Goal: Transaction & Acquisition: Download file/media

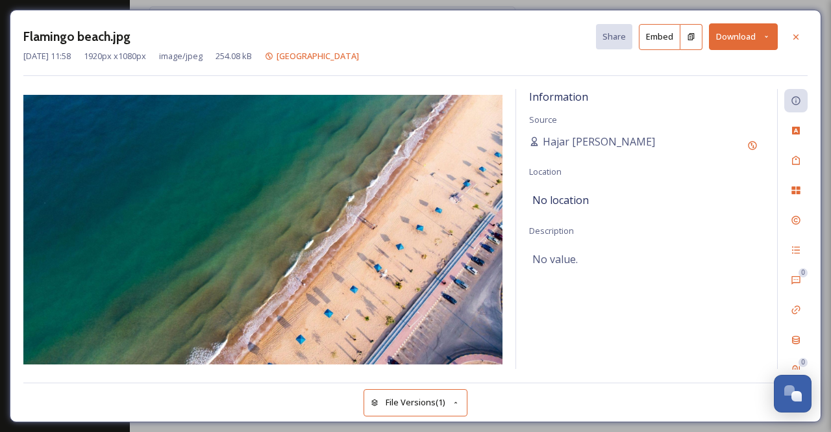
click at [768, 34] on icon at bounding box center [767, 36] width 8 height 8
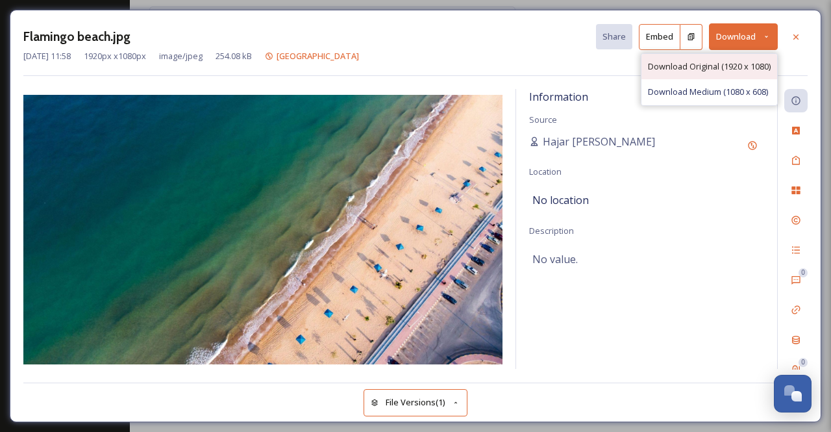
click at [694, 67] on span "Download Original (1920 x 1080)" at bounding box center [709, 66] width 123 height 12
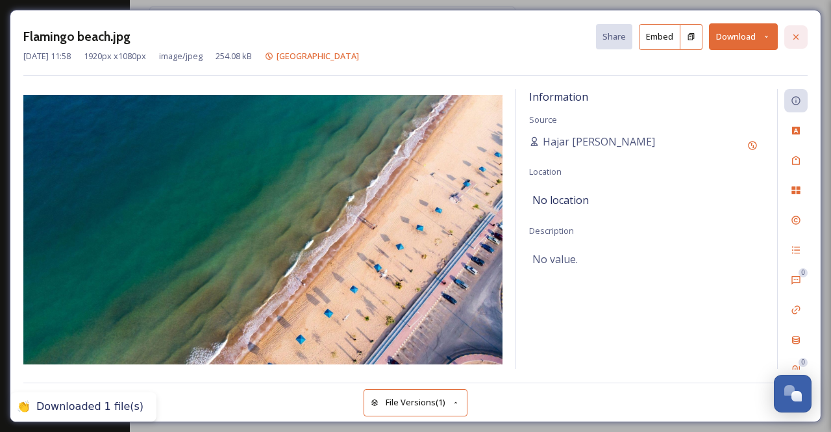
click at [798, 33] on icon at bounding box center [796, 37] width 10 height 10
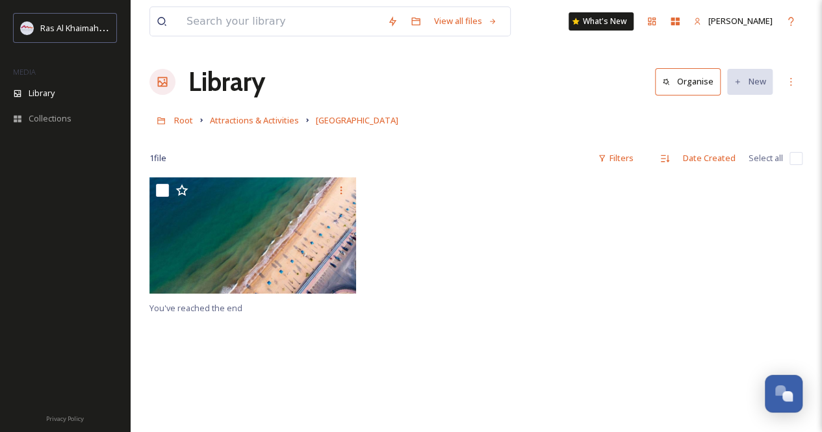
click at [304, 67] on div "Library Organise New" at bounding box center [475, 81] width 653 height 39
click at [280, 121] on span "Attractions & Activities" at bounding box center [254, 120] width 89 height 12
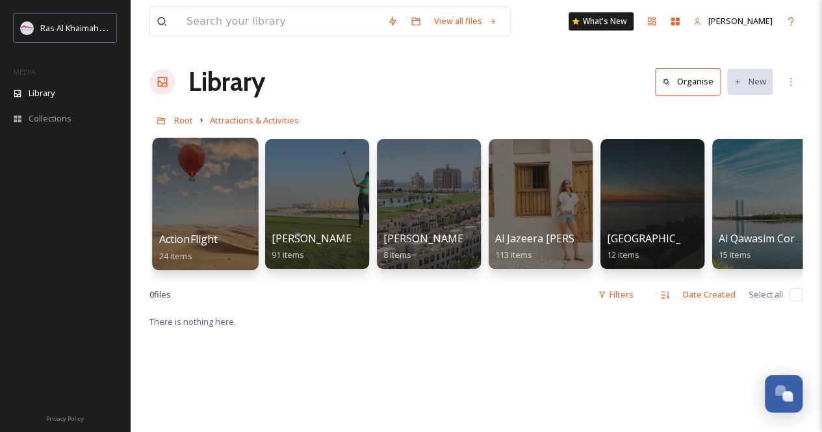
click at [246, 208] on div at bounding box center [205, 204] width 106 height 132
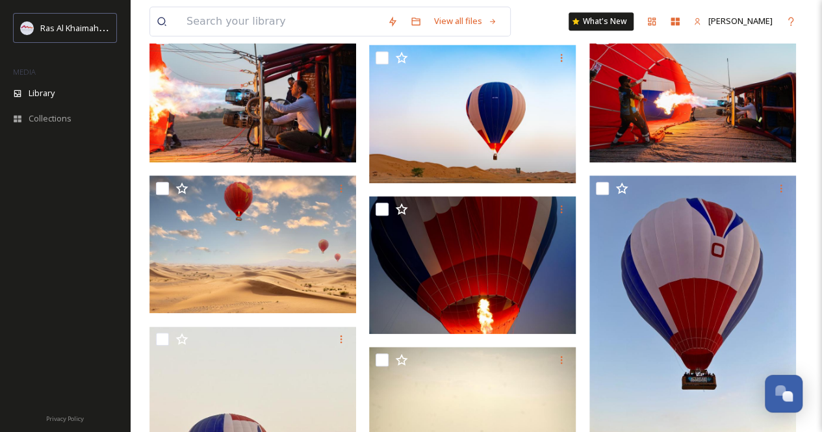
scroll to position [451, 0]
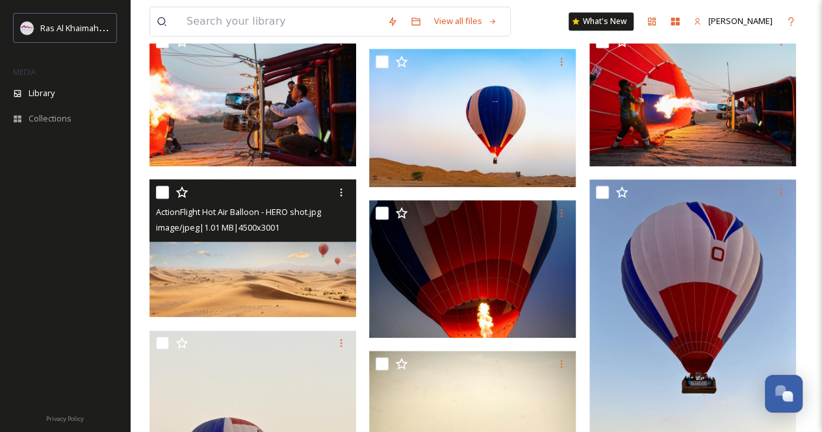
click at [320, 259] on img at bounding box center [252, 248] width 207 height 138
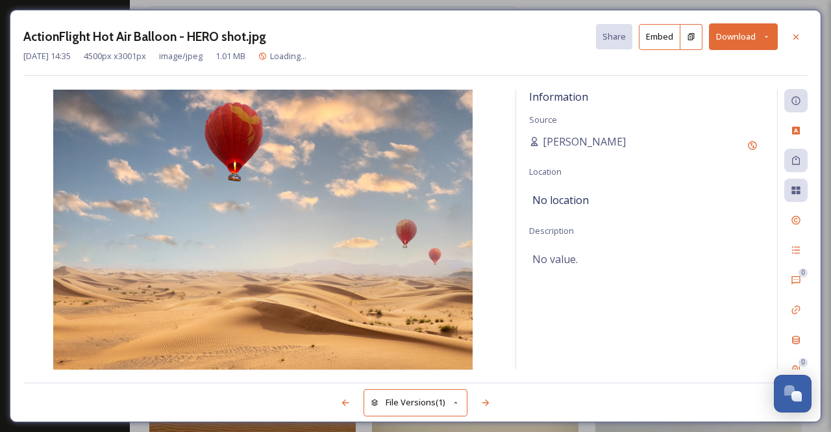
click at [764, 32] on icon at bounding box center [767, 36] width 8 height 8
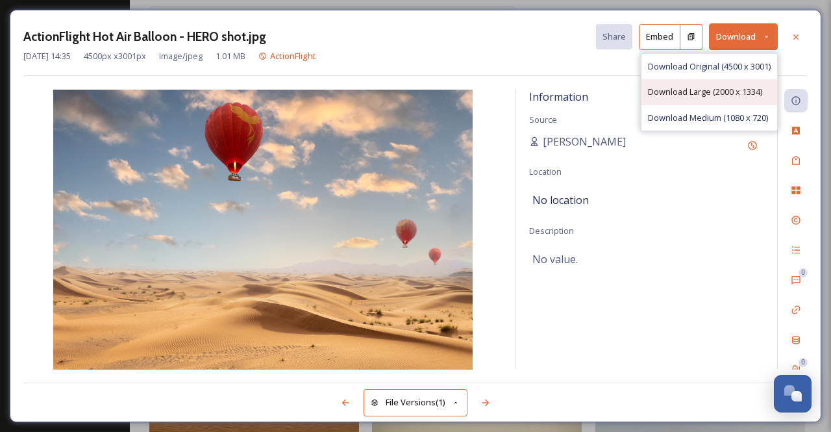
click at [672, 95] on span "Download Large (2000 x 1334)" at bounding box center [705, 92] width 114 height 12
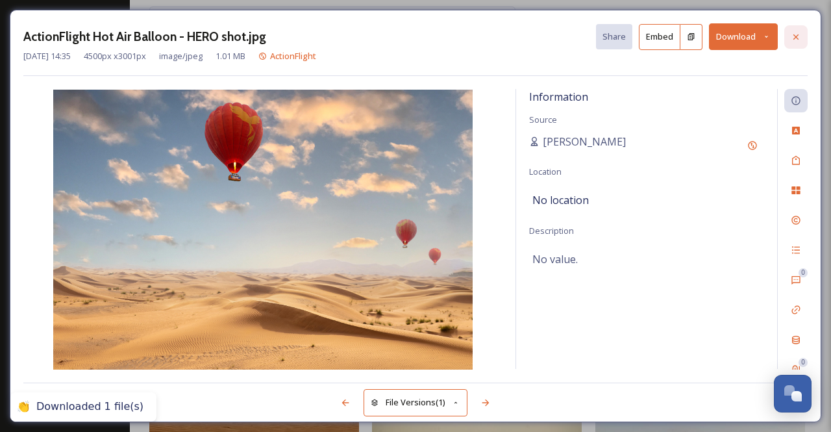
click at [796, 38] on icon at bounding box center [796, 37] width 10 height 10
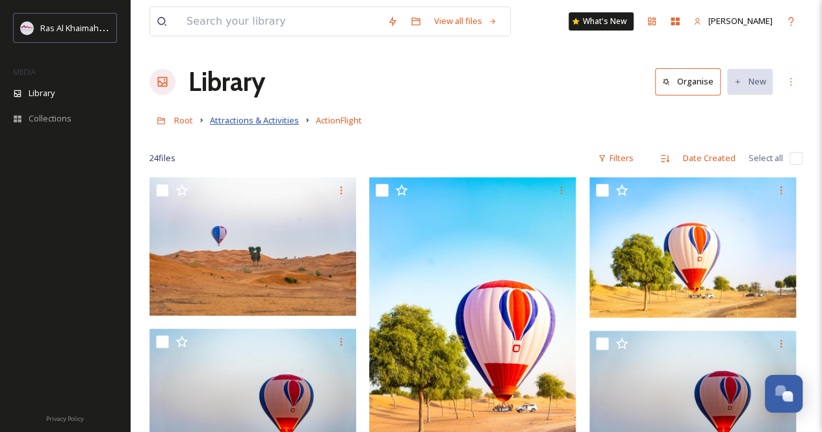
click at [253, 124] on span "Attractions & Activities" at bounding box center [254, 120] width 89 height 12
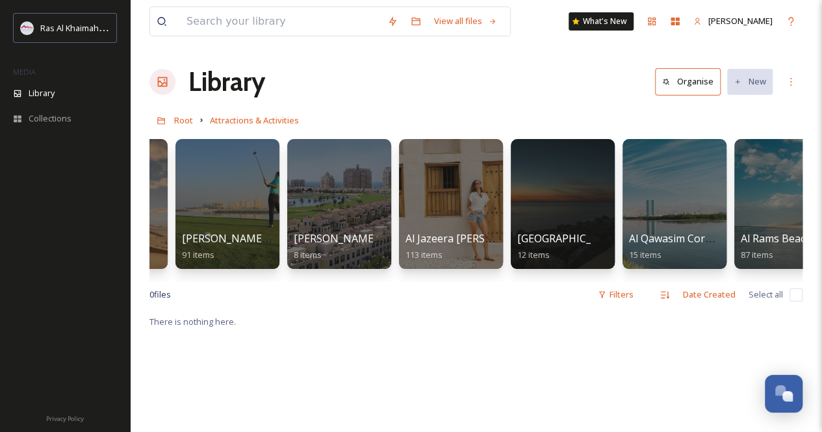
scroll to position [0, 112]
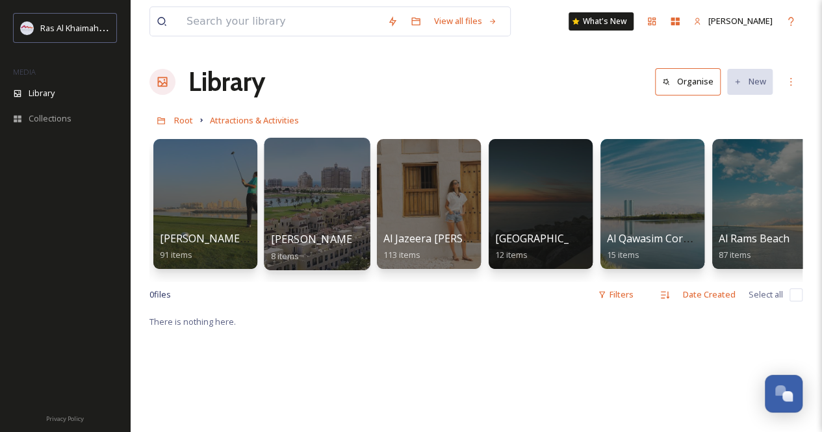
click at [299, 213] on div at bounding box center [317, 204] width 106 height 132
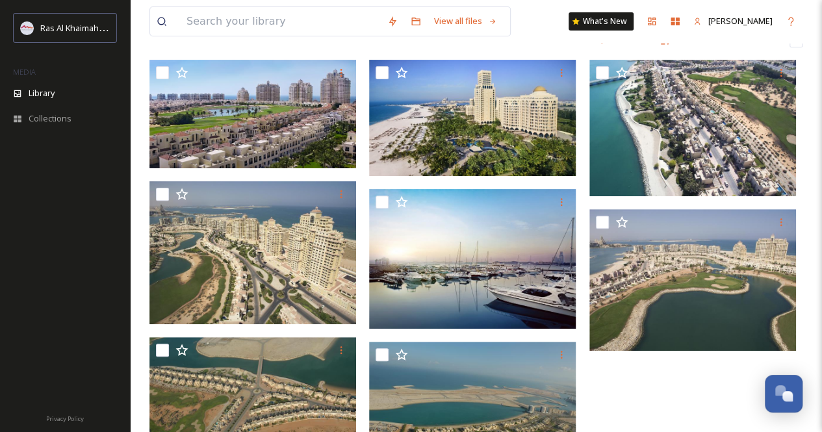
scroll to position [130, 0]
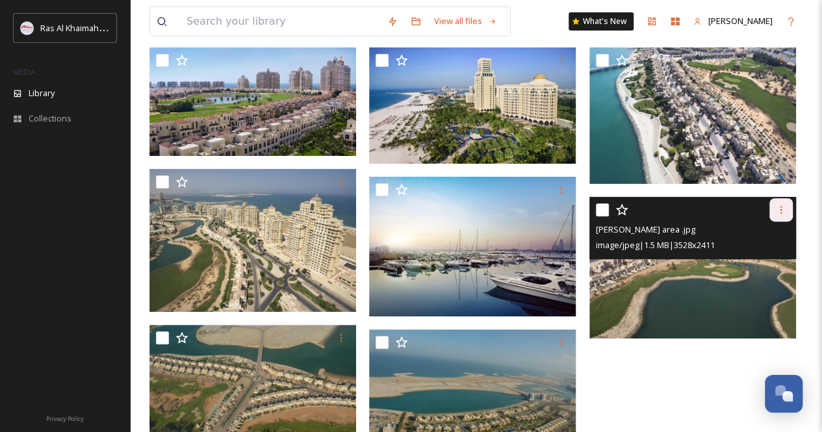
click at [771, 205] on div at bounding box center [780, 209] width 23 height 23
click at [777, 262] on span "Download" at bounding box center [766, 264] width 40 height 12
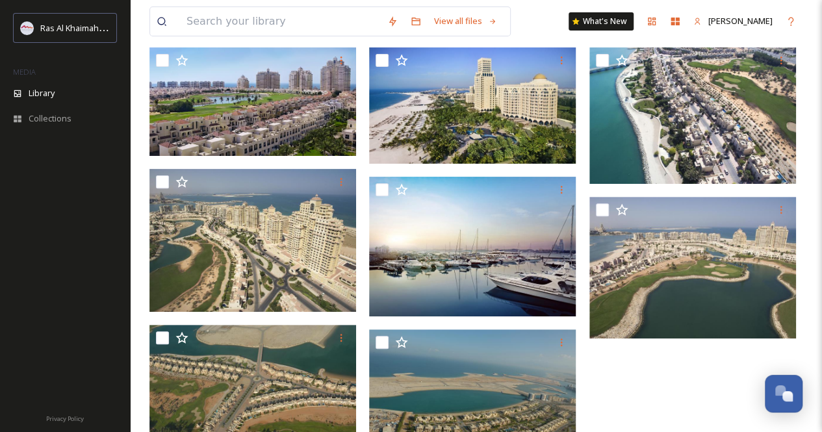
scroll to position [186, 0]
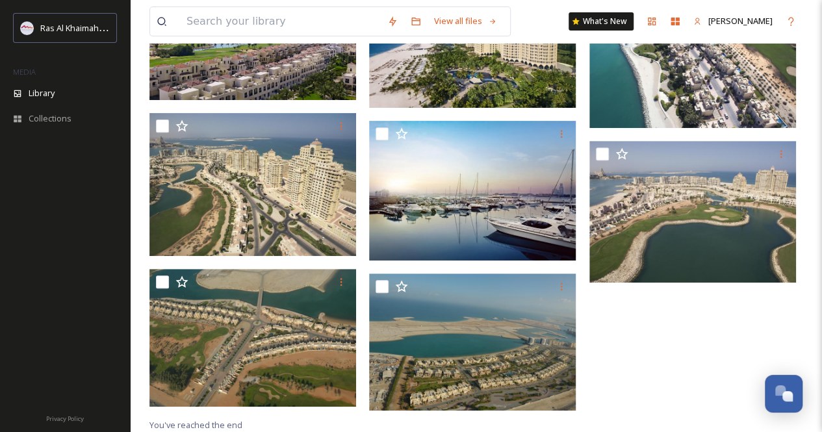
click at [637, 347] on div at bounding box center [695, 204] width 213 height 425
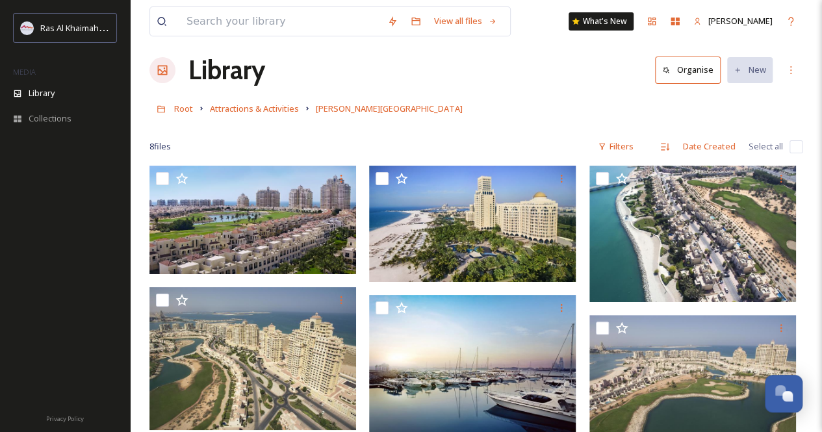
scroll to position [0, 0]
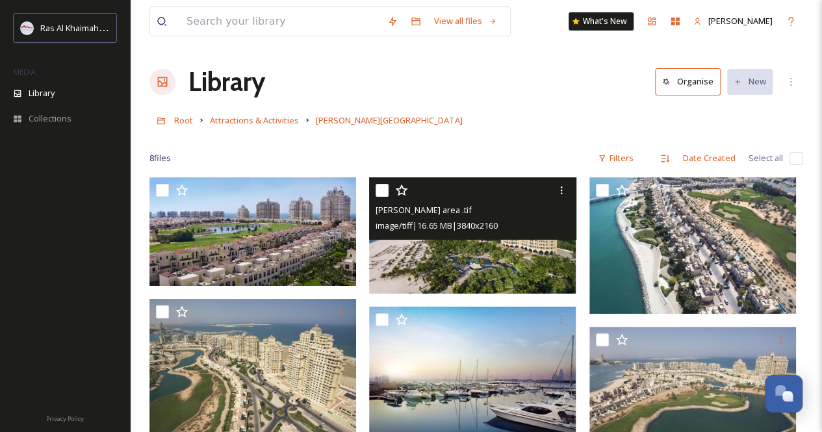
click at [417, 257] on img at bounding box center [472, 235] width 207 height 116
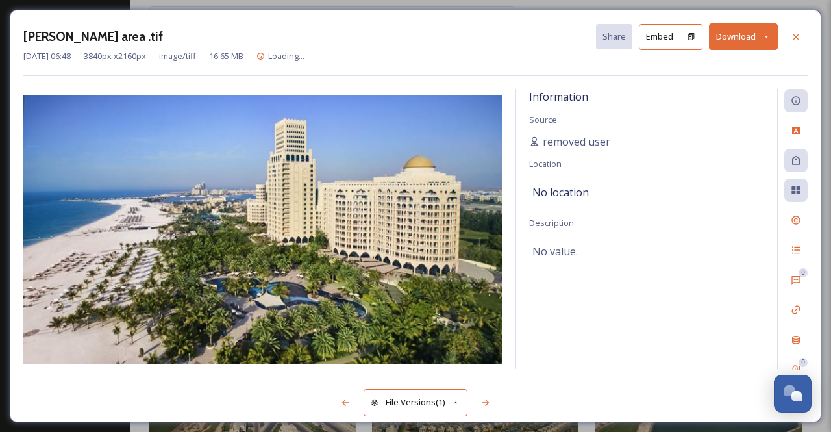
click at [769, 32] on icon at bounding box center [767, 36] width 8 height 8
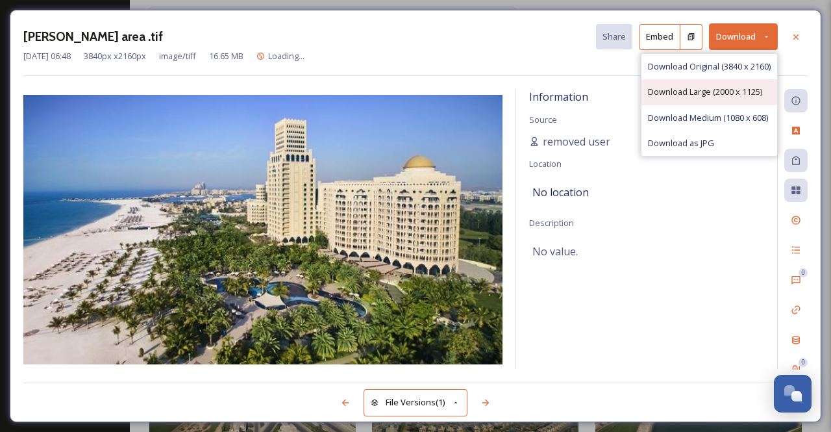
click at [714, 94] on span "Download Large (2000 x 1125)" at bounding box center [705, 92] width 114 height 12
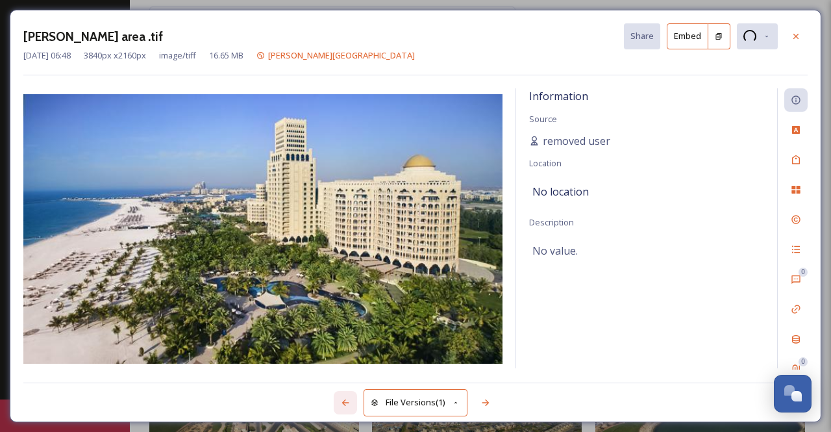
click at [351, 402] on div at bounding box center [345, 402] width 23 height 23
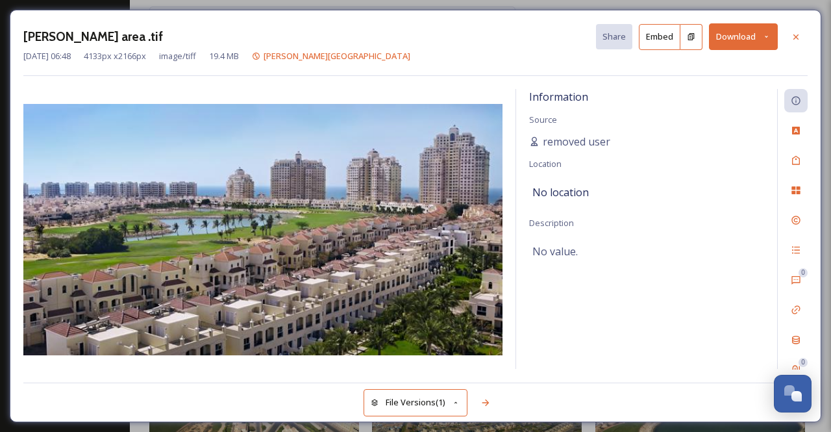
click at [796, 54] on div "[DATE] 06:48 4133 px x 2166 px image/tiff 19.4 MB [PERSON_NAME][GEOGRAPHIC_DATA]" at bounding box center [415, 56] width 785 height 12
click at [768, 38] on icon at bounding box center [767, 36] width 8 height 8
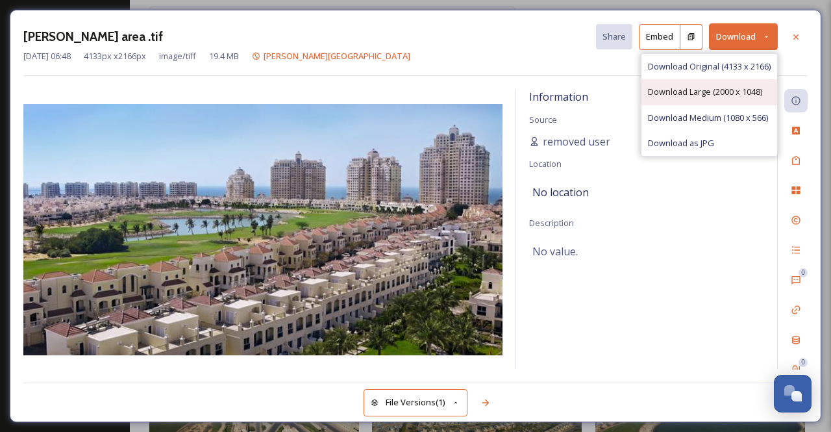
click at [707, 86] on span "Download Large (2000 x 1048)" at bounding box center [705, 92] width 114 height 12
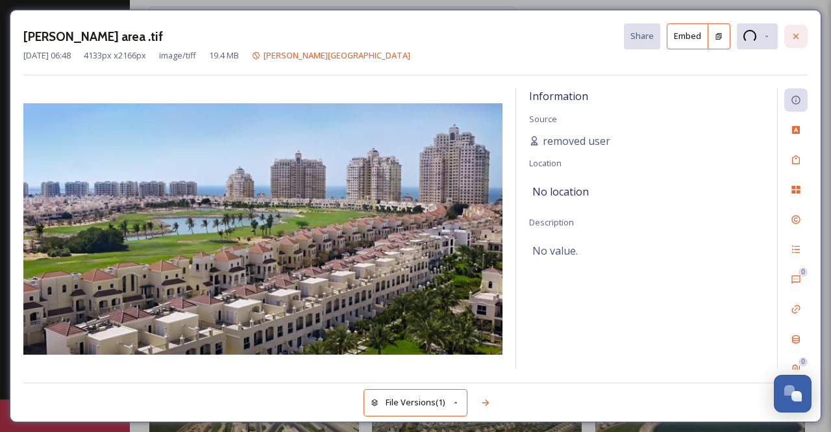
click at [799, 39] on icon at bounding box center [796, 36] width 10 height 10
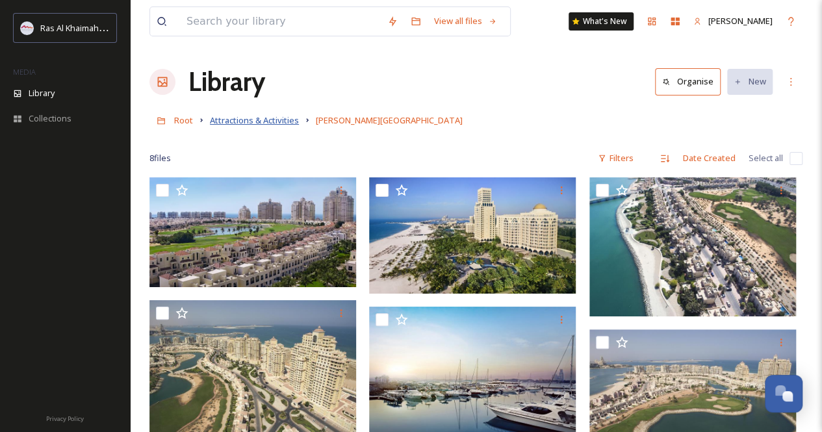
click at [254, 118] on span "Attractions & Activities" at bounding box center [254, 120] width 89 height 12
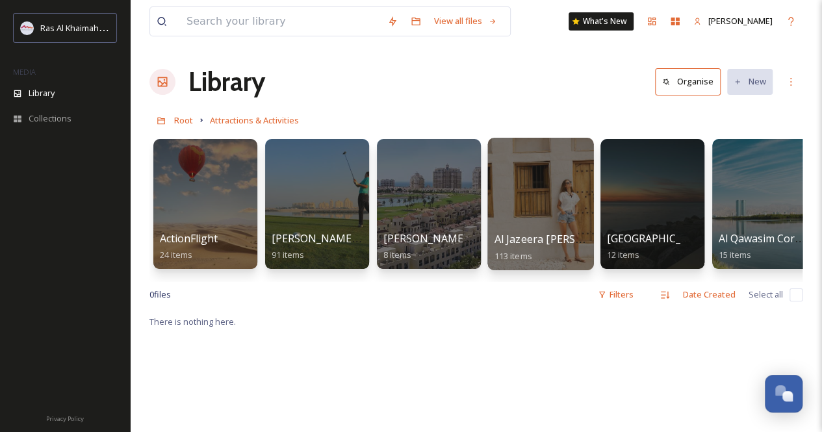
click at [553, 203] on div at bounding box center [540, 204] width 106 height 132
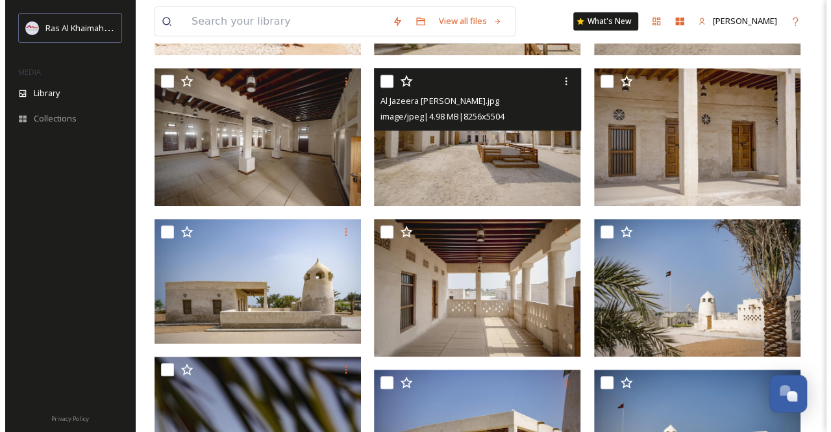
scroll to position [325, 0]
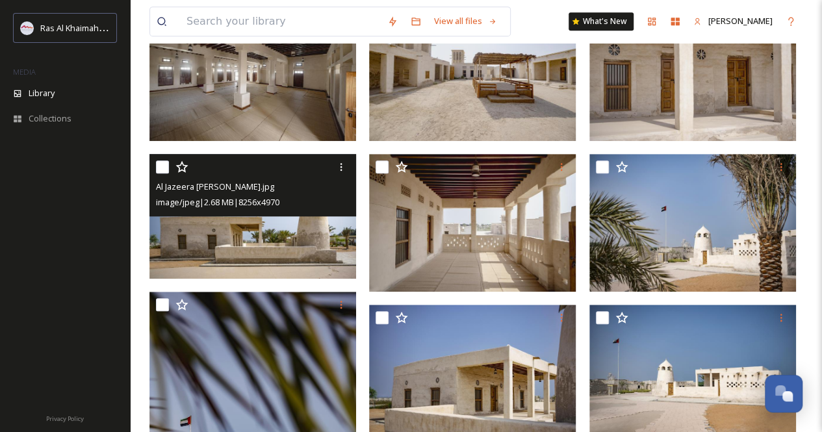
click at [282, 265] on img at bounding box center [252, 216] width 207 height 124
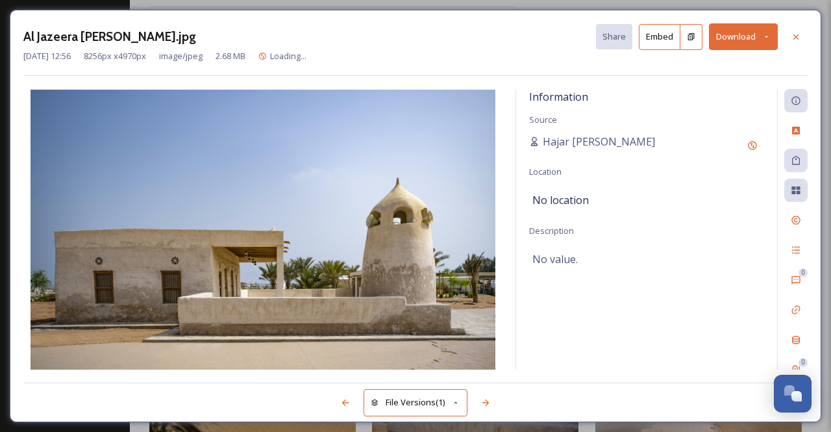
click at [770, 34] on icon at bounding box center [767, 36] width 8 height 8
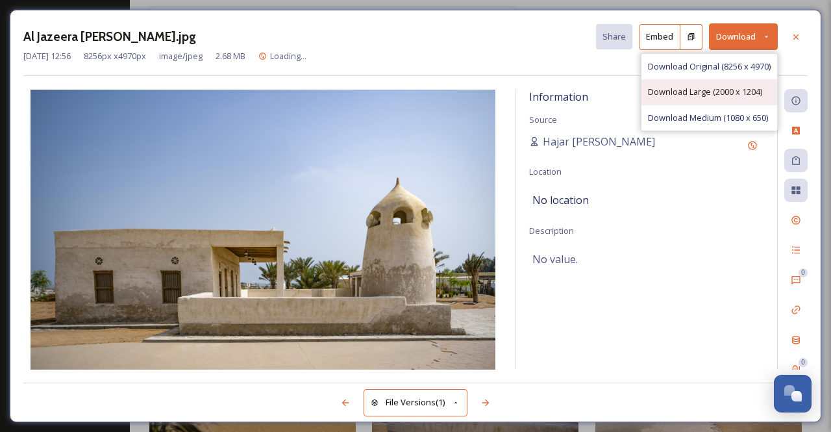
click at [703, 90] on span "Download Large (2000 x 1204)" at bounding box center [705, 92] width 114 height 12
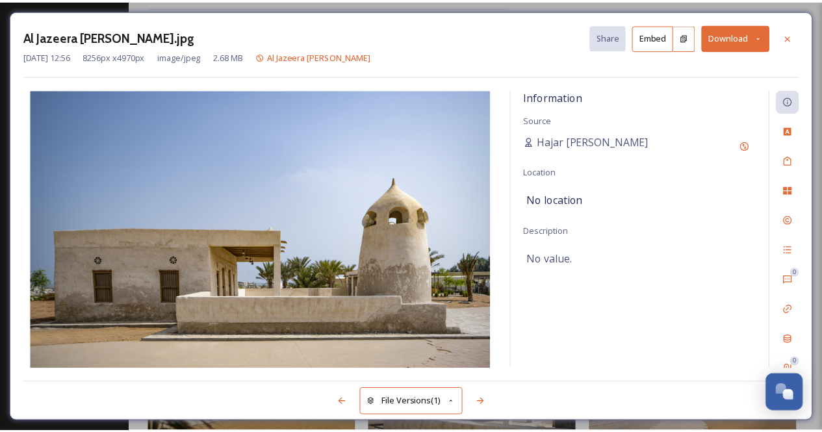
scroll to position [327, 0]
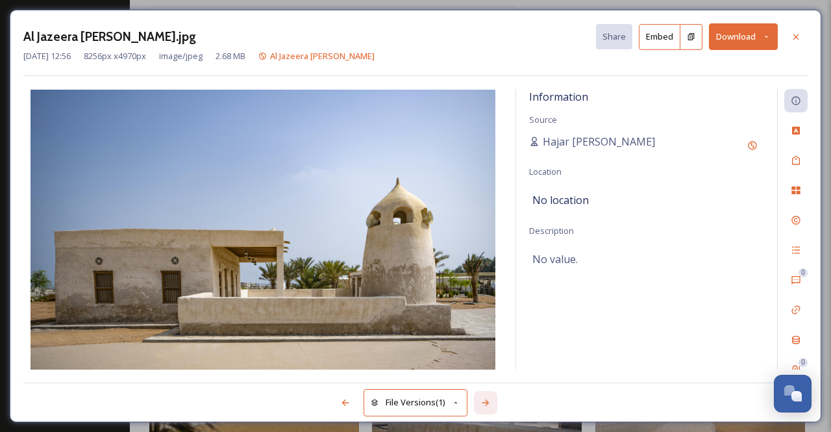
click at [489, 399] on icon at bounding box center [486, 402] width 10 height 10
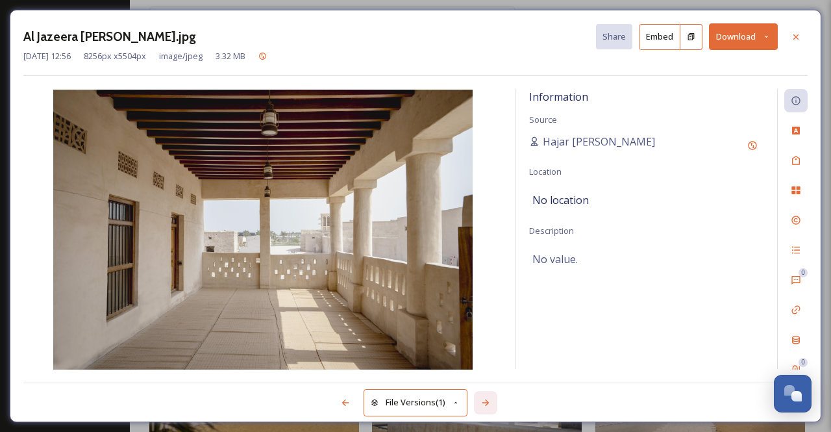
click at [489, 399] on icon at bounding box center [486, 402] width 10 height 10
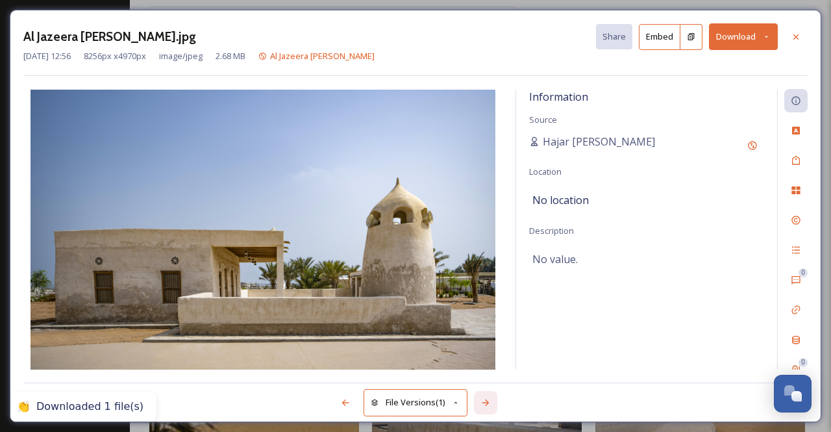
click at [488, 399] on icon at bounding box center [486, 402] width 10 height 10
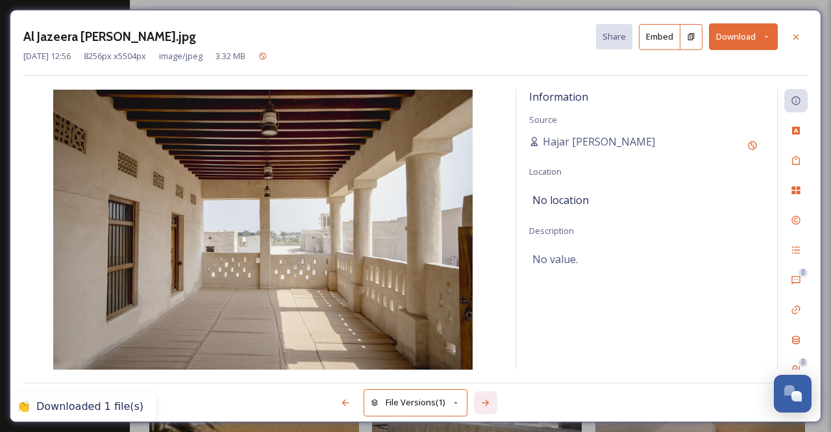
click at [487, 399] on icon at bounding box center [486, 402] width 10 height 10
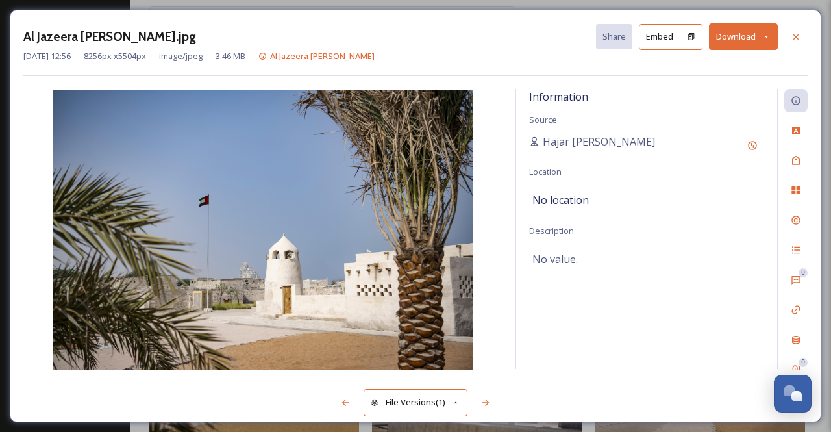
click at [774, 36] on button "Download" at bounding box center [743, 36] width 69 height 27
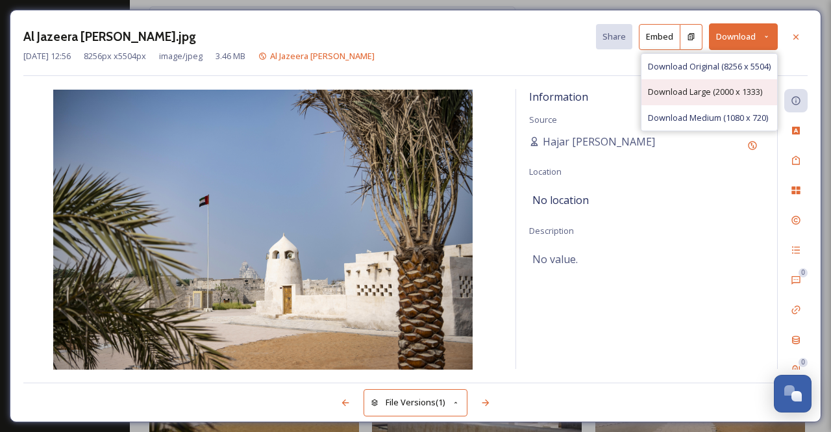
click at [698, 92] on span "Download Large (2000 x 1333)" at bounding box center [705, 92] width 114 height 12
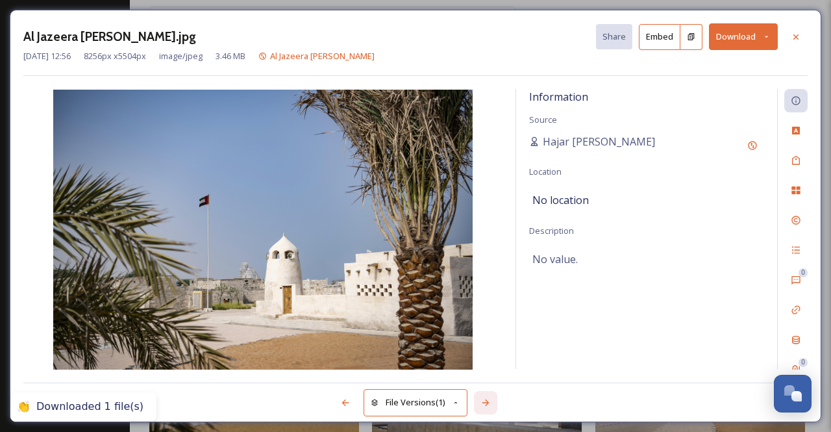
click at [486, 397] on icon at bounding box center [486, 402] width 10 height 10
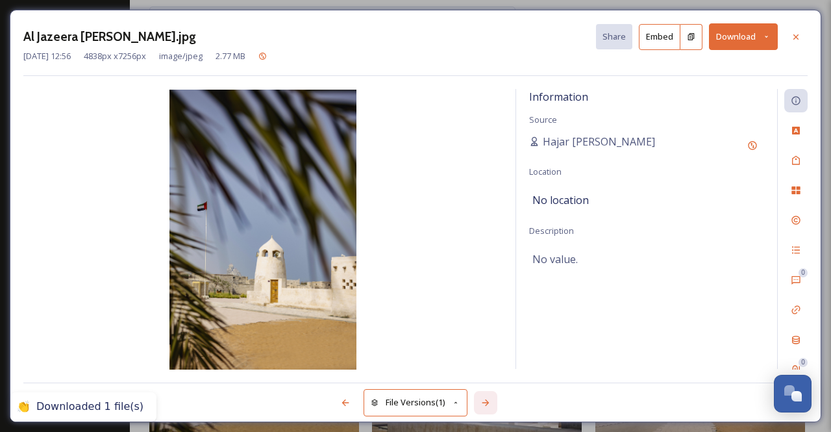
click at [486, 397] on icon at bounding box center [486, 402] width 10 height 10
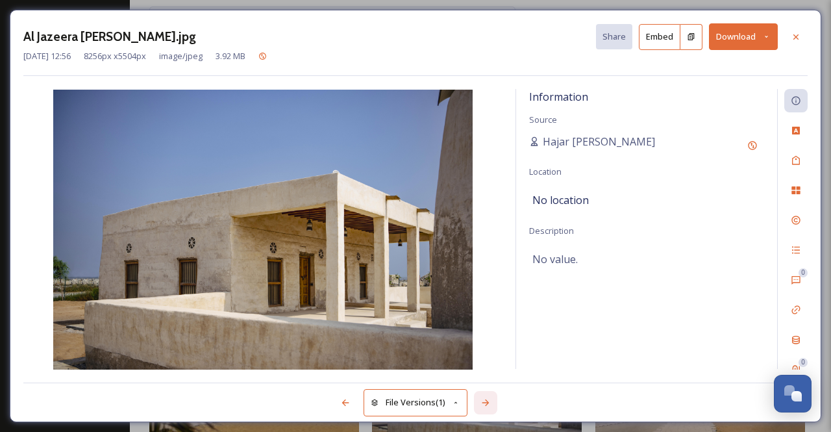
click at [486, 397] on icon at bounding box center [486, 402] width 10 height 10
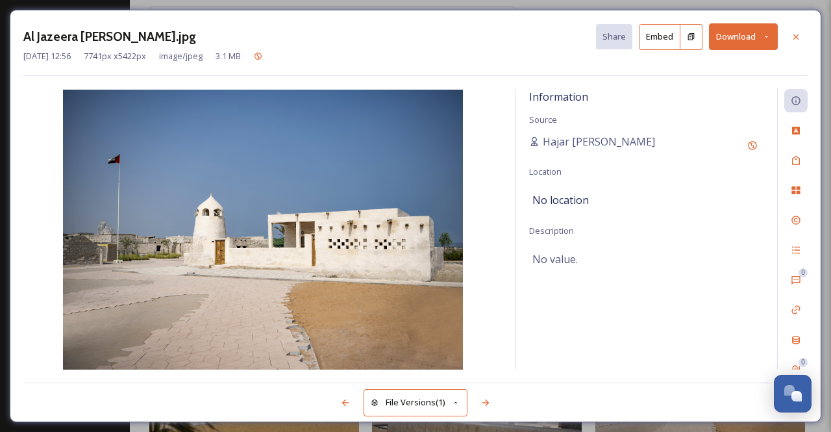
click at [770, 34] on icon at bounding box center [767, 36] width 8 height 8
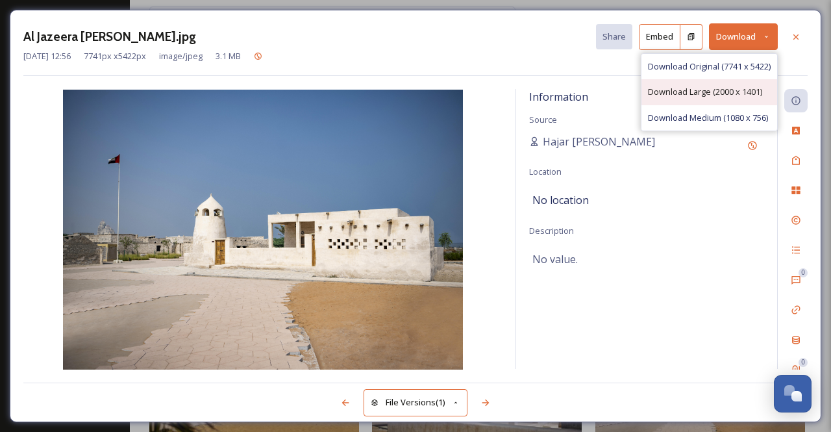
click at [727, 83] on div "Download Large (2000 x 1401)" at bounding box center [710, 91] width 136 height 25
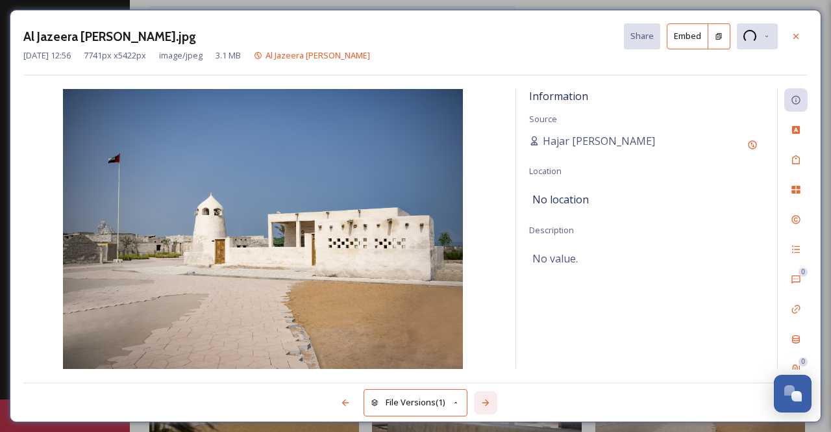
click at [486, 397] on icon at bounding box center [486, 402] width 10 height 10
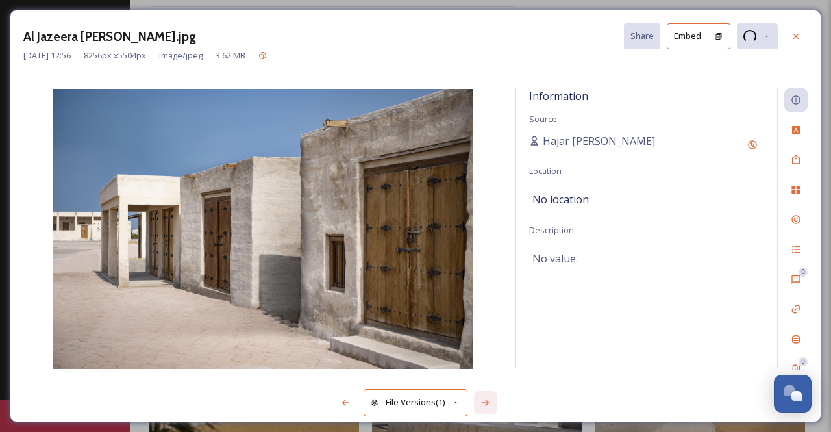
click at [486, 397] on icon at bounding box center [486, 402] width 10 height 10
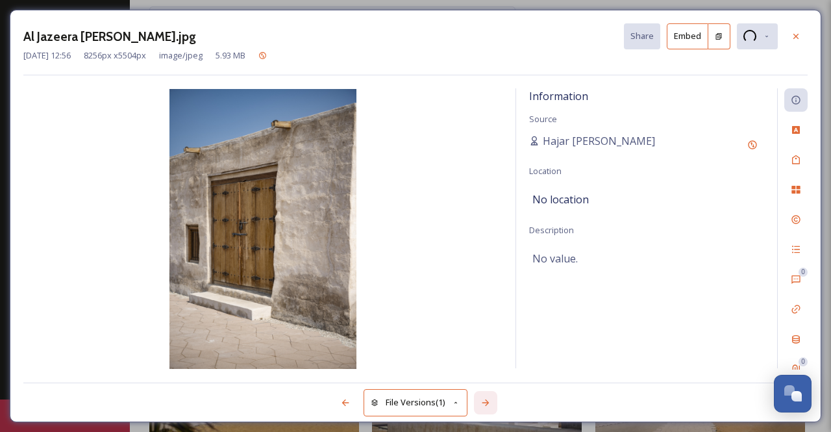
click at [486, 397] on icon at bounding box center [486, 402] width 10 height 10
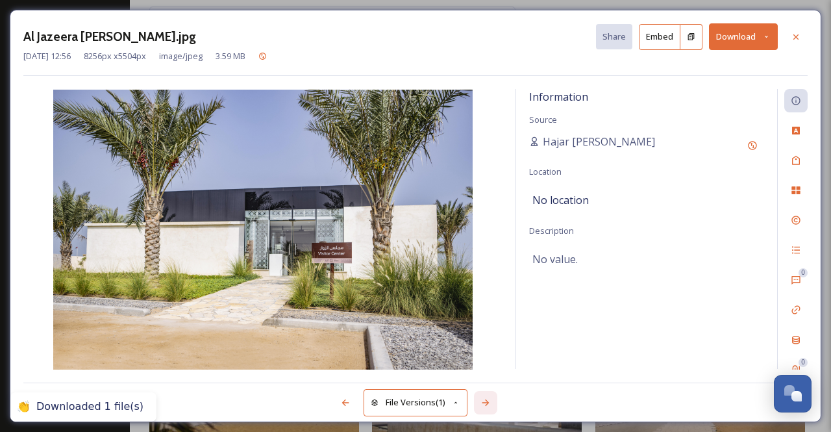
click at [486, 397] on icon at bounding box center [486, 402] width 10 height 10
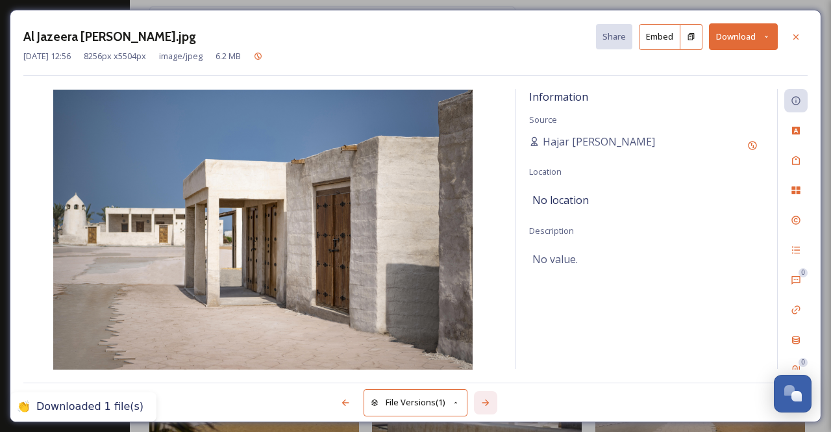
click at [486, 397] on icon at bounding box center [486, 402] width 10 height 10
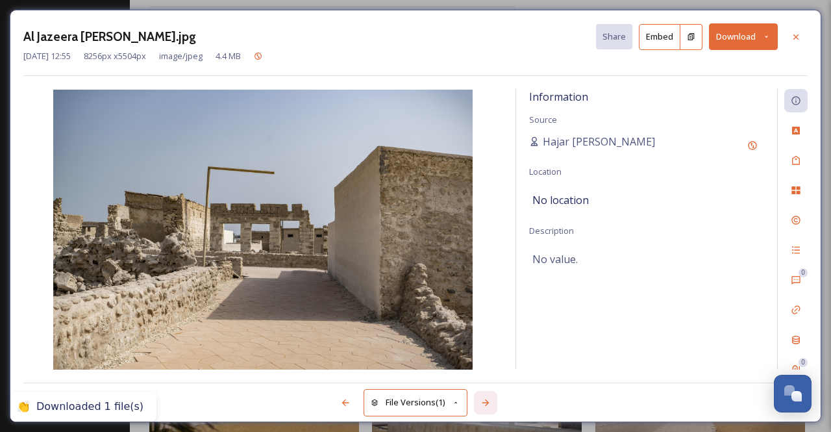
click at [486, 397] on icon at bounding box center [486, 402] width 10 height 10
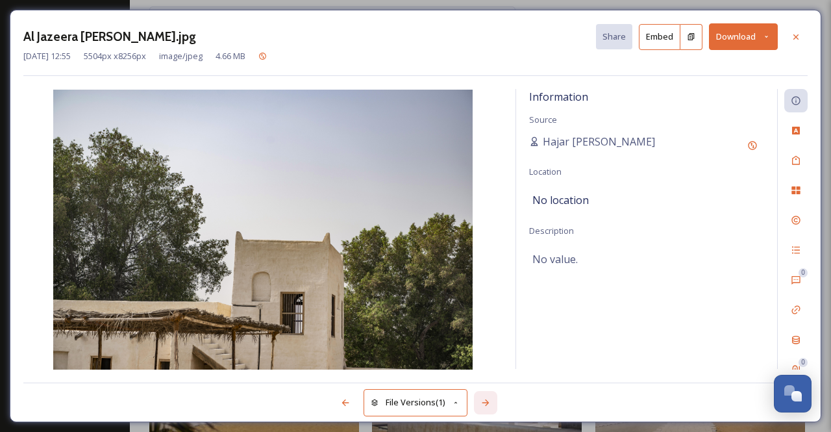
click at [486, 397] on icon at bounding box center [486, 402] width 10 height 10
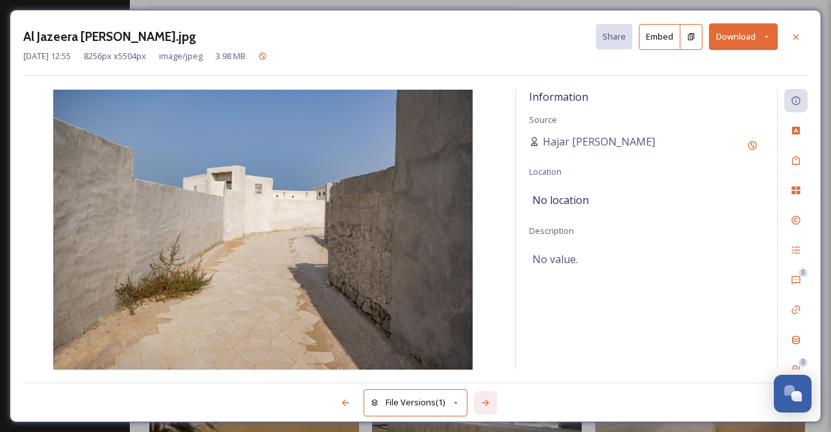
click at [486, 397] on icon at bounding box center [486, 402] width 10 height 10
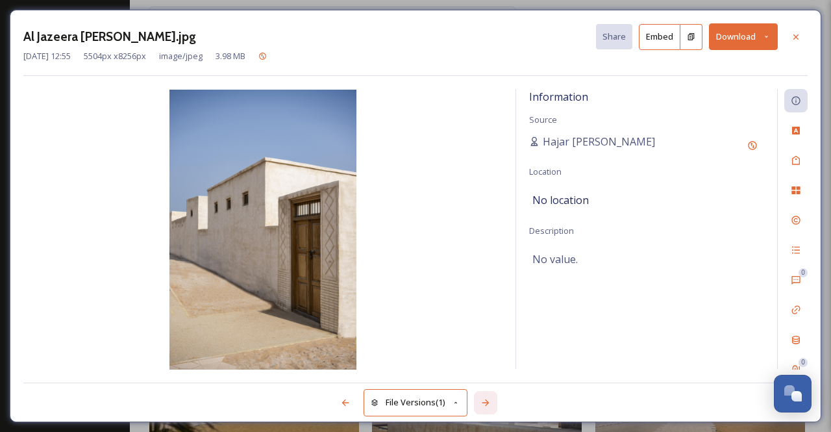
click at [486, 397] on icon at bounding box center [486, 402] width 10 height 10
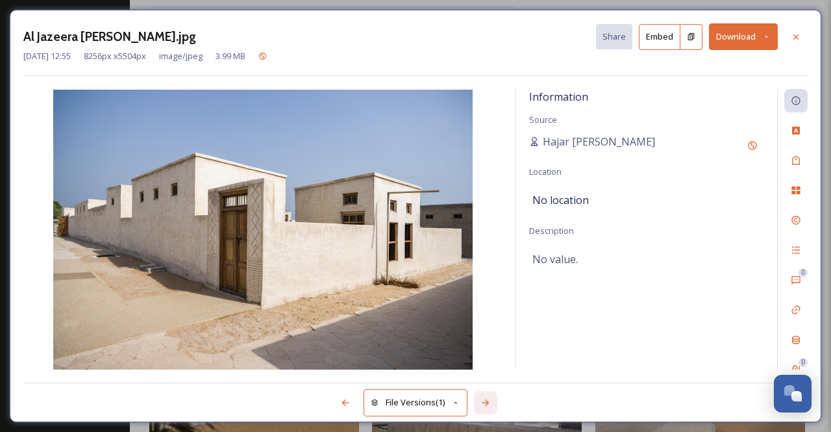
click at [486, 397] on icon at bounding box center [486, 402] width 10 height 10
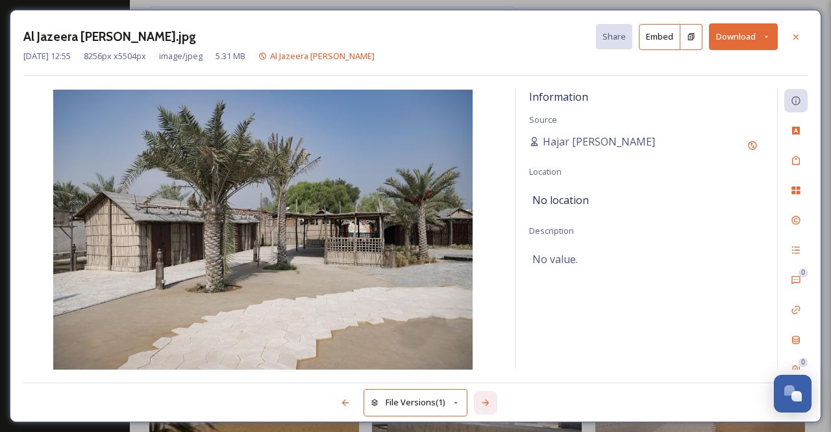
click at [490, 403] on icon at bounding box center [486, 402] width 10 height 10
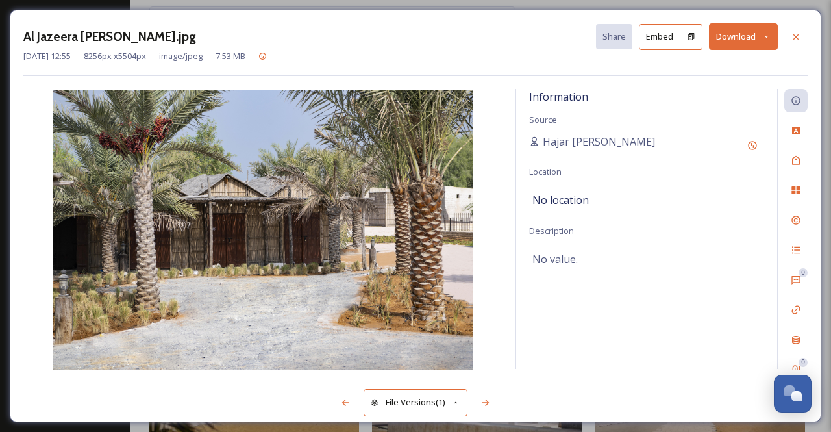
click at [767, 29] on button "Download" at bounding box center [743, 36] width 69 height 27
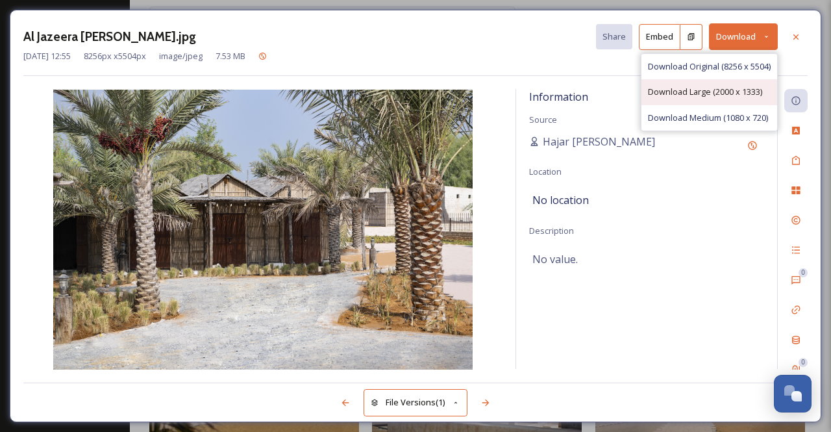
click at [705, 92] on span "Download Large (2000 x 1333)" at bounding box center [705, 92] width 114 height 12
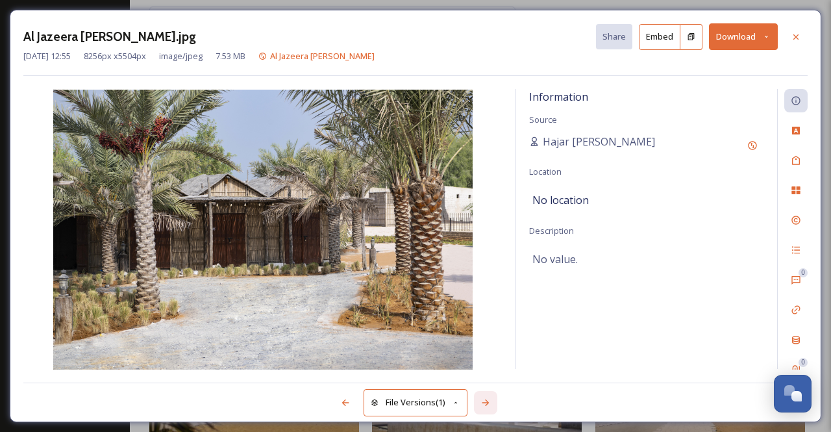
click at [488, 401] on icon at bounding box center [485, 402] width 7 height 6
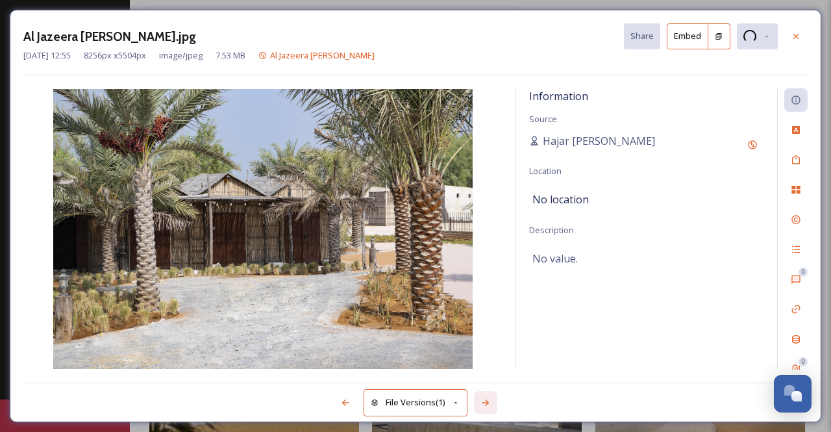
click at [490, 399] on icon at bounding box center [486, 402] width 10 height 10
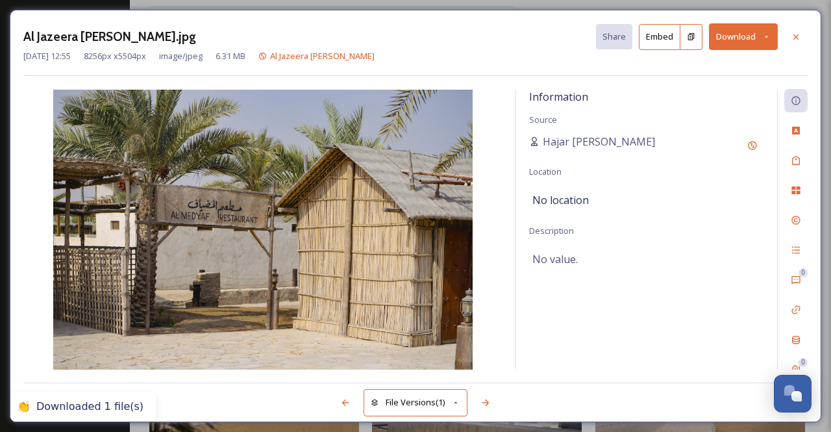
click at [768, 37] on icon at bounding box center [767, 36] width 8 height 8
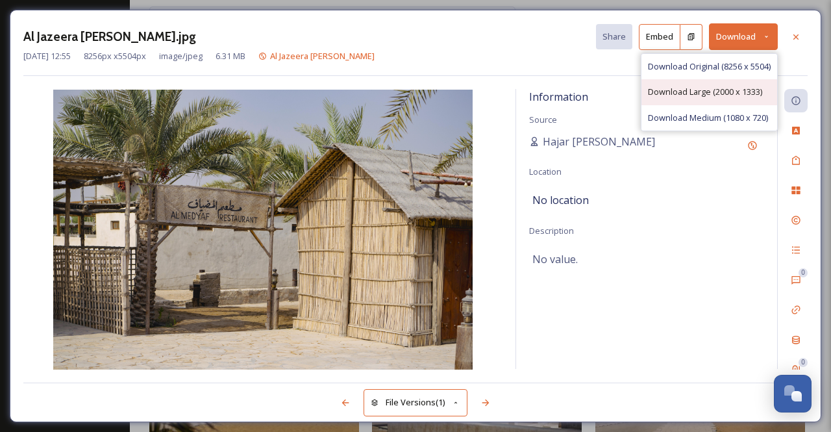
click at [682, 92] on span "Download Large (2000 x 1333)" at bounding box center [705, 92] width 114 height 12
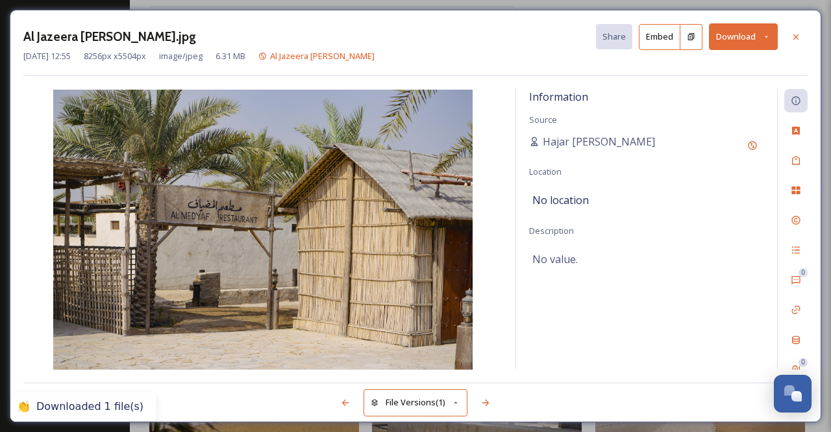
click at [478, 390] on div "File Versions (1)" at bounding box center [415, 396] width 785 height 26
click at [481, 399] on icon at bounding box center [486, 402] width 10 height 10
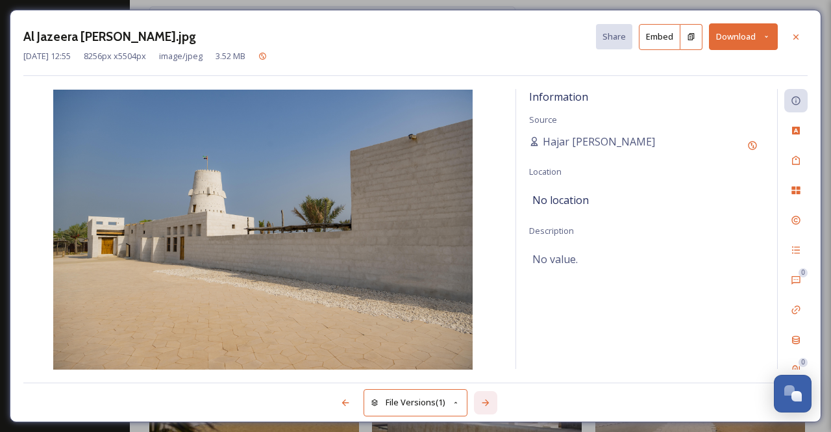
click at [489, 404] on icon at bounding box center [486, 402] width 10 height 10
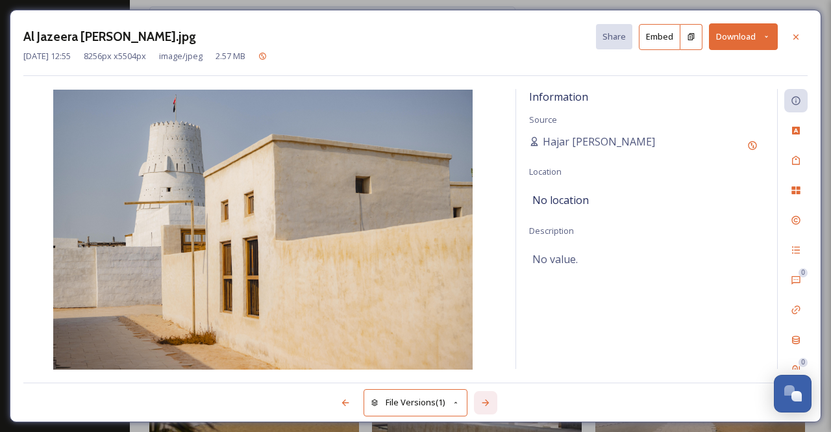
click at [489, 404] on icon at bounding box center [486, 402] width 10 height 10
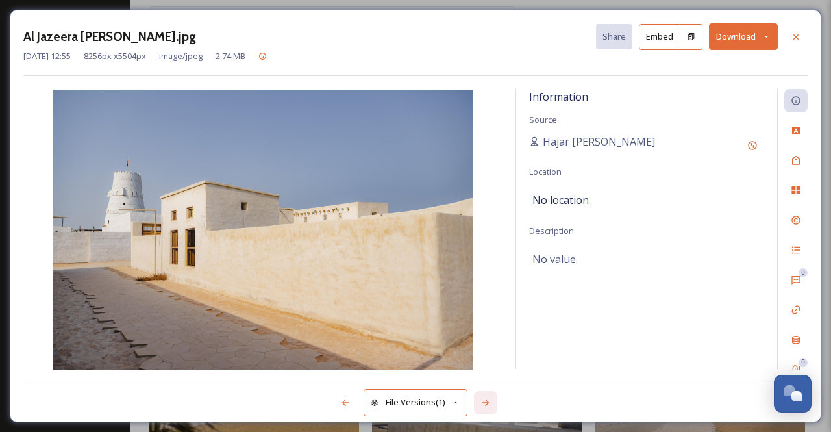
click at [489, 404] on icon at bounding box center [486, 402] width 10 height 10
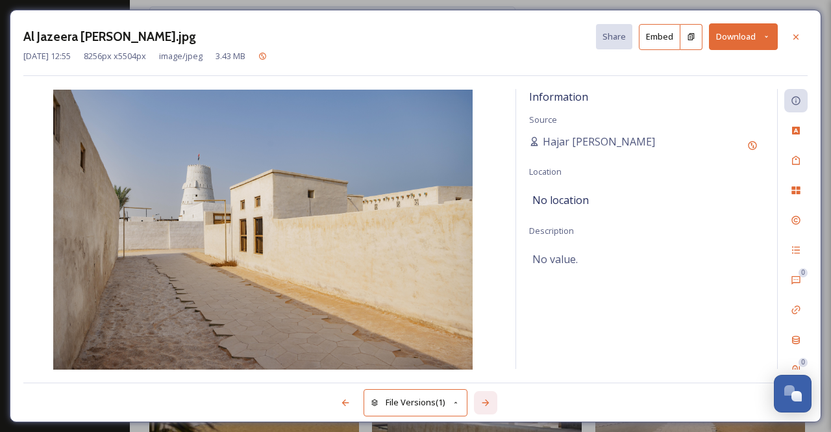
click at [489, 404] on icon at bounding box center [486, 402] width 10 height 10
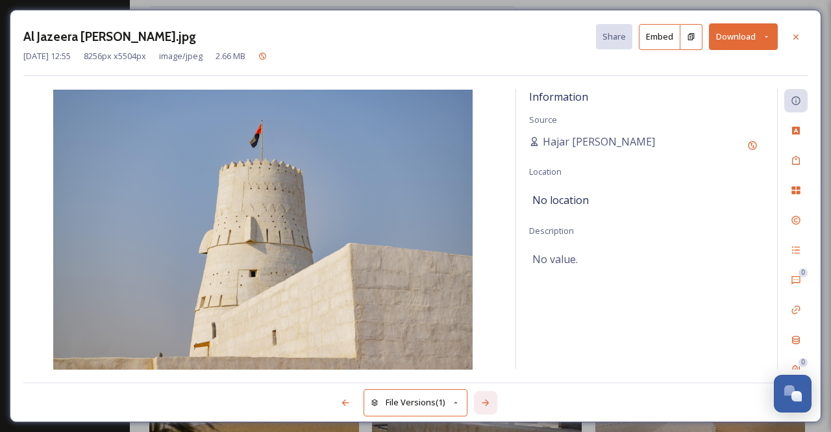
click at [489, 404] on icon at bounding box center [486, 402] width 10 height 10
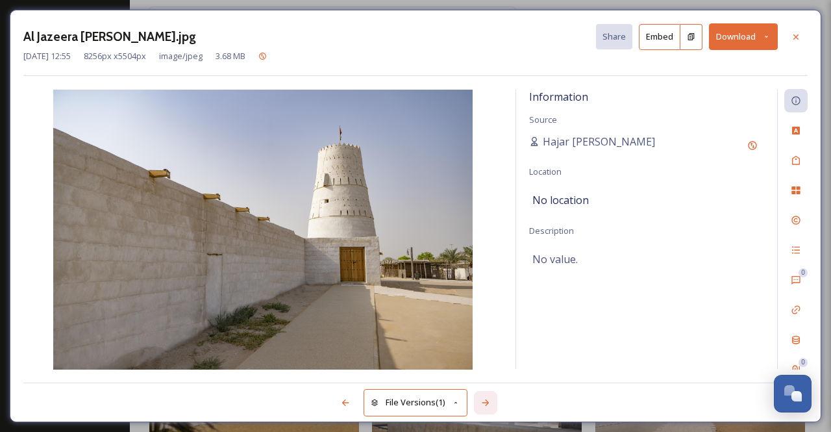
click at [489, 404] on icon at bounding box center [486, 402] width 10 height 10
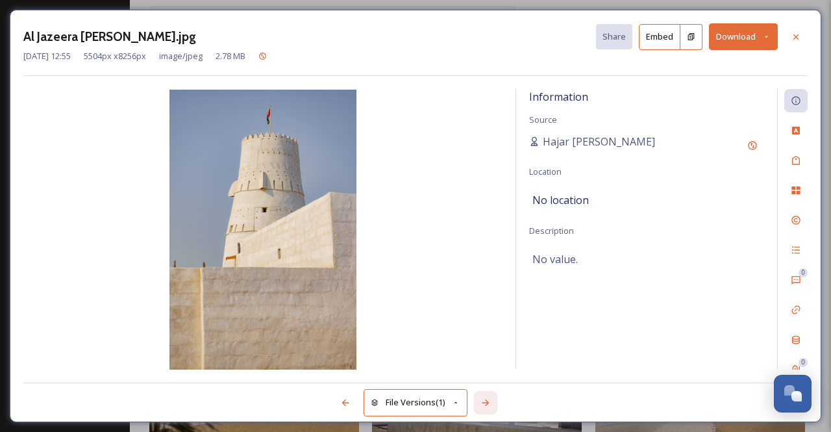
click at [489, 404] on icon at bounding box center [486, 402] width 10 height 10
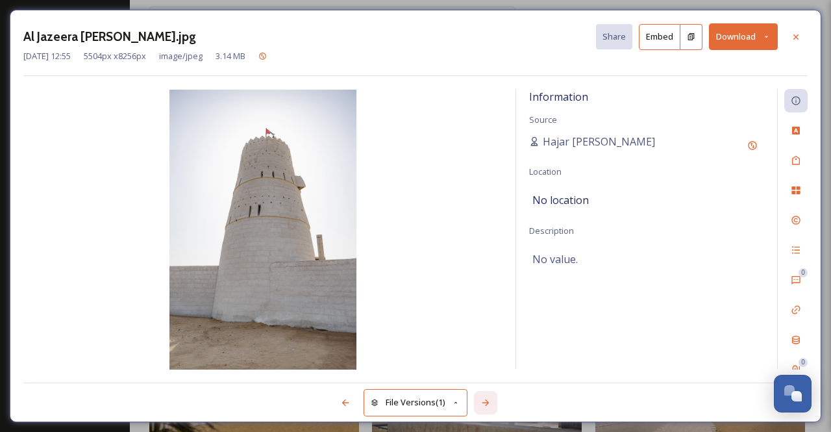
click at [489, 404] on icon at bounding box center [486, 402] width 10 height 10
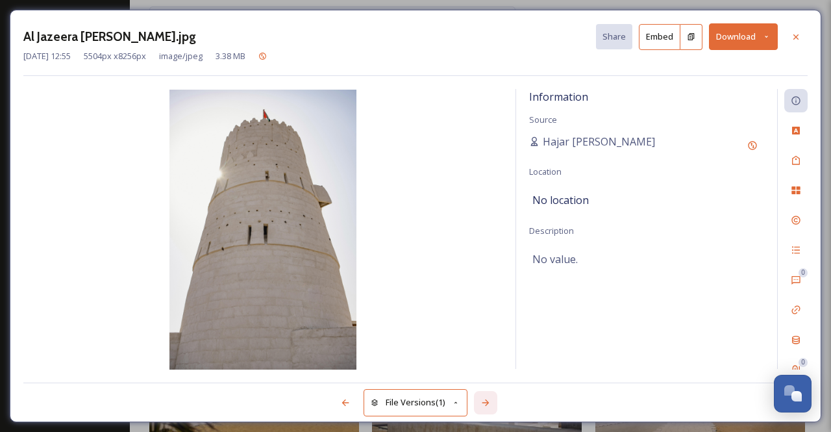
click at [489, 404] on icon at bounding box center [486, 402] width 10 height 10
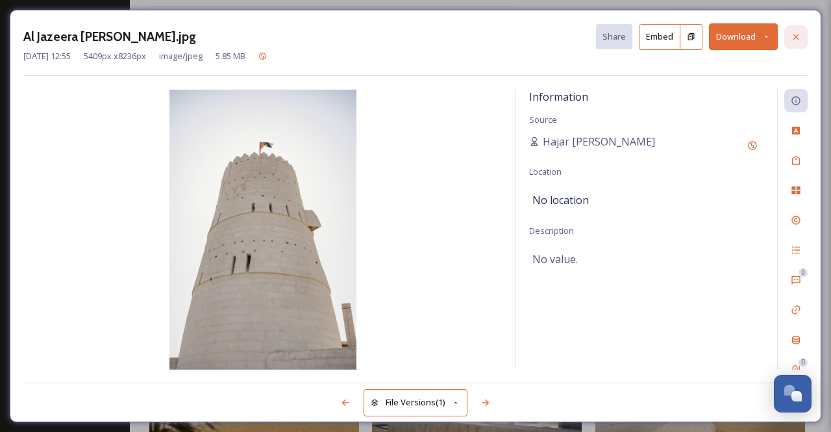
click at [802, 40] on div at bounding box center [796, 36] width 23 height 23
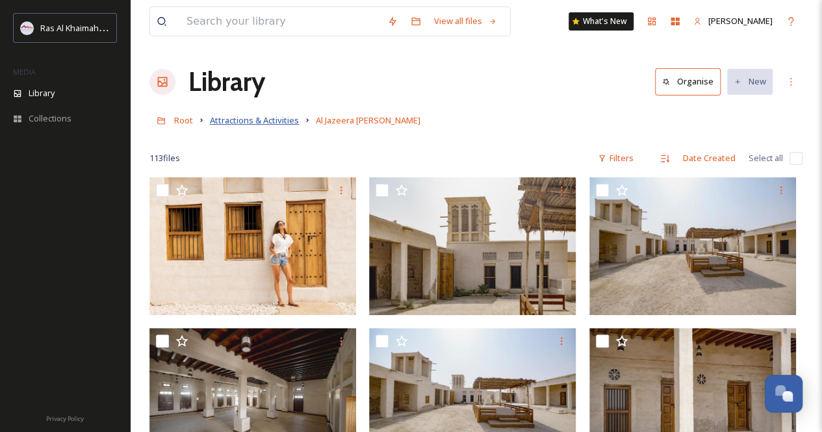
click at [273, 120] on span "Attractions & Activities" at bounding box center [254, 120] width 89 height 12
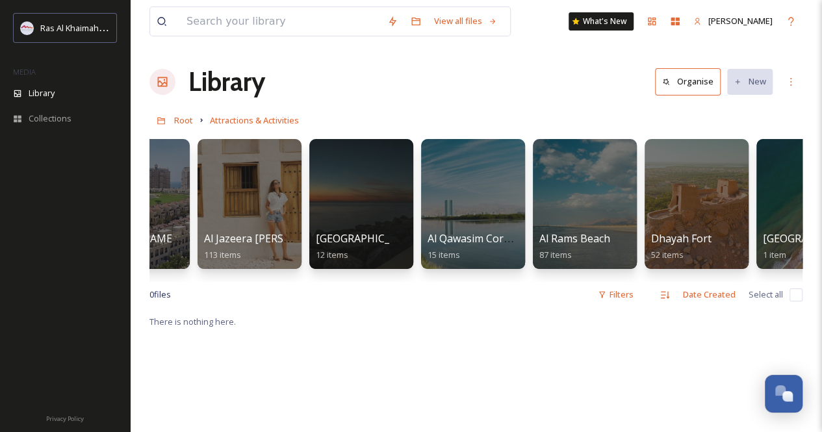
scroll to position [0, 301]
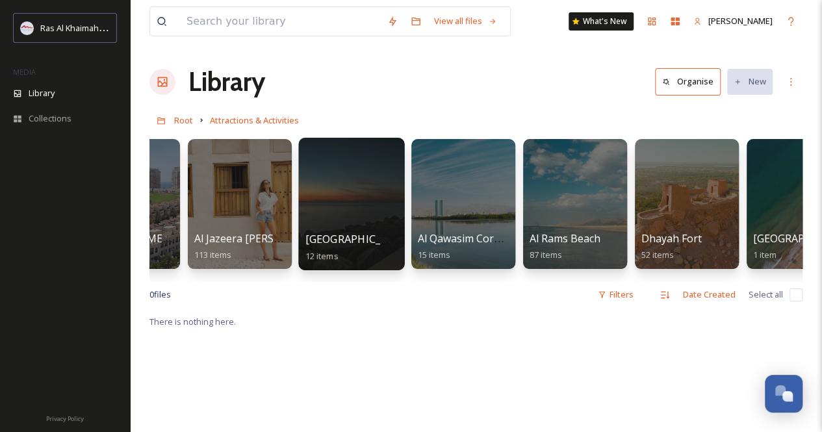
click at [368, 227] on div at bounding box center [351, 204] width 106 height 132
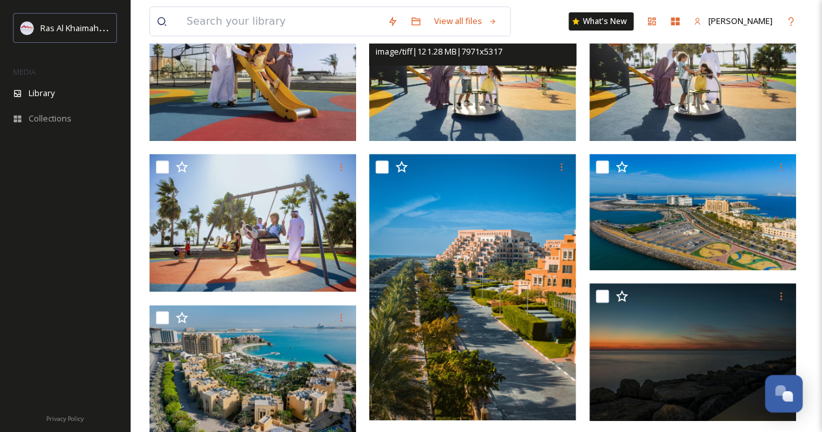
scroll to position [195, 0]
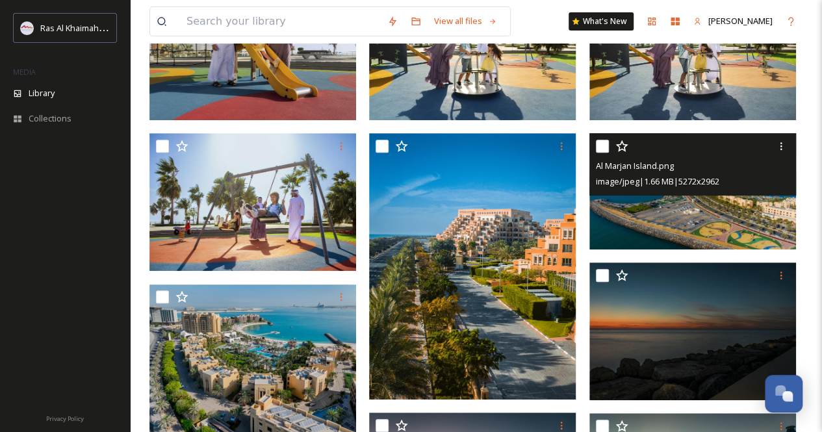
click at [714, 218] on img at bounding box center [692, 191] width 207 height 116
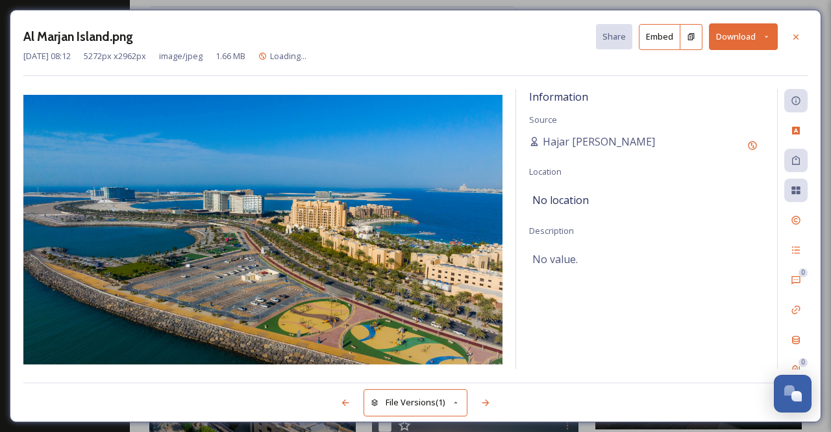
click at [764, 36] on icon at bounding box center [767, 36] width 8 height 8
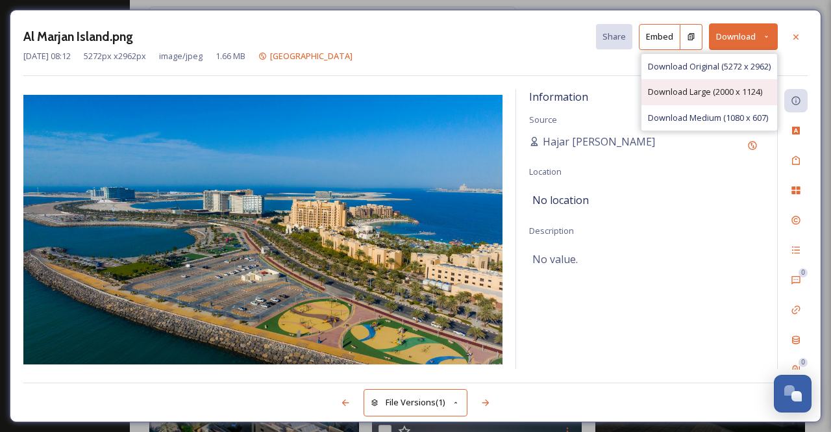
click at [721, 90] on span "Download Large (2000 x 1124)" at bounding box center [705, 92] width 114 height 12
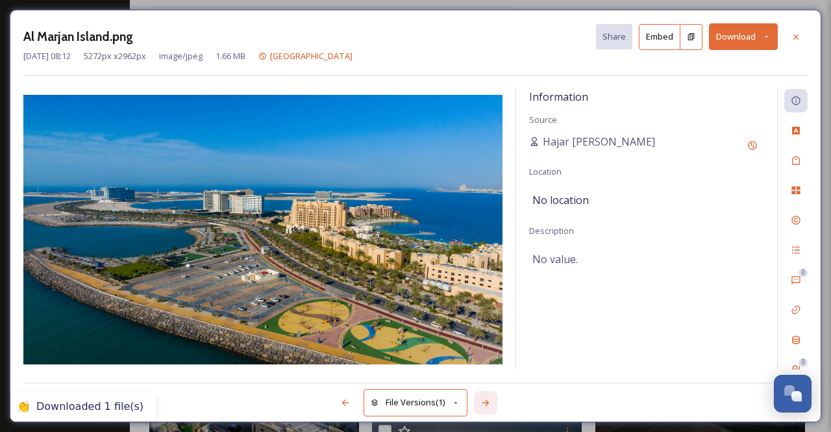
click at [486, 405] on icon at bounding box center [486, 402] width 10 height 10
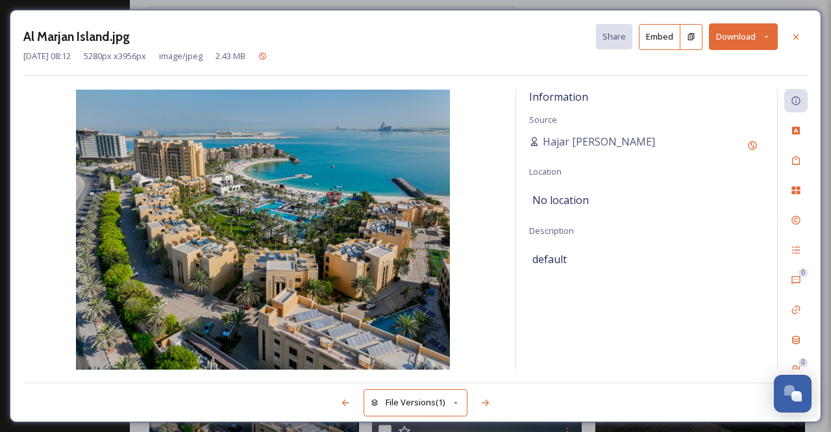
click at [772, 38] on button "Download" at bounding box center [743, 36] width 69 height 27
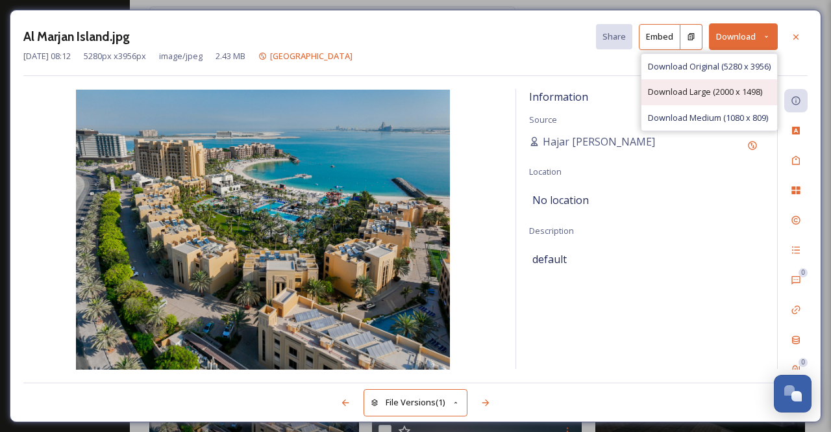
click at [733, 86] on span "Download Large (2000 x 1498)" at bounding box center [705, 92] width 114 height 12
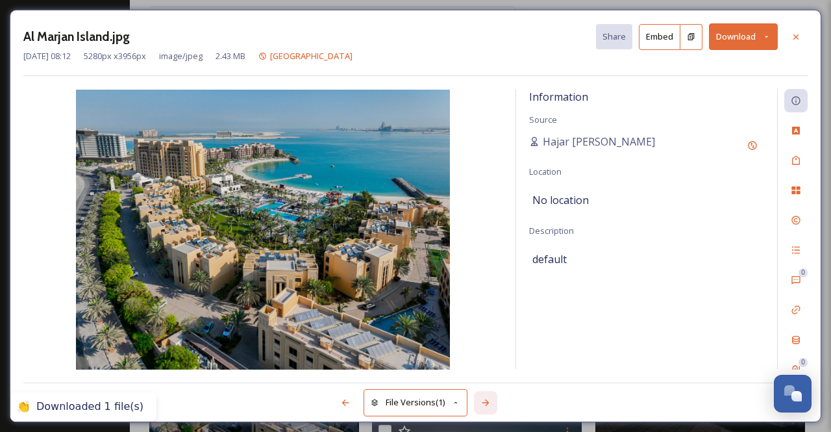
click at [483, 401] on icon at bounding box center [486, 402] width 10 height 10
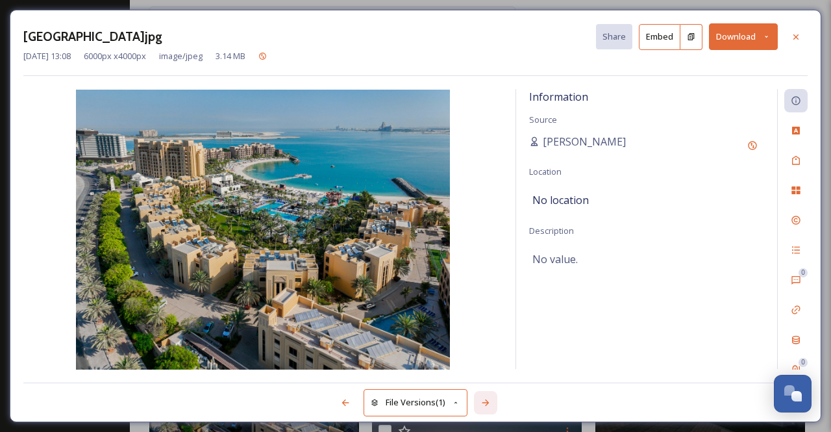
click at [483, 401] on icon at bounding box center [486, 402] width 10 height 10
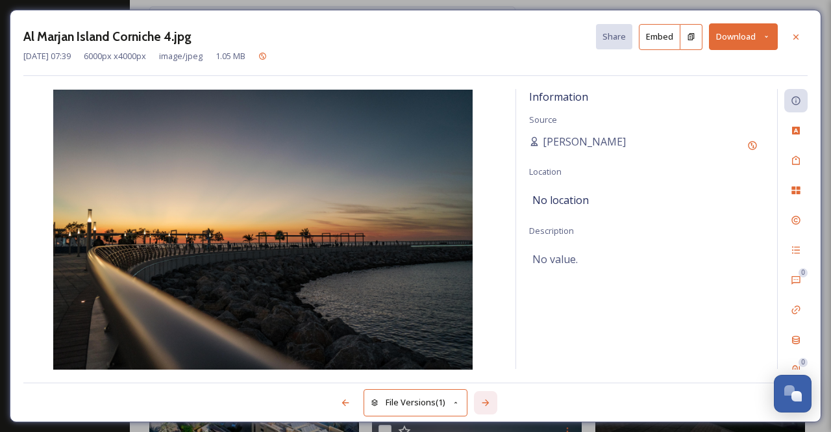
click at [483, 401] on icon at bounding box center [486, 402] width 10 height 10
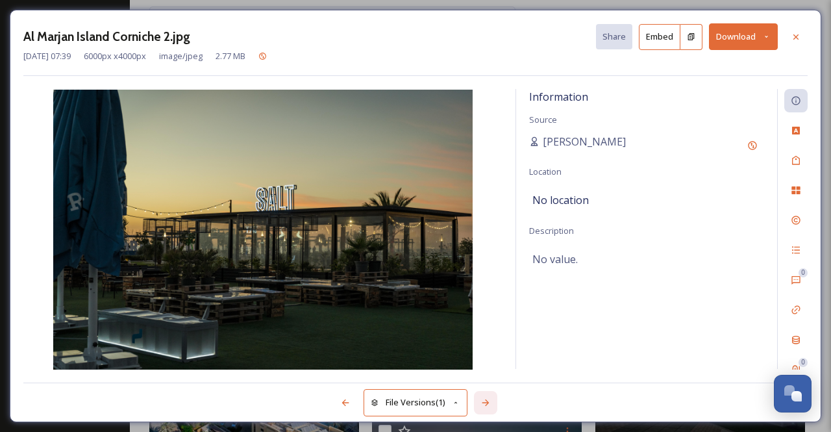
click at [483, 401] on icon at bounding box center [486, 402] width 10 height 10
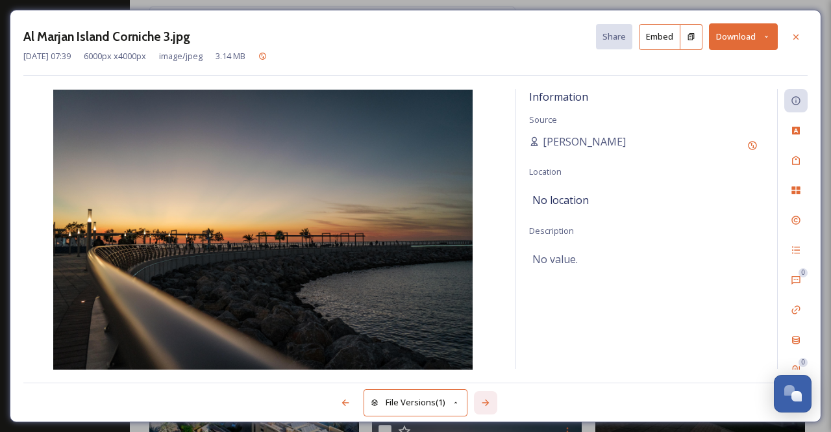
click at [483, 401] on icon at bounding box center [486, 402] width 10 height 10
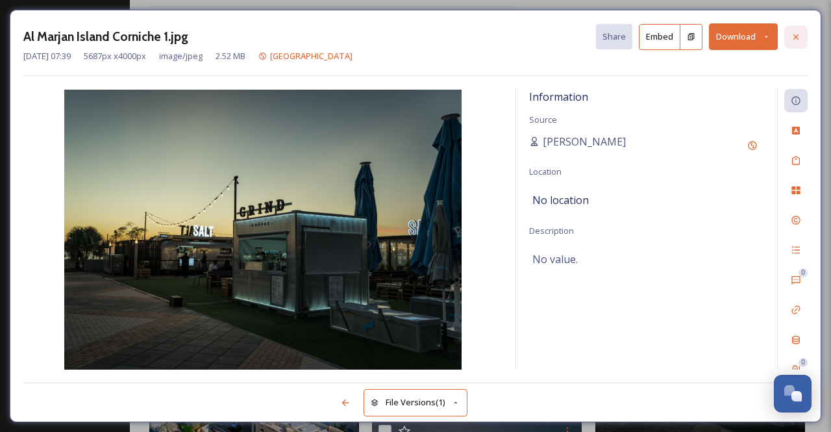
click at [798, 39] on icon at bounding box center [796, 37] width 10 height 10
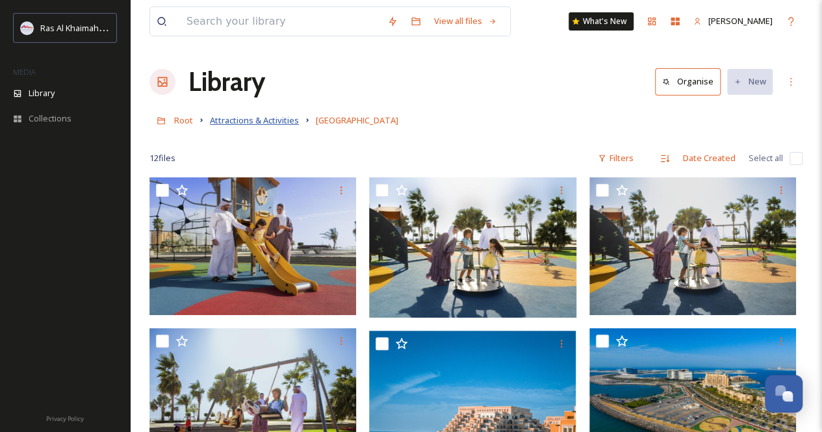
click at [261, 122] on span "Attractions & Activities" at bounding box center [254, 120] width 89 height 12
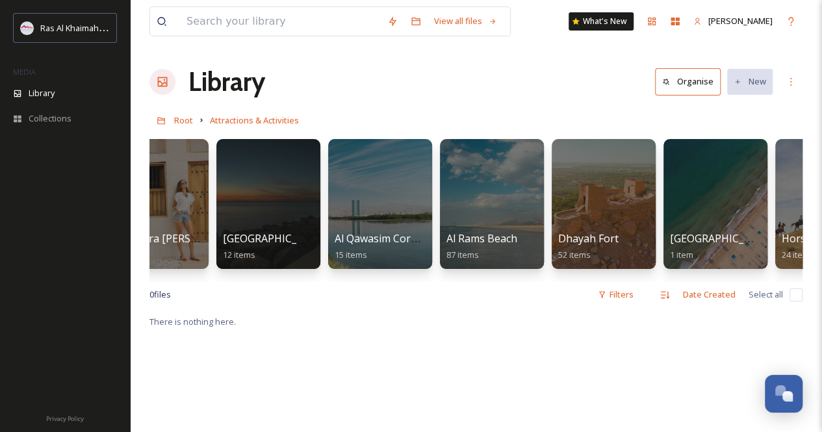
scroll to position [0, 418]
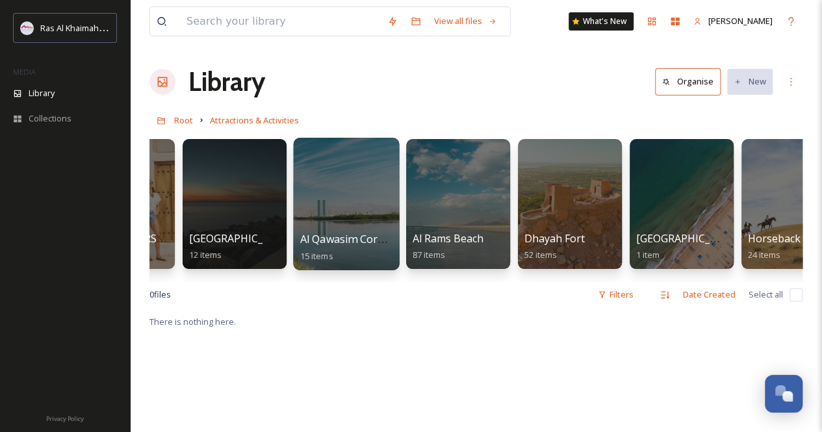
click at [340, 199] on div at bounding box center [346, 204] width 106 height 132
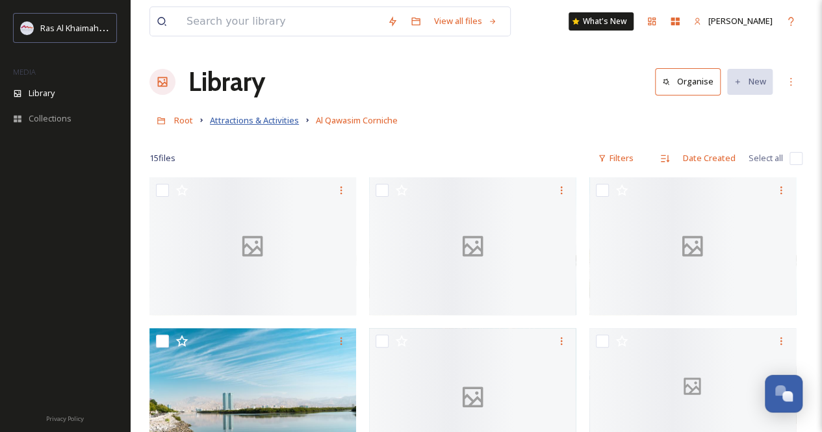
click at [264, 117] on span "Attractions & Activities" at bounding box center [254, 120] width 89 height 12
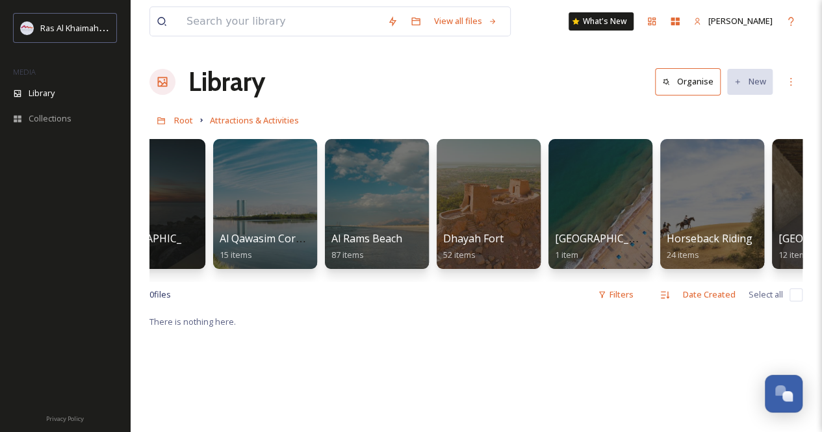
scroll to position [0, 524]
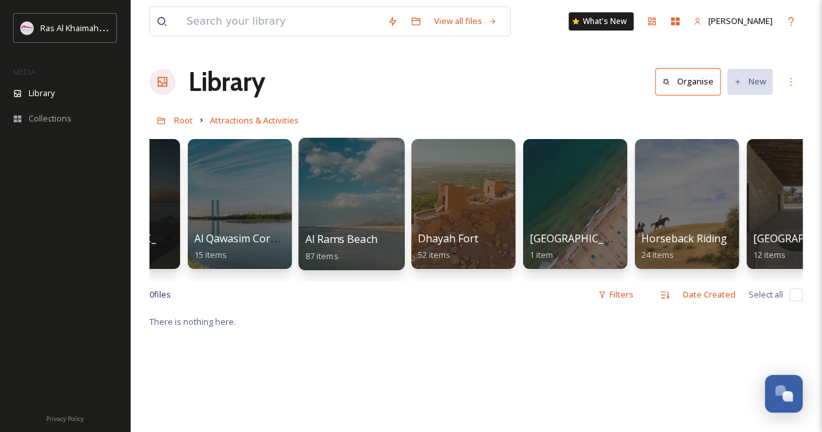
click at [325, 207] on div at bounding box center [351, 204] width 106 height 132
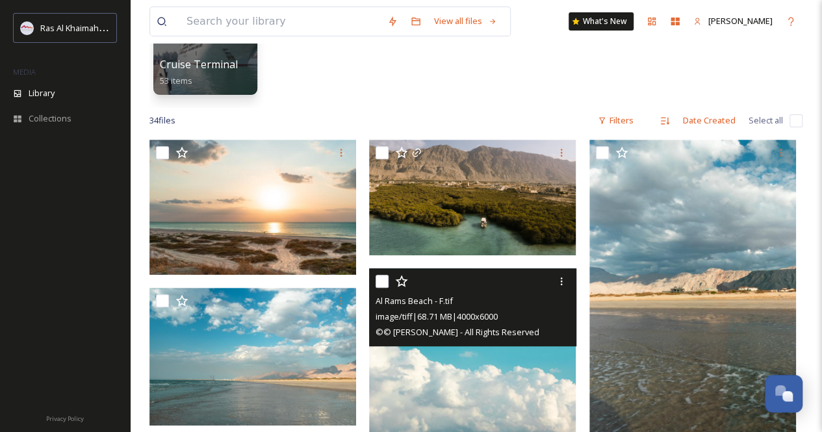
scroll to position [195, 0]
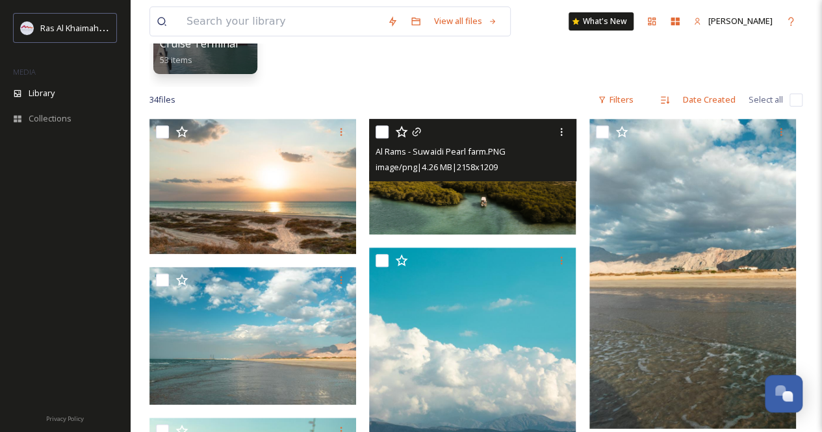
click at [486, 179] on div "Al Rams - Suwaidi Pearl farm.PNG image/png | 4.26 MB | 2158 x 1209" at bounding box center [472, 150] width 207 height 62
click at [487, 196] on img at bounding box center [472, 177] width 207 height 116
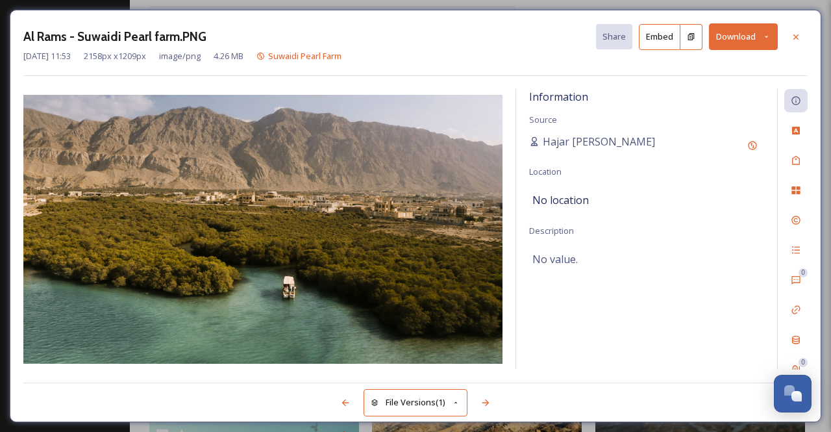
click at [772, 31] on button "Download" at bounding box center [743, 36] width 69 height 27
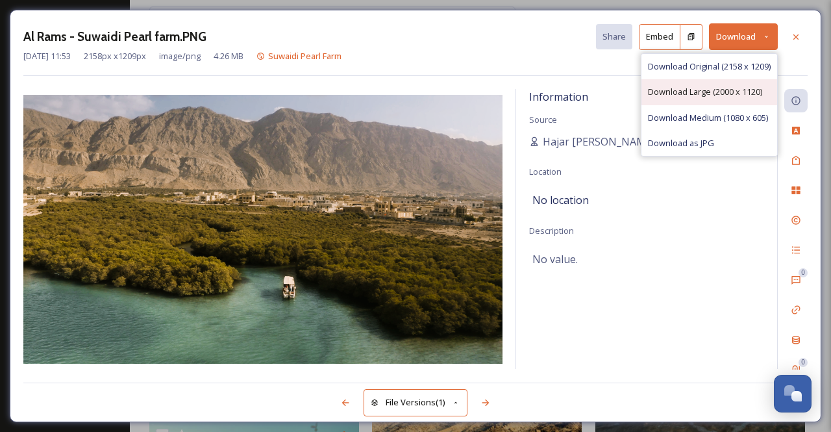
click at [687, 90] on span "Download Large (2000 x 1120)" at bounding box center [705, 92] width 114 height 12
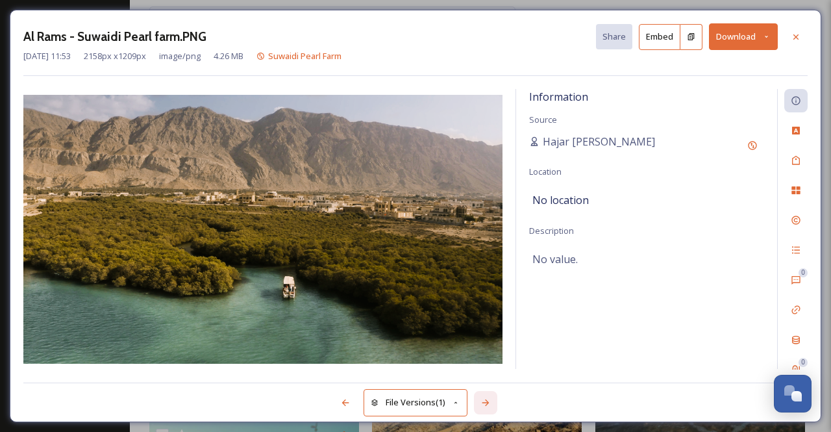
click at [485, 403] on icon at bounding box center [485, 402] width 7 height 6
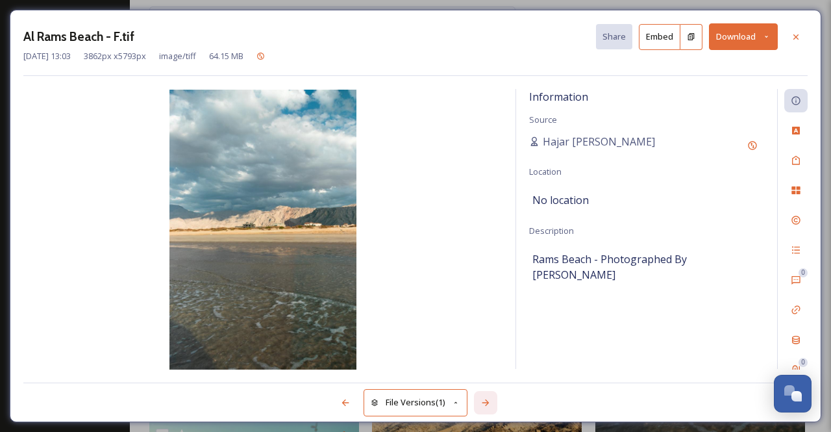
click at [485, 403] on icon at bounding box center [485, 402] width 7 height 6
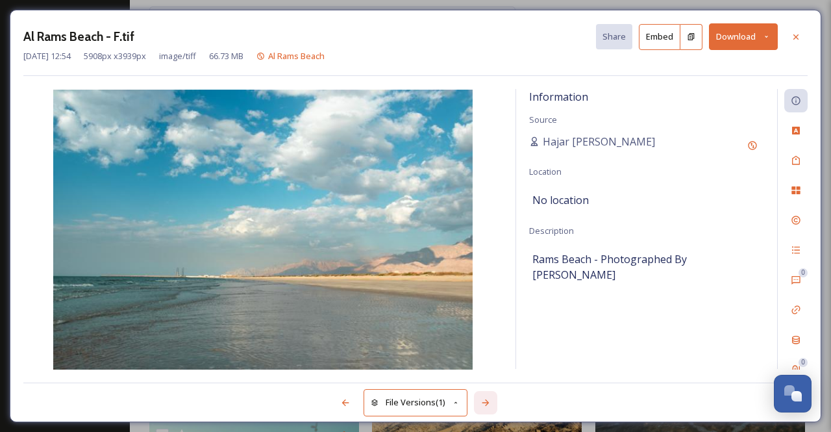
click at [485, 403] on icon at bounding box center [485, 402] width 7 height 6
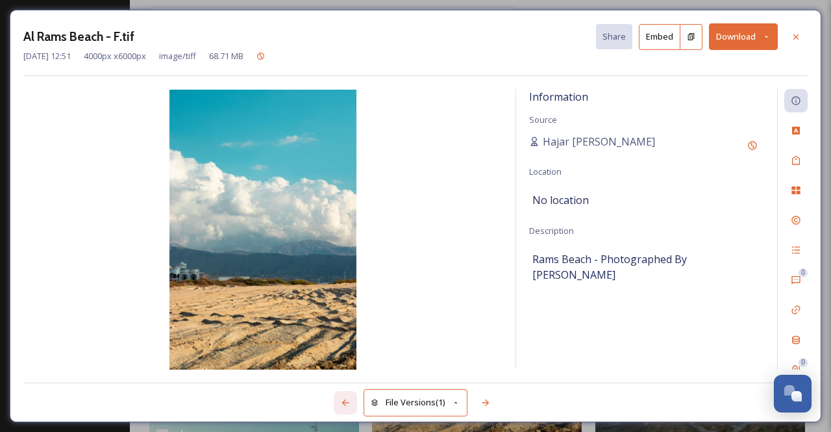
click at [351, 402] on div at bounding box center [345, 402] width 23 height 23
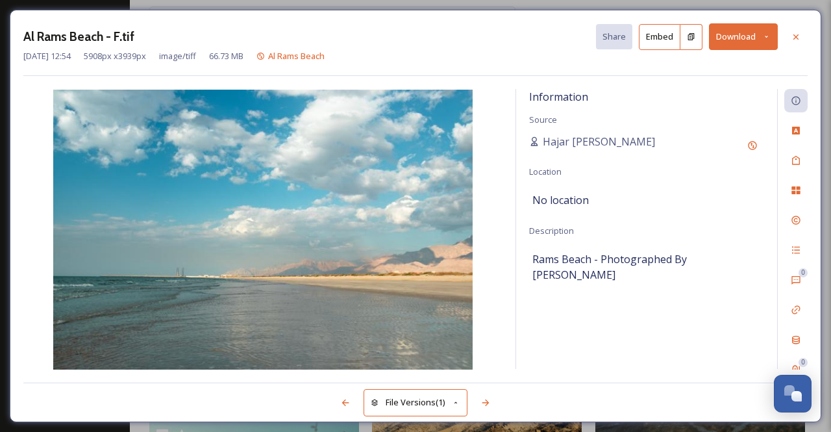
click at [774, 38] on button "Download" at bounding box center [743, 36] width 69 height 27
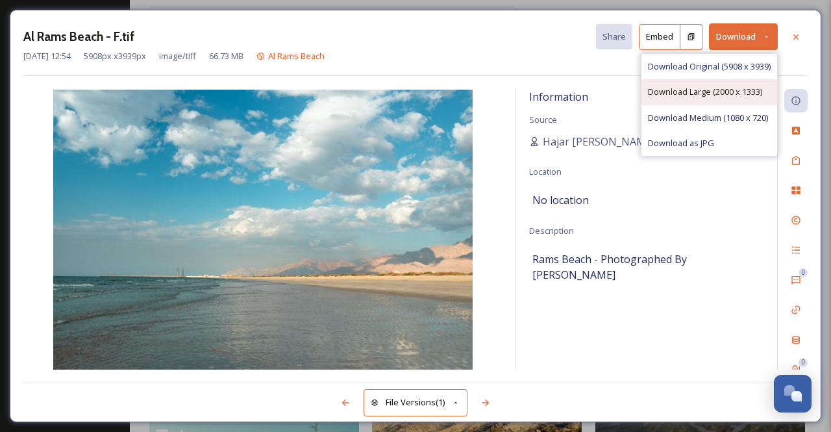
click at [701, 93] on span "Download Large (2000 x 1333)" at bounding box center [705, 92] width 114 height 12
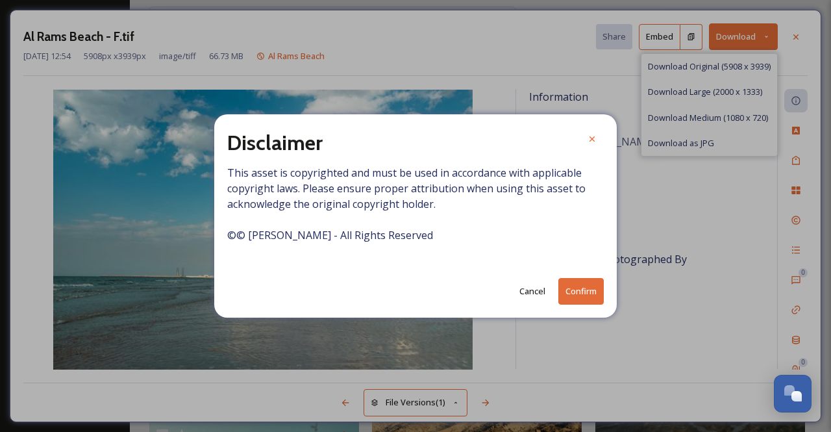
click at [583, 286] on button "Confirm" at bounding box center [581, 291] width 45 height 27
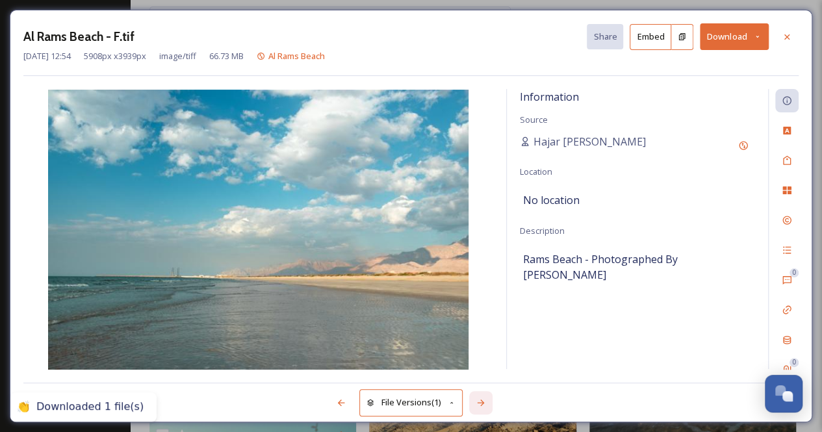
click at [481, 405] on icon at bounding box center [480, 402] width 10 height 10
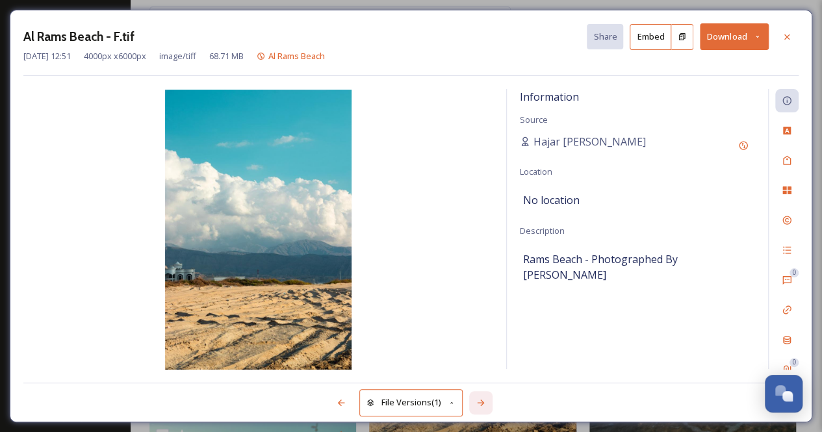
click at [481, 405] on icon at bounding box center [480, 402] width 10 height 10
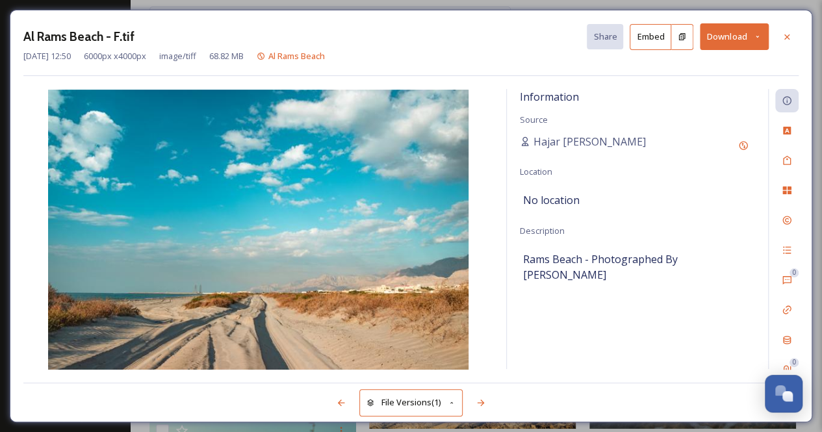
click at [757, 40] on button "Download" at bounding box center [734, 36] width 69 height 27
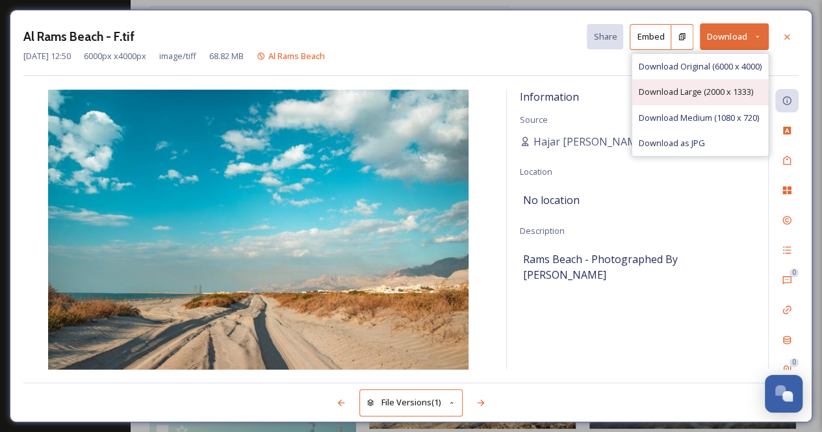
click at [727, 94] on span "Download Large (2000 x 1333)" at bounding box center [695, 92] width 114 height 12
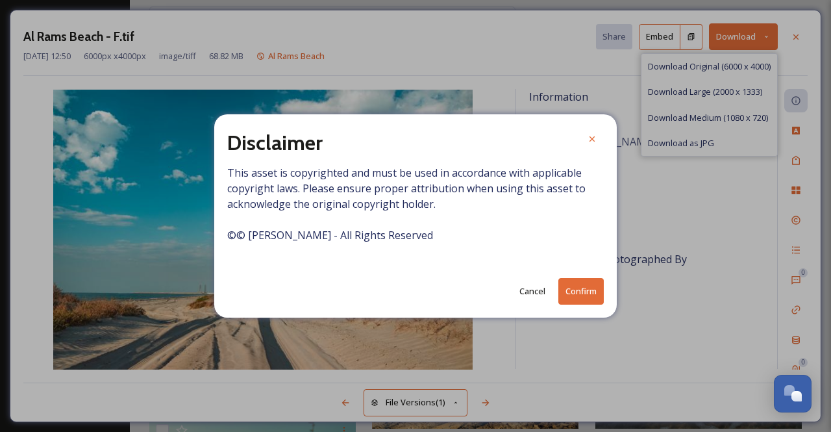
click at [573, 290] on button "Confirm" at bounding box center [581, 291] width 45 height 27
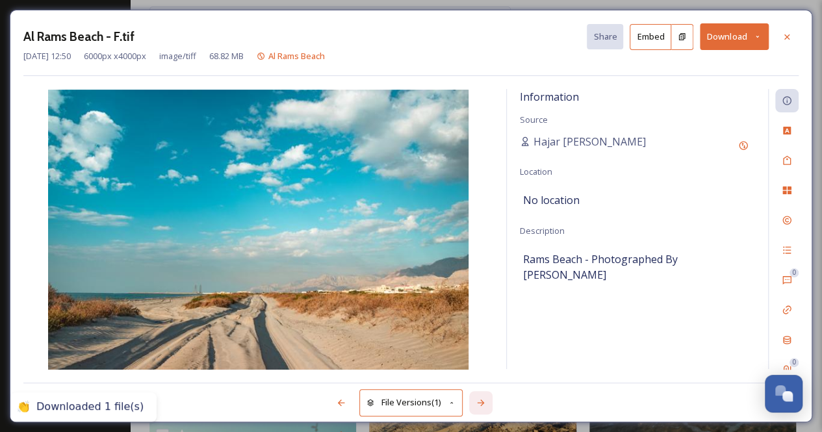
click at [485, 397] on icon at bounding box center [480, 402] width 10 height 10
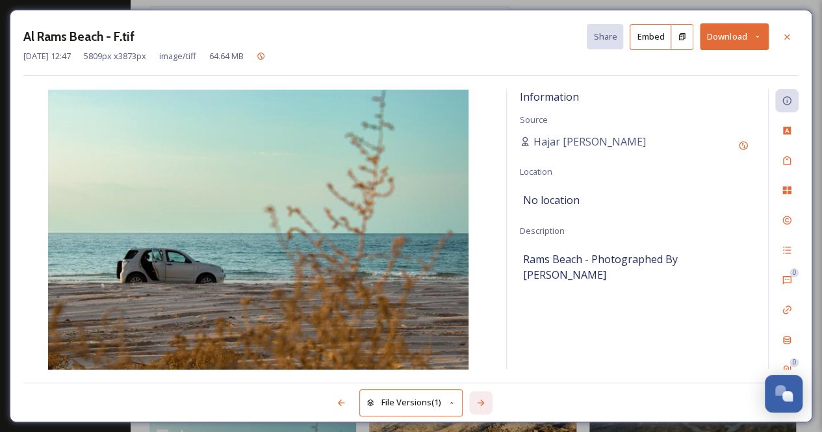
click at [485, 397] on icon at bounding box center [480, 402] width 10 height 10
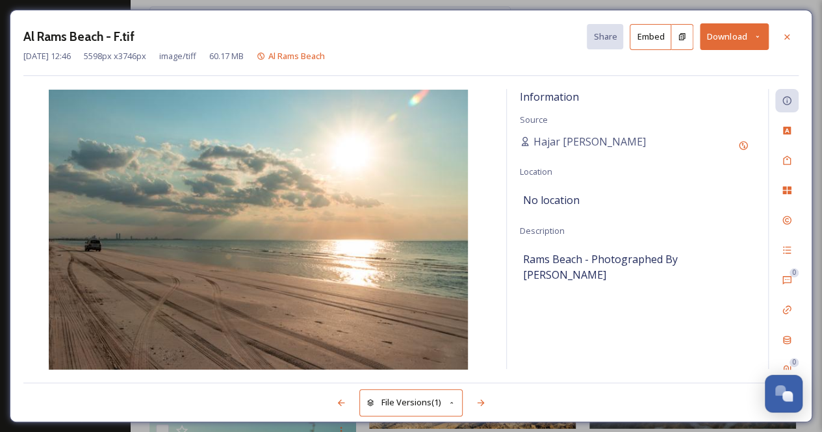
click at [759, 36] on icon at bounding box center [757, 36] width 8 height 8
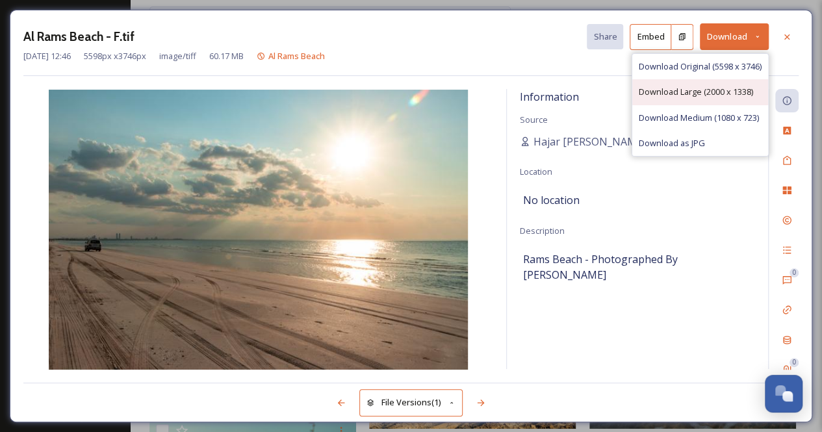
click at [703, 90] on span "Download Large (2000 x 1338)" at bounding box center [695, 92] width 114 height 12
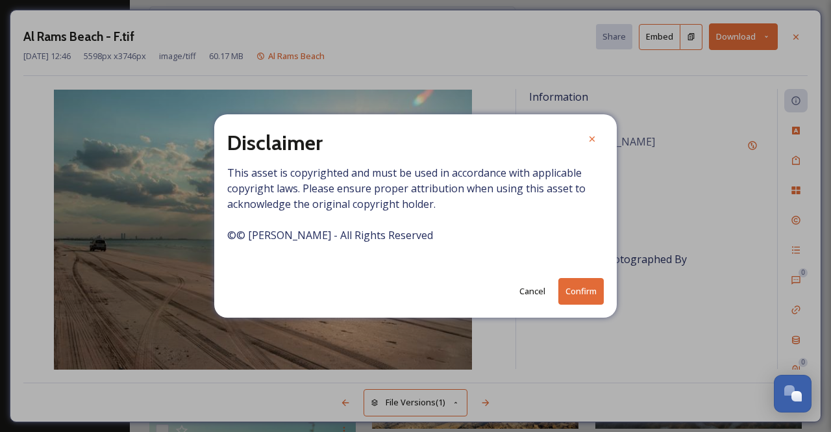
click at [583, 290] on button "Confirm" at bounding box center [581, 291] width 45 height 27
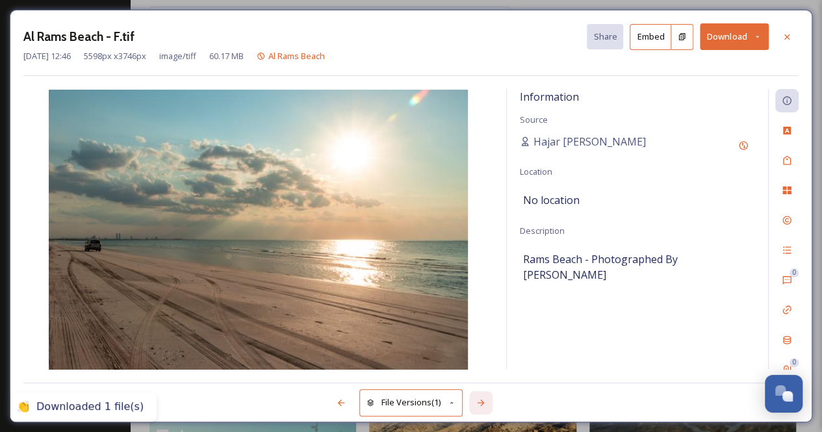
click at [486, 402] on icon at bounding box center [480, 402] width 10 height 10
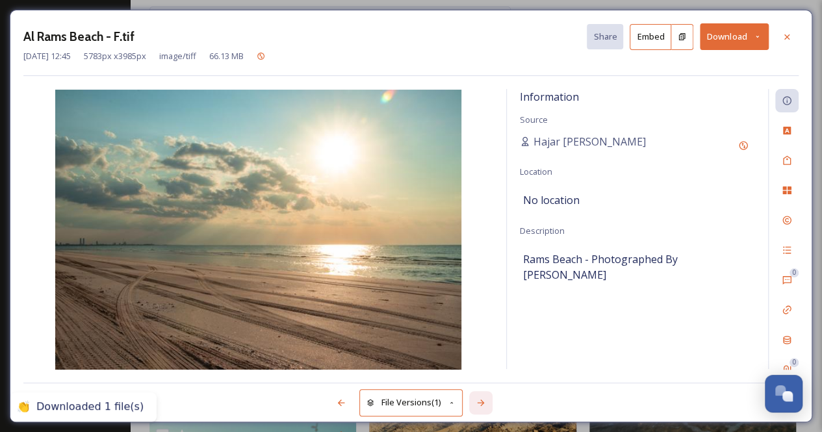
click at [485, 402] on icon at bounding box center [480, 402] width 10 height 10
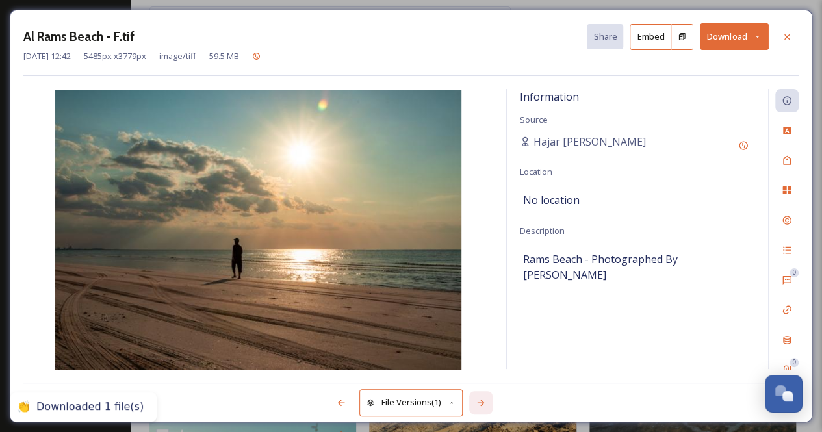
click at [485, 402] on icon at bounding box center [480, 402] width 10 height 10
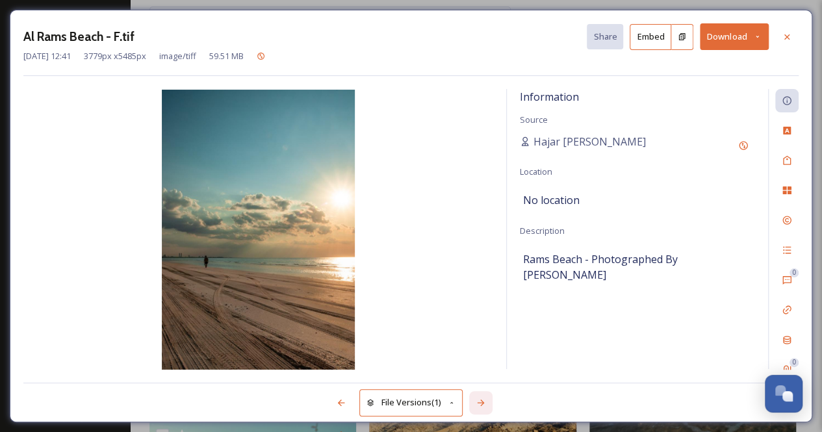
click at [485, 402] on icon at bounding box center [480, 402] width 10 height 10
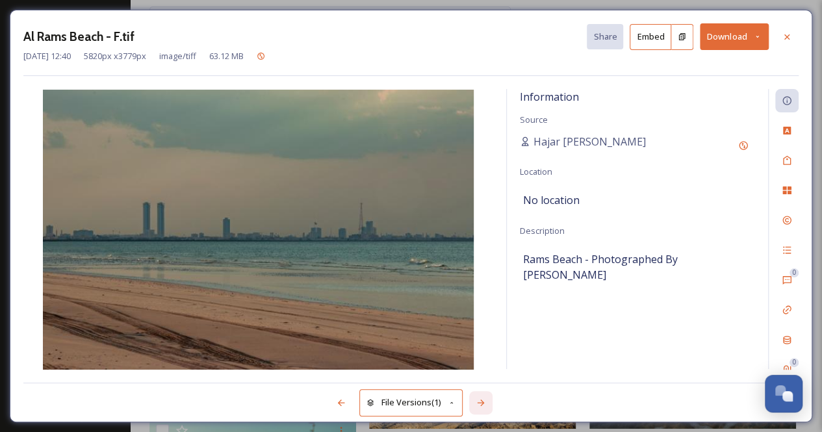
click at [485, 402] on icon at bounding box center [480, 402] width 10 height 10
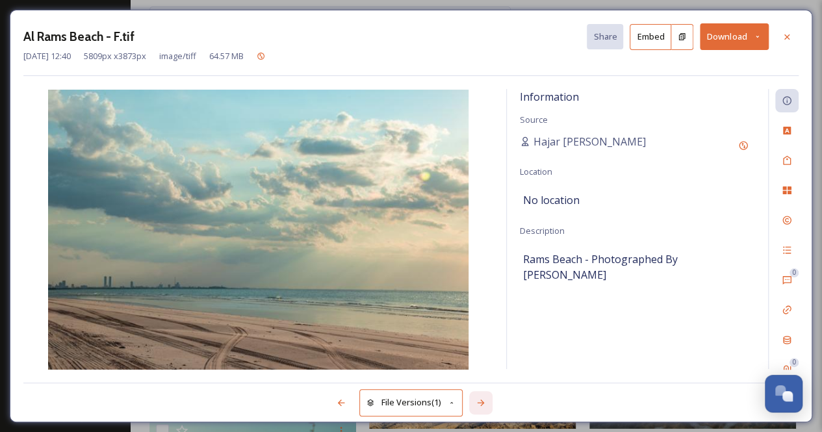
click at [485, 402] on icon at bounding box center [480, 402] width 10 height 10
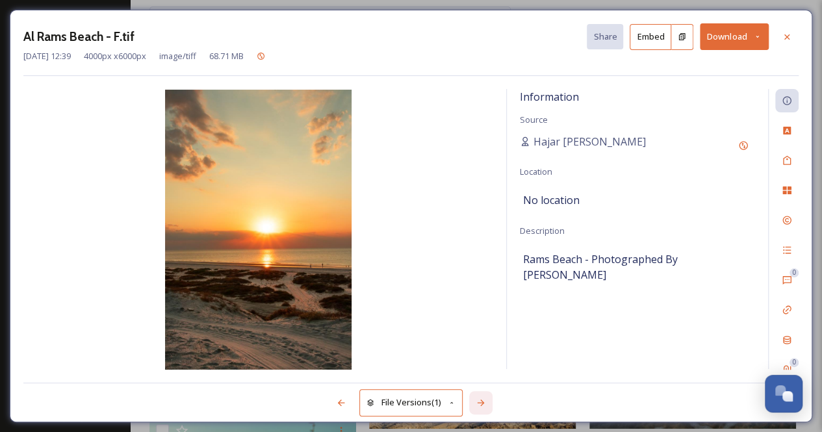
click at [485, 402] on icon at bounding box center [480, 402] width 10 height 10
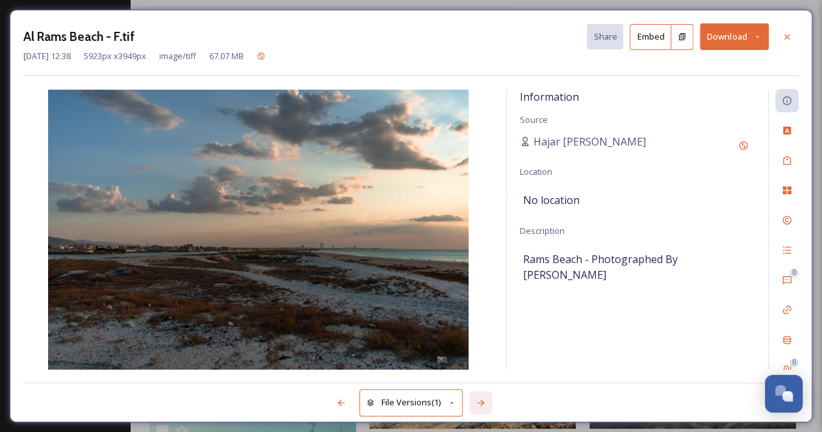
click at [485, 402] on icon at bounding box center [480, 402] width 10 height 10
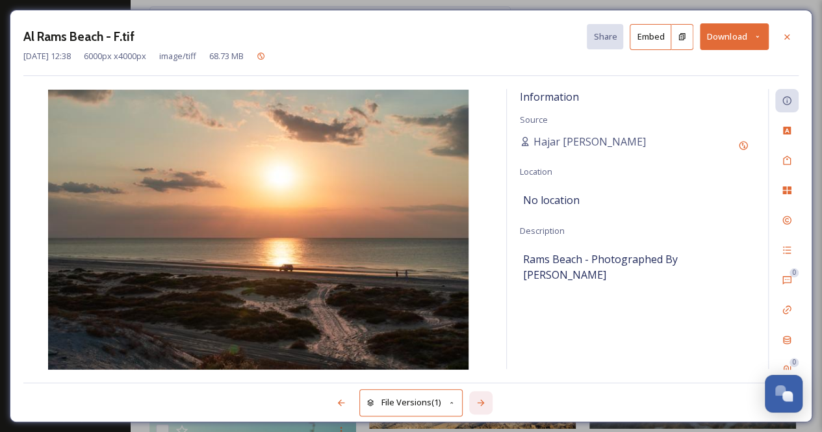
click at [485, 402] on icon at bounding box center [480, 402] width 10 height 10
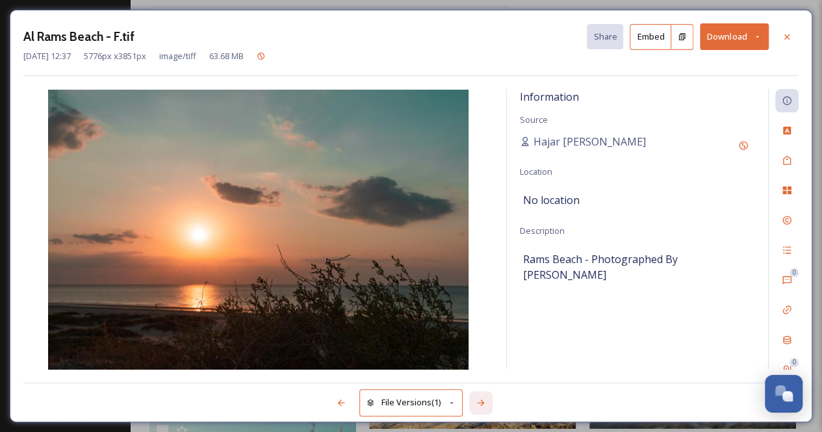
click at [485, 402] on icon at bounding box center [480, 402] width 10 height 10
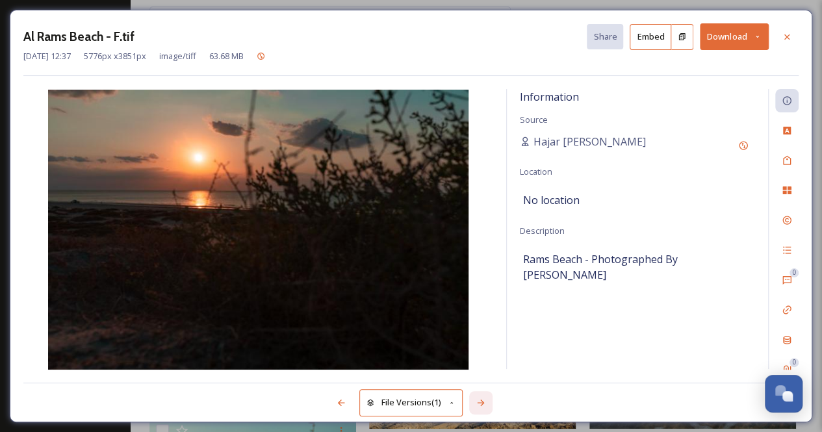
click at [485, 402] on icon at bounding box center [480, 402] width 10 height 10
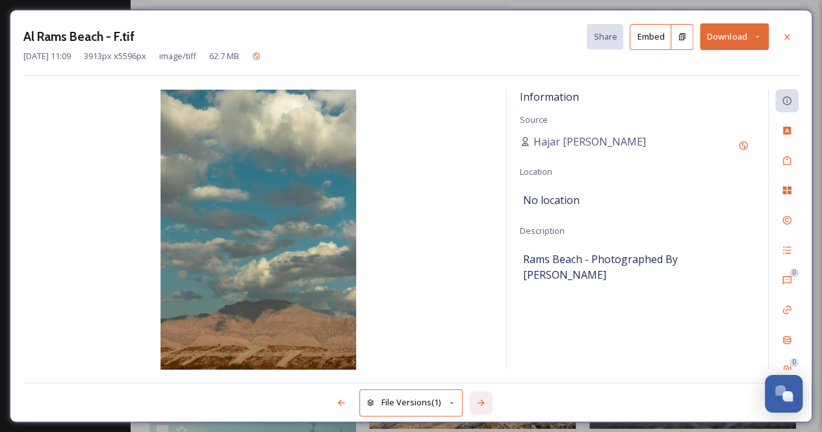
click at [485, 402] on icon at bounding box center [480, 402] width 10 height 10
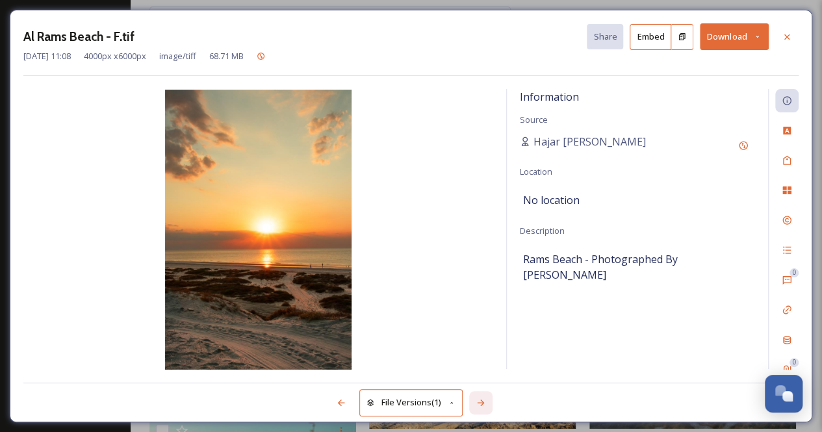
click at [485, 402] on icon at bounding box center [480, 402] width 10 height 10
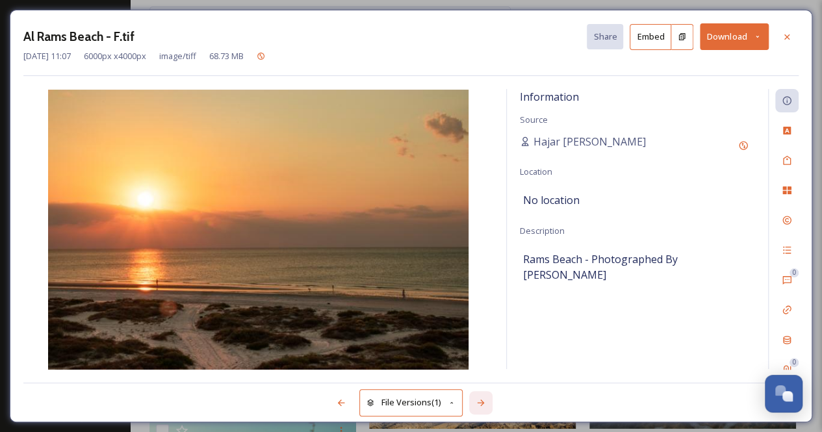
click at [485, 402] on icon at bounding box center [480, 402] width 10 height 10
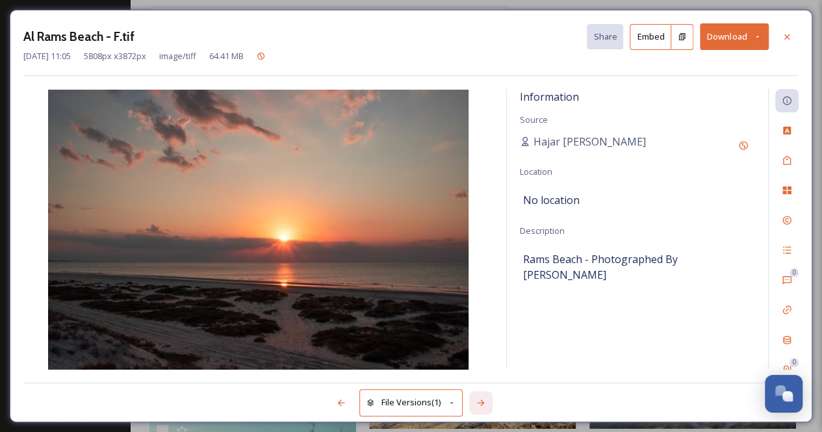
click at [485, 402] on icon at bounding box center [480, 402] width 10 height 10
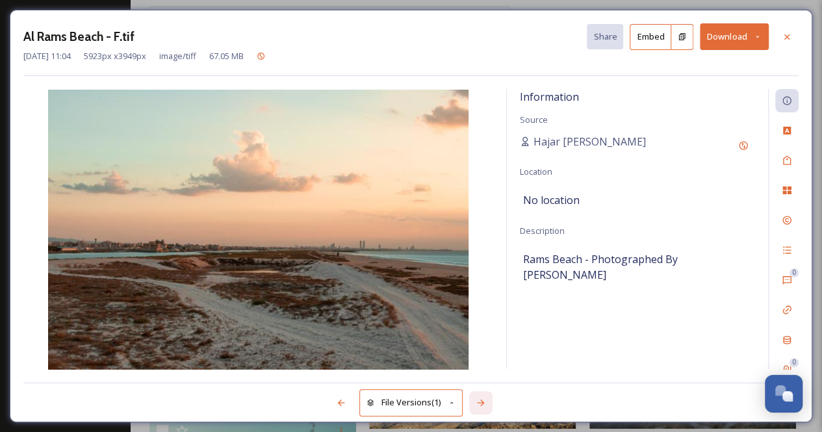
click at [485, 402] on icon at bounding box center [480, 402] width 10 height 10
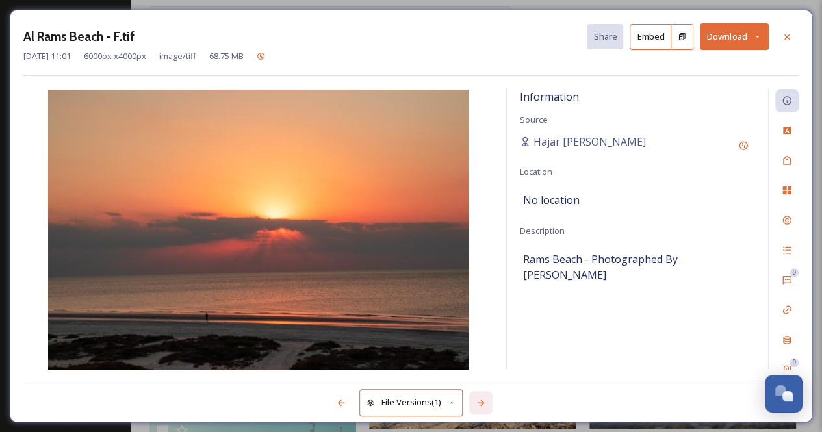
click at [485, 402] on icon at bounding box center [480, 402] width 10 height 10
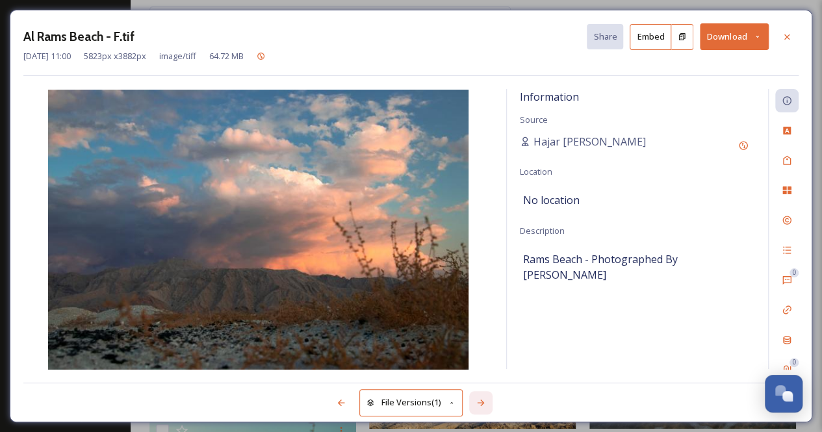
click at [482, 401] on icon at bounding box center [480, 402] width 7 height 6
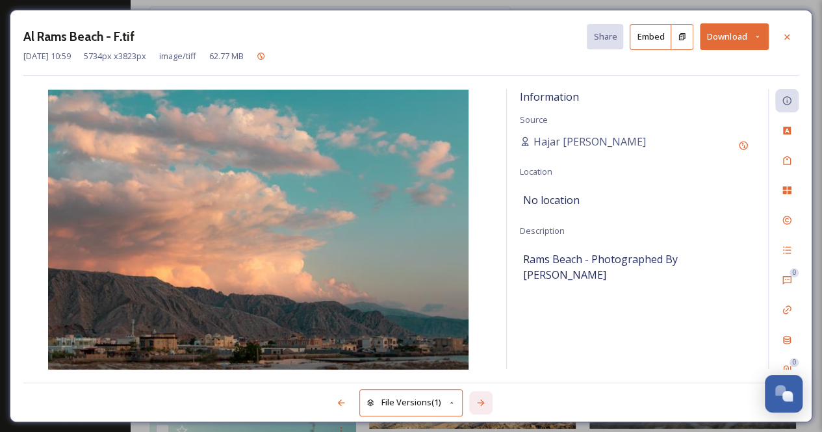
click at [481, 398] on icon at bounding box center [480, 402] width 10 height 10
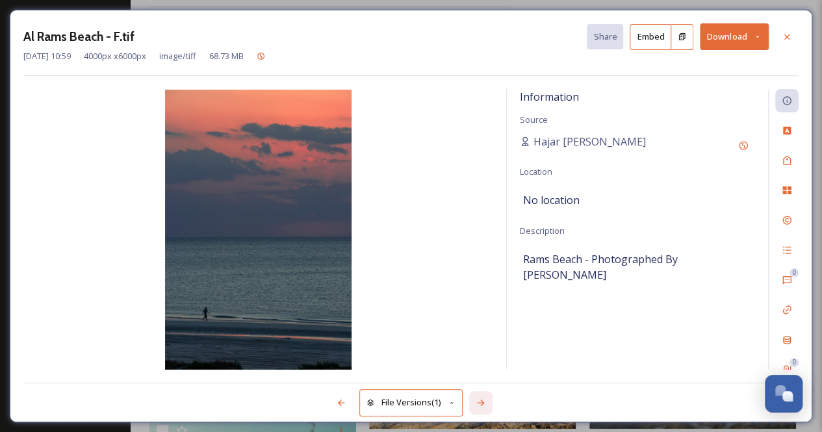
click at [481, 398] on icon at bounding box center [480, 402] width 10 height 10
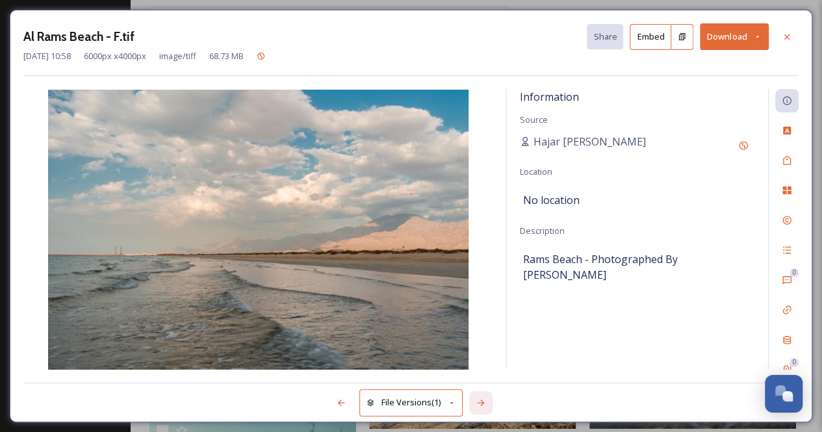
click at [481, 398] on icon at bounding box center [480, 402] width 10 height 10
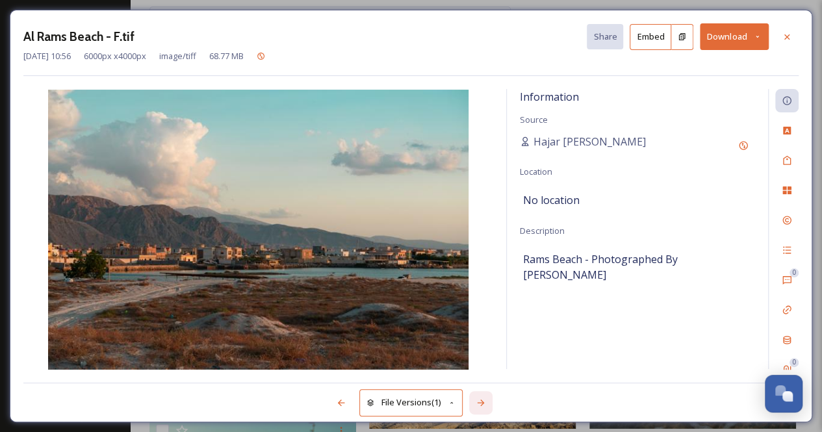
click at [481, 398] on icon at bounding box center [480, 402] width 10 height 10
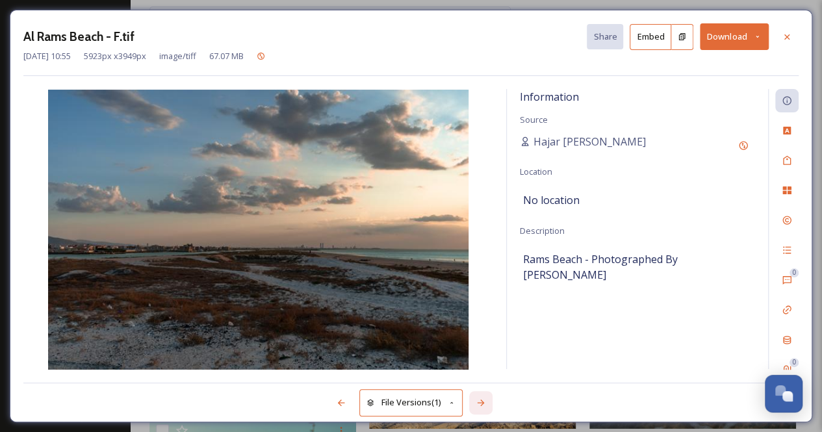
click at [481, 398] on icon at bounding box center [480, 402] width 10 height 10
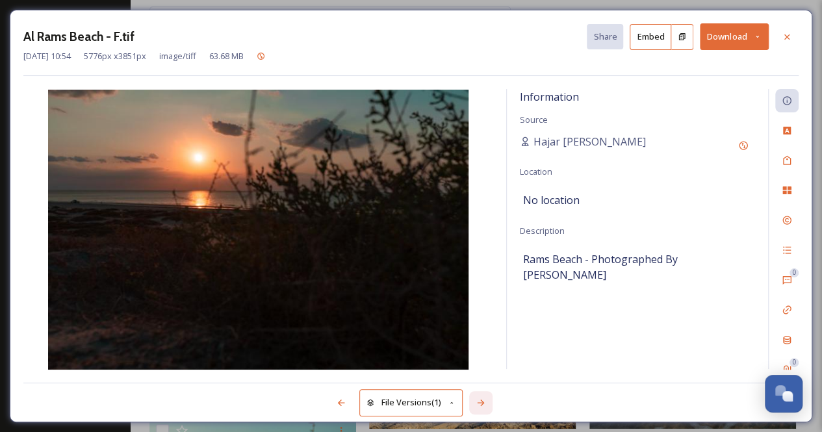
click at [481, 398] on icon at bounding box center [480, 402] width 10 height 10
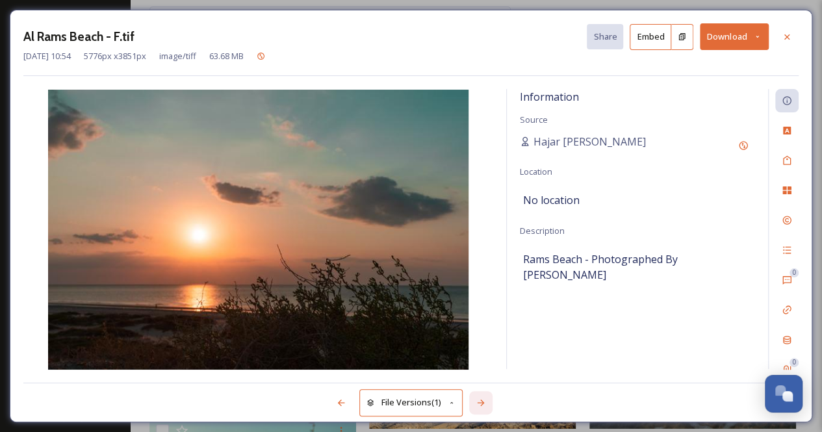
click at [481, 398] on icon at bounding box center [480, 402] width 10 height 10
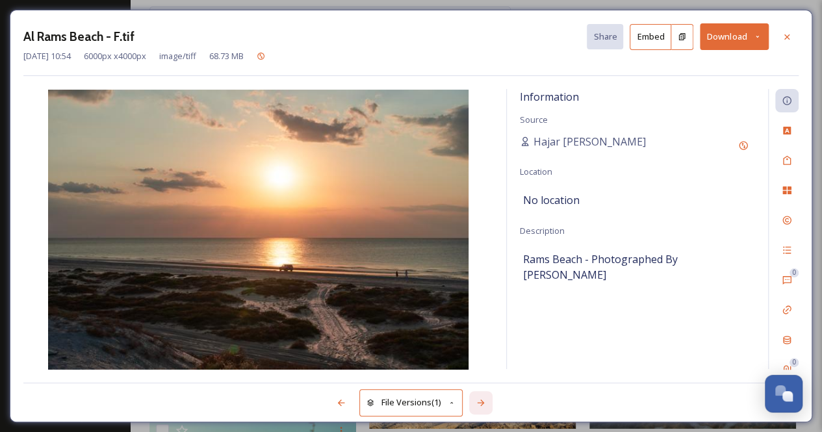
click at [481, 398] on icon at bounding box center [480, 402] width 10 height 10
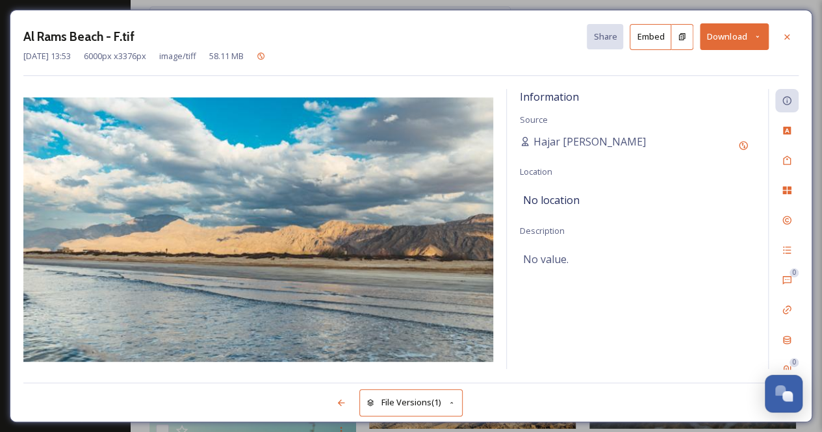
click at [755, 37] on icon at bounding box center [757, 36] width 8 height 8
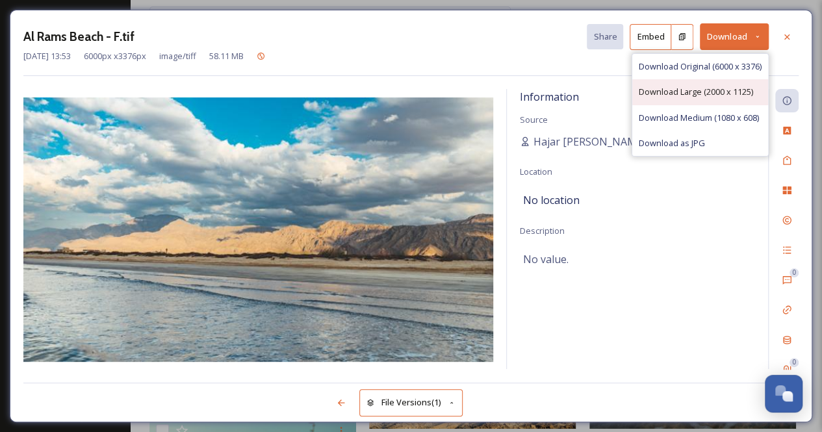
click at [712, 94] on span "Download Large (2000 x 1125)" at bounding box center [695, 92] width 114 height 12
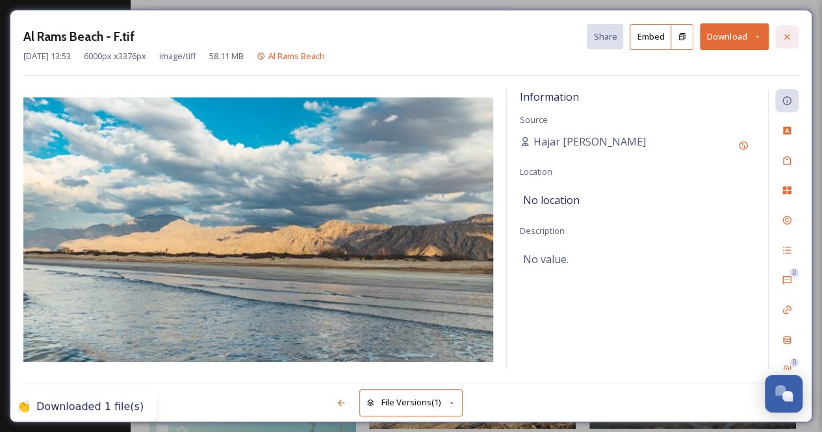
click at [789, 29] on div at bounding box center [786, 36] width 23 height 23
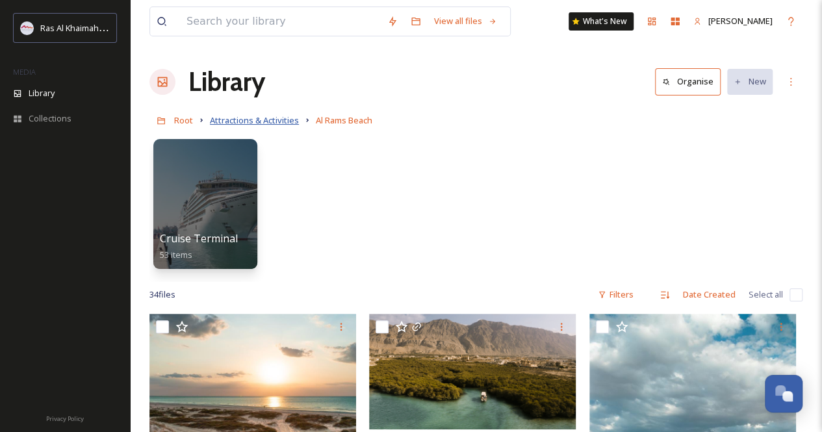
click at [274, 119] on span "Attractions & Activities" at bounding box center [254, 120] width 89 height 12
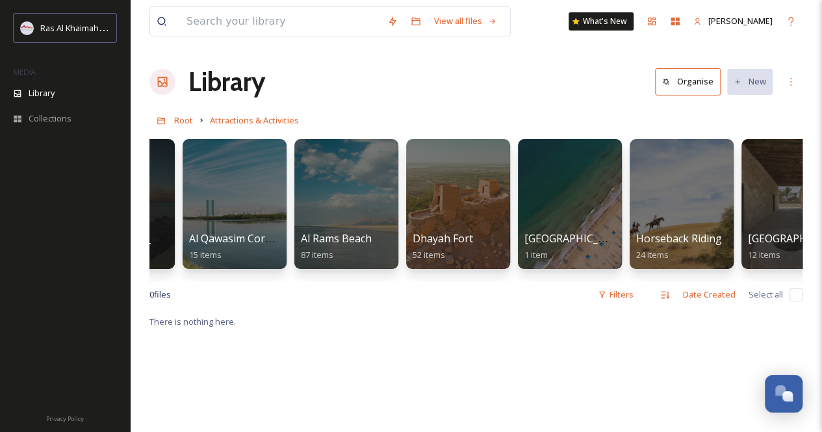
scroll to position [0, 546]
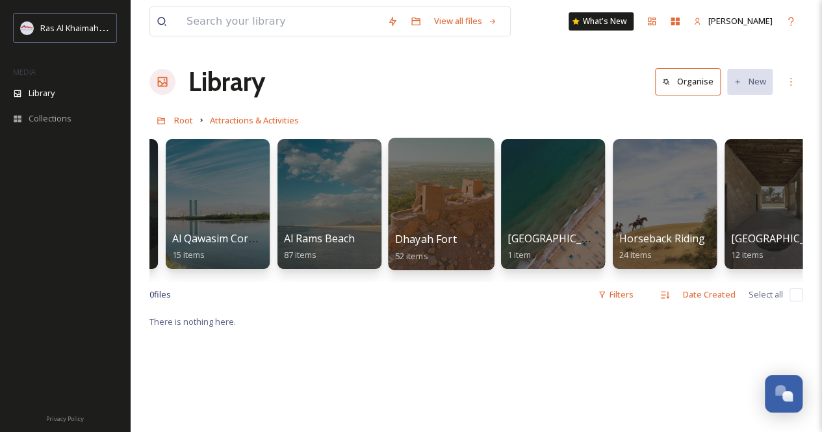
click at [429, 217] on div at bounding box center [441, 204] width 106 height 132
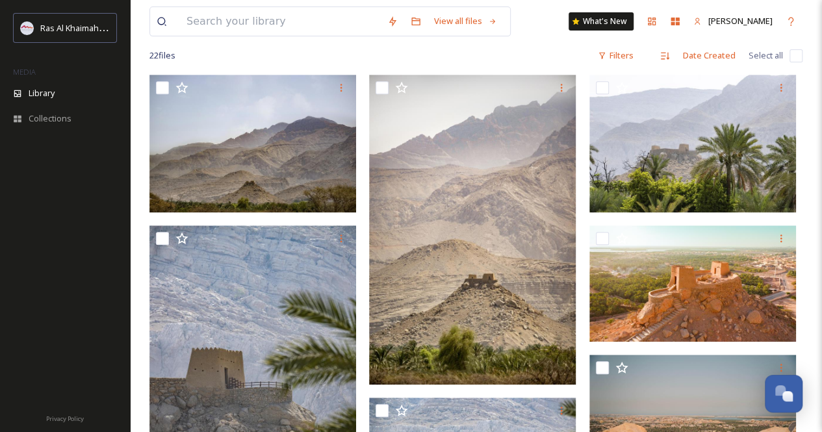
scroll to position [260, 0]
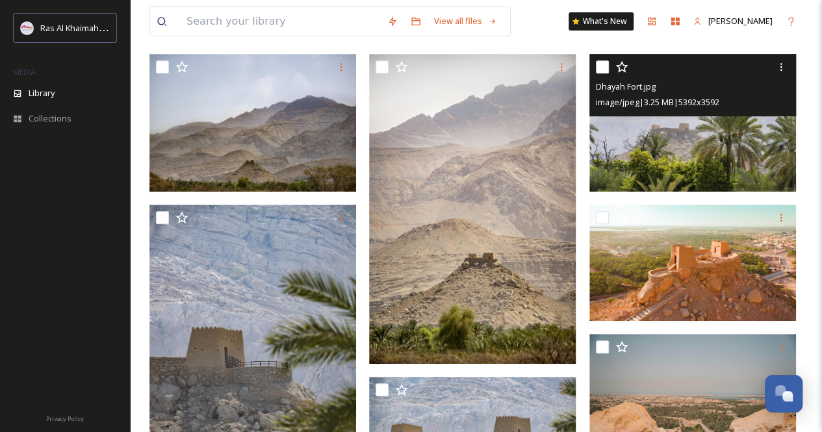
click at [696, 114] on div "Dhayah Fort.jpg image/jpeg | 3.25 MB | 5392 x 3592" at bounding box center [692, 85] width 207 height 62
click at [694, 136] on img at bounding box center [692, 123] width 207 height 138
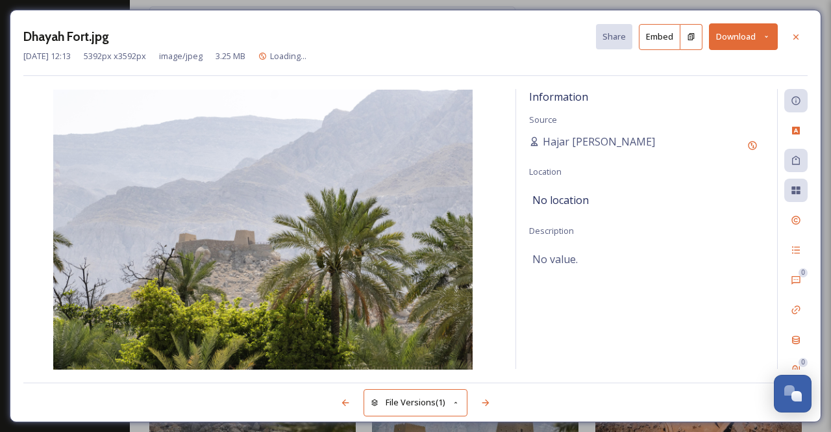
click at [774, 38] on button "Download" at bounding box center [743, 36] width 69 height 27
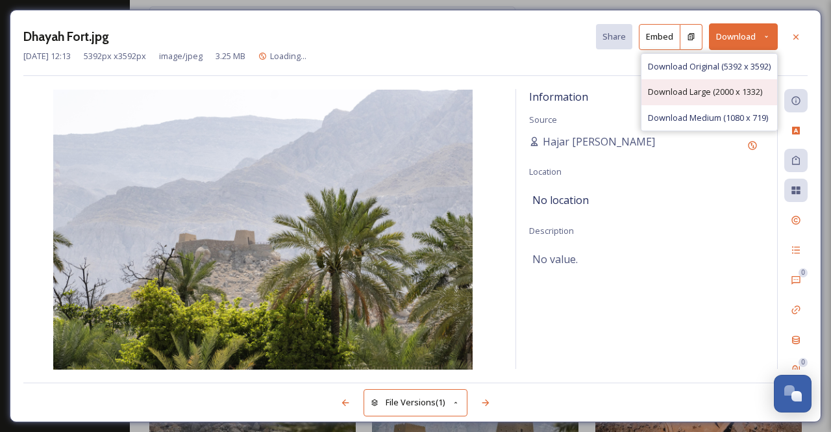
click at [685, 90] on span "Download Large (2000 x 1332)" at bounding box center [705, 92] width 114 height 12
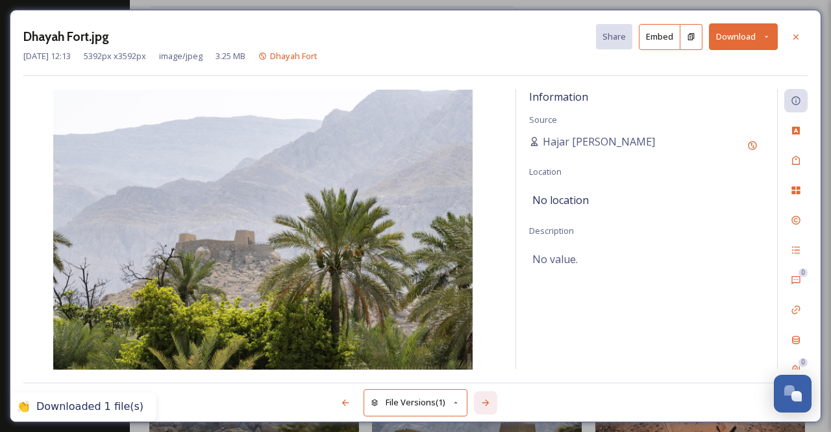
click at [482, 403] on icon at bounding box center [486, 402] width 10 height 10
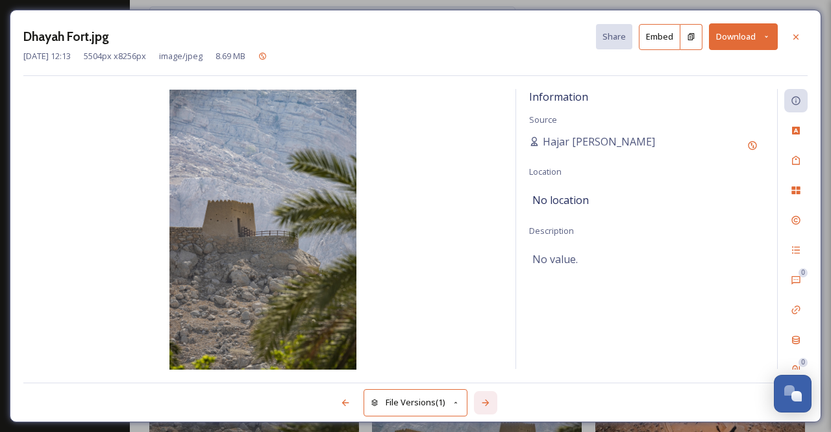
click at [482, 403] on icon at bounding box center [486, 402] width 10 height 10
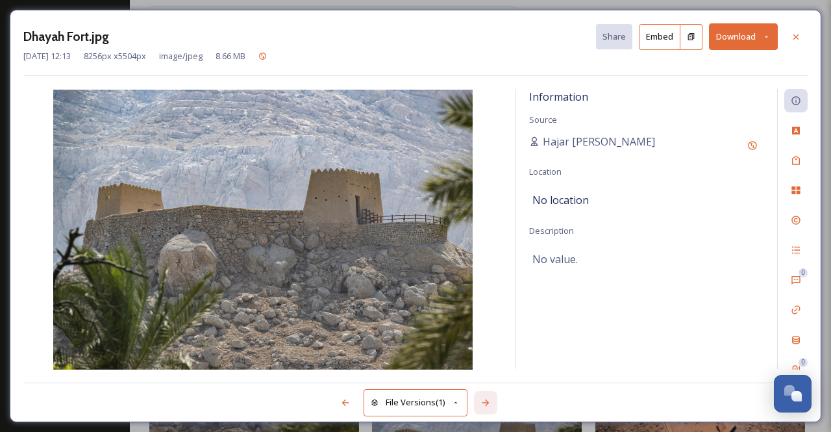
click at [482, 403] on icon at bounding box center [486, 402] width 10 height 10
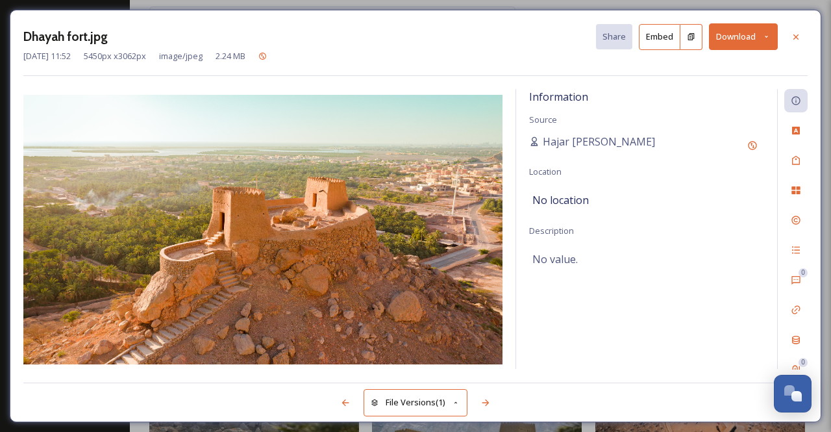
click at [768, 35] on icon at bounding box center [767, 36] width 8 height 8
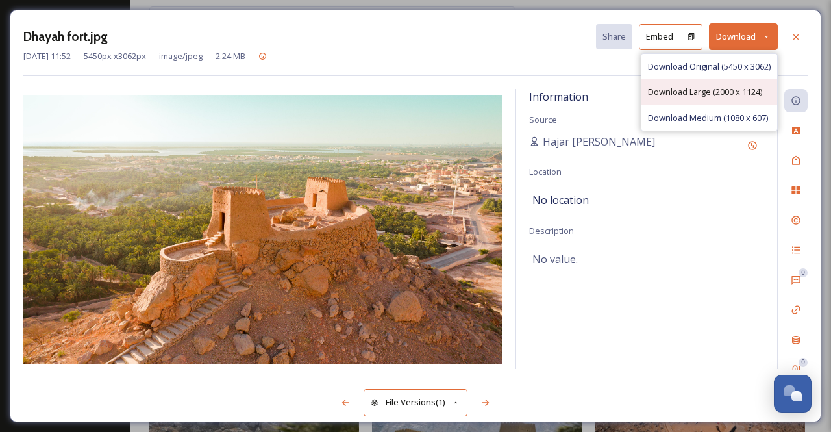
click at [726, 84] on div "Download Large (2000 x 1124)" at bounding box center [710, 91] width 136 height 25
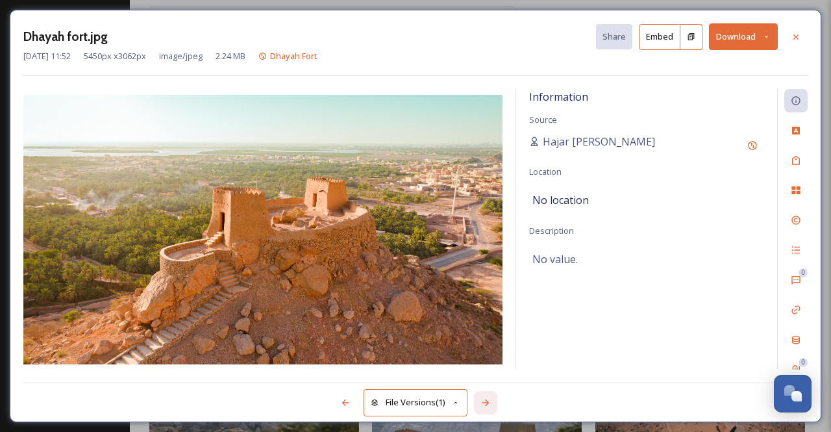
click at [487, 398] on icon at bounding box center [486, 402] width 10 height 10
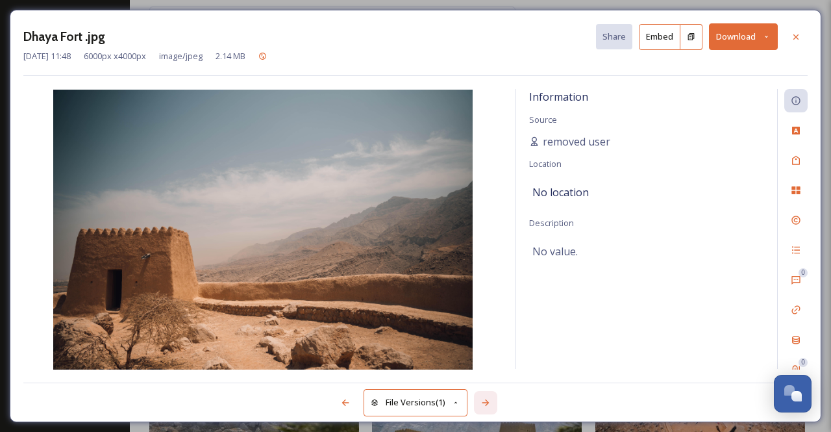
click at [487, 398] on icon at bounding box center [486, 402] width 10 height 10
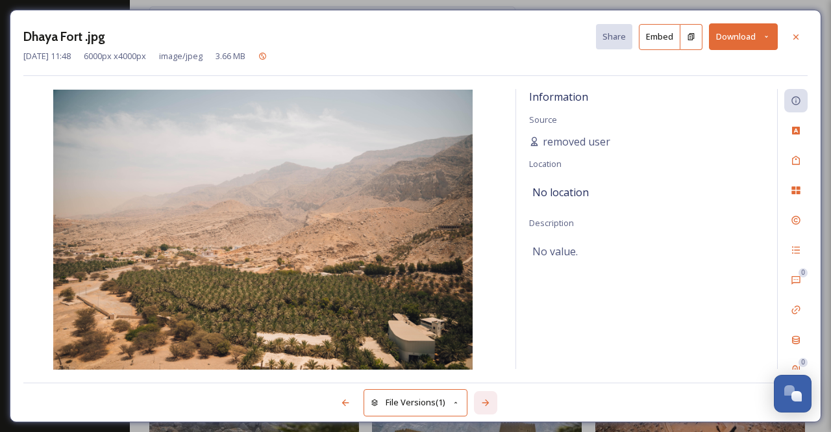
click at [487, 398] on icon at bounding box center [486, 402] width 10 height 10
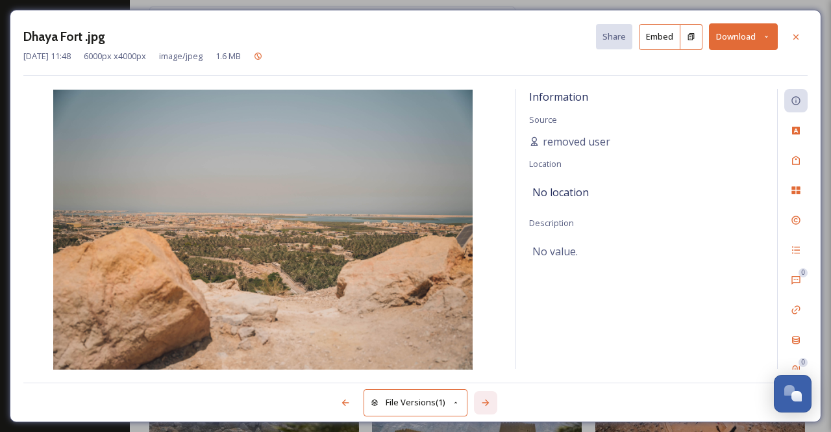
click at [487, 398] on icon at bounding box center [486, 402] width 10 height 10
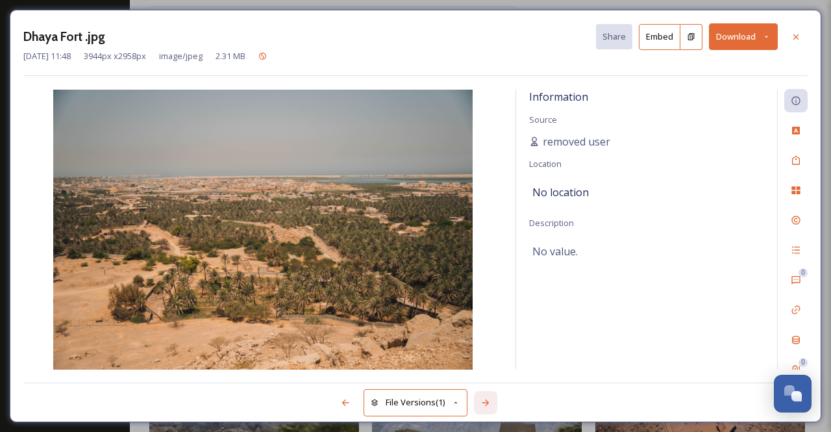
click at [487, 398] on icon at bounding box center [486, 402] width 10 height 10
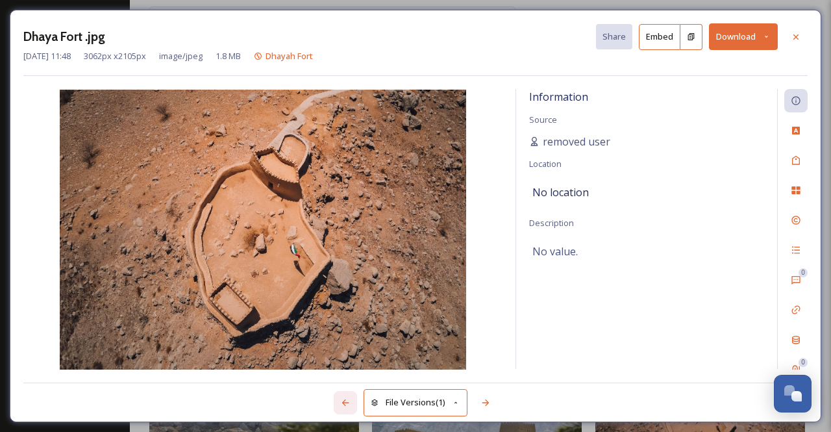
click at [347, 405] on icon at bounding box center [345, 402] width 10 height 10
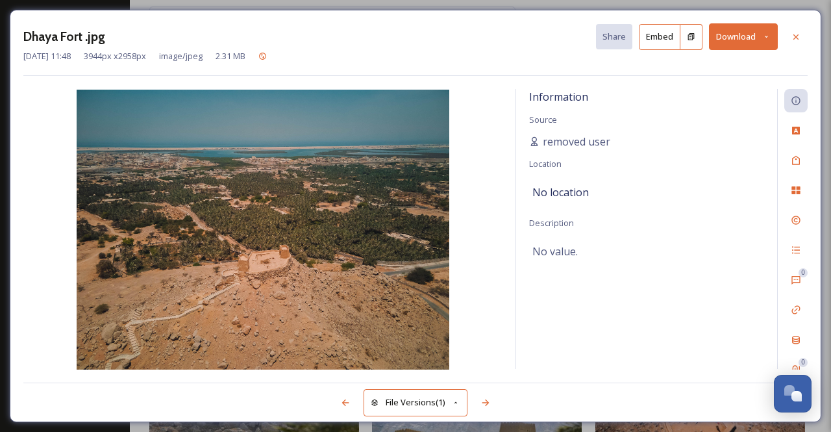
click at [764, 43] on button "Download" at bounding box center [743, 36] width 69 height 27
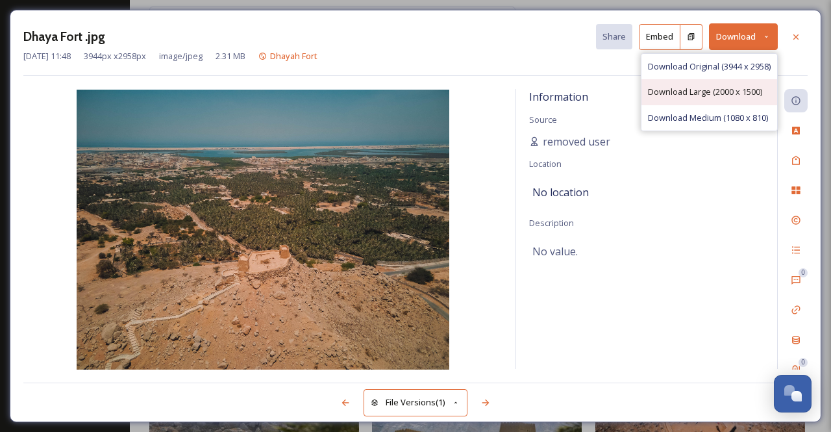
click at [737, 93] on span "Download Large (2000 x 1500)" at bounding box center [705, 92] width 114 height 12
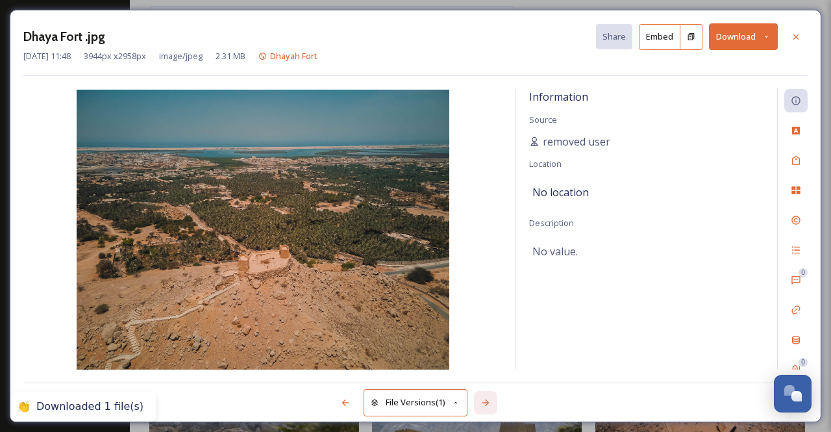
click at [485, 399] on icon at bounding box center [486, 402] width 10 height 10
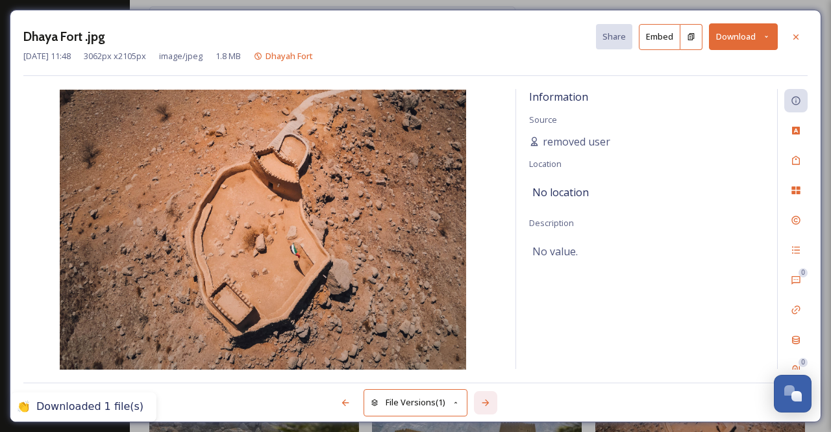
click at [485, 399] on icon at bounding box center [486, 402] width 10 height 10
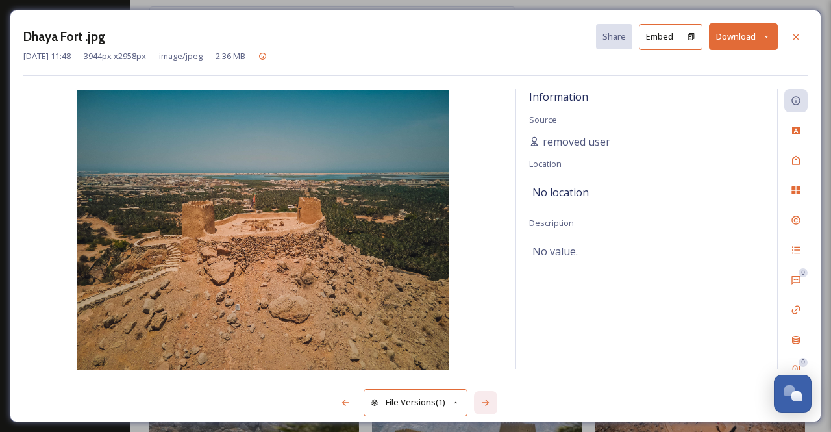
click at [485, 399] on icon at bounding box center [486, 402] width 10 height 10
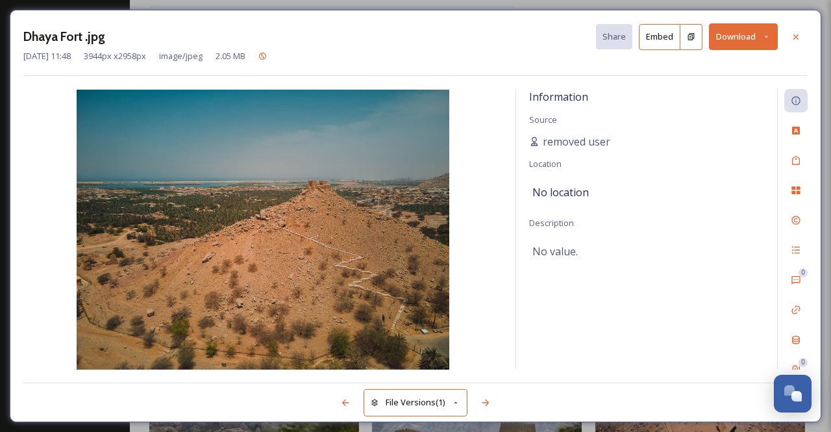
click at [770, 44] on button "Download" at bounding box center [743, 36] width 69 height 27
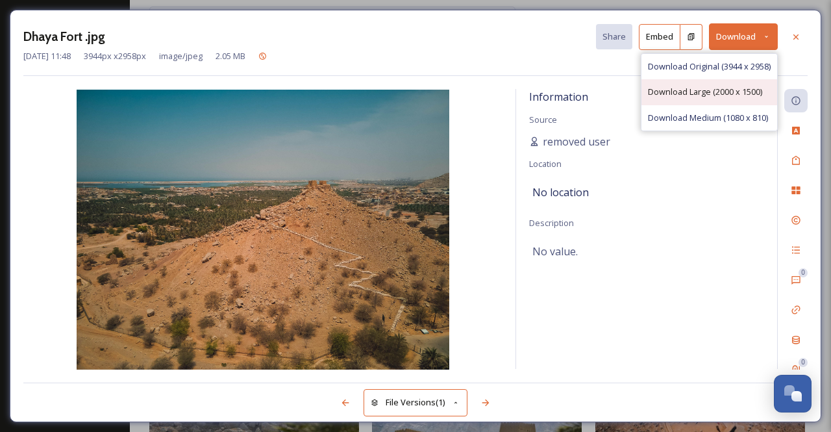
click at [739, 89] on span "Download Large (2000 x 1500)" at bounding box center [705, 92] width 114 height 12
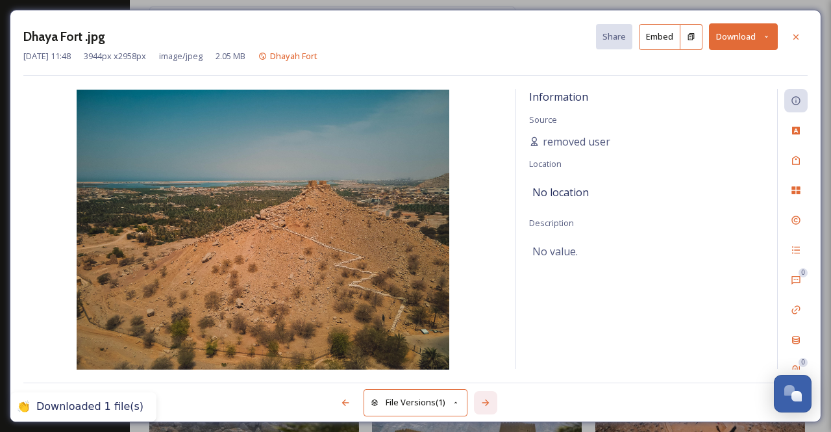
click at [488, 399] on icon at bounding box center [486, 402] width 10 height 10
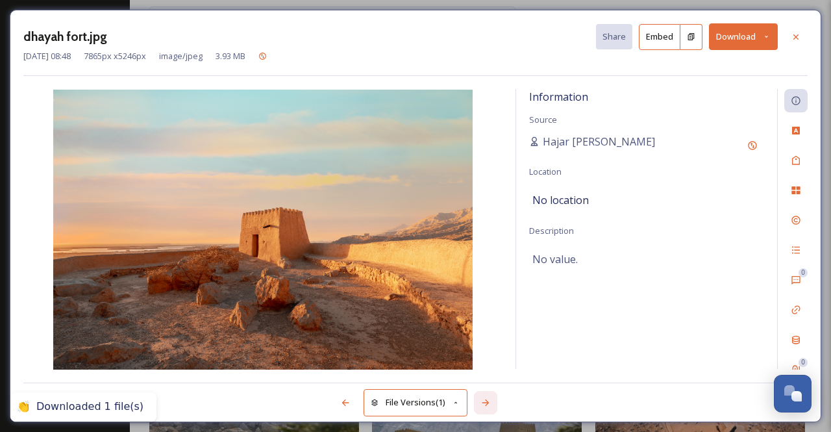
click at [488, 399] on icon at bounding box center [486, 402] width 10 height 10
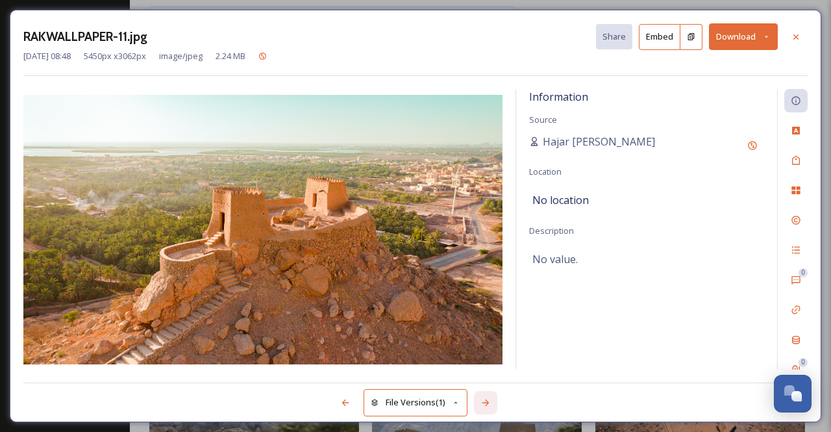
click at [488, 399] on icon at bounding box center [486, 402] width 10 height 10
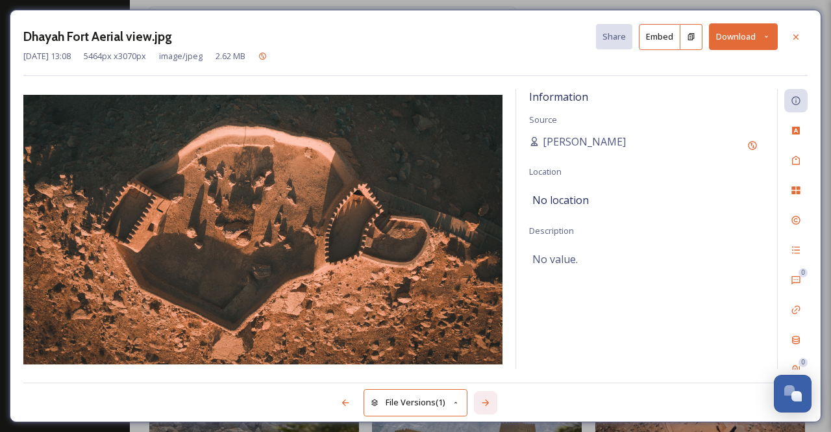
click at [488, 399] on icon at bounding box center [486, 402] width 10 height 10
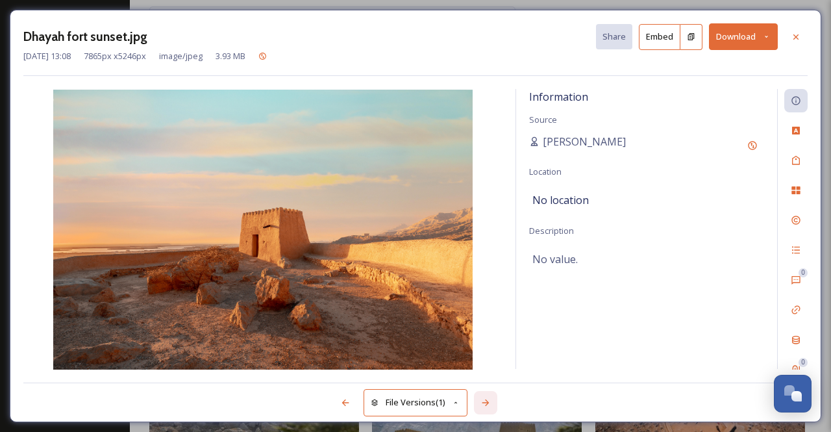
click at [488, 399] on icon at bounding box center [486, 402] width 10 height 10
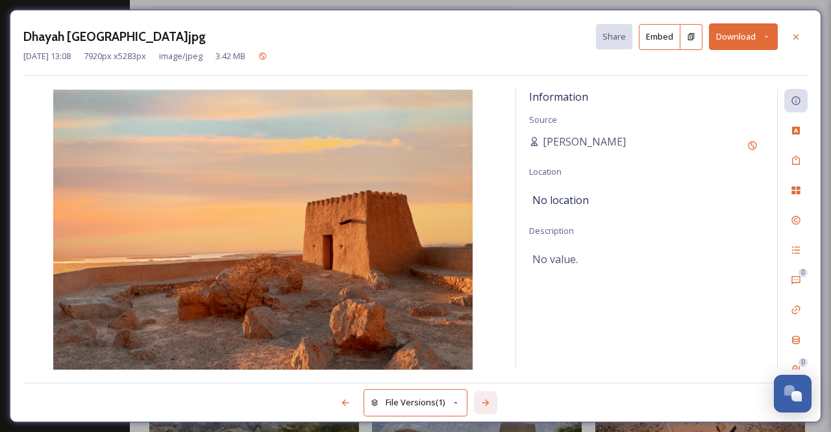
click at [488, 399] on icon at bounding box center [486, 402] width 10 height 10
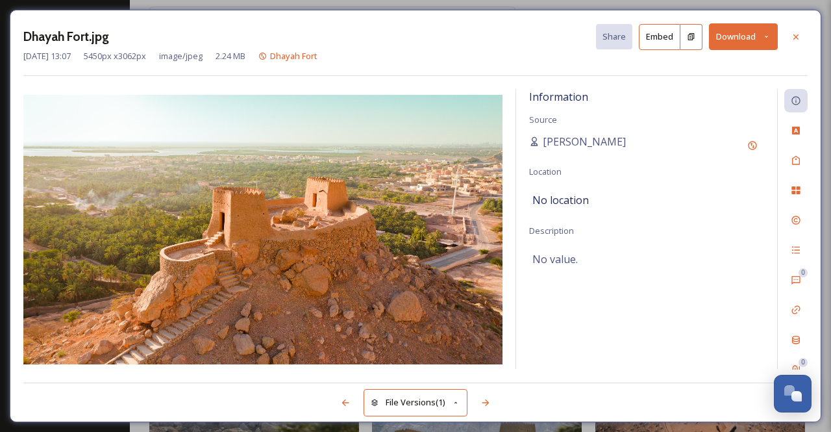
click at [768, 31] on button "Download" at bounding box center [743, 36] width 69 height 27
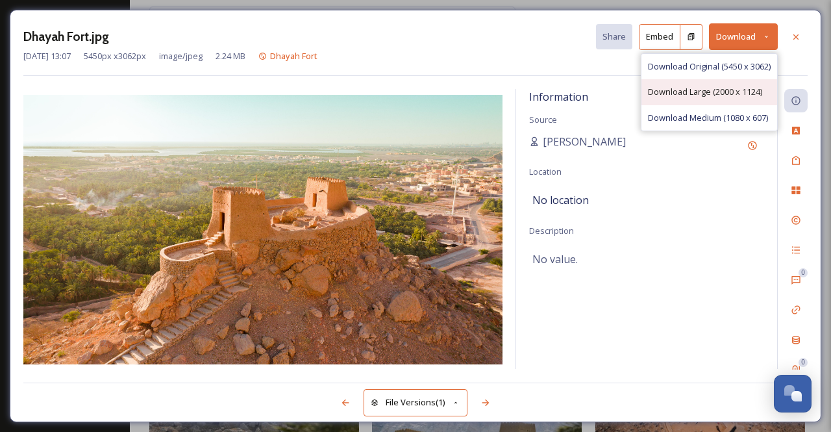
click at [724, 89] on span "Download Large (2000 x 1124)" at bounding box center [705, 92] width 114 height 12
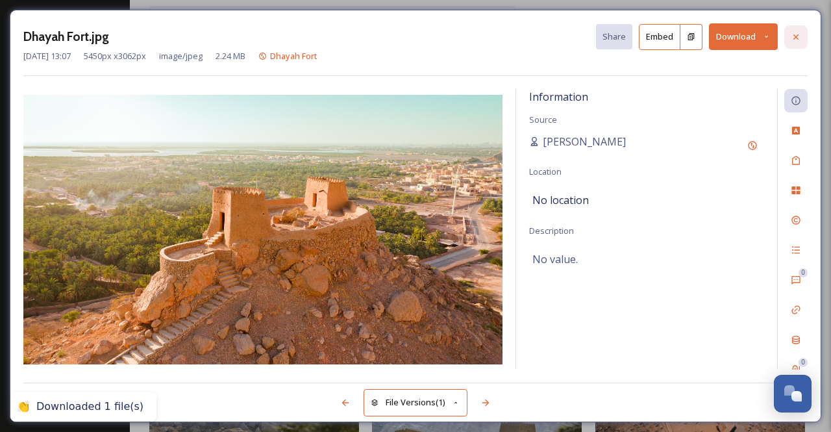
click at [801, 36] on icon at bounding box center [796, 37] width 10 height 10
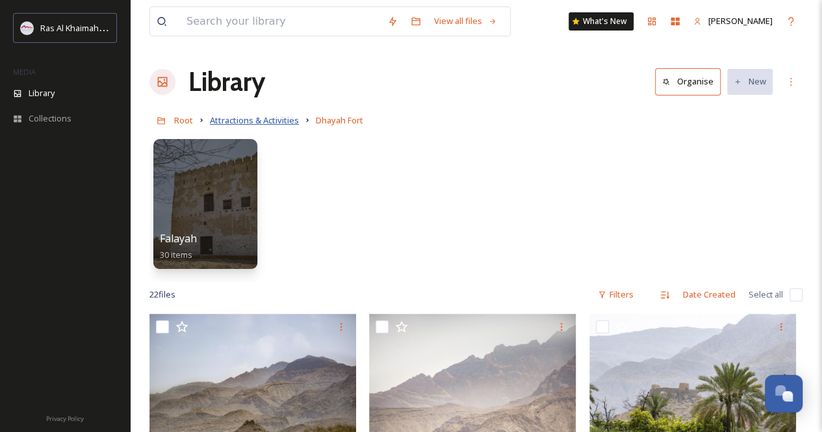
click at [252, 115] on span "Attractions & Activities" at bounding box center [254, 120] width 89 height 12
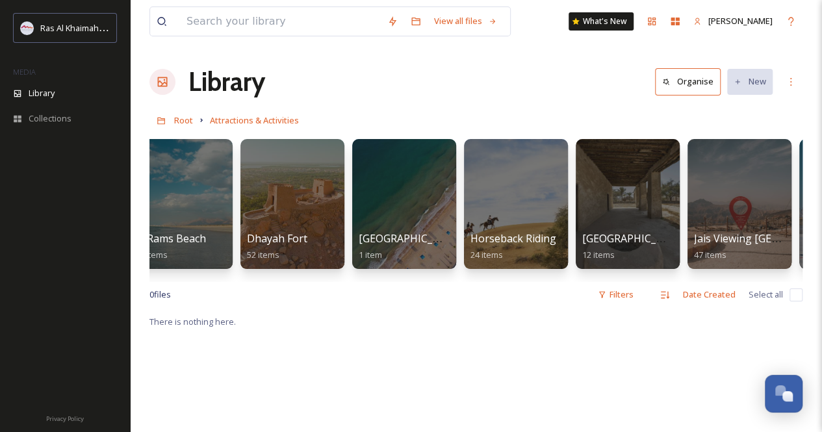
scroll to position [0, 709]
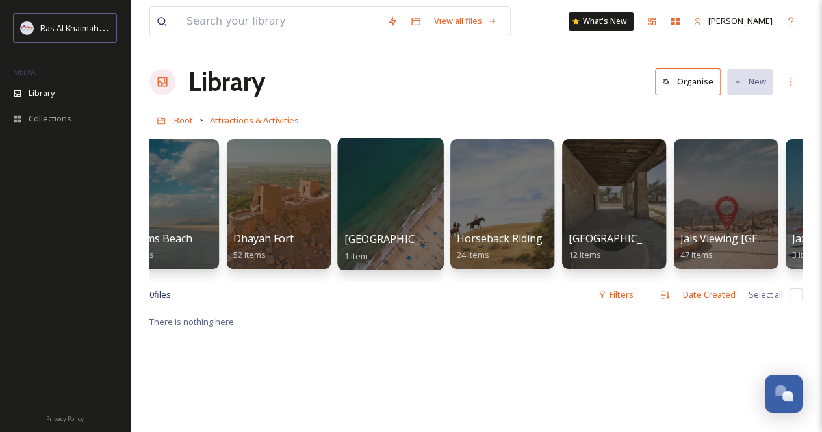
click at [365, 198] on div at bounding box center [390, 204] width 106 height 132
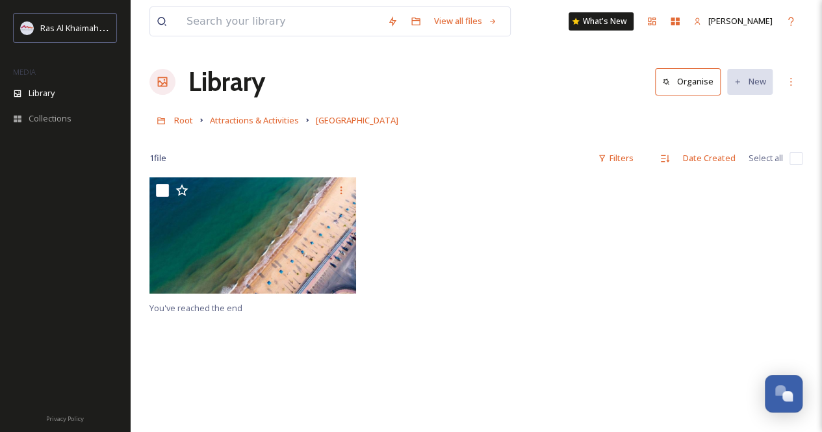
click at [244, 114] on link "Attractions & Activities" at bounding box center [254, 120] width 89 height 16
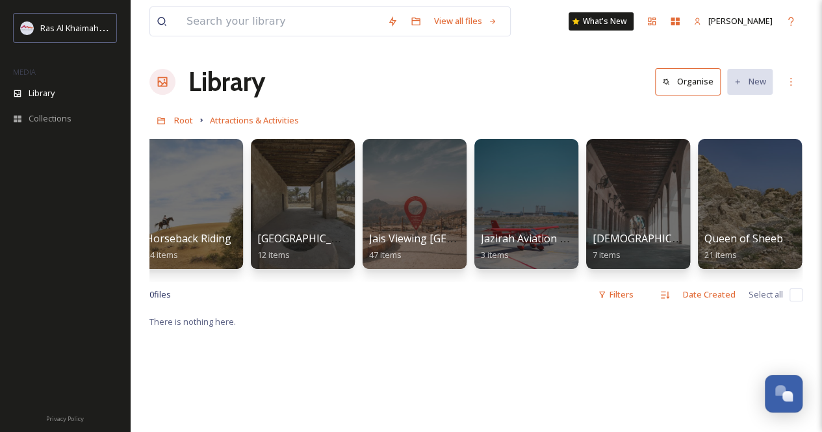
scroll to position [0, 1050]
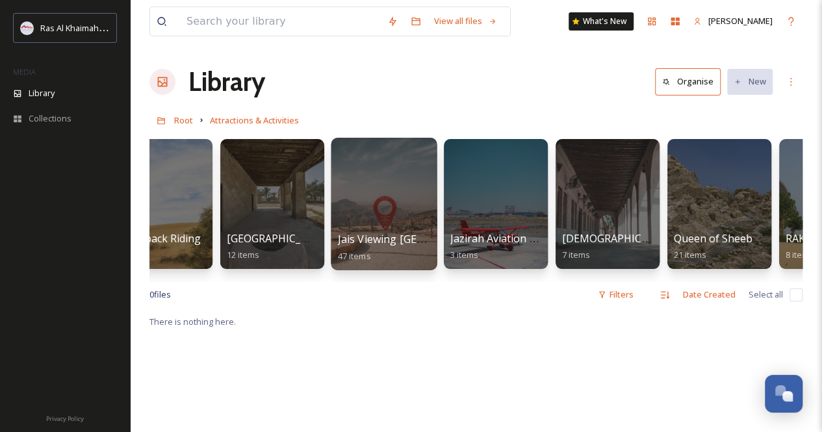
click at [396, 220] on div at bounding box center [384, 204] width 106 height 132
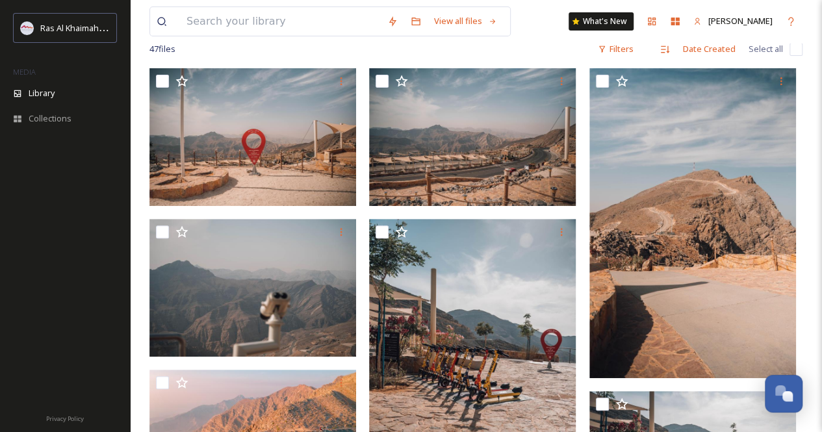
scroll to position [130, 0]
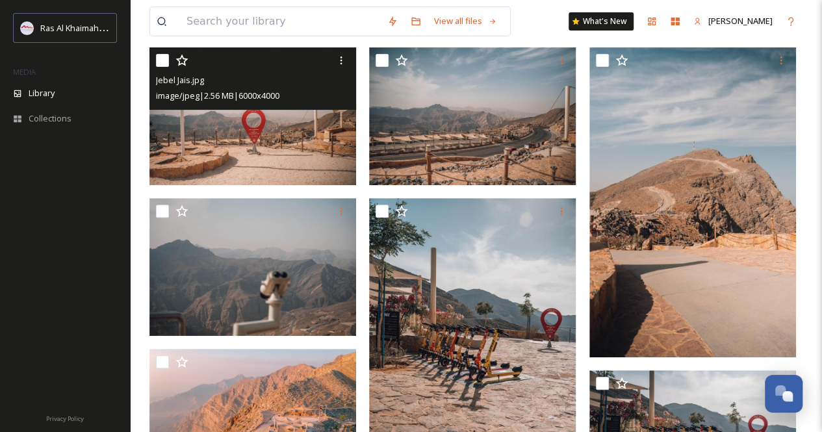
click at [257, 159] on img at bounding box center [252, 116] width 207 height 138
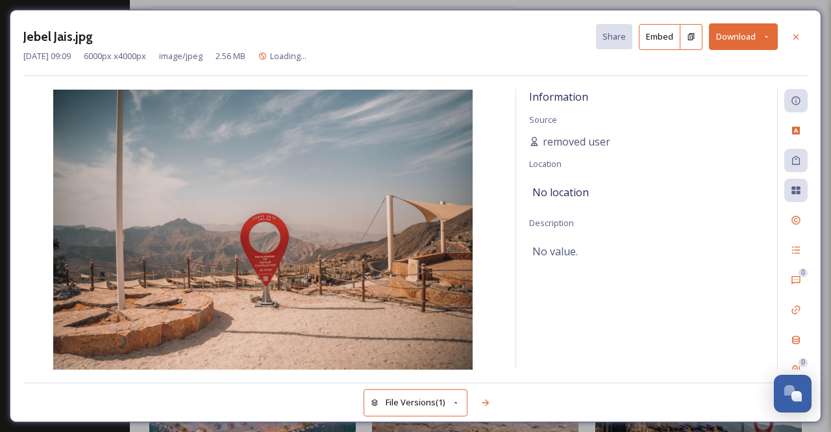
click at [773, 33] on button "Download" at bounding box center [743, 36] width 69 height 27
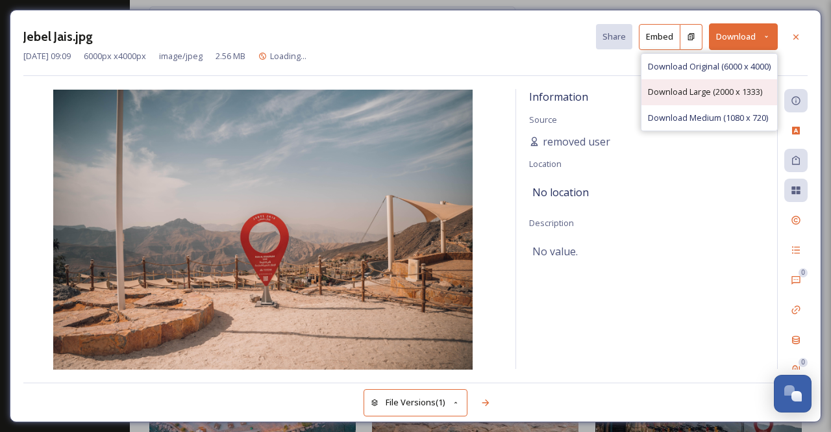
click at [688, 88] on span "Download Large (2000 x 1333)" at bounding box center [705, 92] width 114 height 12
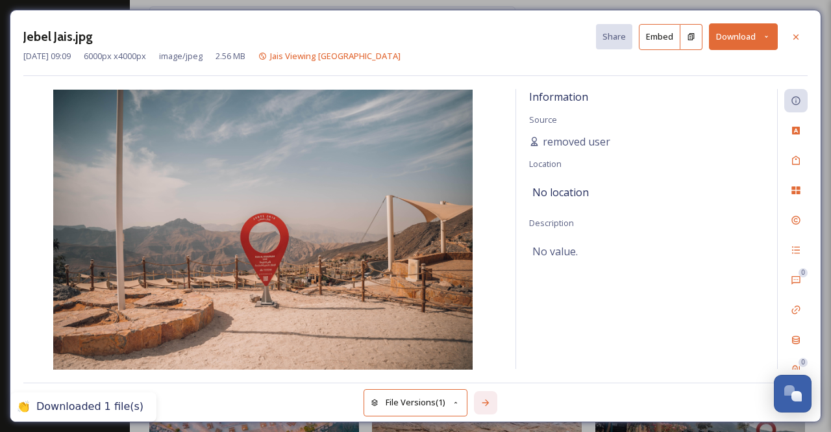
click at [486, 403] on icon at bounding box center [486, 402] width 10 height 10
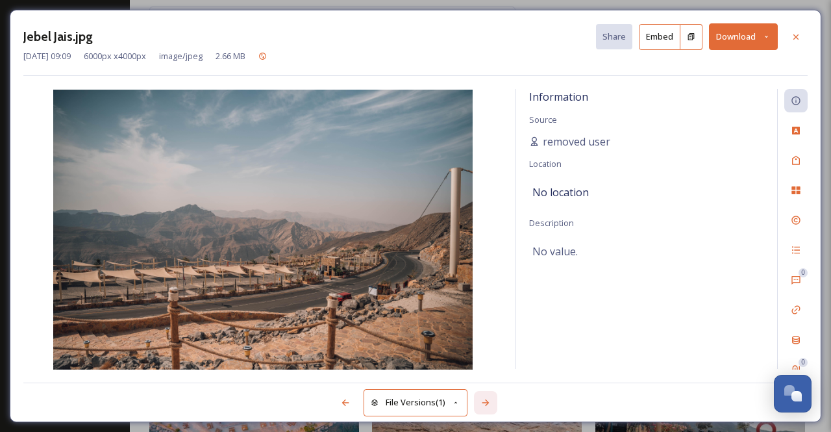
click at [486, 403] on icon at bounding box center [486, 402] width 10 height 10
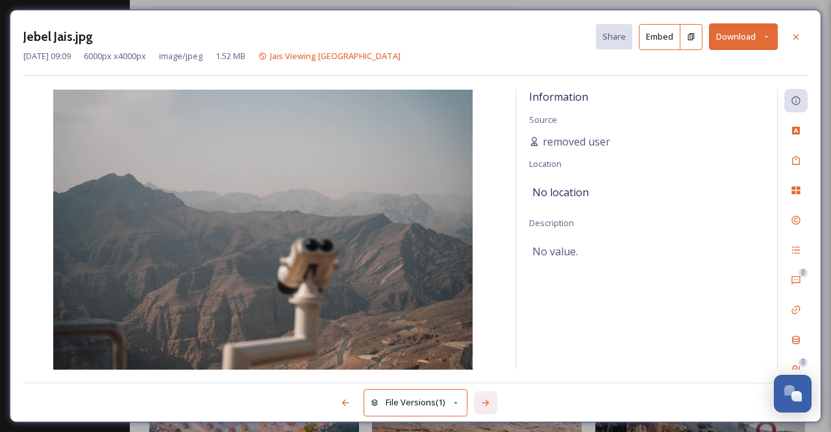
click at [485, 399] on icon at bounding box center [486, 402] width 10 height 10
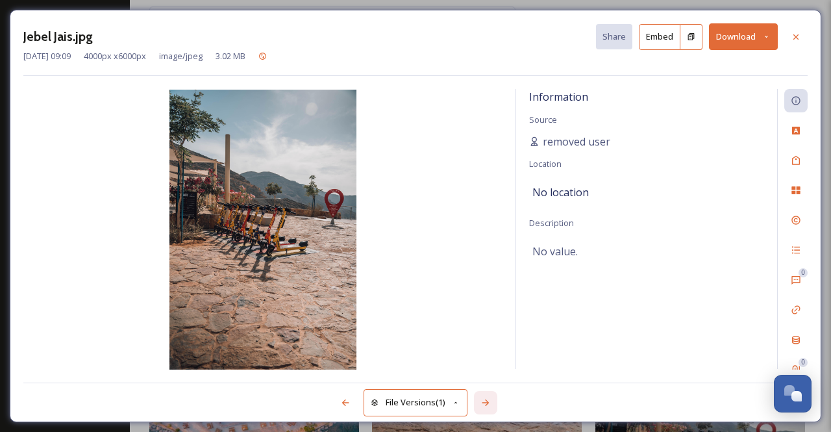
click at [485, 399] on icon at bounding box center [486, 402] width 10 height 10
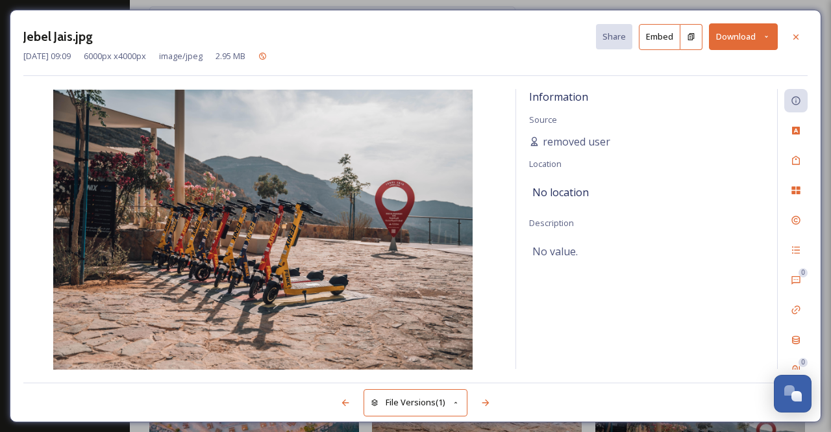
click at [769, 40] on icon at bounding box center [767, 36] width 8 height 8
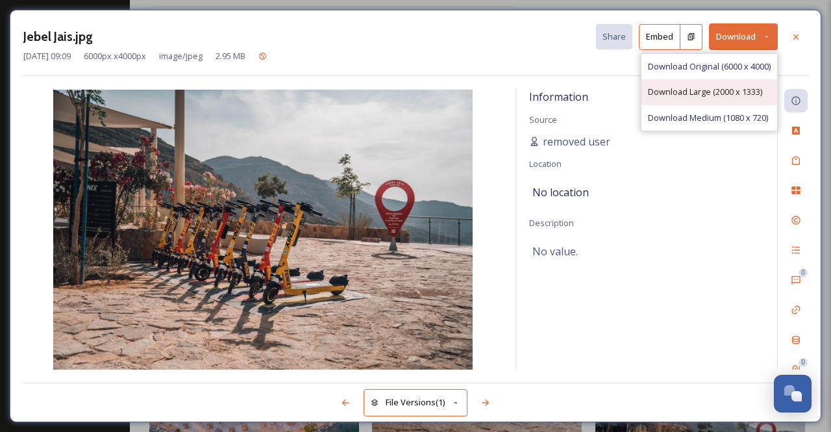
click at [733, 94] on span "Download Large (2000 x 1333)" at bounding box center [705, 92] width 114 height 12
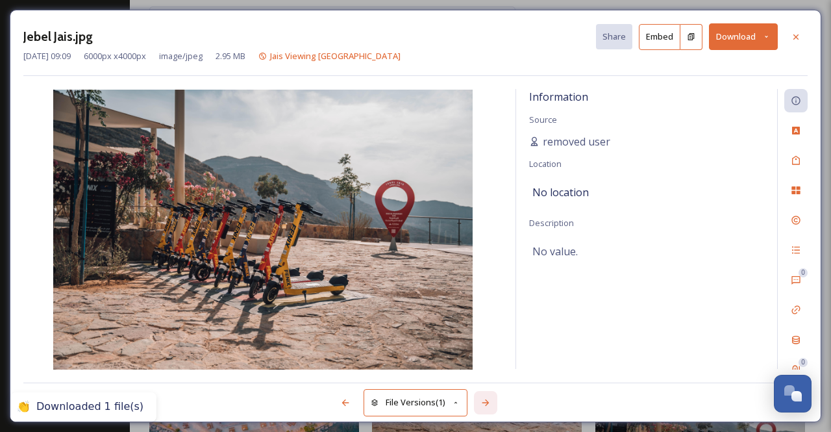
click at [487, 401] on icon at bounding box center [485, 402] width 7 height 6
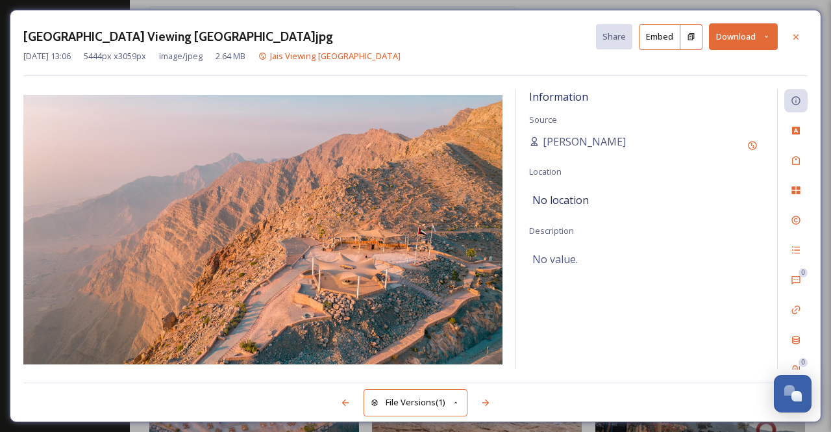
click at [770, 41] on button "Download" at bounding box center [743, 36] width 69 height 27
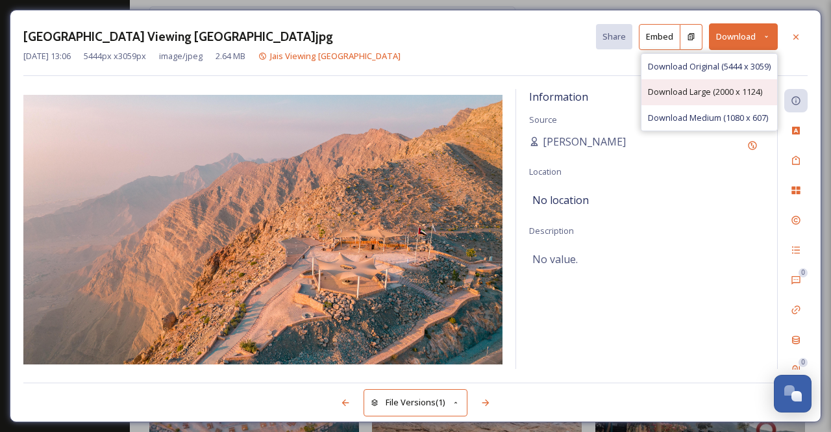
click at [746, 89] on span "Download Large (2000 x 1124)" at bounding box center [705, 92] width 114 height 12
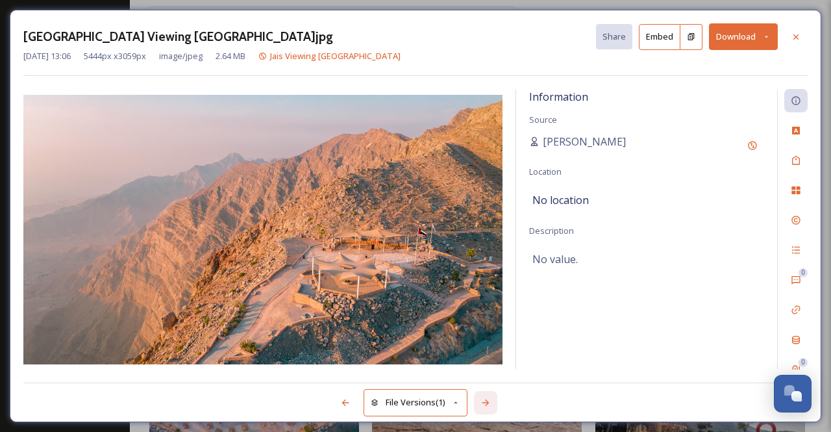
click at [490, 399] on icon at bounding box center [486, 402] width 10 height 10
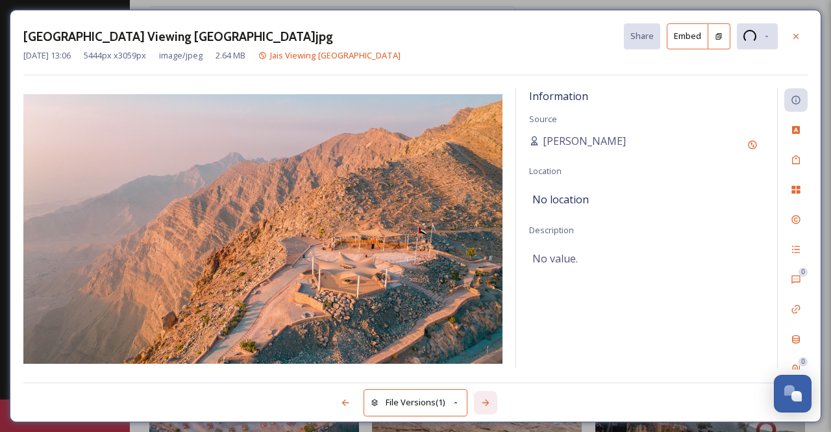
click at [490, 401] on icon at bounding box center [486, 402] width 10 height 10
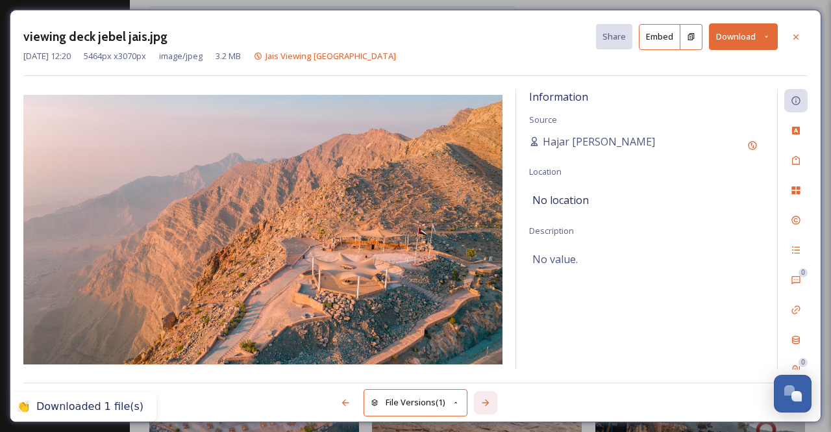
click at [490, 401] on icon at bounding box center [486, 402] width 10 height 10
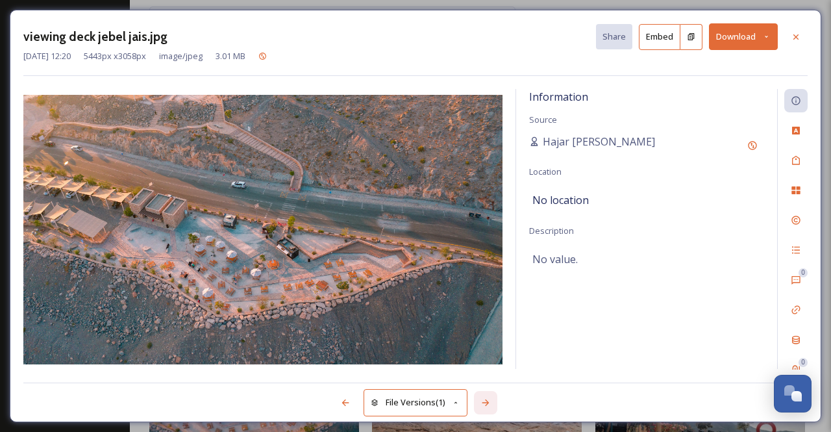
click at [490, 401] on icon at bounding box center [486, 402] width 10 height 10
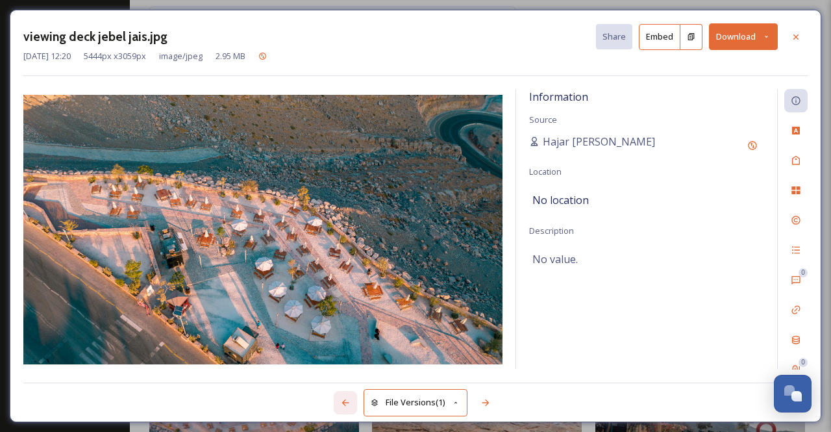
click at [340, 403] on icon at bounding box center [345, 402] width 10 height 10
click at [490, 406] on icon at bounding box center [486, 402] width 10 height 10
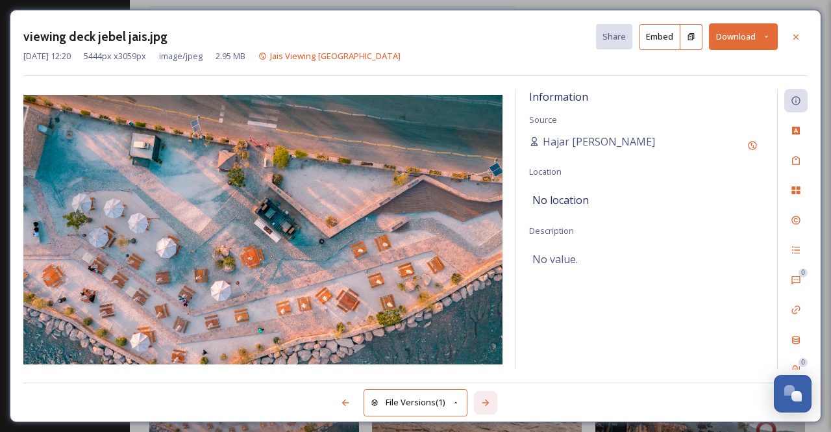
click at [490, 406] on icon at bounding box center [486, 402] width 10 height 10
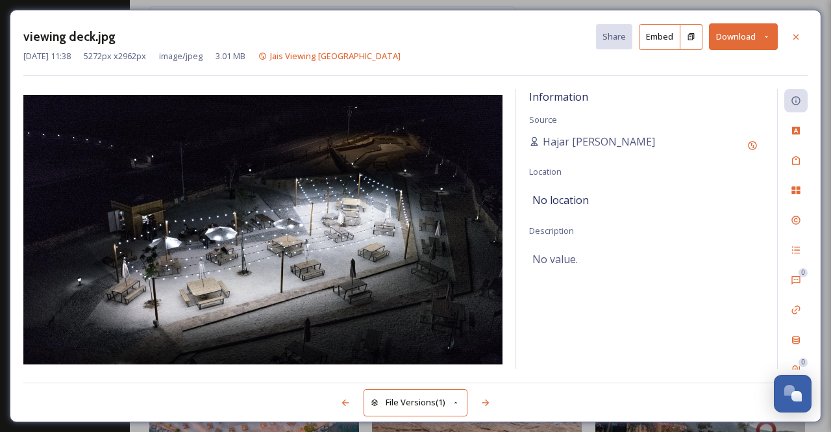
click at [770, 36] on icon at bounding box center [767, 36] width 8 height 8
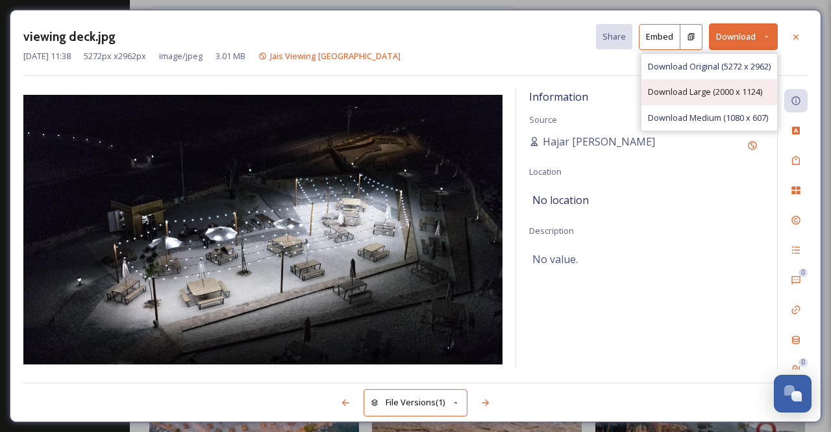
click at [725, 88] on span "Download Large (2000 x 1124)" at bounding box center [705, 92] width 114 height 12
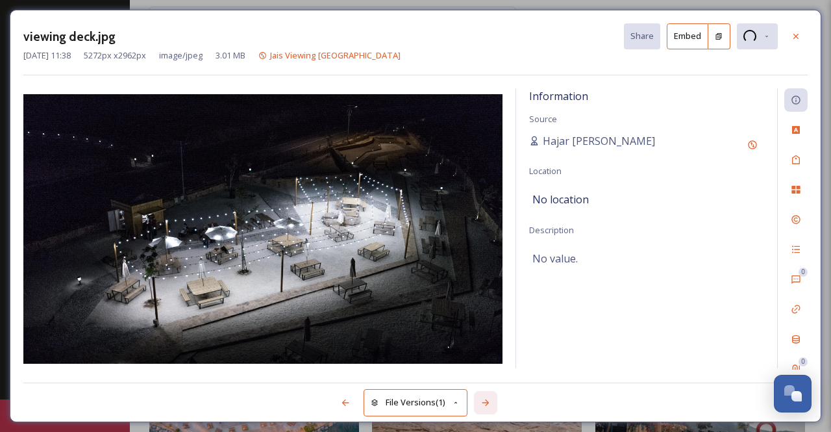
click at [488, 398] on icon at bounding box center [486, 402] width 10 height 10
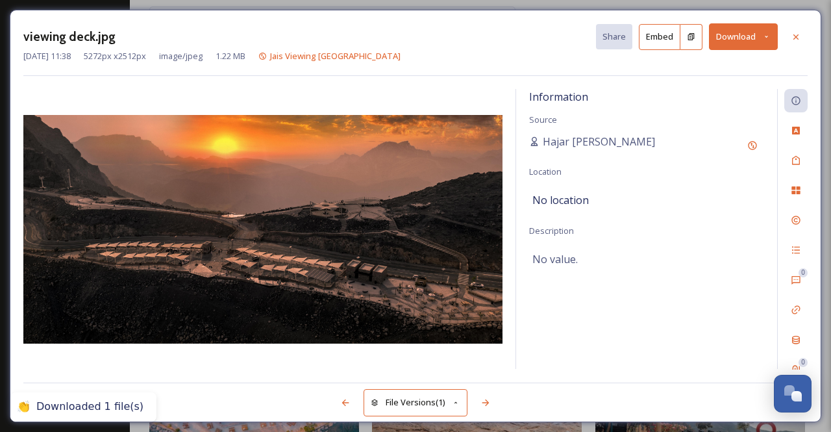
click at [768, 42] on button "Download" at bounding box center [743, 36] width 69 height 27
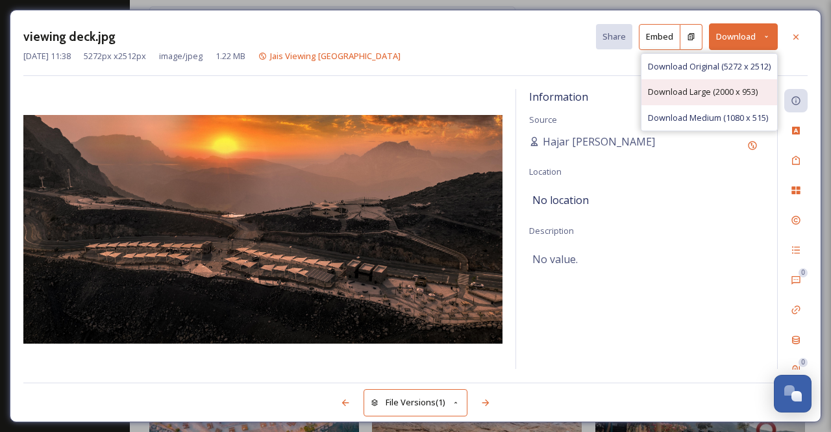
click at [748, 84] on div "Download Large (2000 x 953)" at bounding box center [710, 91] width 136 height 25
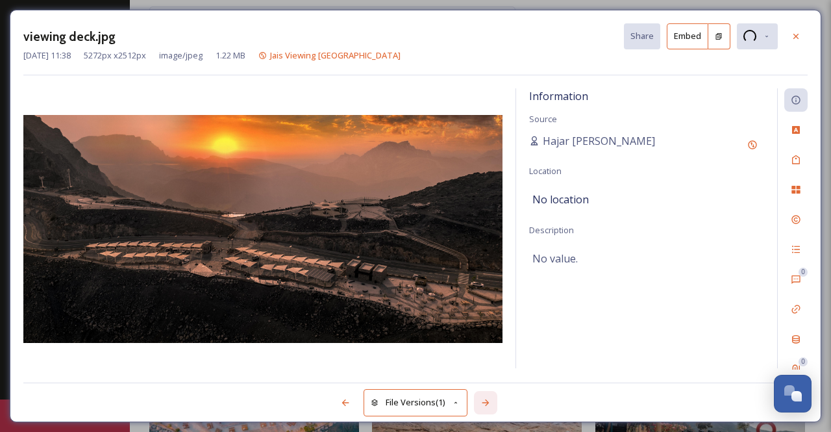
click at [481, 399] on div at bounding box center [485, 402] width 23 height 23
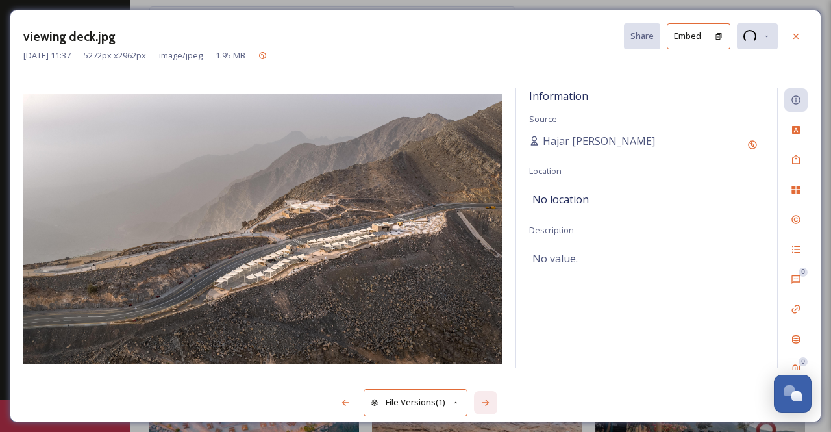
click at [481, 399] on div at bounding box center [485, 402] width 23 height 23
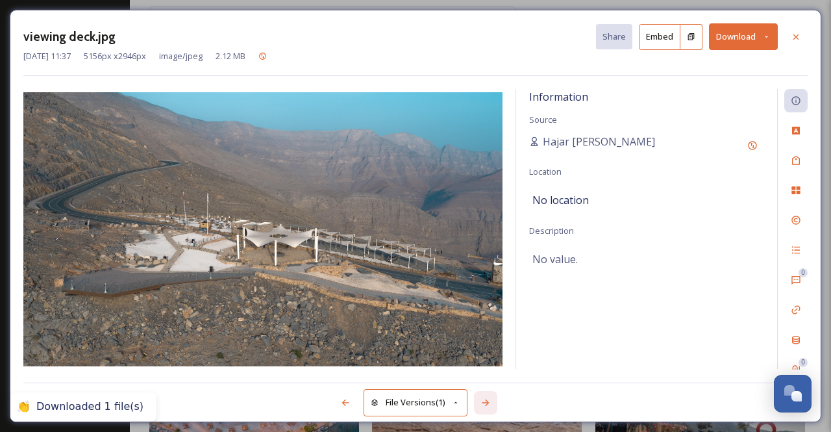
click at [481, 399] on div at bounding box center [485, 402] width 23 height 23
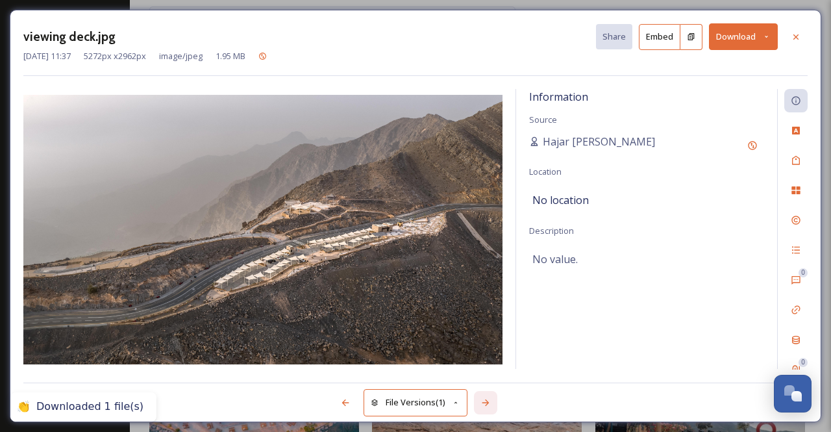
click at [481, 399] on div at bounding box center [485, 402] width 23 height 23
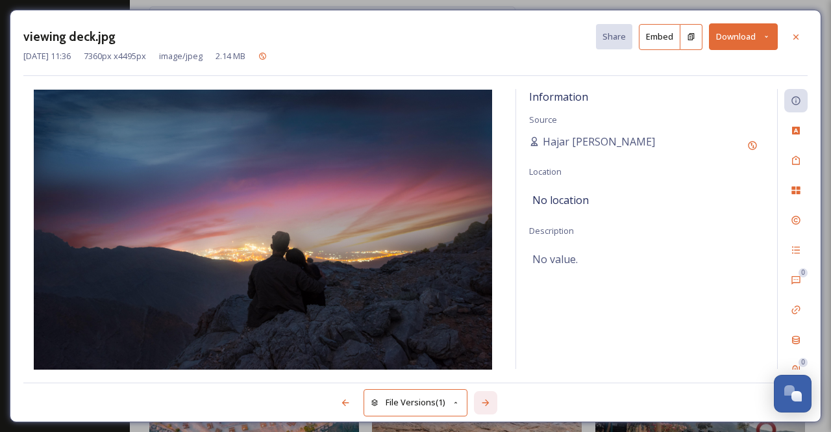
click at [484, 404] on icon at bounding box center [486, 402] width 10 height 10
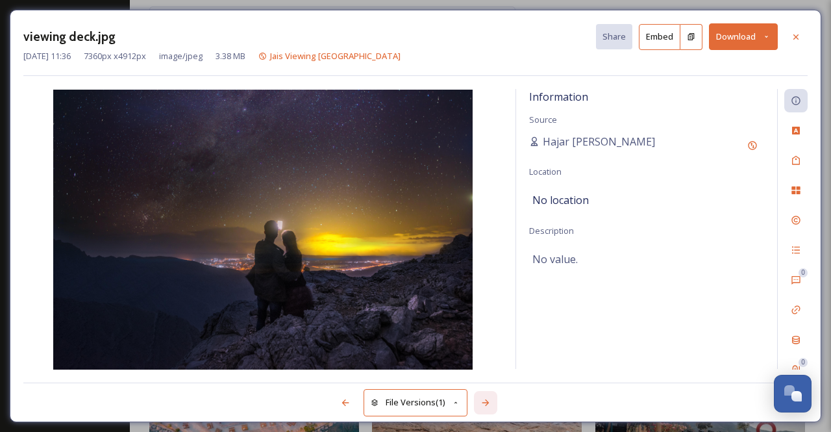
click at [484, 404] on icon at bounding box center [486, 402] width 10 height 10
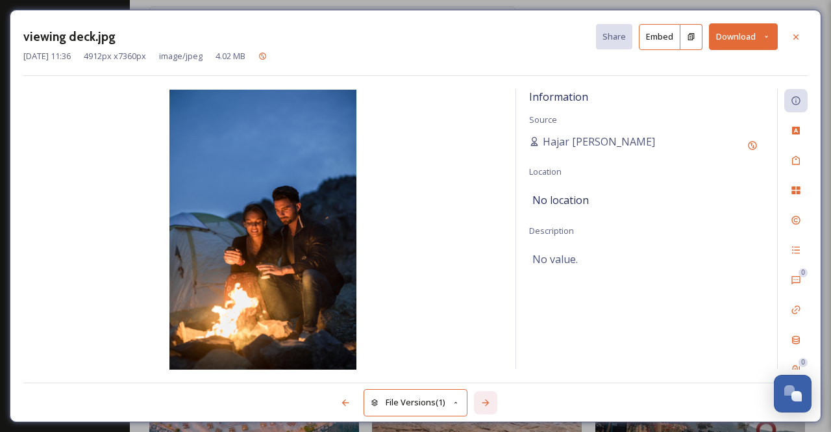
click at [484, 404] on icon at bounding box center [486, 402] width 10 height 10
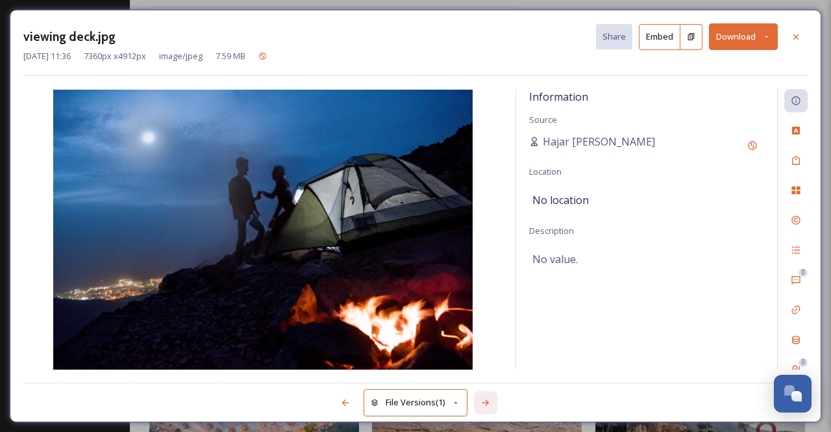
click at [484, 404] on icon at bounding box center [486, 402] width 10 height 10
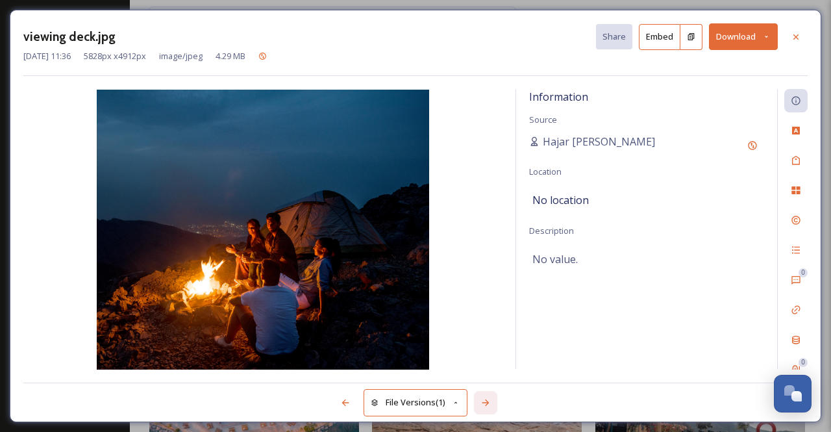
click at [484, 404] on icon at bounding box center [486, 402] width 10 height 10
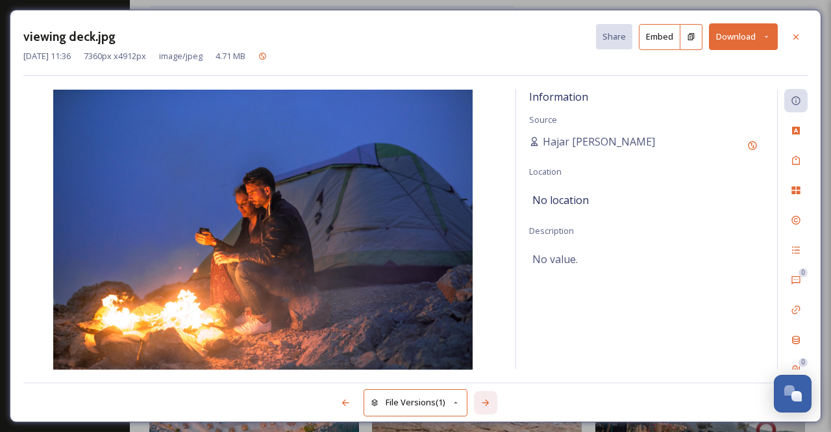
click at [484, 404] on icon at bounding box center [486, 402] width 10 height 10
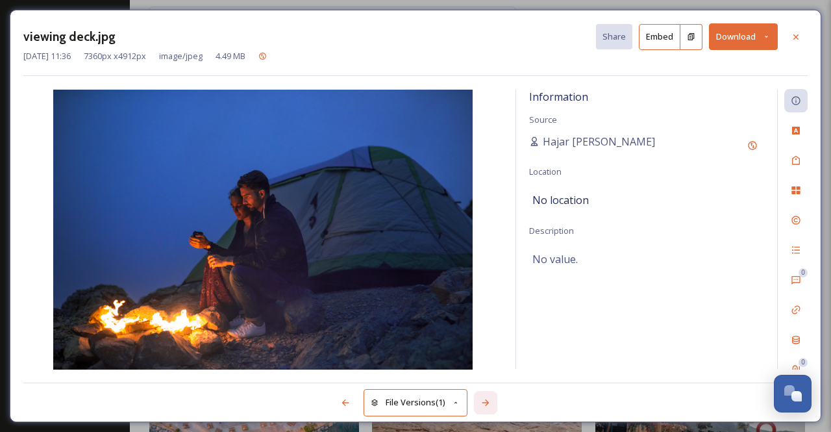
click at [484, 404] on icon at bounding box center [486, 402] width 10 height 10
click at [342, 401] on icon at bounding box center [345, 402] width 10 height 10
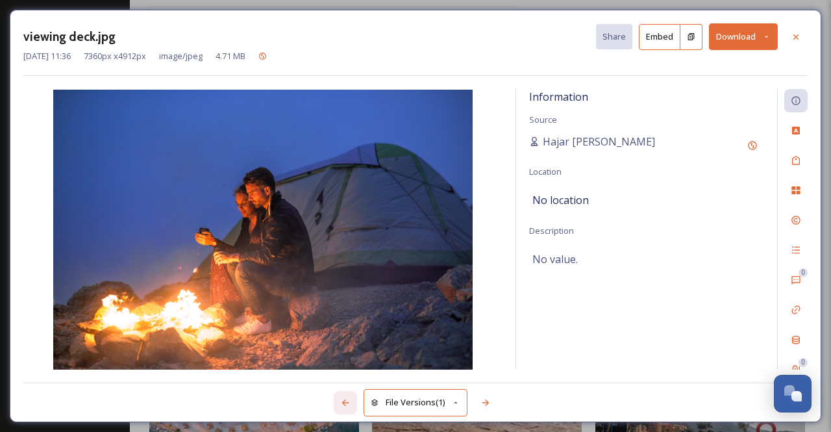
click at [342, 401] on icon at bounding box center [345, 402] width 10 height 10
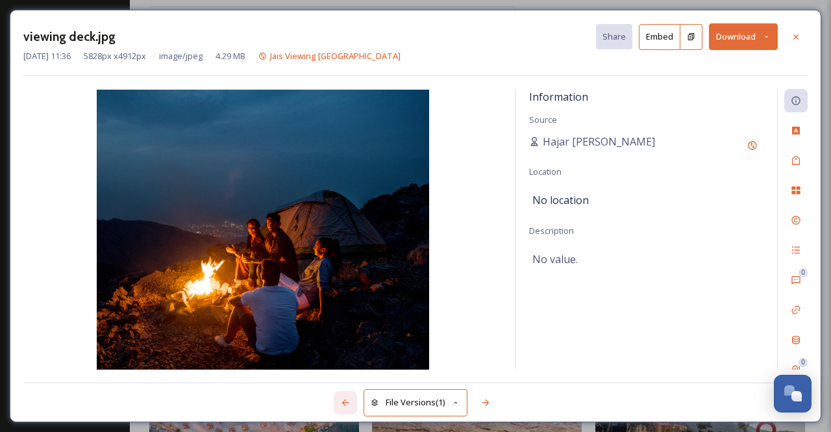
click at [342, 401] on icon at bounding box center [345, 402] width 10 height 10
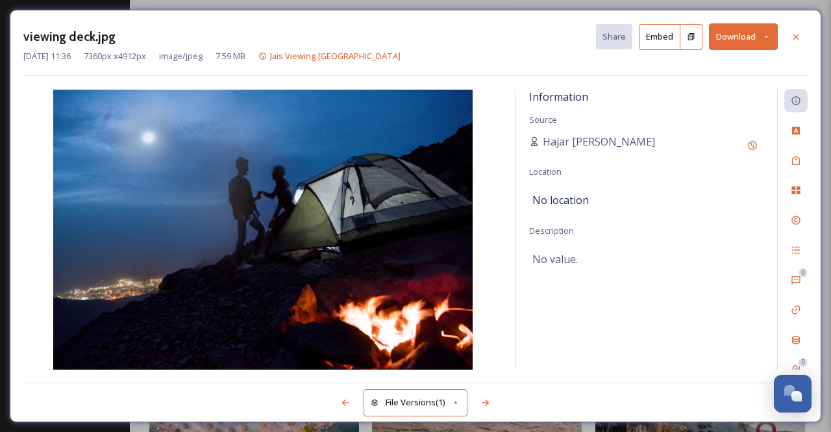
click at [764, 36] on icon at bounding box center [767, 36] width 8 height 8
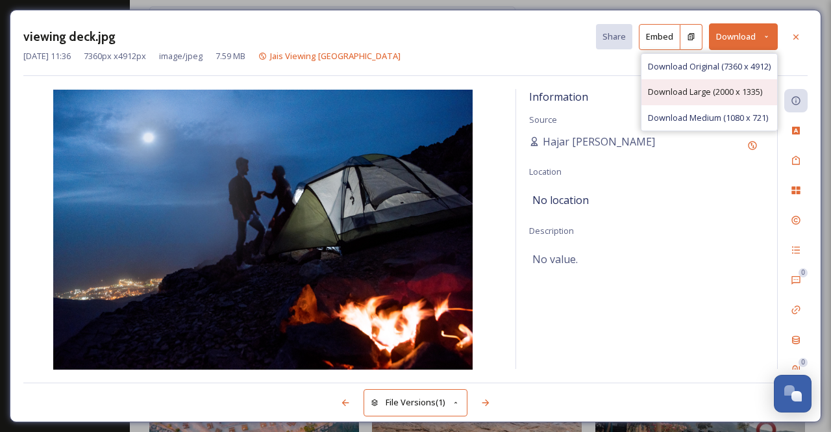
click at [722, 93] on span "Download Large (2000 x 1335)" at bounding box center [705, 92] width 114 height 12
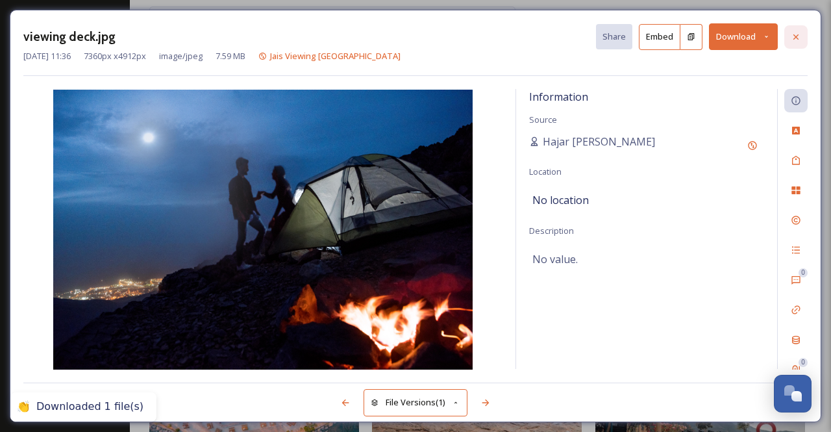
click at [799, 32] on icon at bounding box center [796, 37] width 10 height 10
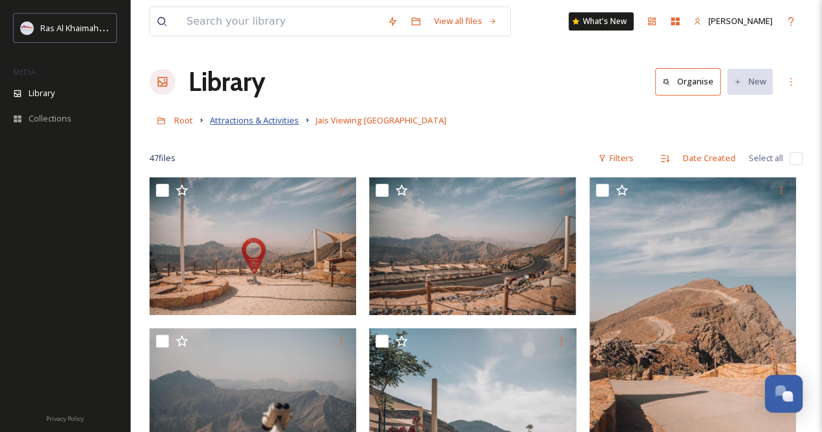
click at [288, 119] on span "Attractions & Activities" at bounding box center [254, 120] width 89 height 12
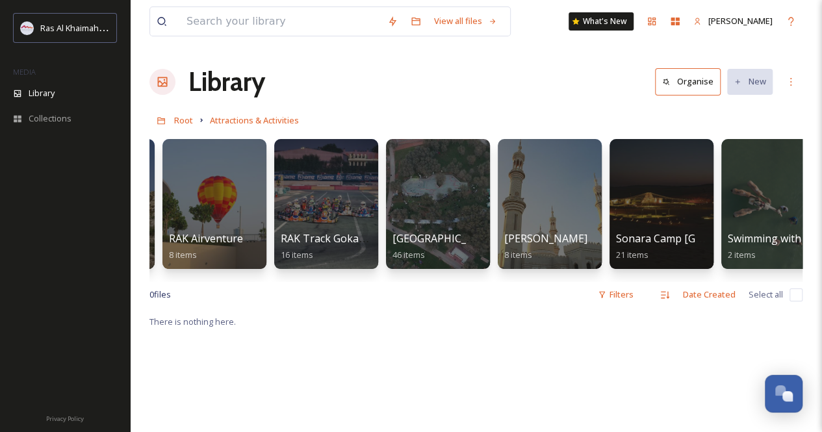
scroll to position [0, 1676]
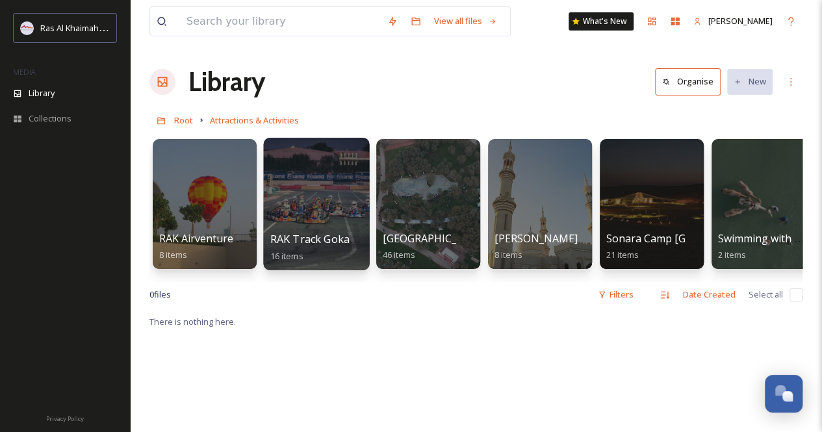
click at [307, 213] on div at bounding box center [316, 204] width 106 height 132
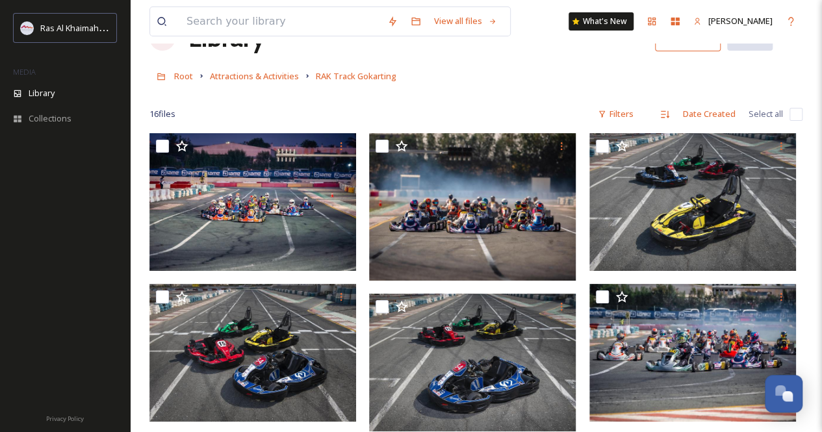
scroll to position [65, 0]
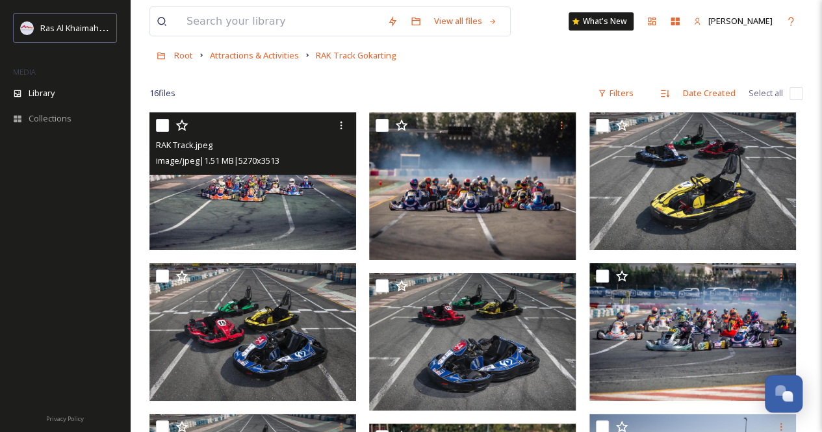
click at [310, 214] on img at bounding box center [252, 181] width 207 height 138
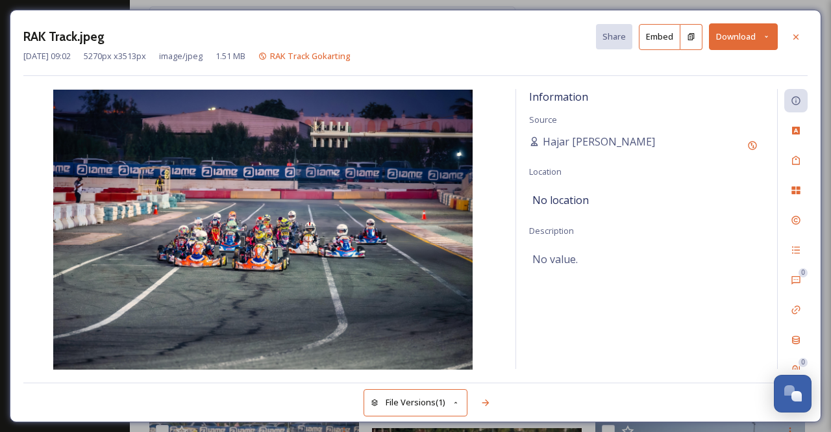
click at [768, 32] on icon at bounding box center [767, 36] width 8 height 8
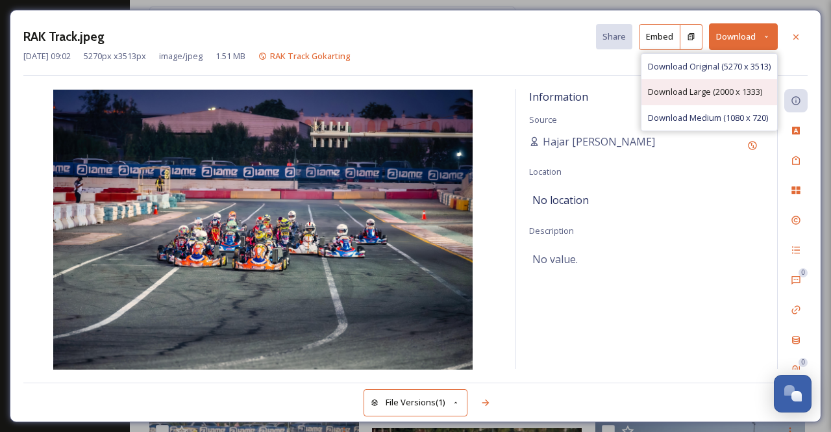
click at [711, 93] on span "Download Large (2000 x 1333)" at bounding box center [705, 92] width 114 height 12
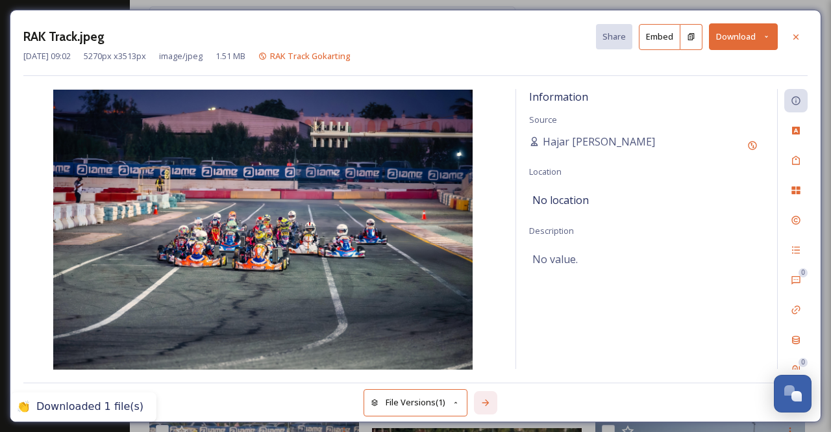
click at [474, 396] on div at bounding box center [485, 402] width 23 height 23
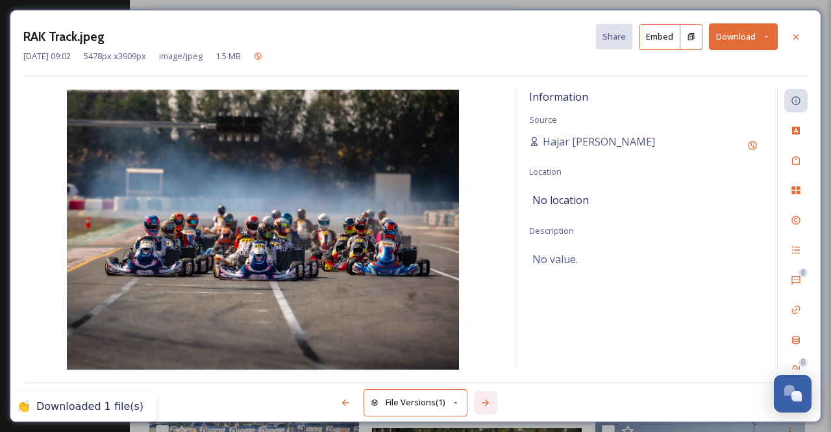
click at [474, 396] on div at bounding box center [485, 402] width 23 height 23
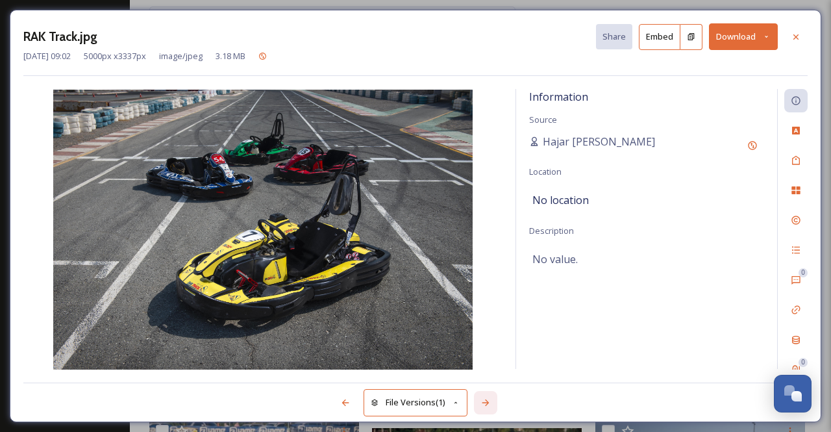
click at [474, 396] on div at bounding box center [485, 402] width 23 height 23
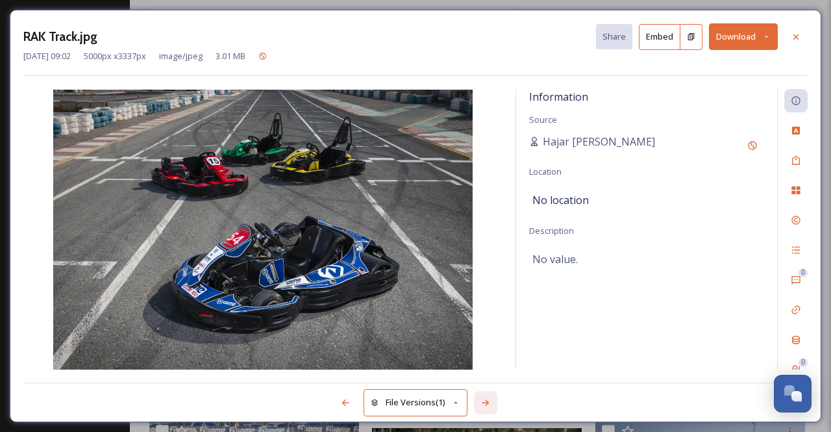
click at [474, 396] on div at bounding box center [485, 402] width 23 height 23
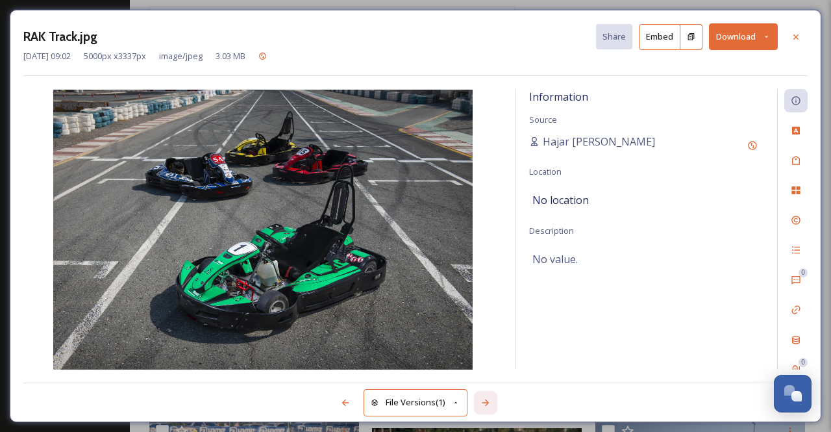
click at [474, 396] on div at bounding box center [485, 402] width 23 height 23
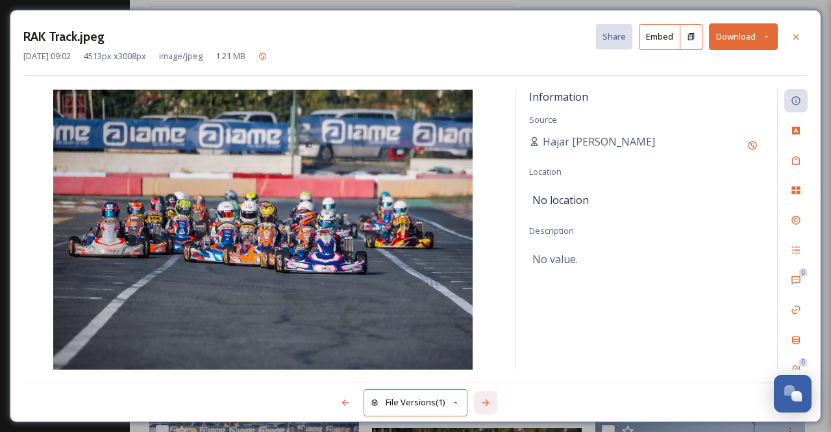
click at [474, 396] on div at bounding box center [485, 402] width 23 height 23
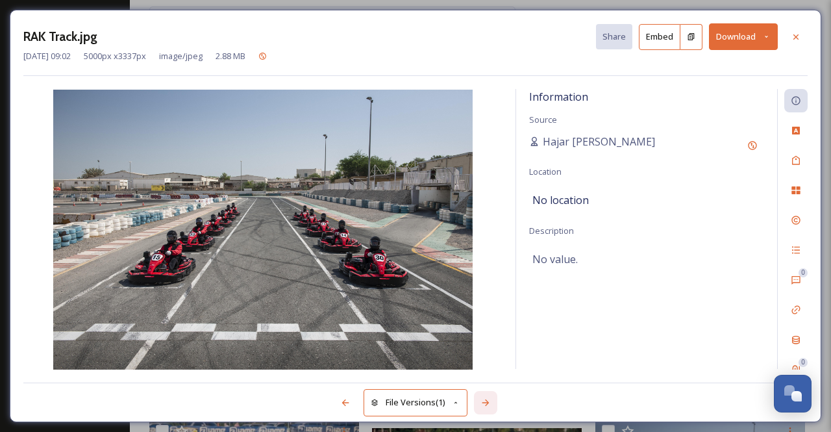
click at [474, 396] on div at bounding box center [485, 402] width 23 height 23
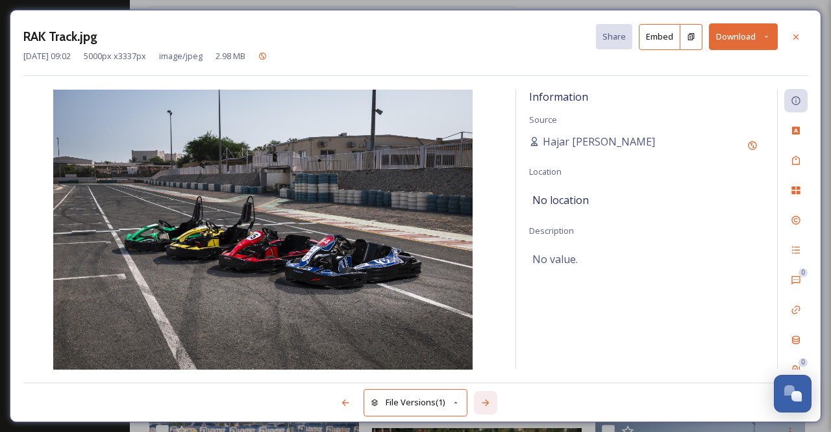
click at [474, 396] on div at bounding box center [485, 402] width 23 height 23
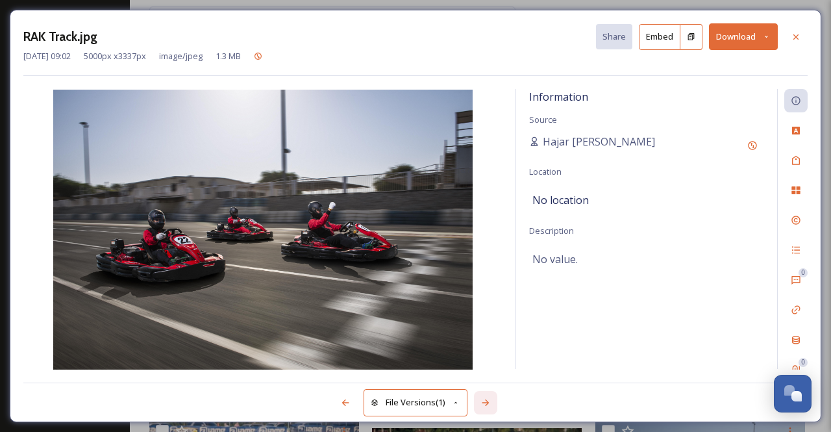
click at [474, 396] on div at bounding box center [485, 402] width 23 height 23
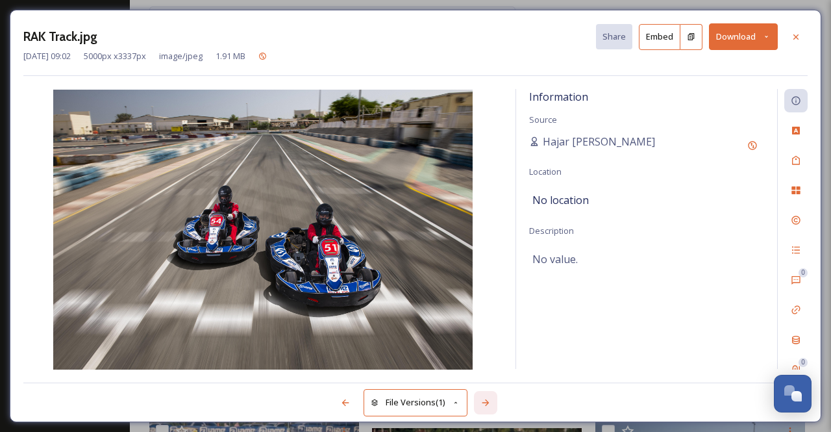
click at [474, 396] on div at bounding box center [485, 402] width 23 height 23
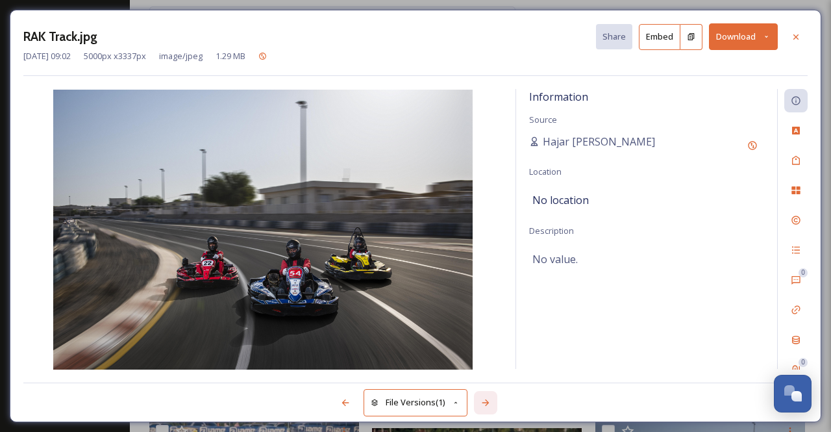
click at [474, 396] on div at bounding box center [485, 402] width 23 height 23
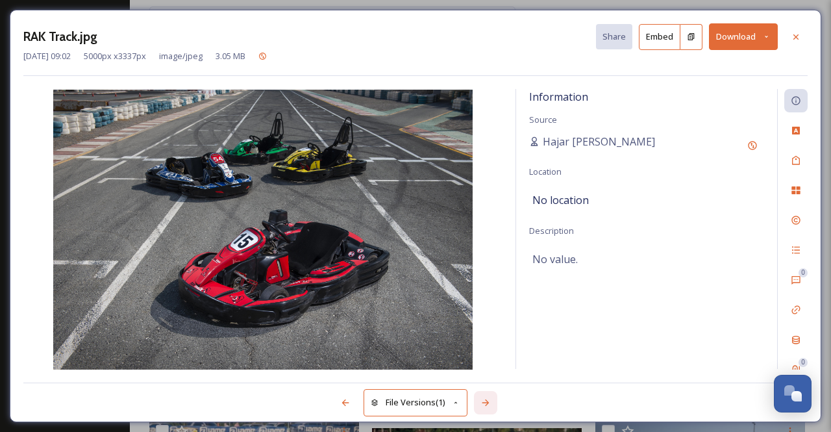
click at [474, 396] on div at bounding box center [485, 402] width 23 height 23
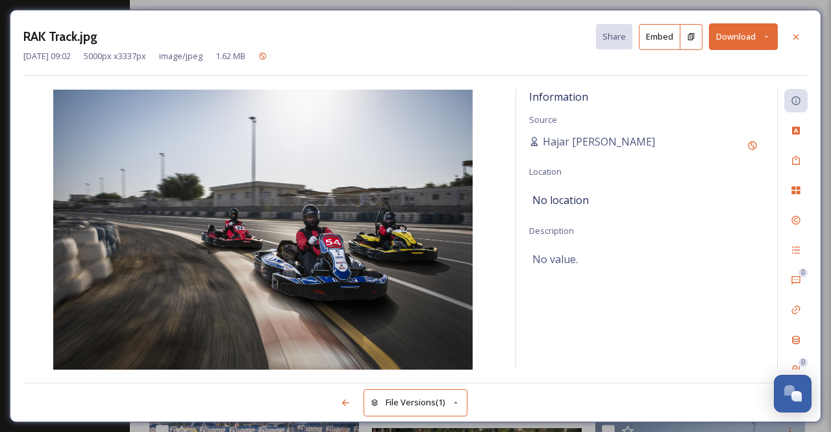
click at [474, 396] on div "File Versions (1)" at bounding box center [415, 396] width 785 height 26
click at [799, 31] on div at bounding box center [796, 36] width 23 height 23
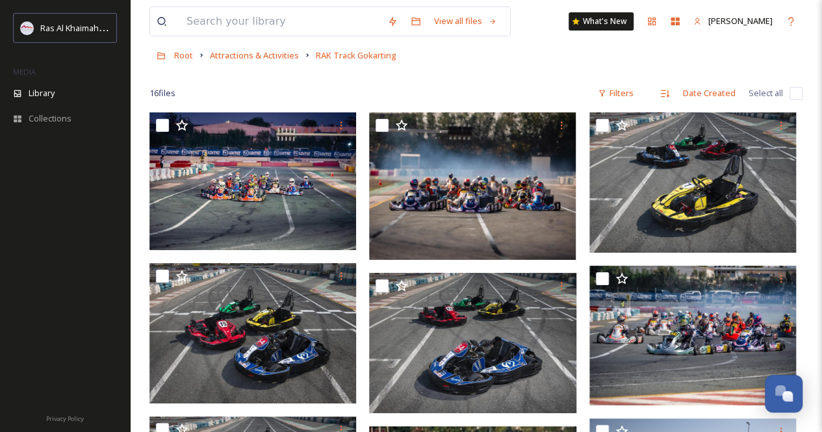
click at [243, 65] on div "Root Attractions & Activities RAK Track Gokarting" at bounding box center [475, 55] width 653 height 25
click at [243, 62] on div "Root Attractions & Activities RAK Track Gokarting" at bounding box center [475, 55] width 653 height 25
click at [243, 58] on span "Attractions & Activities" at bounding box center [254, 55] width 89 height 12
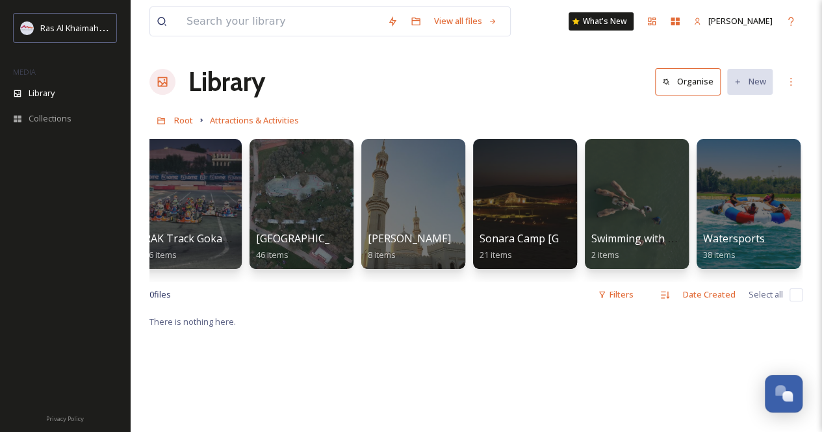
scroll to position [0, 1805]
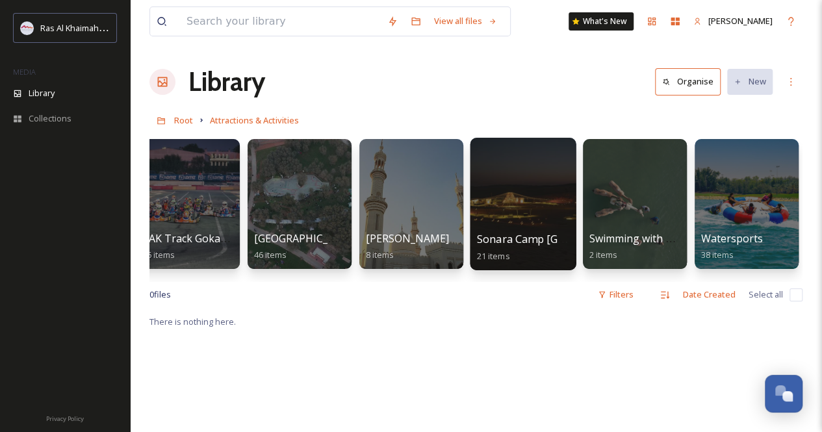
click at [527, 203] on div at bounding box center [523, 204] width 106 height 132
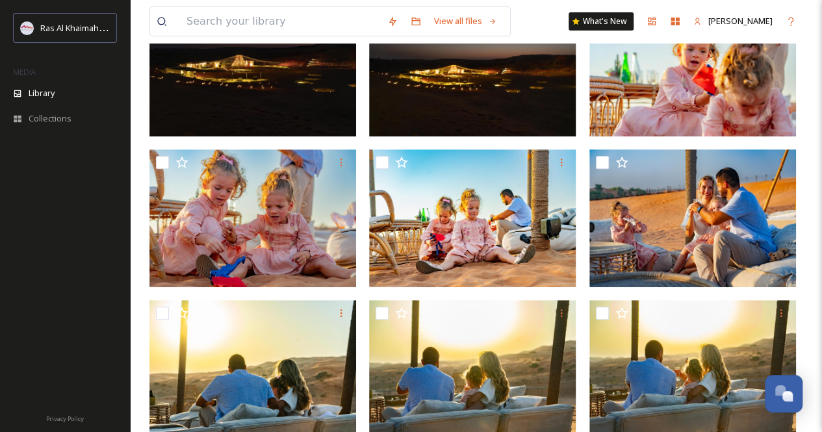
scroll to position [260, 0]
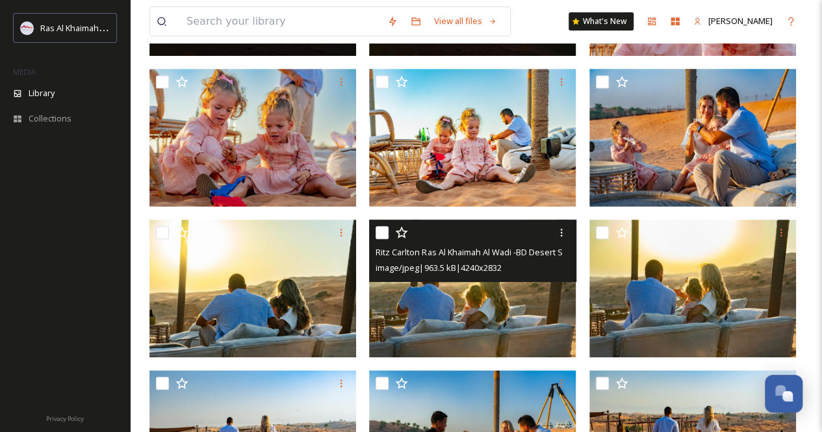
click at [511, 305] on img at bounding box center [472, 289] width 207 height 138
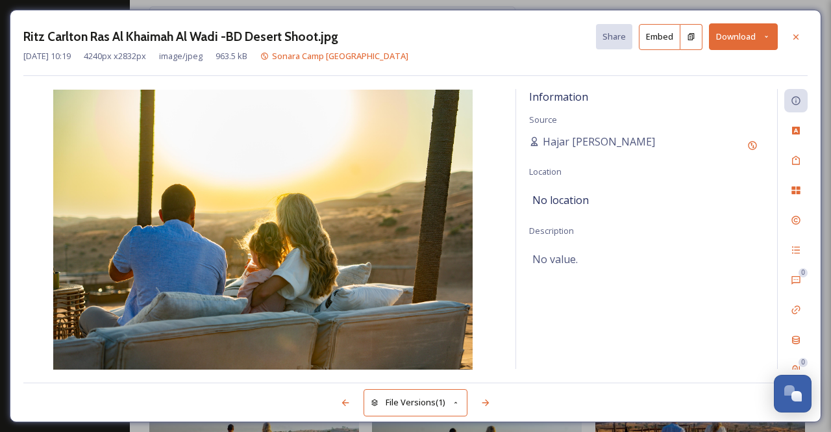
click at [763, 38] on button "Download" at bounding box center [743, 36] width 69 height 27
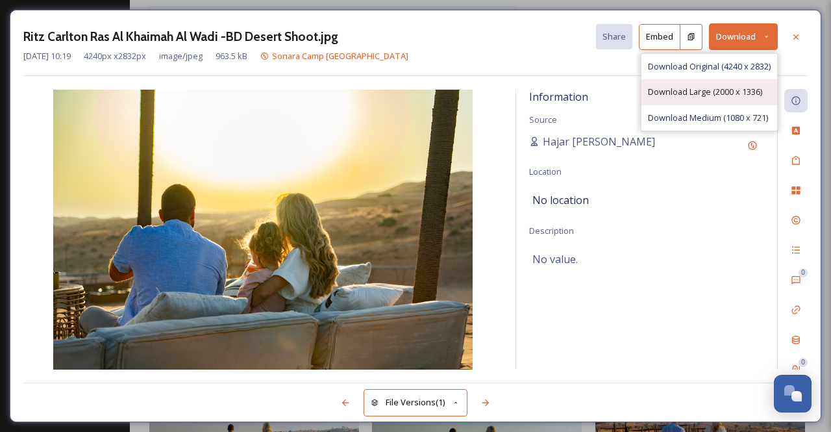
click at [713, 92] on span "Download Large (2000 x 1336)" at bounding box center [705, 92] width 114 height 12
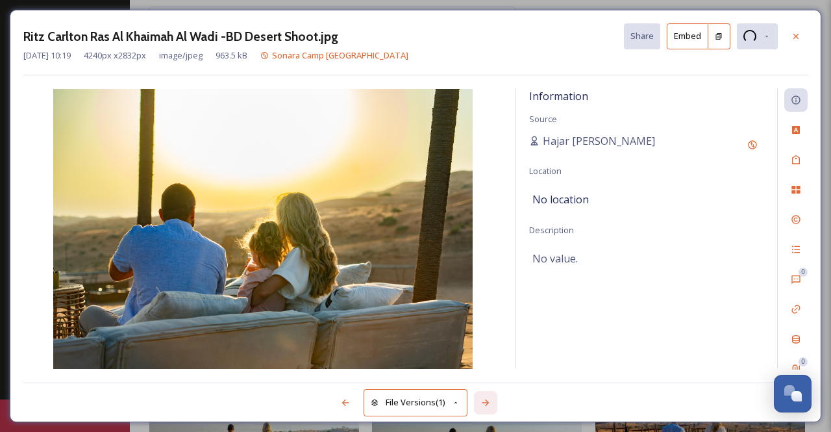
click at [487, 401] on icon at bounding box center [485, 402] width 7 height 6
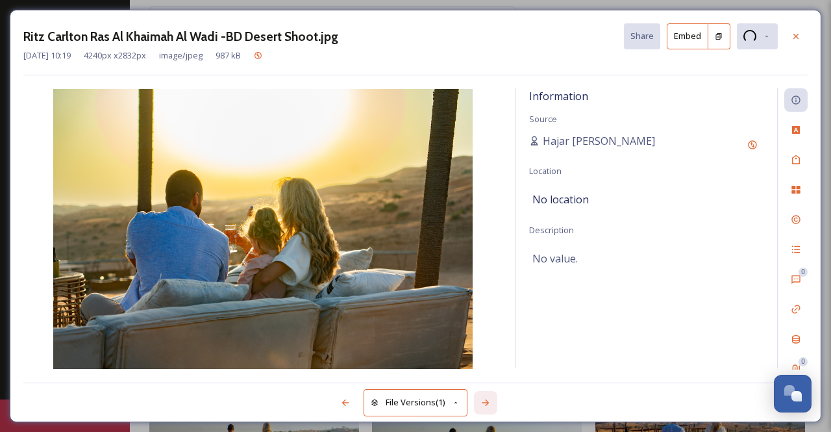
click at [486, 401] on icon at bounding box center [485, 402] width 7 height 6
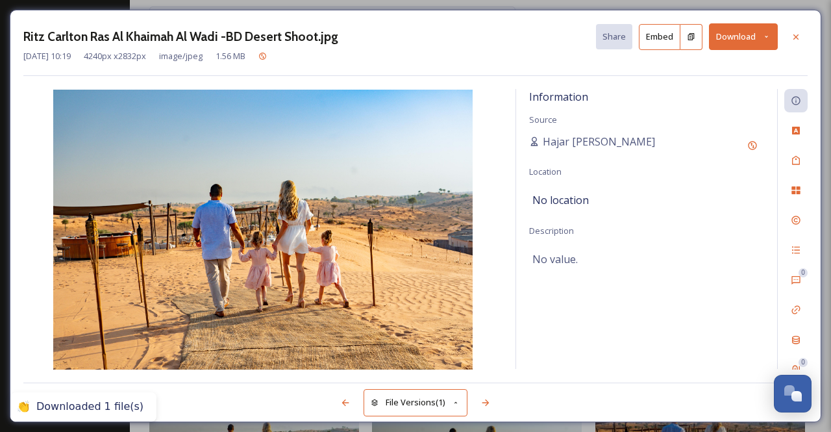
click at [772, 39] on button "Download" at bounding box center [743, 36] width 69 height 27
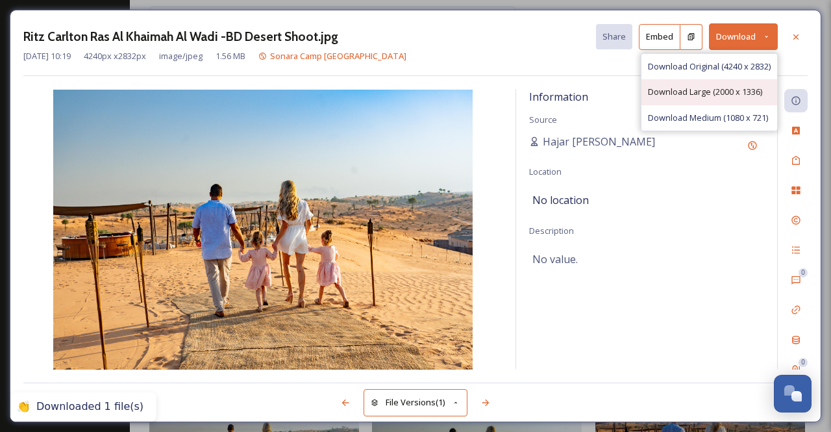
click at [727, 88] on span "Download Large (2000 x 1336)" at bounding box center [705, 92] width 114 height 12
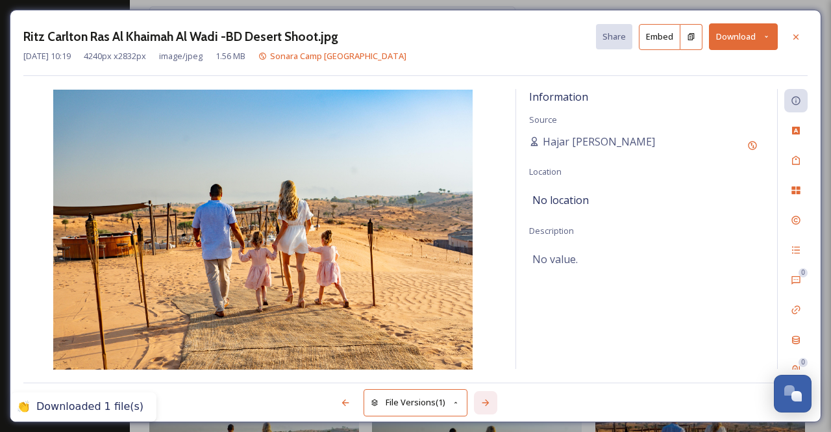
click at [494, 406] on div at bounding box center [485, 402] width 23 height 23
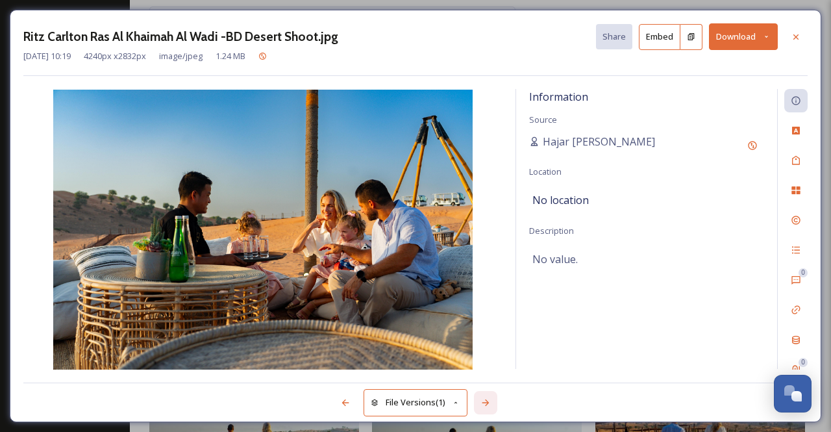
click at [494, 406] on div at bounding box center [485, 402] width 23 height 23
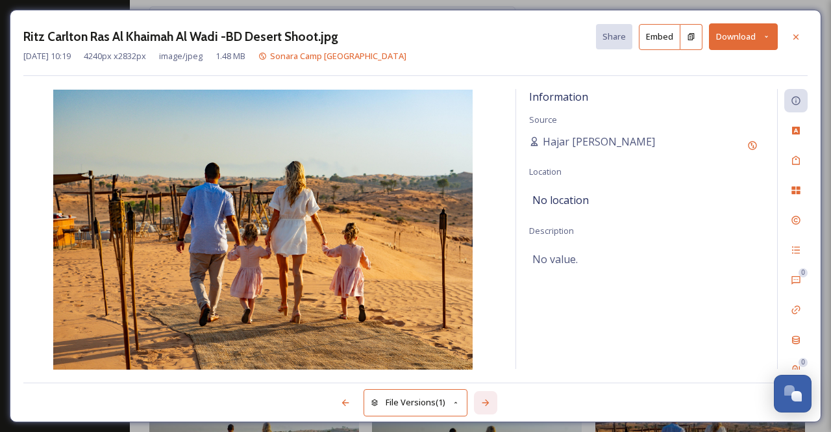
click at [494, 406] on div at bounding box center [485, 402] width 23 height 23
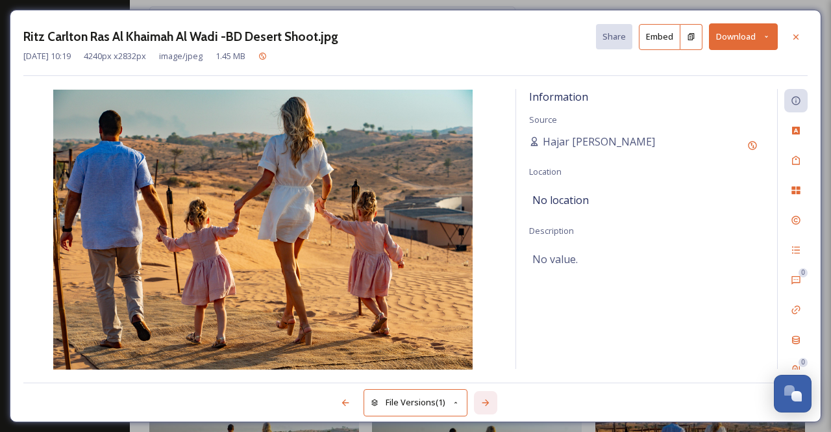
click at [494, 406] on div at bounding box center [485, 402] width 23 height 23
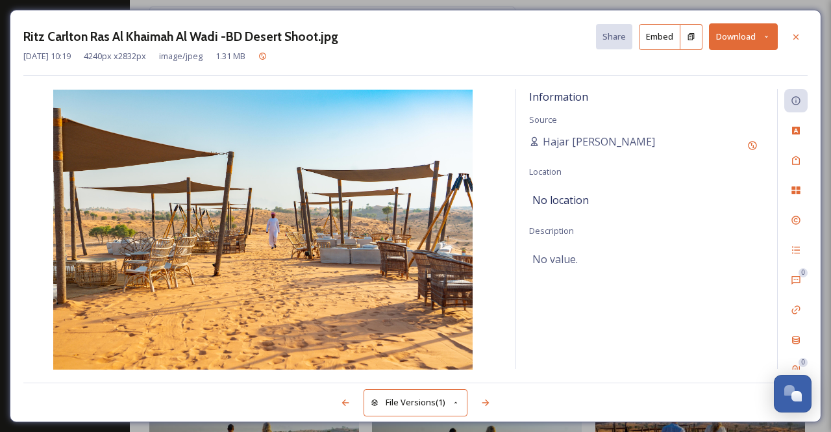
click at [766, 40] on button "Download" at bounding box center [743, 36] width 69 height 27
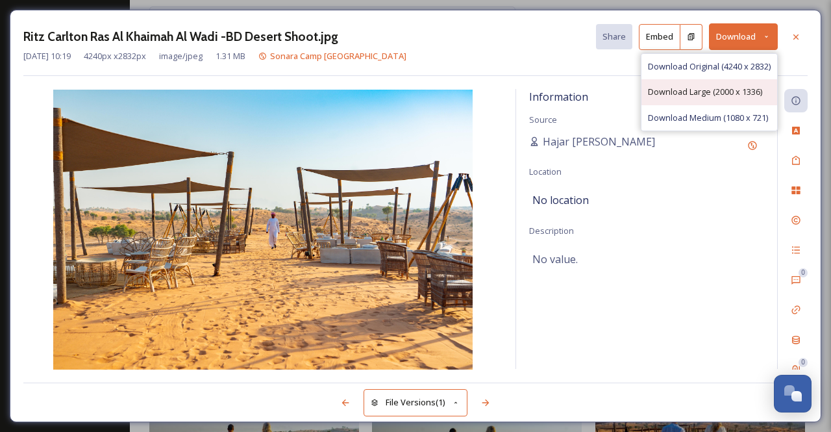
click at [737, 90] on span "Download Large (2000 x 1336)" at bounding box center [705, 92] width 114 height 12
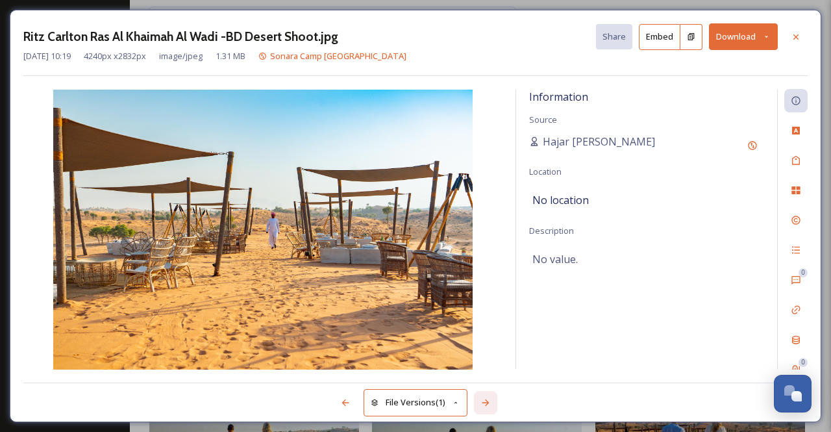
click at [485, 401] on icon at bounding box center [486, 402] width 10 height 10
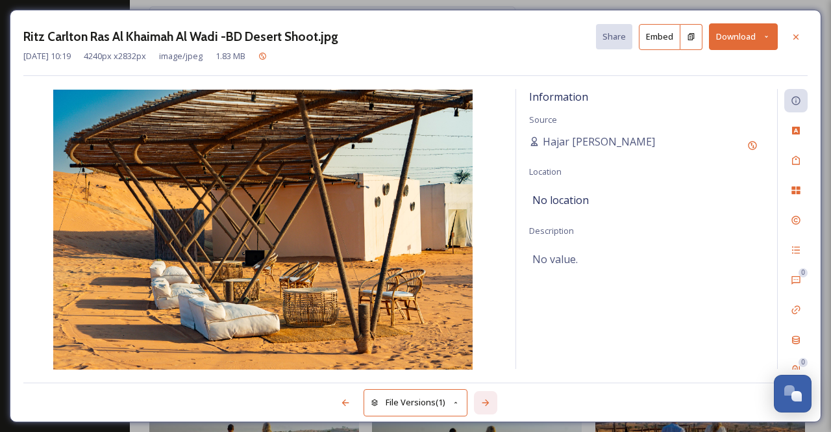
click at [485, 401] on icon at bounding box center [486, 402] width 10 height 10
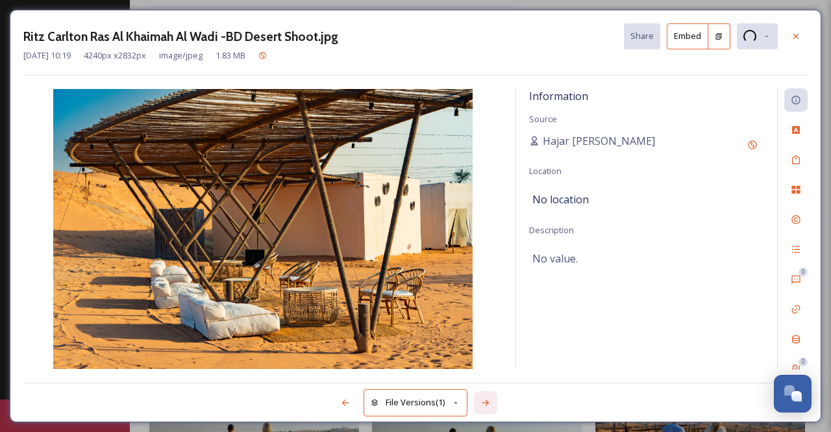
click at [485, 401] on icon at bounding box center [486, 402] width 10 height 10
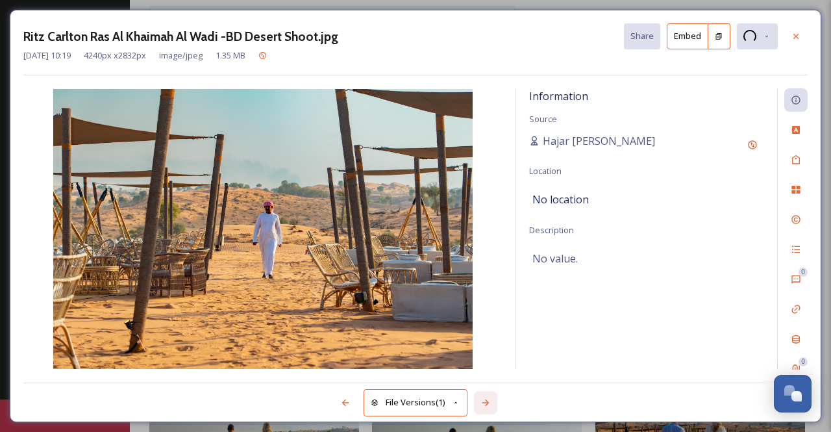
click at [485, 401] on icon at bounding box center [486, 402] width 10 height 10
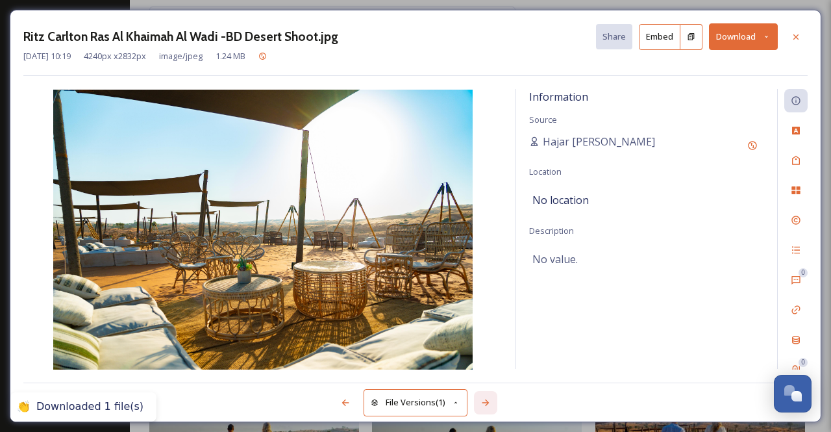
click at [485, 401] on icon at bounding box center [486, 402] width 10 height 10
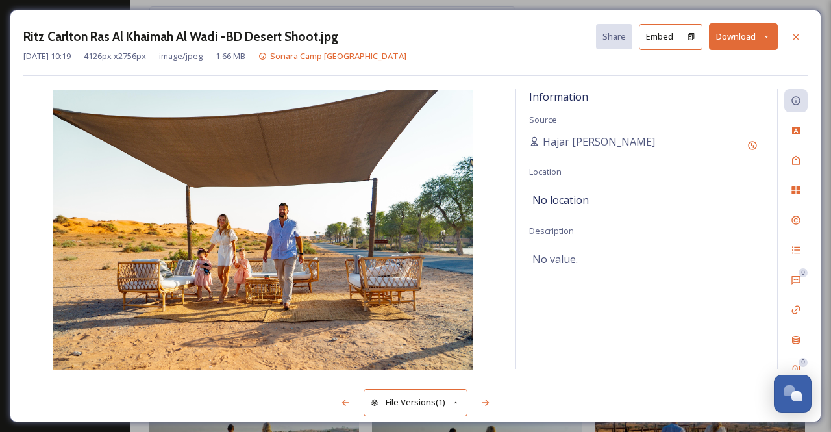
click at [768, 40] on icon at bounding box center [767, 36] width 8 height 8
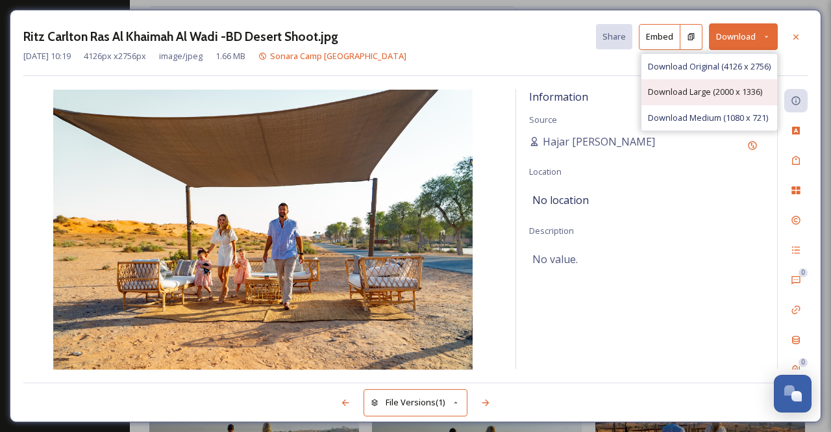
click at [719, 92] on span "Download Large (2000 x 1336)" at bounding box center [705, 92] width 114 height 12
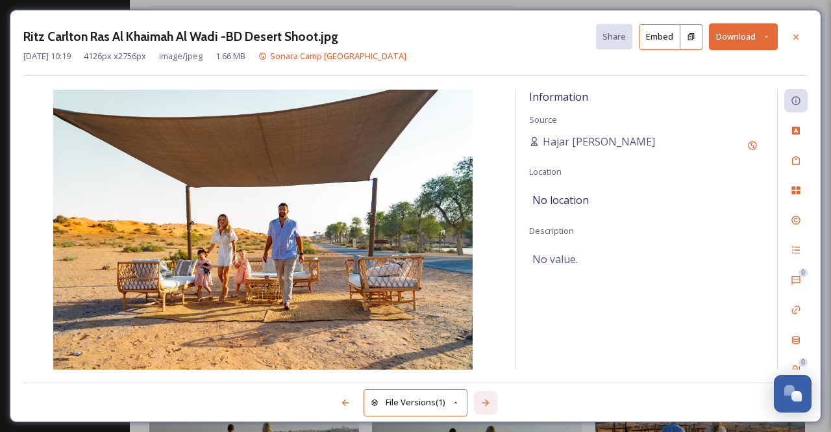
click at [485, 404] on icon at bounding box center [486, 402] width 10 height 10
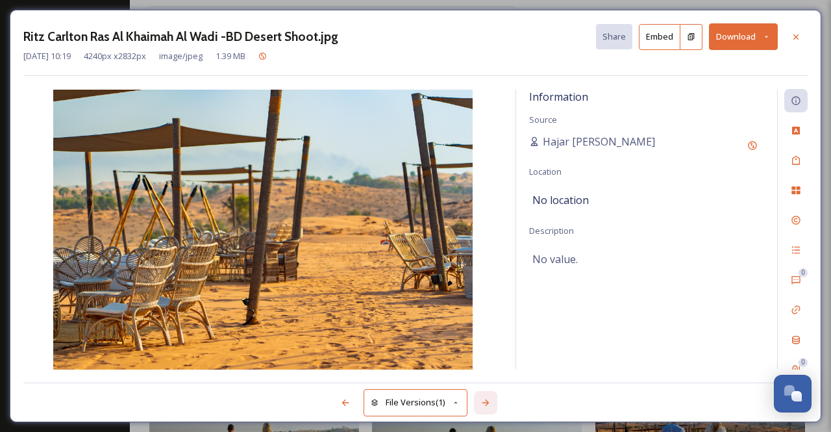
click at [485, 404] on icon at bounding box center [486, 402] width 10 height 10
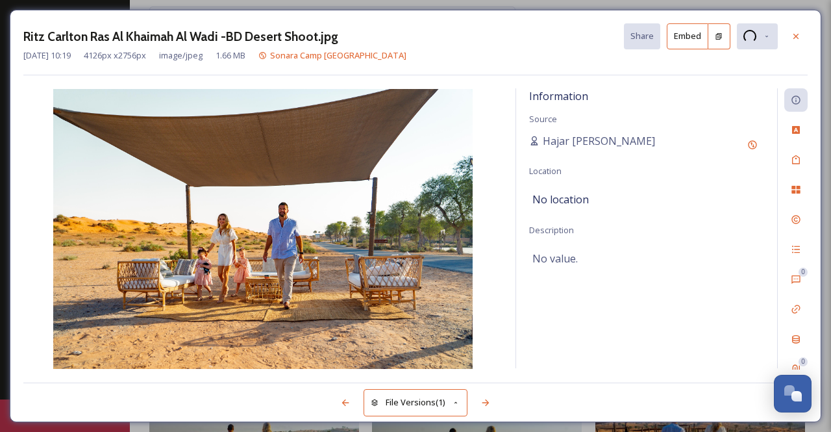
click at [485, 404] on icon at bounding box center [486, 402] width 10 height 10
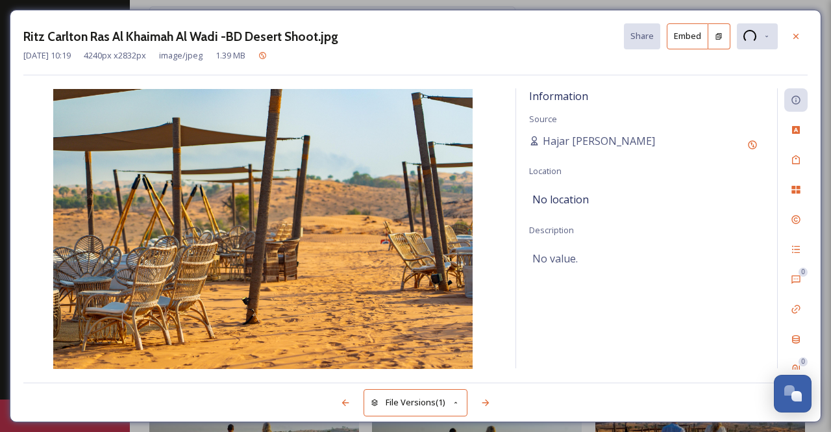
click at [485, 404] on icon at bounding box center [486, 402] width 10 height 10
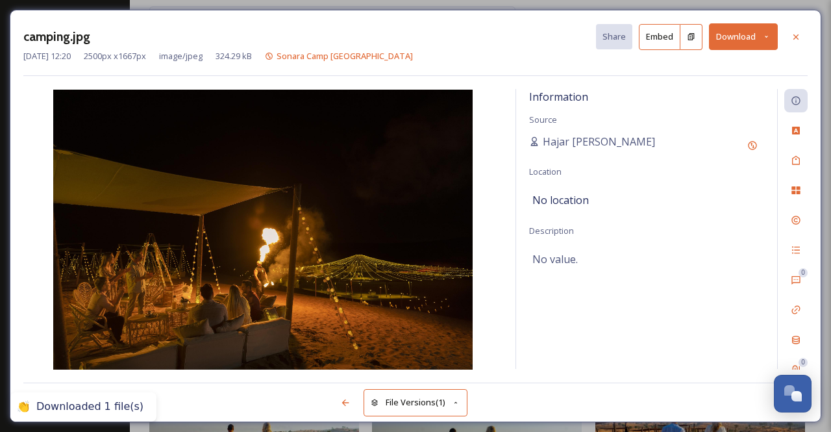
click at [485, 404] on div "File Versions (1)" at bounding box center [415, 396] width 785 height 26
click at [751, 34] on button "Download" at bounding box center [743, 36] width 69 height 27
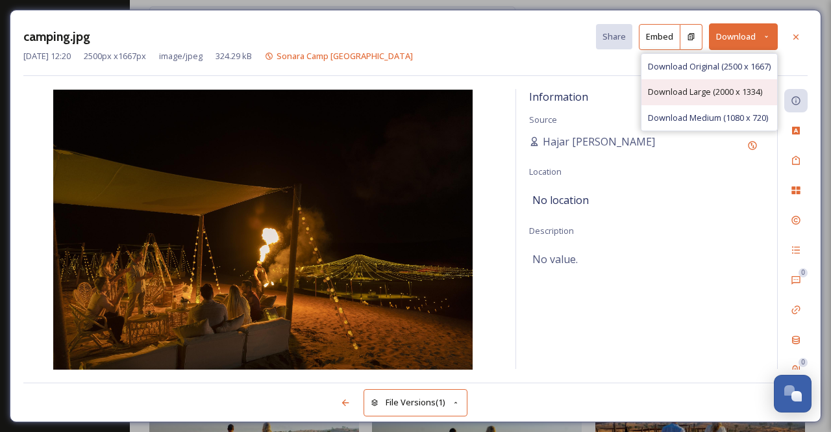
click at [709, 93] on span "Download Large (2000 x 1334)" at bounding box center [705, 92] width 114 height 12
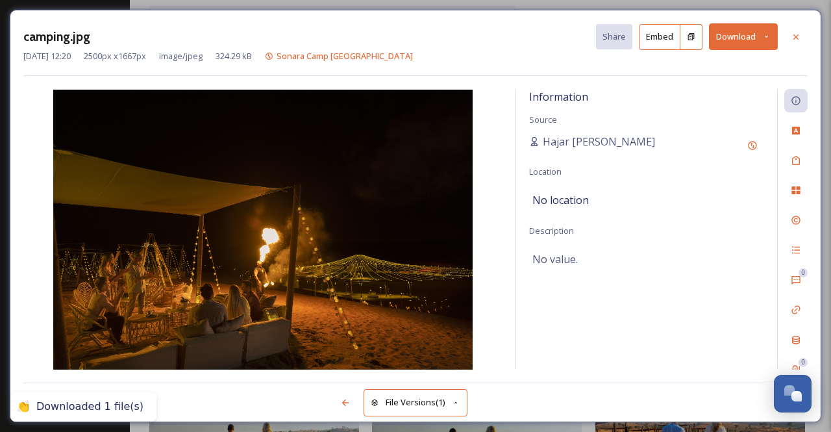
click at [794, 36] on icon at bounding box center [796, 37] width 10 height 10
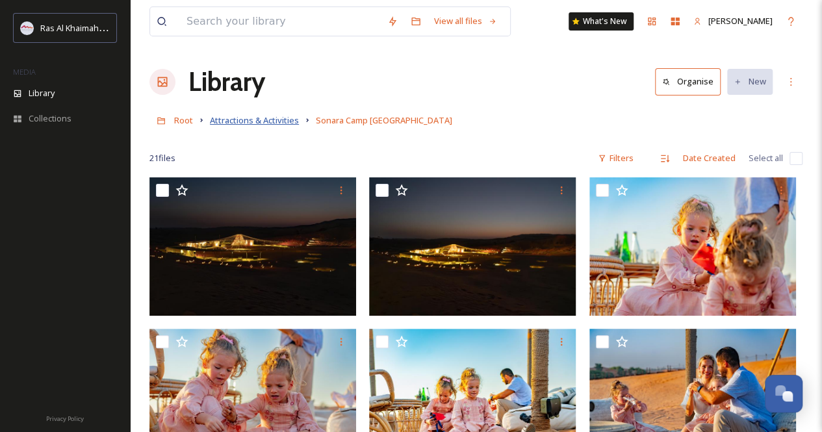
click at [277, 116] on span "Attractions & Activities" at bounding box center [254, 120] width 89 height 12
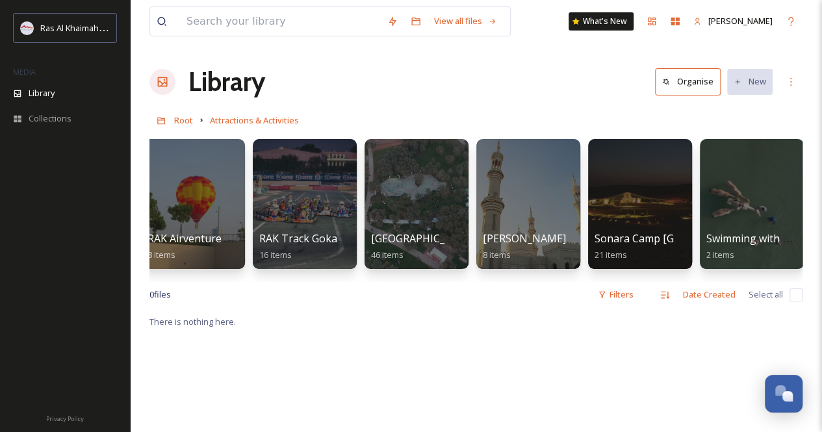
scroll to position [0, 1805]
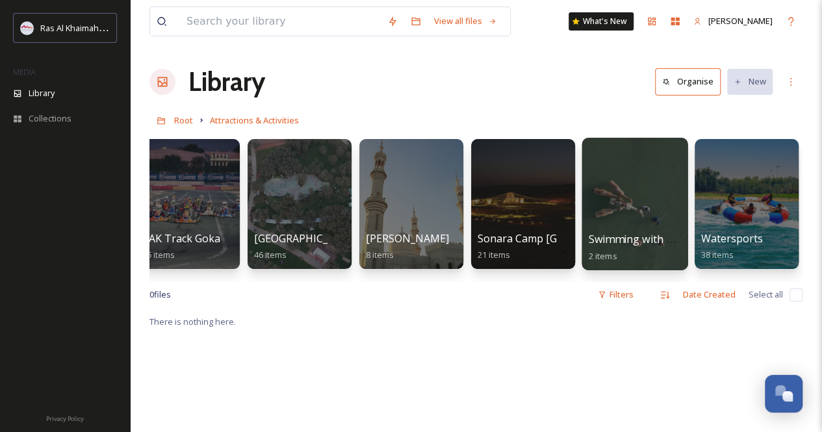
click at [647, 219] on div at bounding box center [634, 204] width 106 height 132
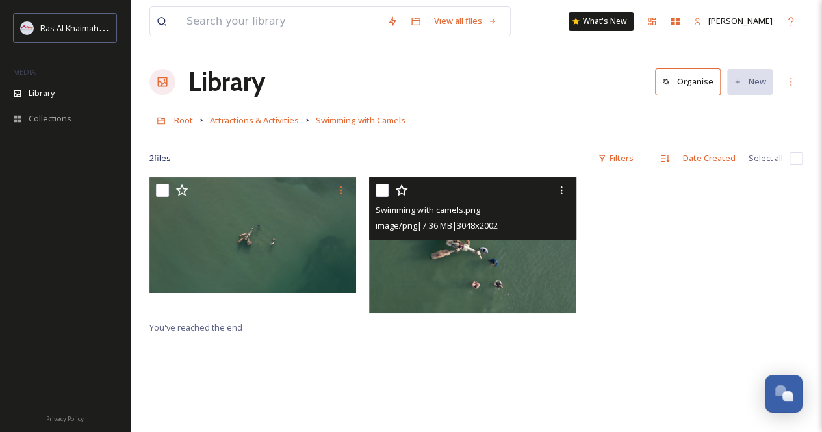
click at [457, 242] on img at bounding box center [472, 245] width 207 height 136
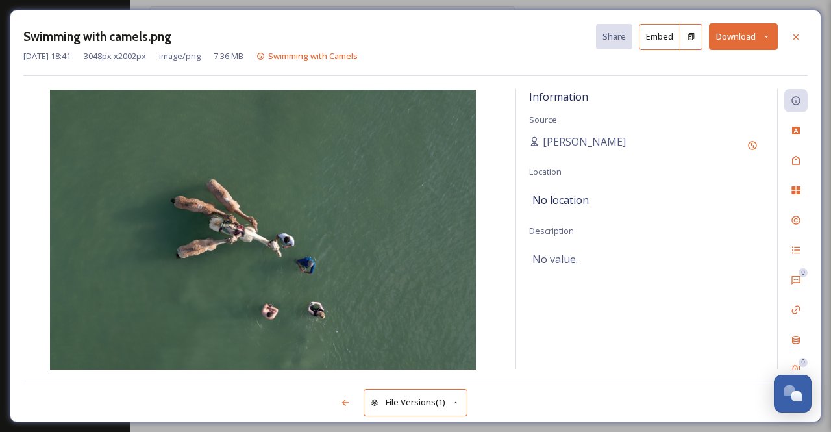
click at [793, 33] on icon at bounding box center [796, 37] width 10 height 10
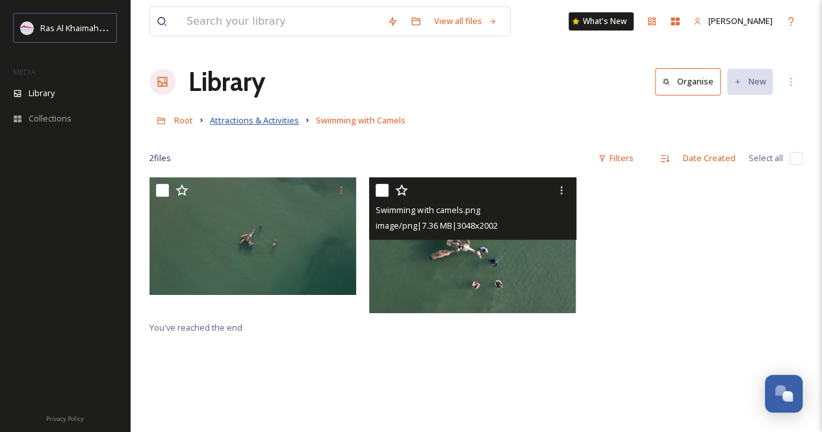
click at [268, 124] on span "Attractions & Activities" at bounding box center [254, 120] width 89 height 12
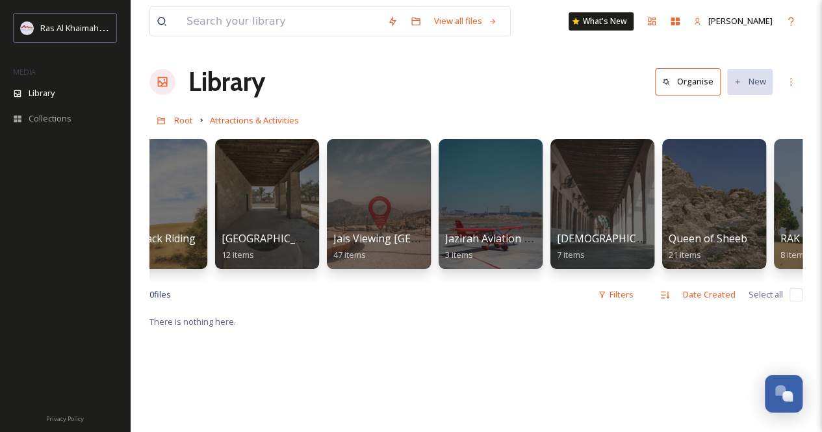
scroll to position [0, 1805]
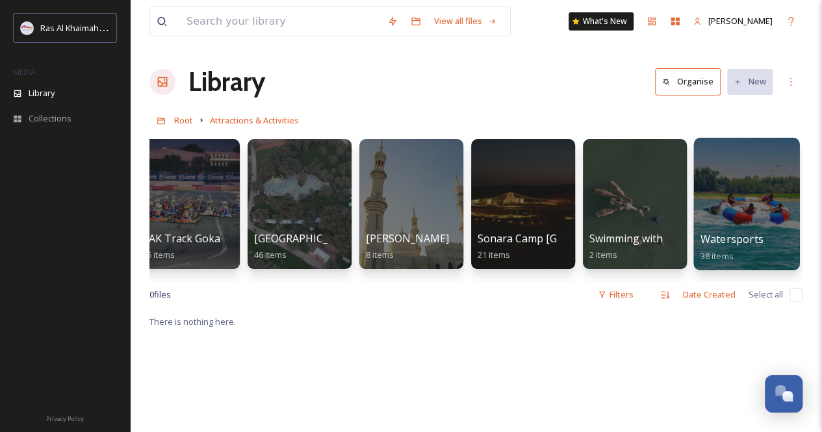
click at [720, 194] on div at bounding box center [746, 204] width 106 height 132
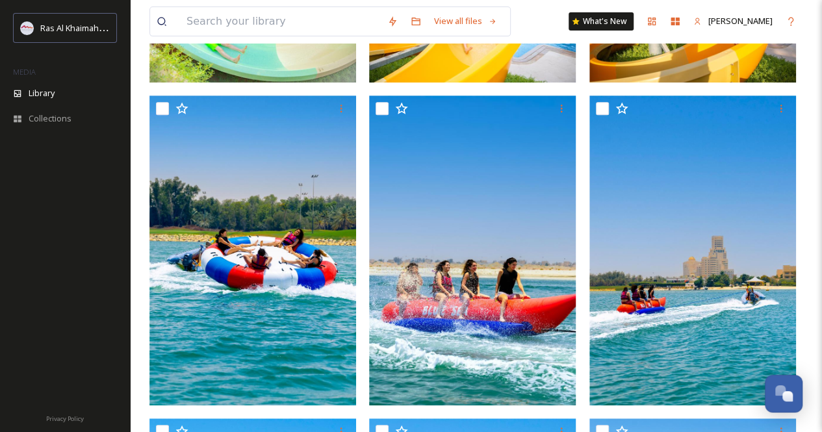
scroll to position [260, 0]
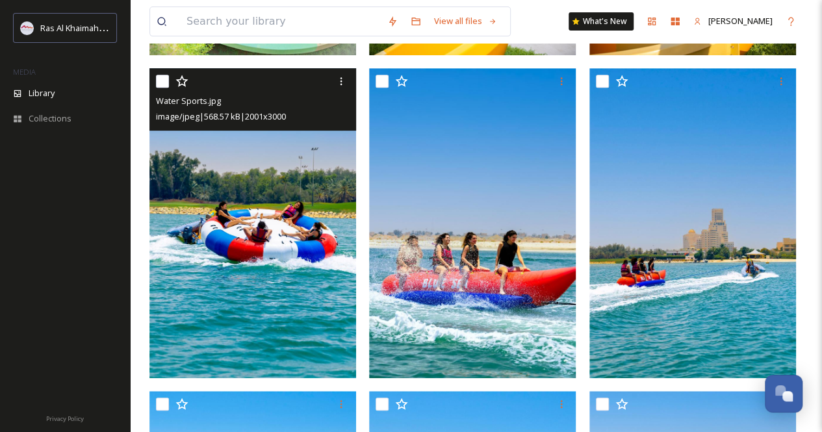
click at [160, 76] on input "checkbox" at bounding box center [162, 81] width 13 height 13
checkbox input "true"
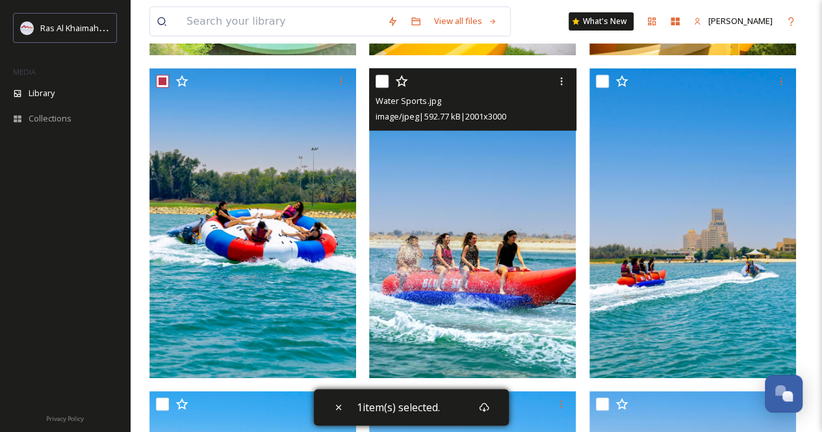
click at [383, 77] on input "checkbox" at bounding box center [381, 81] width 13 height 13
checkbox input "true"
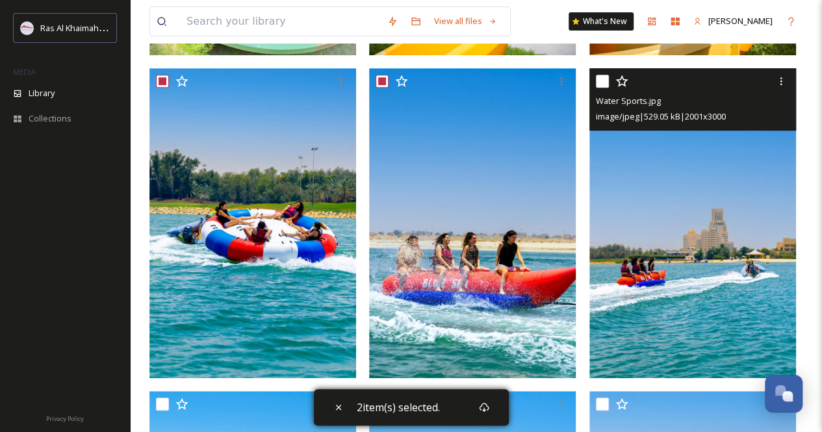
click at [598, 75] on input "checkbox" at bounding box center [602, 81] width 13 height 13
checkbox input "true"
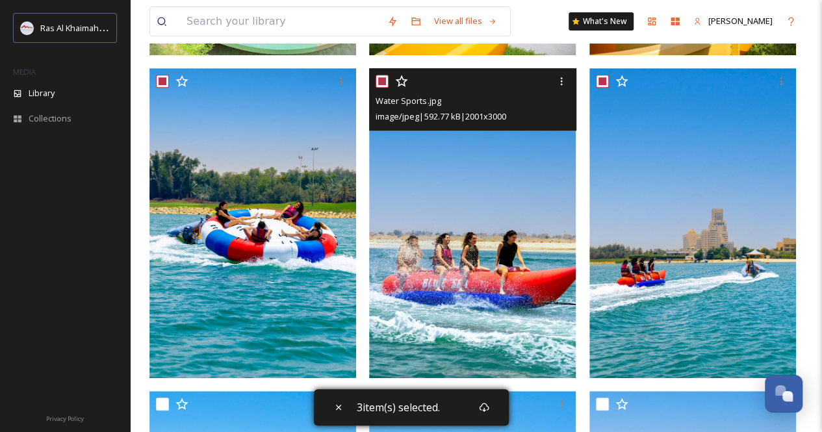
click at [381, 79] on input "checkbox" at bounding box center [381, 81] width 13 height 13
checkbox input "false"
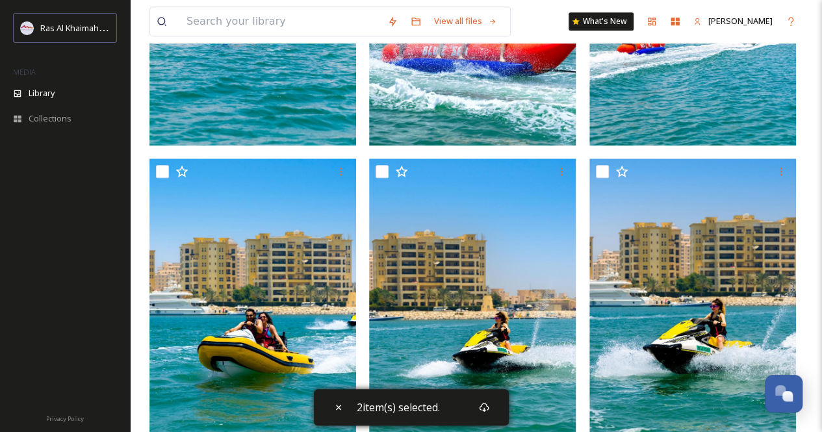
scroll to position [520, 0]
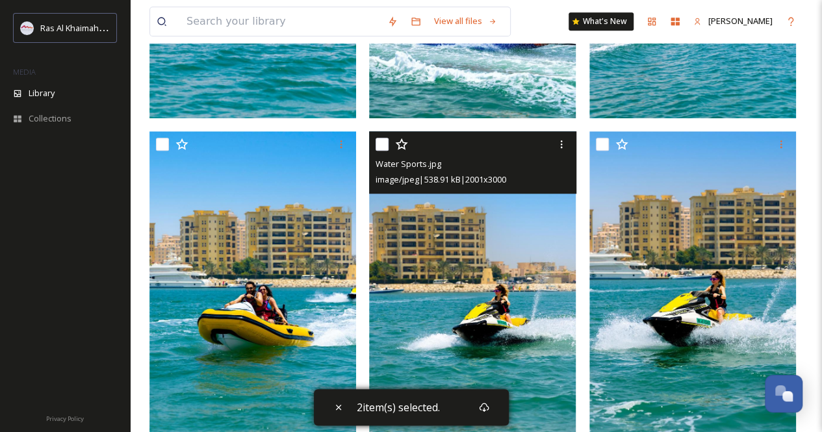
click at [385, 143] on input "checkbox" at bounding box center [381, 144] width 13 height 13
checkbox input "true"
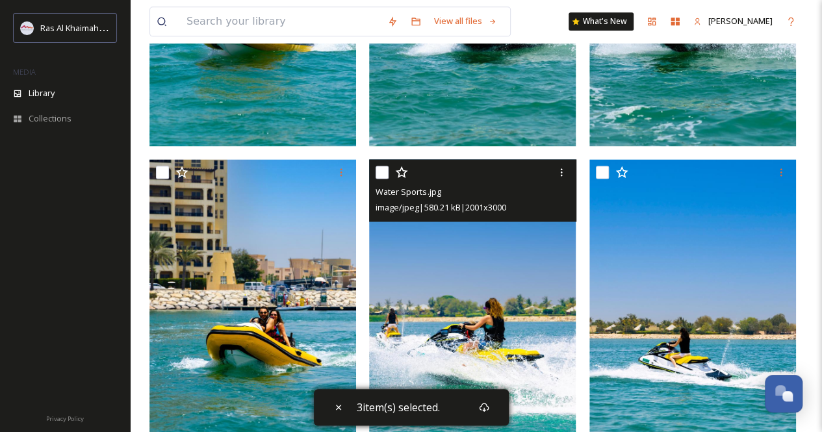
scroll to position [844, 0]
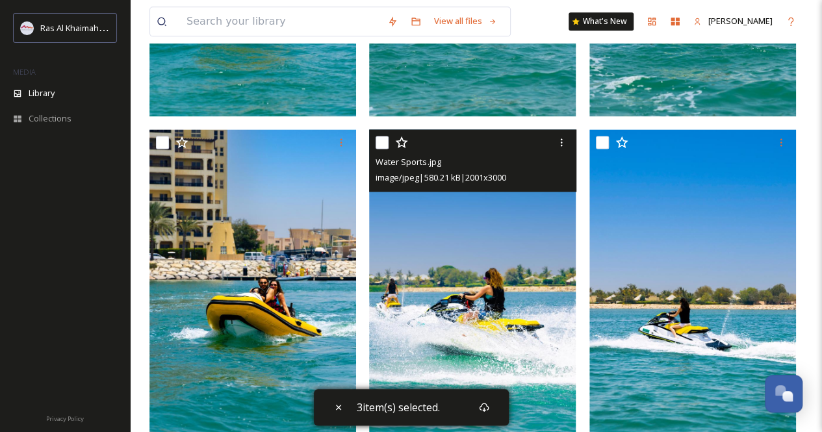
click at [377, 142] on input "checkbox" at bounding box center [381, 142] width 13 height 13
checkbox input "true"
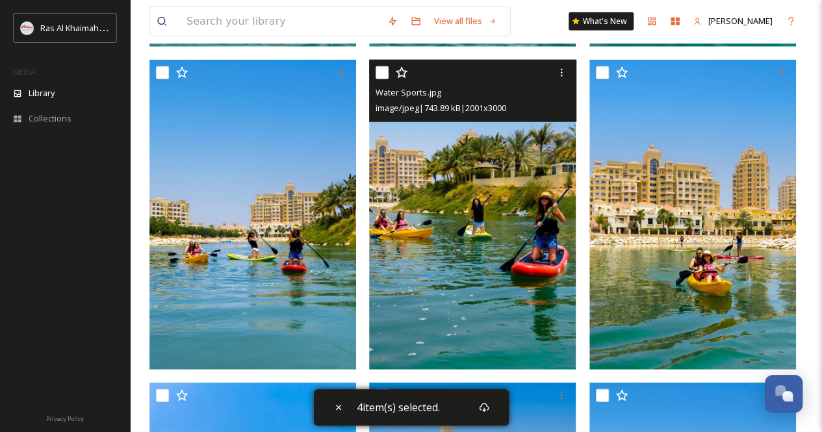
scroll to position [1494, 0]
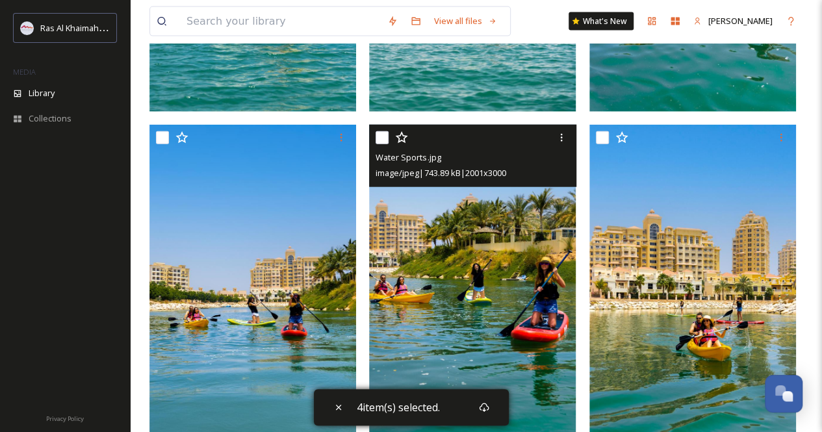
click at [379, 136] on input "checkbox" at bounding box center [381, 137] width 13 height 13
checkbox input "true"
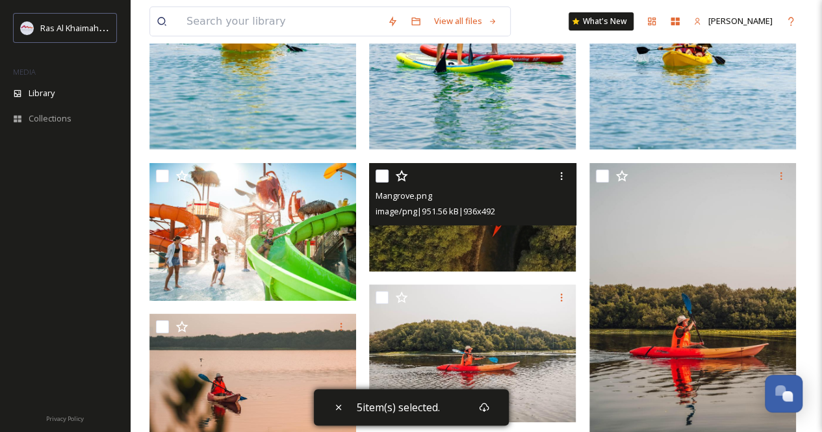
scroll to position [2403, 0]
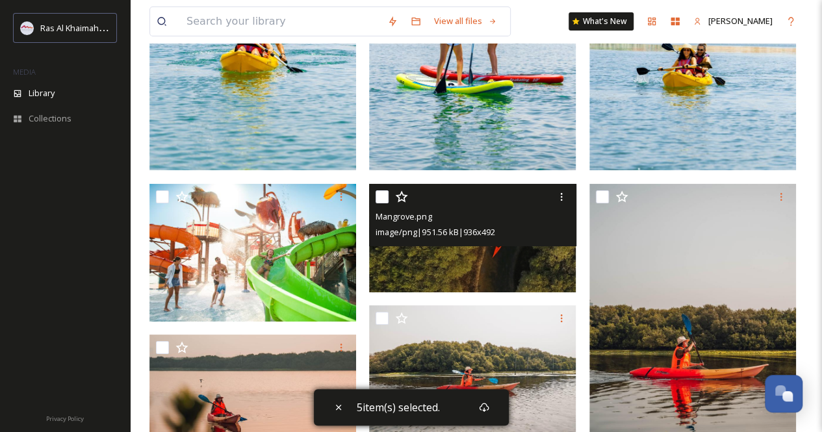
click at [379, 127] on img at bounding box center [472, 16] width 207 height 310
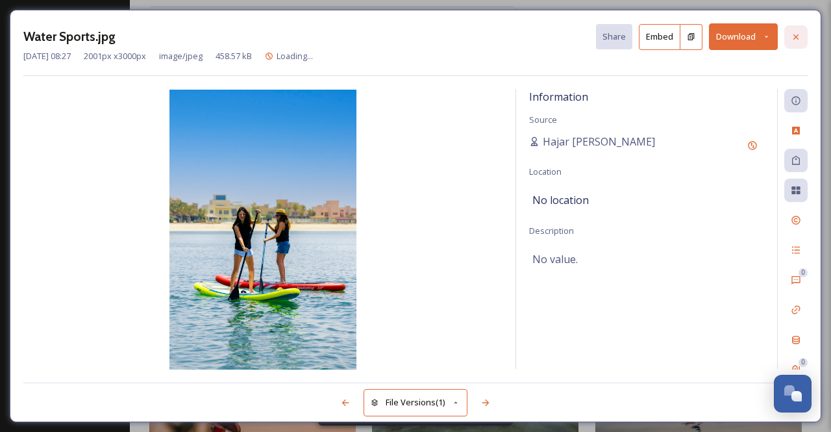
click at [794, 32] on icon at bounding box center [796, 37] width 10 height 10
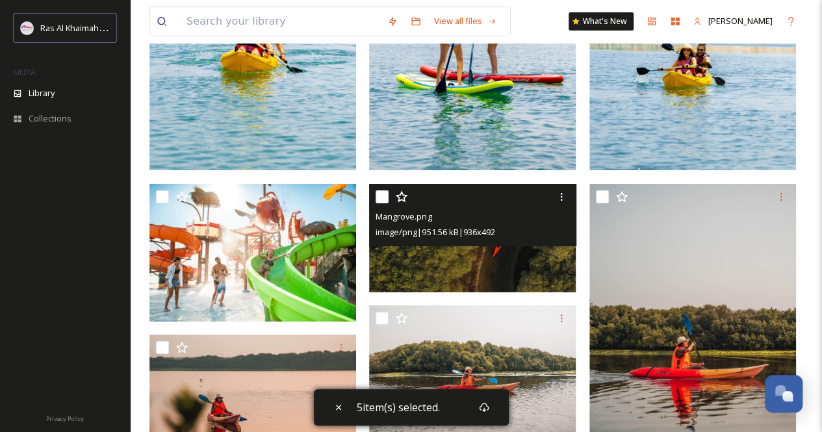
click at [385, 191] on input "checkbox" at bounding box center [381, 196] width 13 height 13
checkbox input "true"
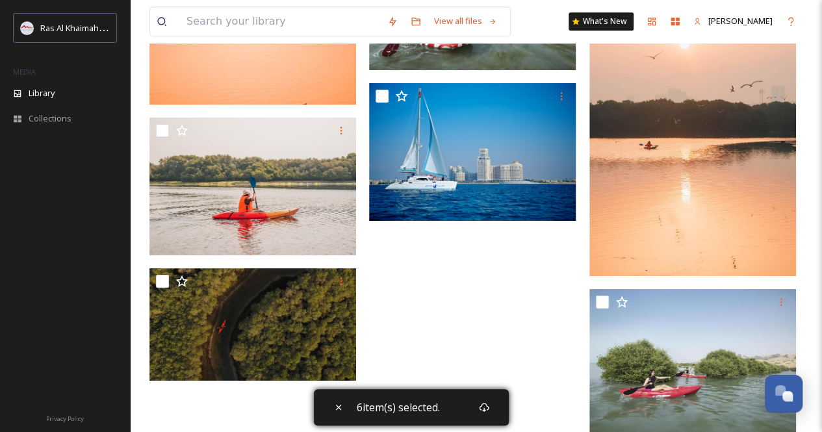
scroll to position [3127, 0]
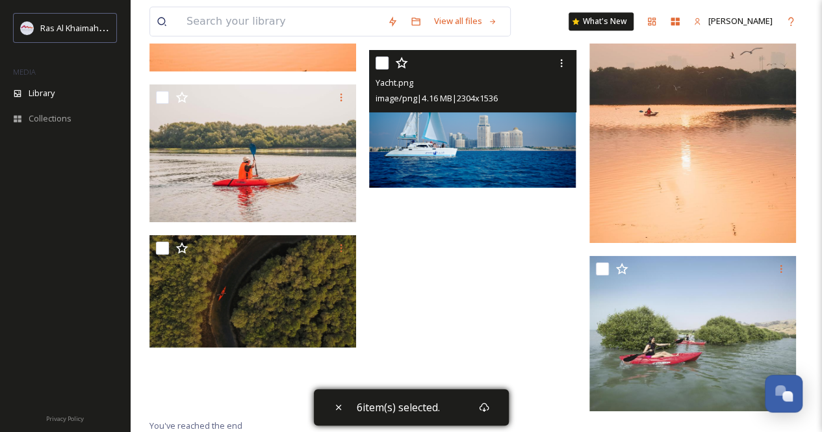
click at [383, 59] on input "checkbox" at bounding box center [381, 63] width 13 height 13
checkbox input "true"
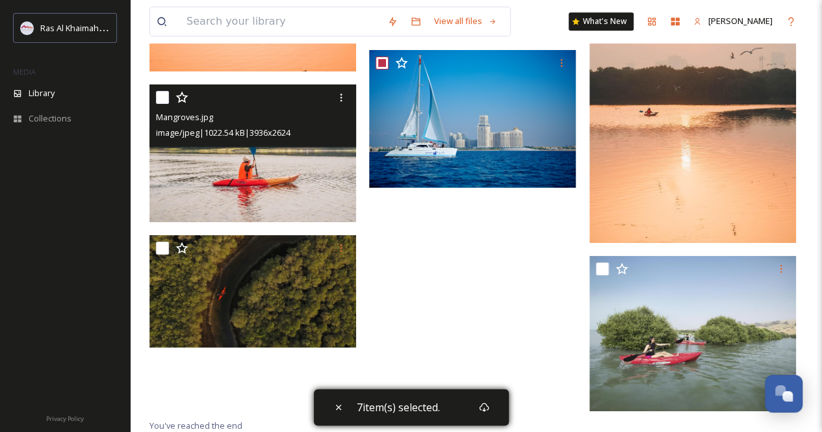
click at [165, 94] on input "checkbox" at bounding box center [162, 97] width 13 height 13
checkbox input "true"
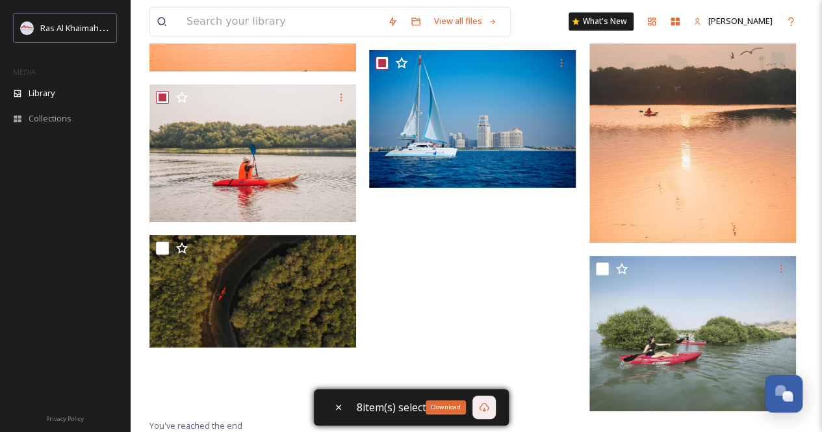
click at [486, 407] on icon at bounding box center [484, 407] width 10 height 10
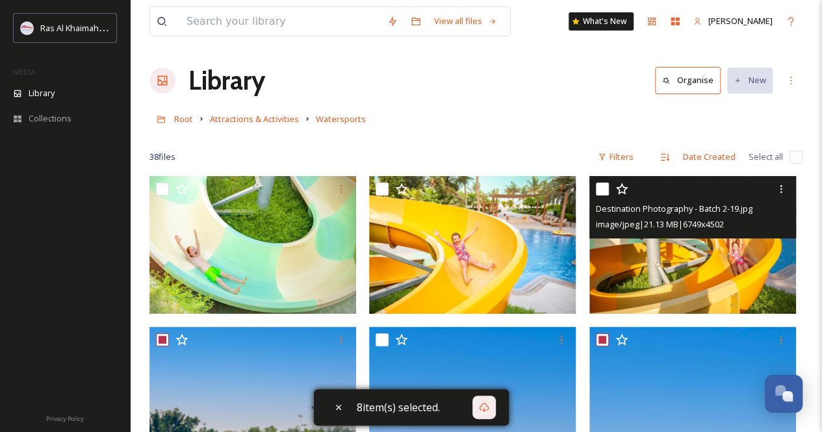
scroll to position [0, 0]
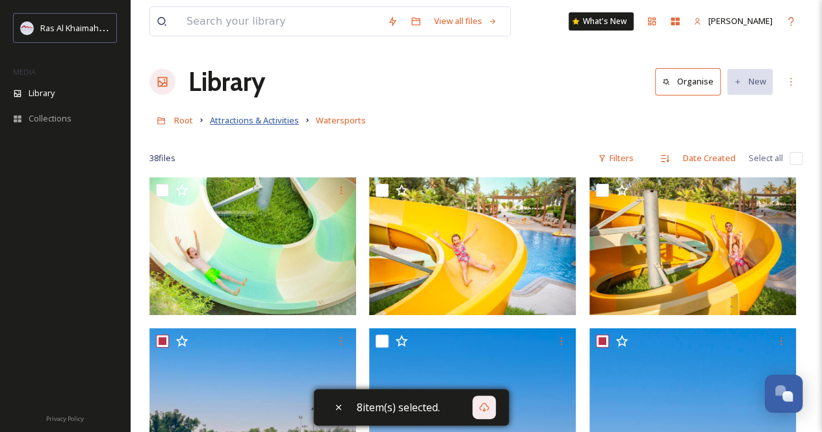
click at [255, 115] on span "Attractions & Activities" at bounding box center [254, 120] width 89 height 12
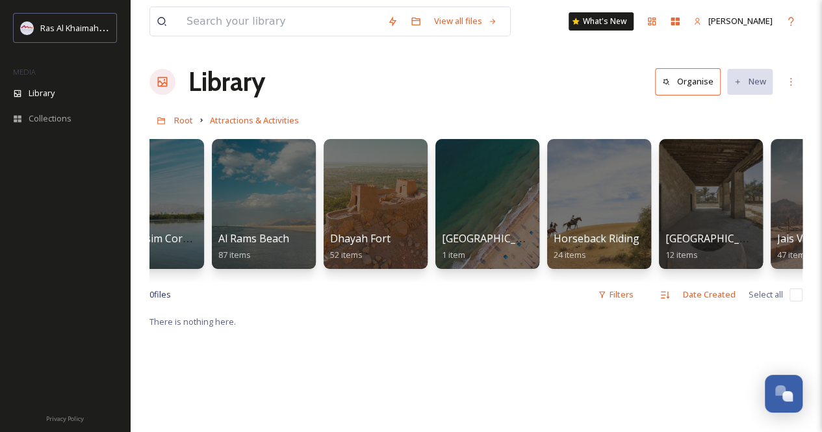
scroll to position [0, 1805]
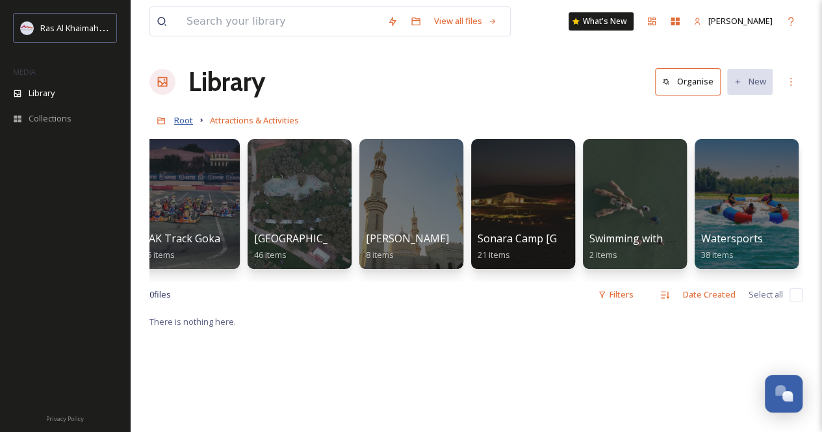
click at [187, 122] on span "Root" at bounding box center [183, 120] width 19 height 12
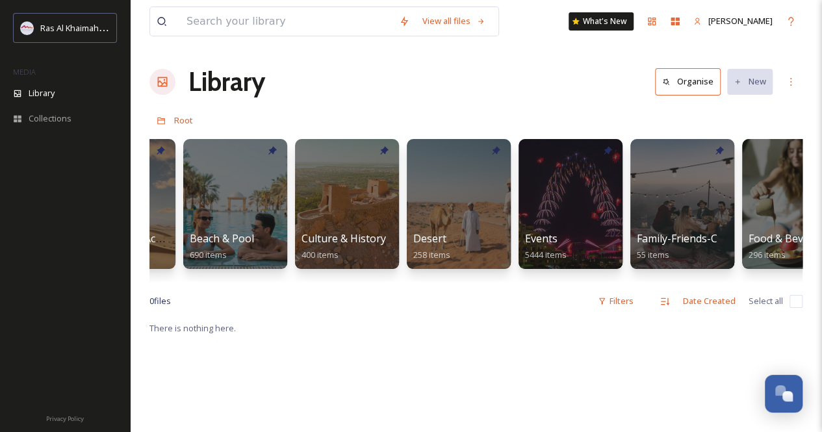
scroll to position [0, 73]
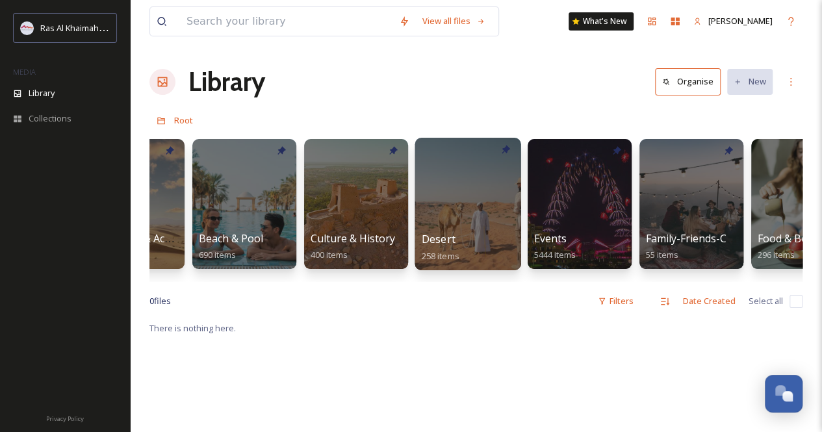
click at [444, 194] on div at bounding box center [467, 204] width 106 height 132
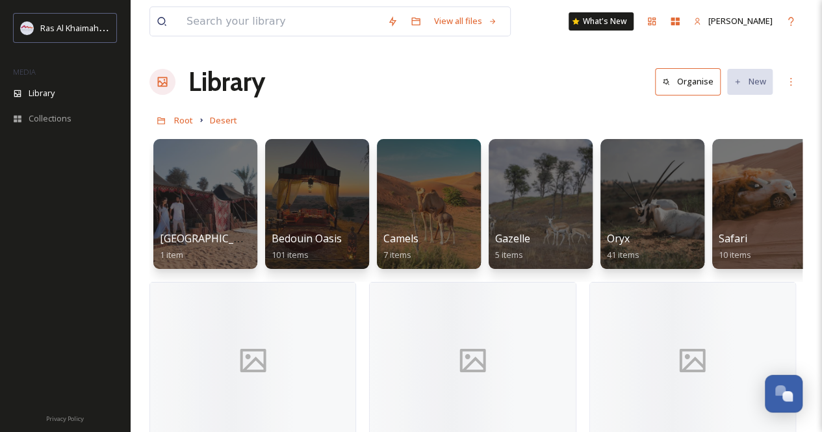
click at [460, 97] on div "Library Organise New" at bounding box center [475, 81] width 653 height 39
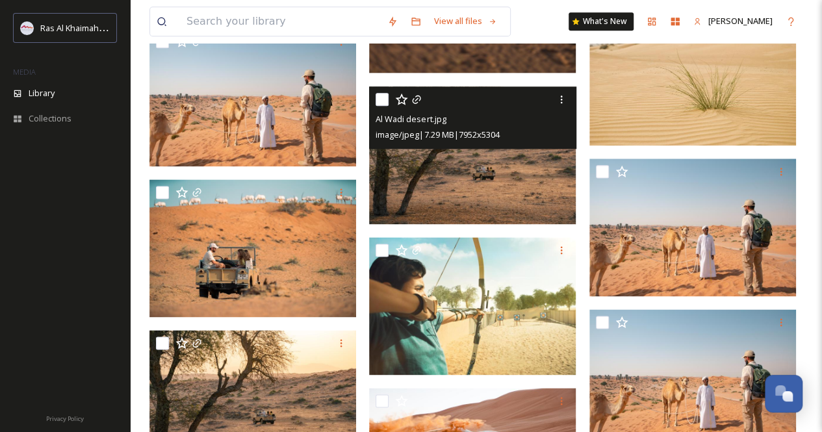
scroll to position [779, 0]
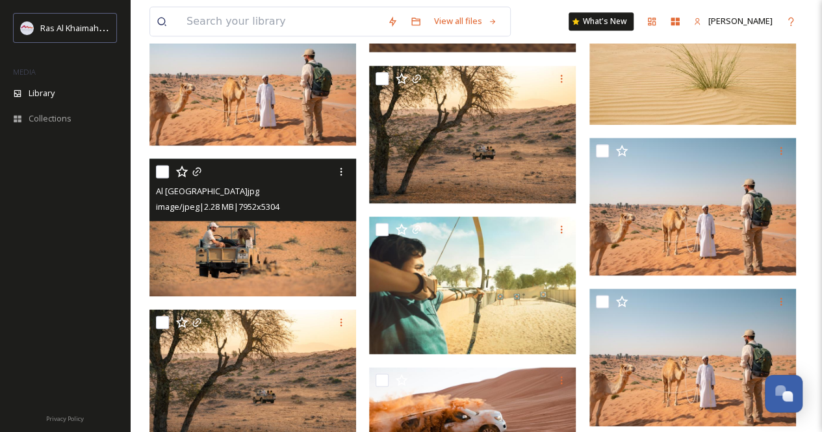
click at [157, 178] on input "checkbox" at bounding box center [162, 171] width 13 height 13
checkbox input "true"
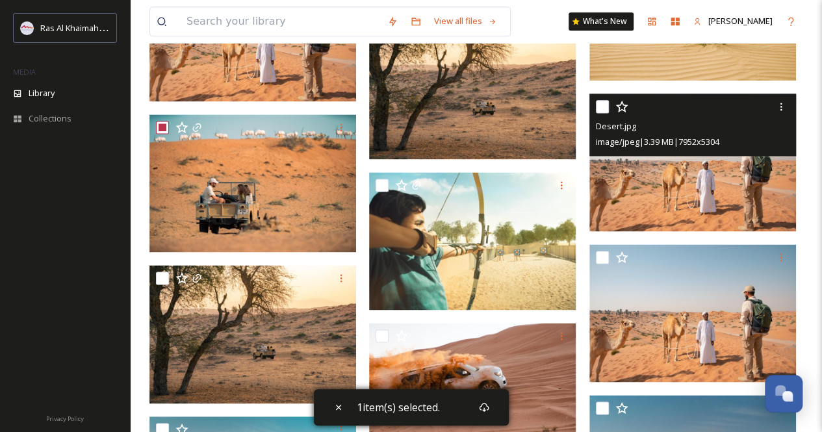
scroll to position [844, 0]
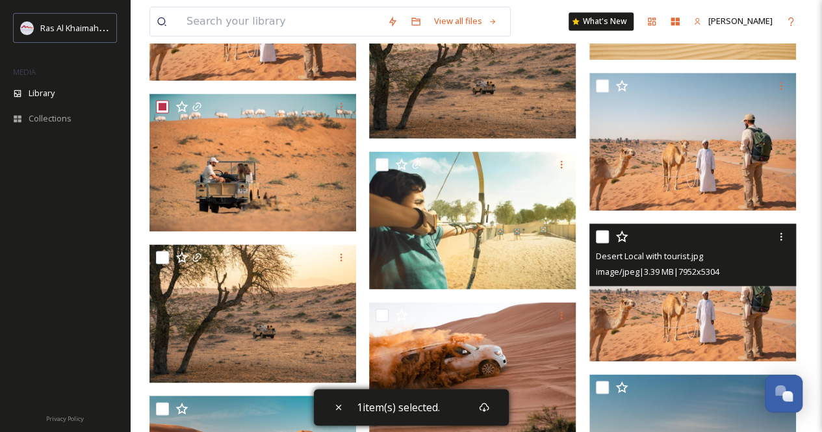
click at [600, 243] on input "checkbox" at bounding box center [602, 236] width 13 height 13
checkbox input "true"
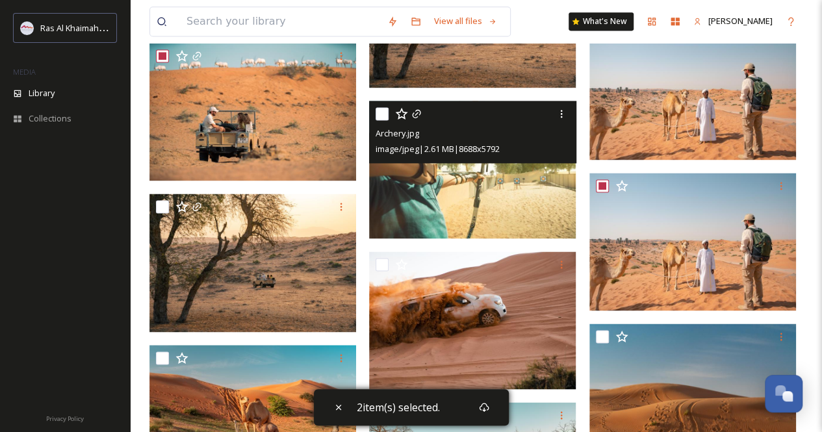
scroll to position [974, 0]
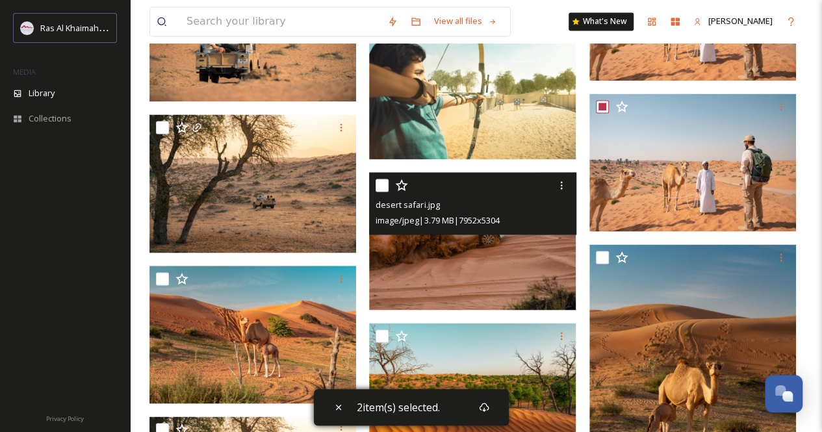
click at [386, 192] on input "checkbox" at bounding box center [381, 185] width 13 height 13
checkbox input "true"
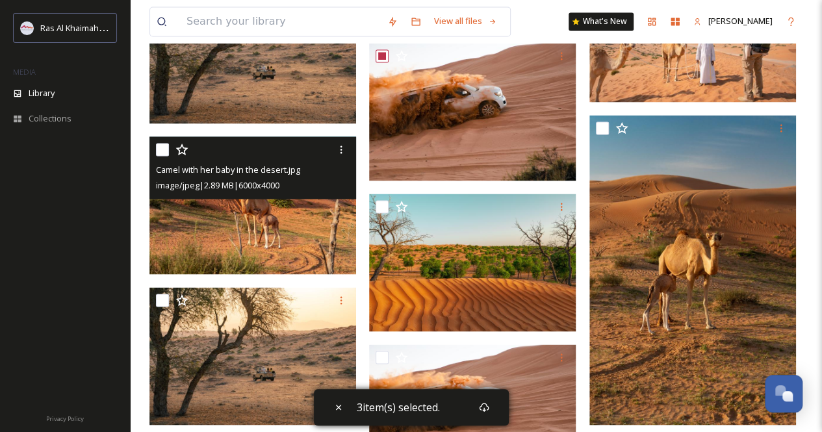
scroll to position [1104, 0]
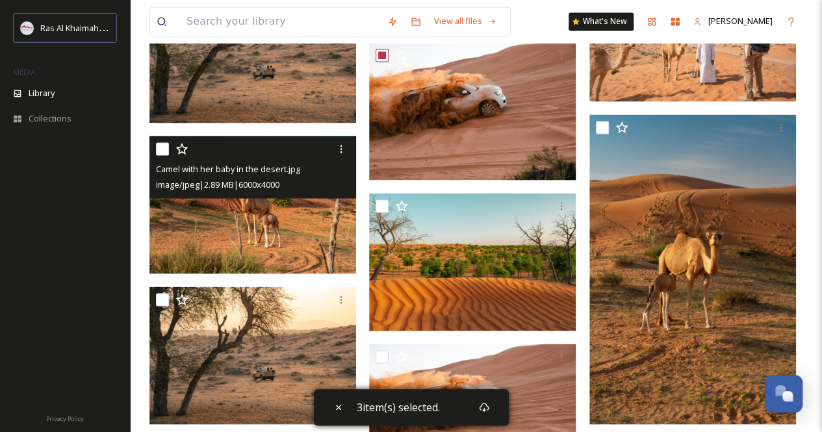
click at [158, 155] on input "checkbox" at bounding box center [162, 148] width 13 height 13
checkbox input "true"
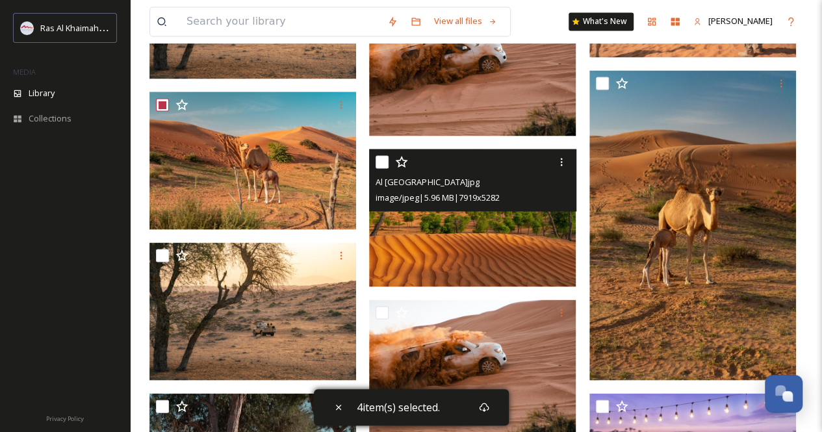
scroll to position [1169, 0]
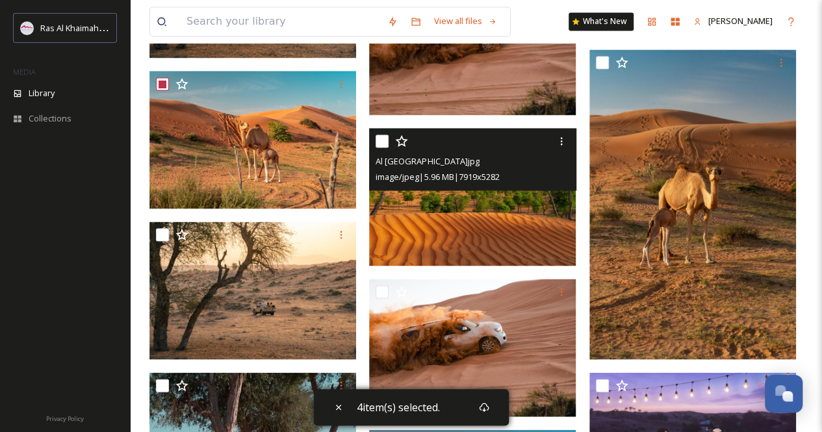
click at [382, 145] on input "checkbox" at bounding box center [381, 140] width 13 height 13
checkbox input "true"
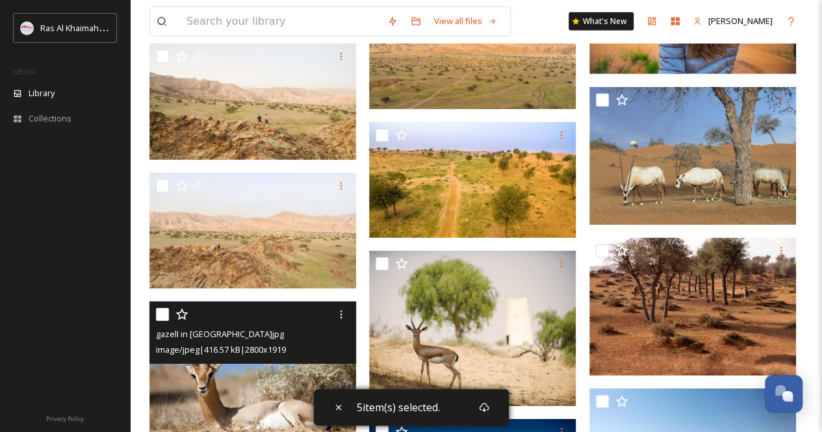
scroll to position [2078, 0]
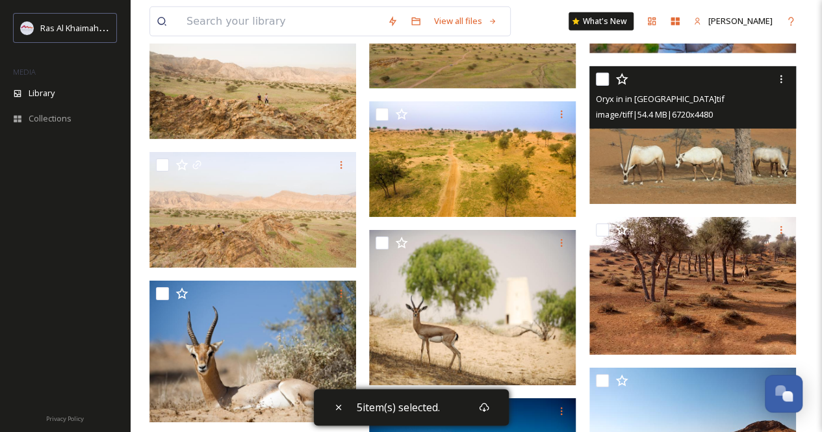
click at [603, 86] on input "checkbox" at bounding box center [602, 79] width 13 height 13
checkbox input "true"
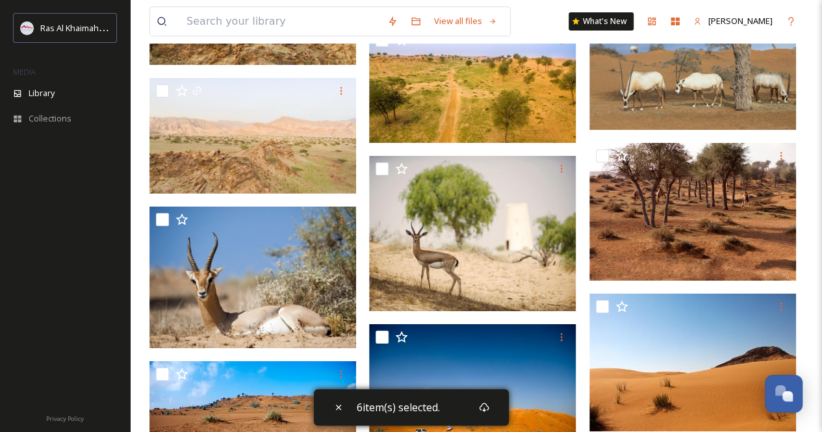
scroll to position [2251, 0]
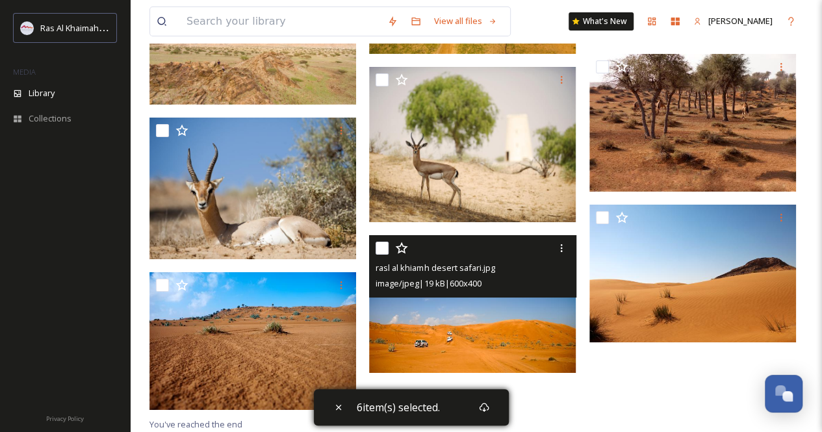
click at [383, 247] on input "checkbox" at bounding box center [381, 248] width 13 height 13
checkbox input "true"
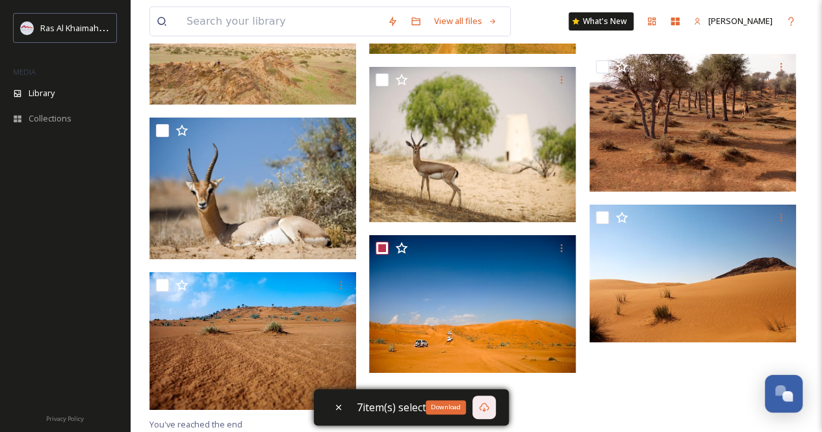
click at [480, 407] on icon at bounding box center [484, 407] width 10 height 10
click at [486, 410] on icon at bounding box center [484, 407] width 10 height 10
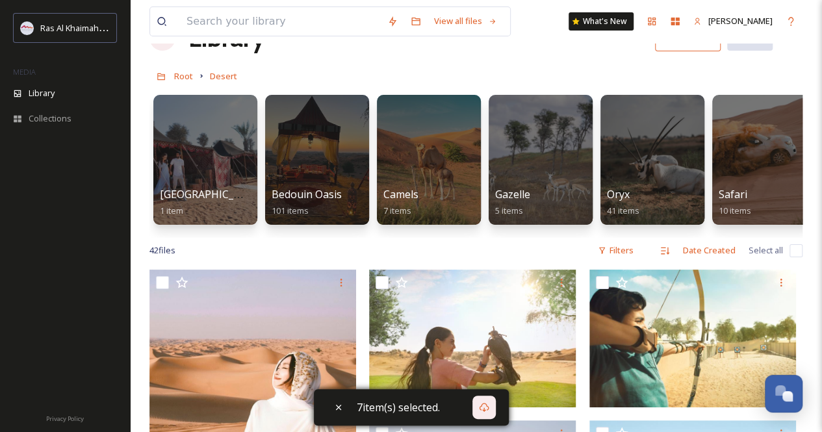
scroll to position [0, 0]
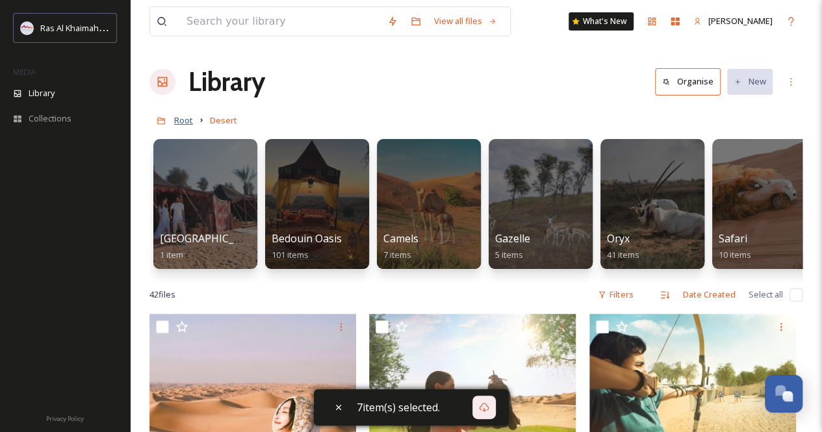
click at [184, 115] on span "Root" at bounding box center [183, 120] width 19 height 12
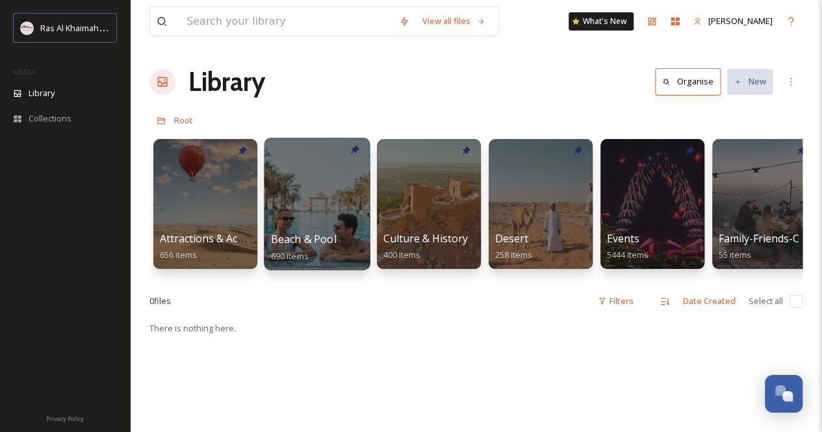
click at [307, 214] on div at bounding box center [317, 204] width 106 height 132
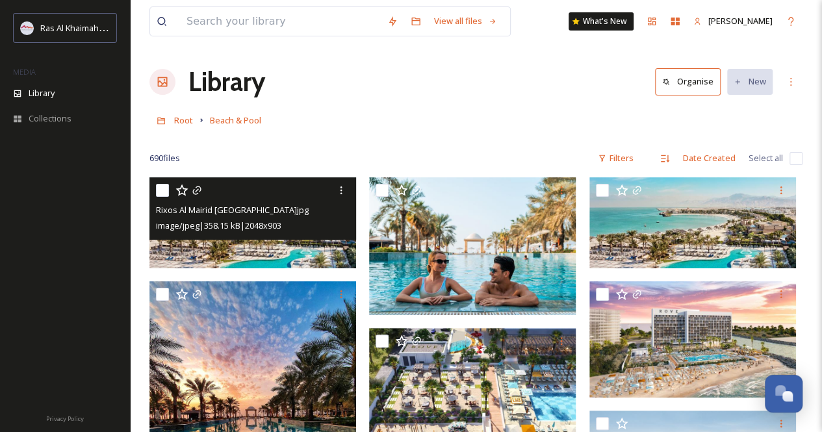
click at [159, 186] on input "checkbox" at bounding box center [162, 190] width 13 height 13
checkbox input "true"
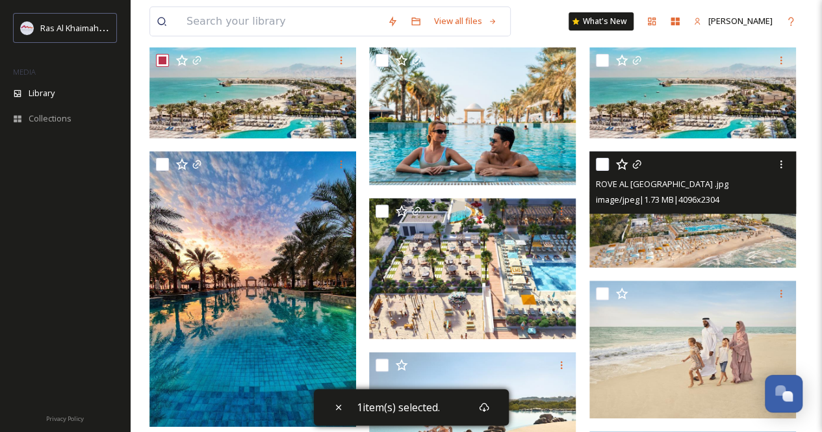
scroll to position [195, 0]
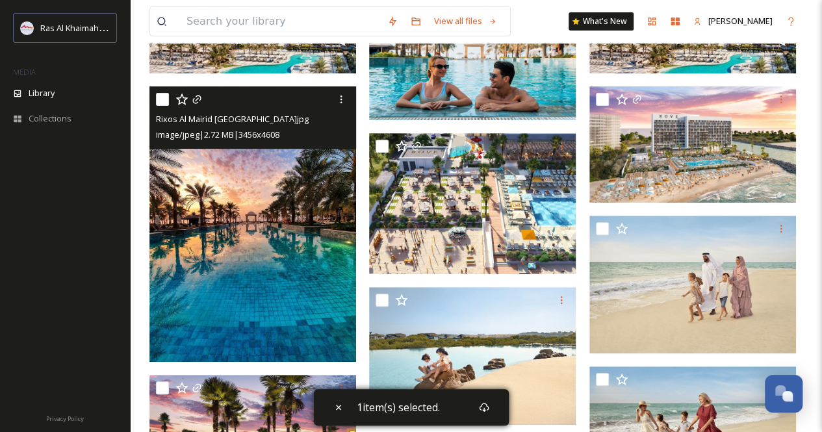
click at [164, 99] on input "checkbox" at bounding box center [162, 99] width 13 height 13
checkbox input "true"
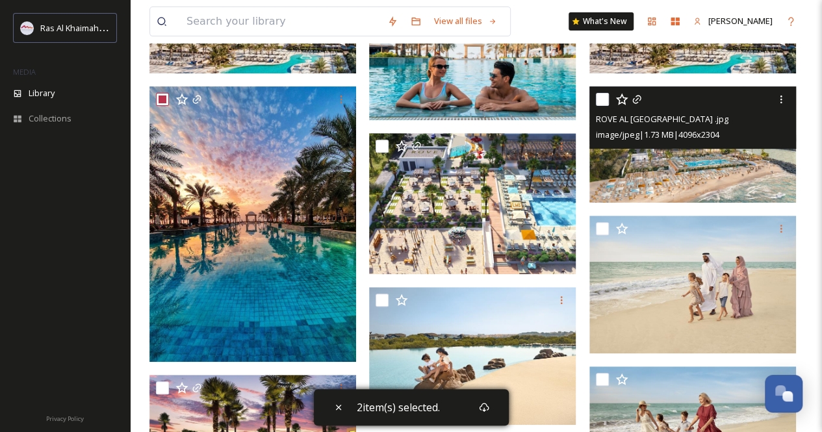
click at [608, 98] on input "checkbox" at bounding box center [602, 99] width 13 height 13
checkbox input "true"
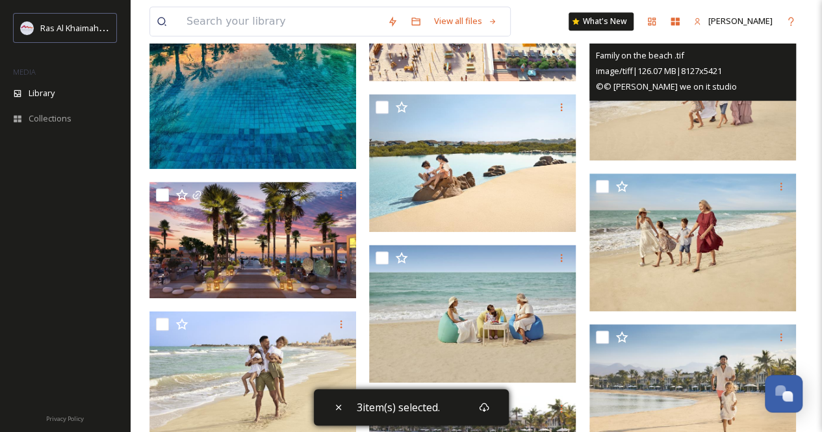
scroll to position [390, 0]
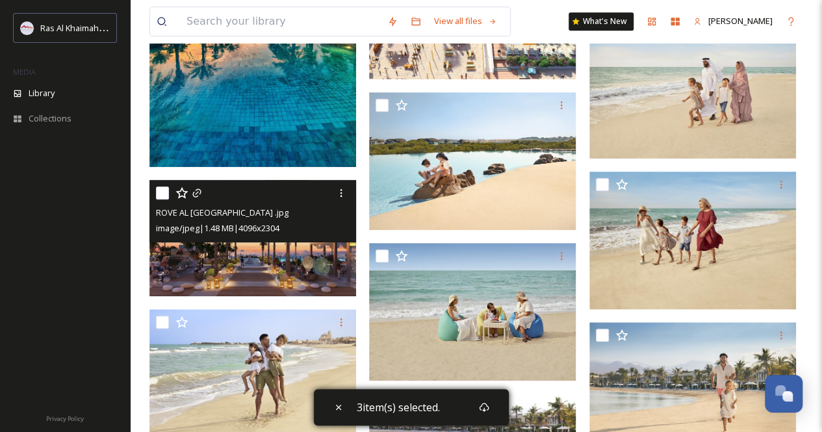
click at [162, 194] on input "checkbox" at bounding box center [162, 192] width 13 height 13
checkbox input "true"
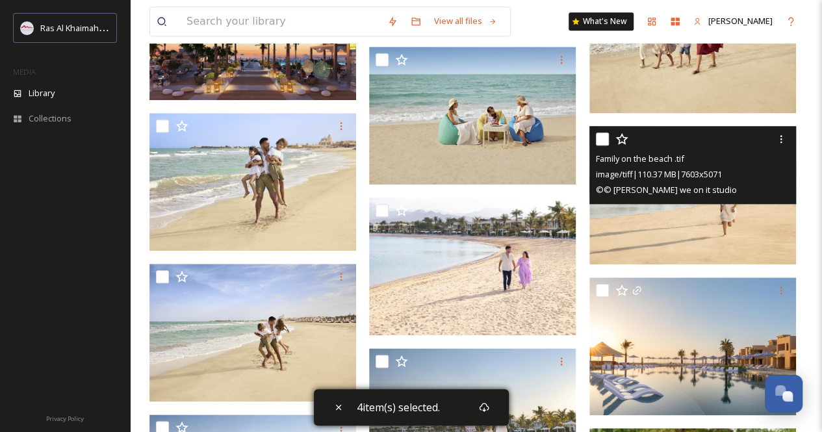
scroll to position [779, 0]
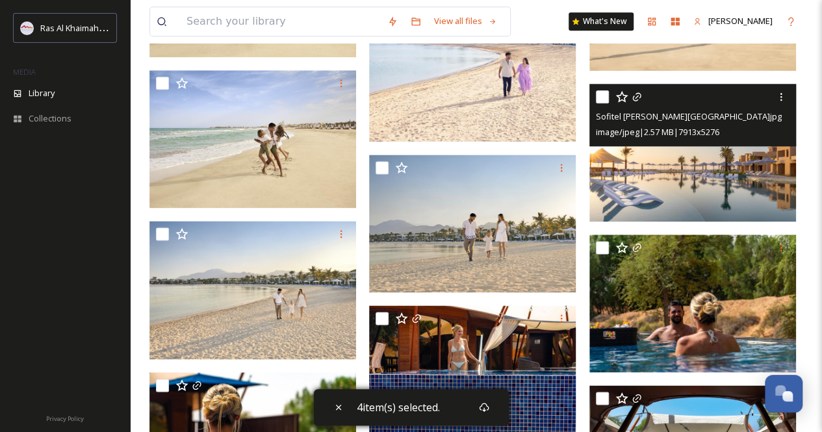
click at [605, 93] on input "checkbox" at bounding box center [602, 96] width 13 height 13
checkbox input "true"
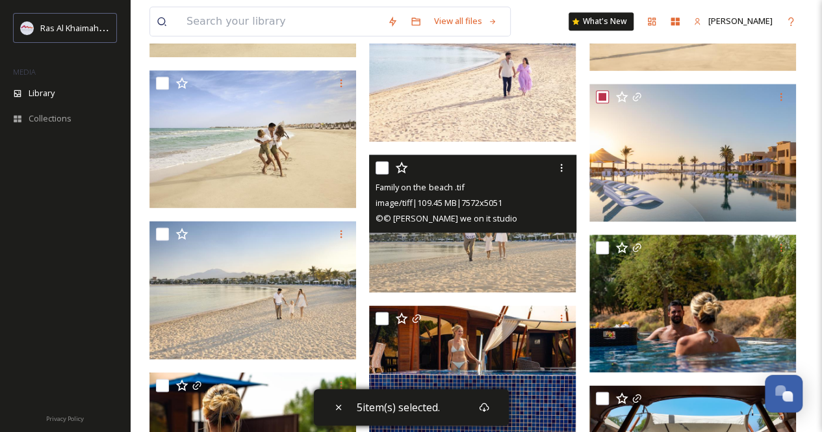
click at [380, 163] on input "checkbox" at bounding box center [381, 167] width 13 height 13
checkbox input "true"
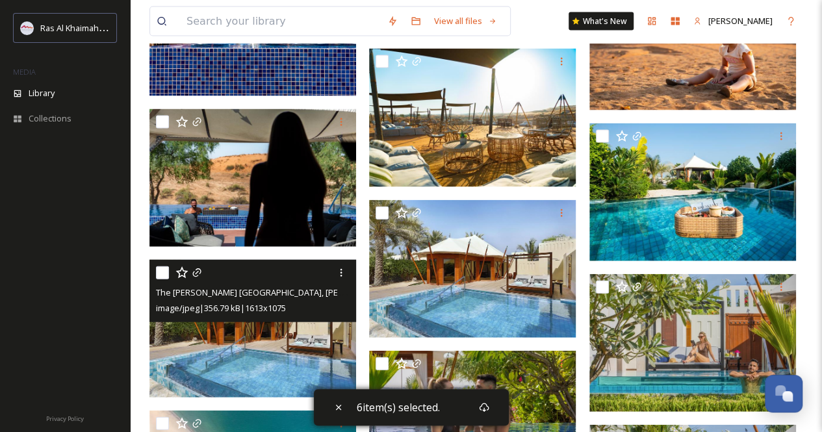
scroll to position [1364, 0]
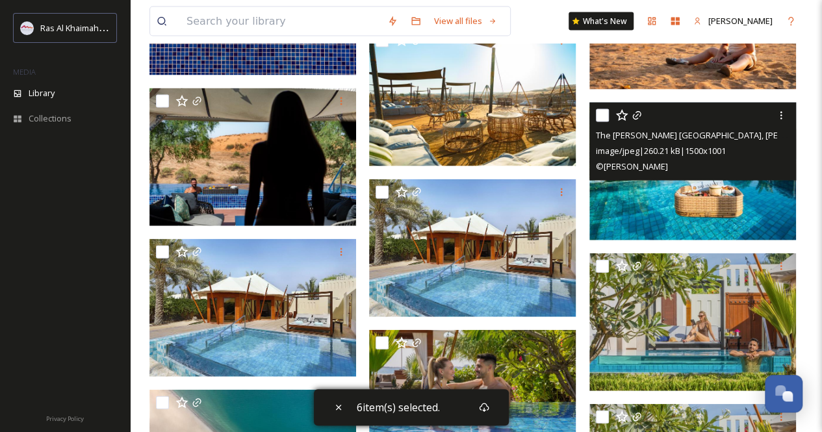
click at [602, 112] on input "checkbox" at bounding box center [602, 115] width 13 height 13
checkbox input "true"
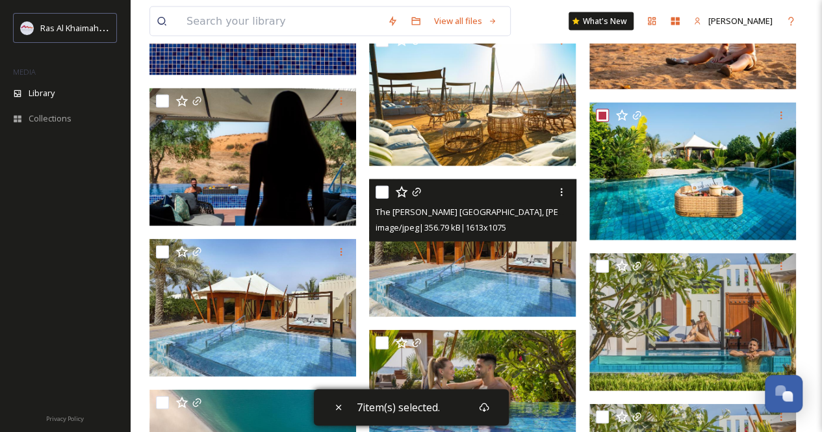
click at [382, 189] on input "checkbox" at bounding box center [381, 192] width 13 height 13
checkbox input "true"
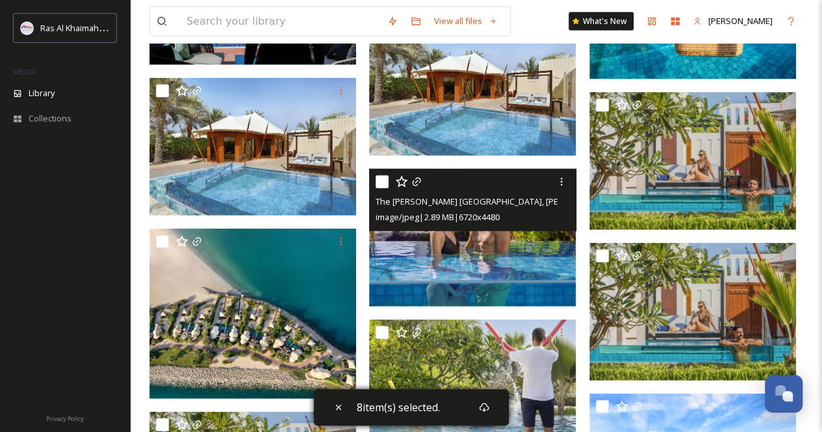
scroll to position [1559, 0]
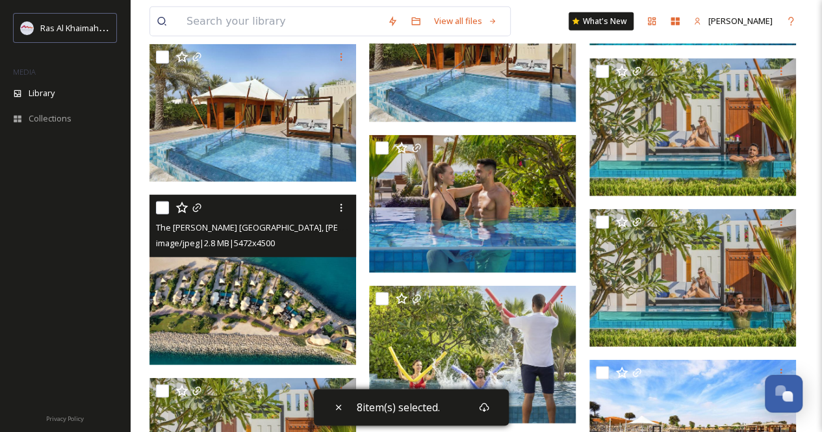
click at [161, 207] on input "checkbox" at bounding box center [162, 207] width 13 height 13
checkbox input "true"
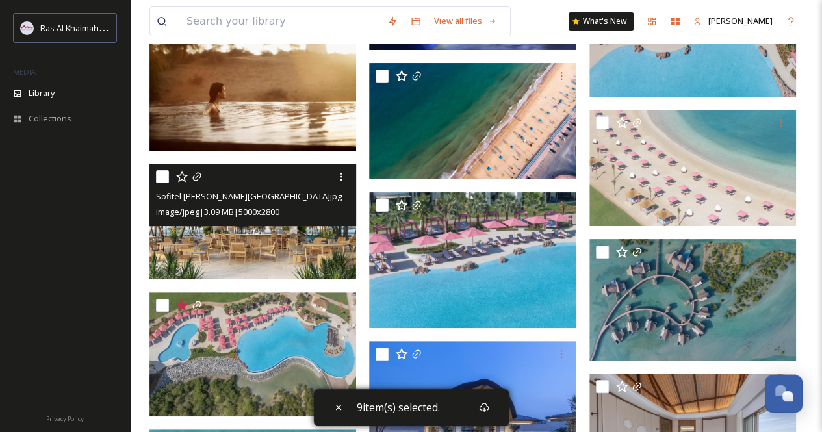
scroll to position [2533, 0]
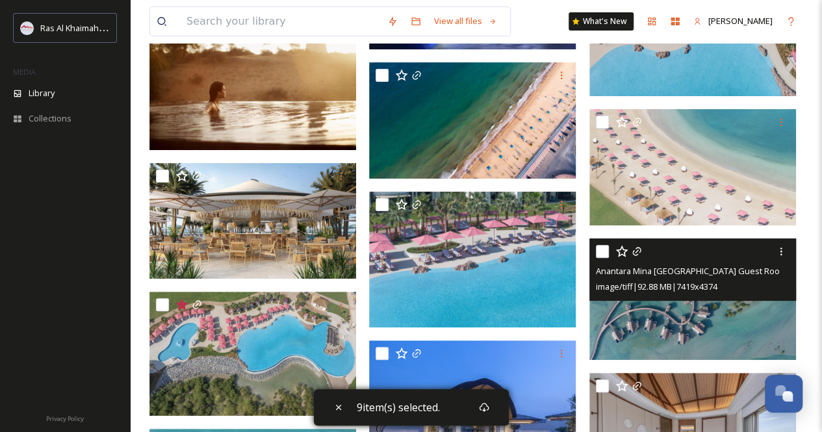
click at [604, 250] on input "checkbox" at bounding box center [602, 251] width 13 height 13
checkbox input "true"
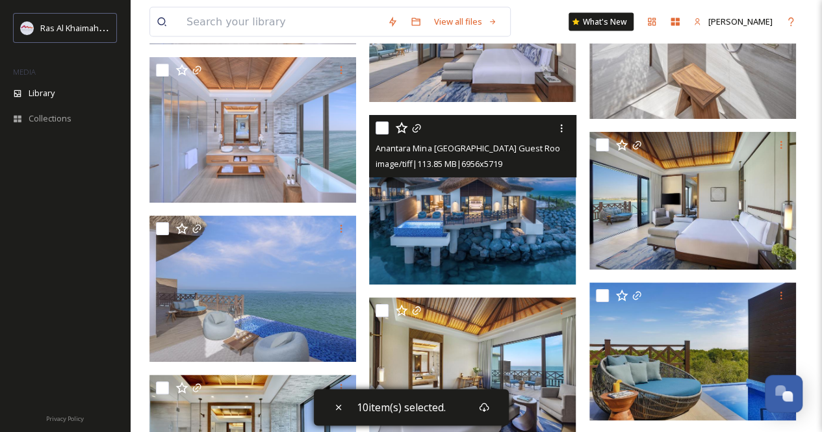
scroll to position [3767, 0]
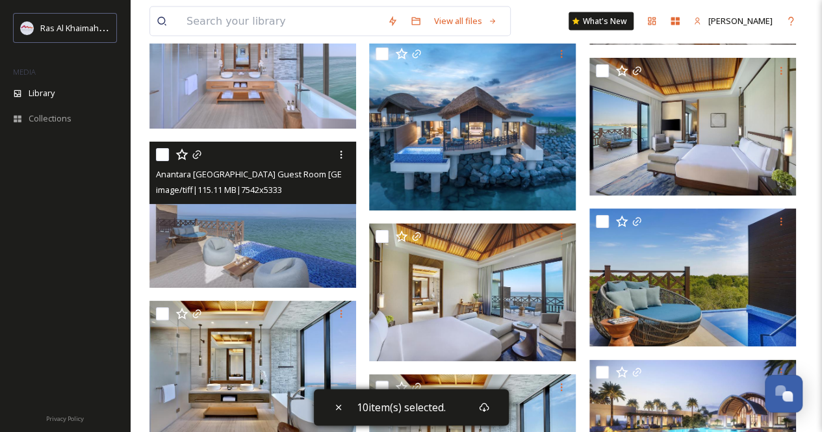
click at [163, 150] on input "checkbox" at bounding box center [162, 154] width 13 height 13
checkbox input "true"
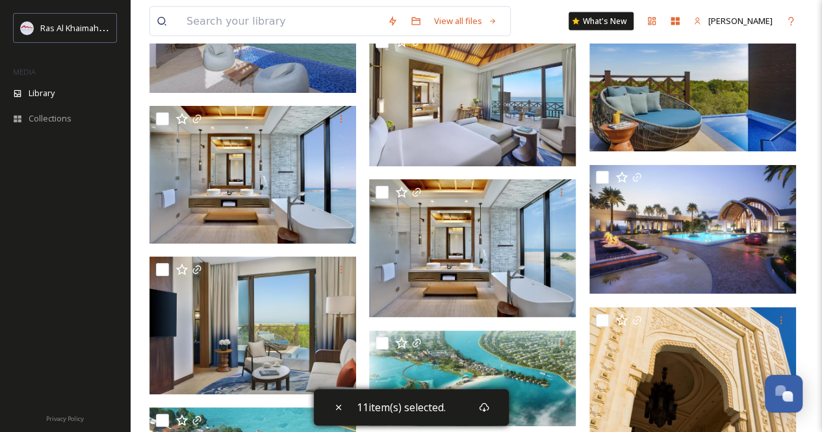
scroll to position [4157, 0]
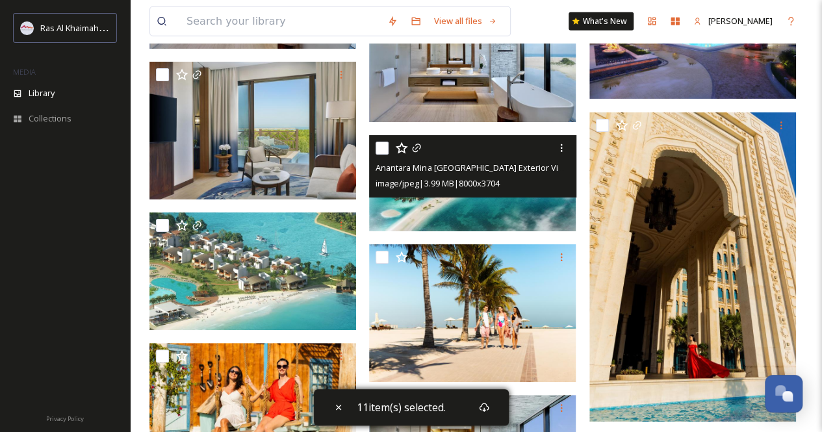
click at [386, 145] on input "checkbox" at bounding box center [381, 148] width 13 height 13
checkbox input "true"
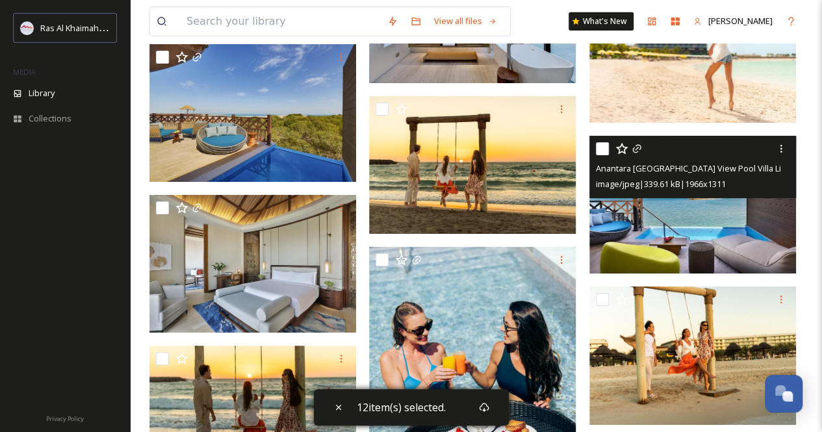
scroll to position [4612, 0]
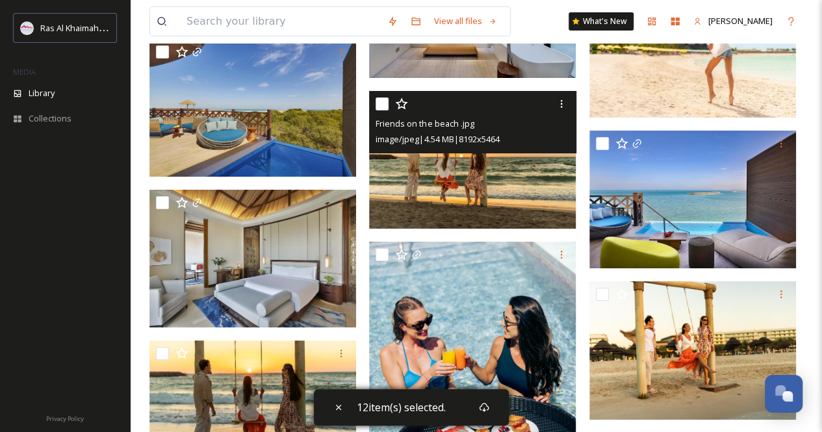
click at [386, 101] on input "checkbox" at bounding box center [381, 103] width 13 height 13
checkbox input "true"
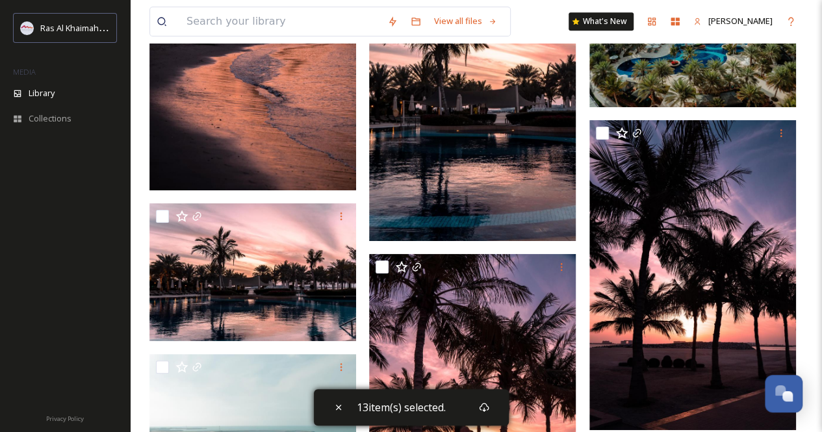
scroll to position [12795, 0]
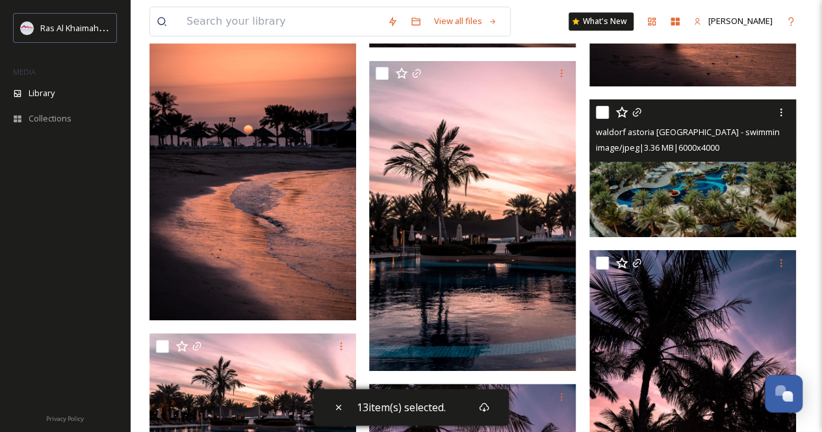
click at [603, 108] on input "checkbox" at bounding box center [602, 112] width 13 height 13
checkbox input "true"
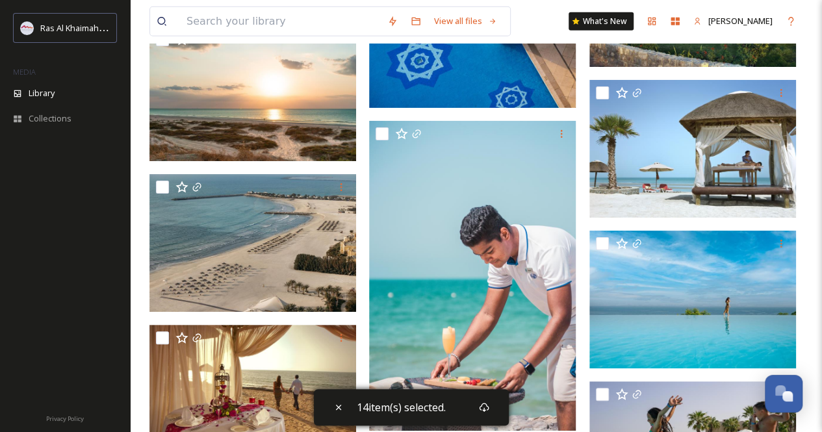
scroll to position [16627, 0]
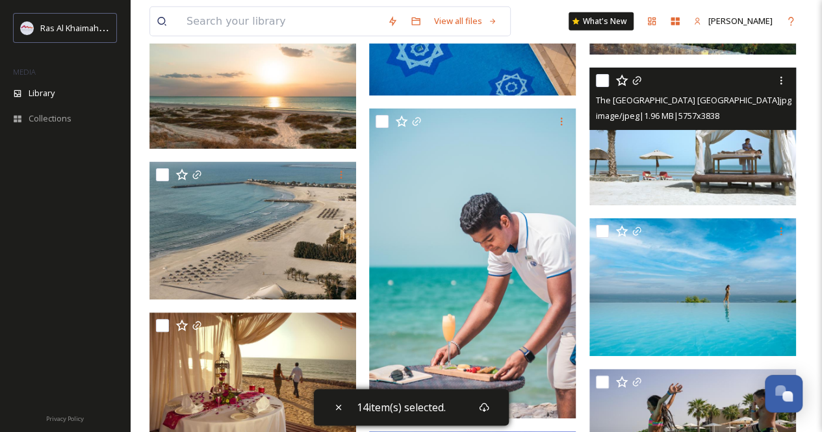
click at [596, 79] on input "checkbox" at bounding box center [602, 80] width 13 height 13
checkbox input "true"
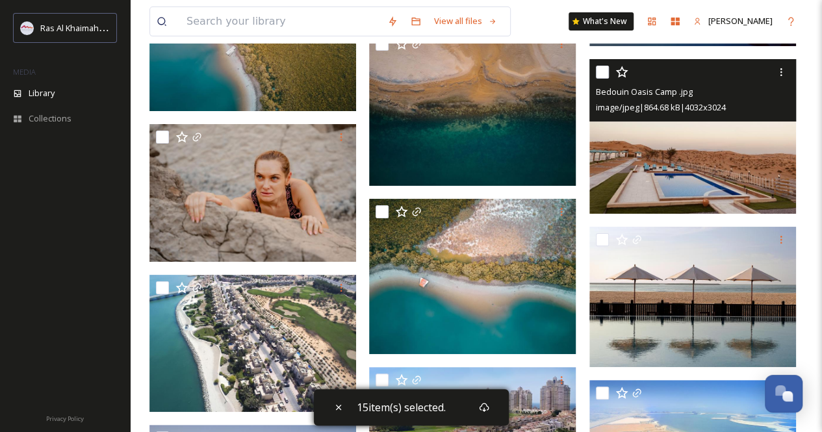
scroll to position [19940, 0]
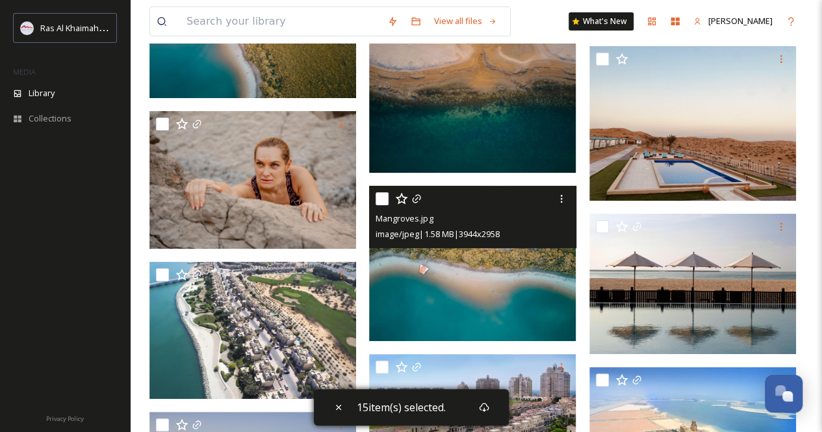
click at [379, 199] on input "checkbox" at bounding box center [381, 198] width 13 height 13
checkbox input "true"
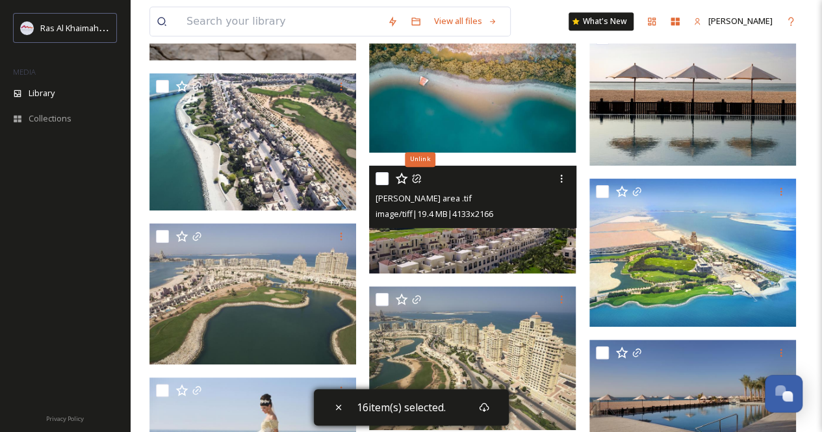
scroll to position [20135, 0]
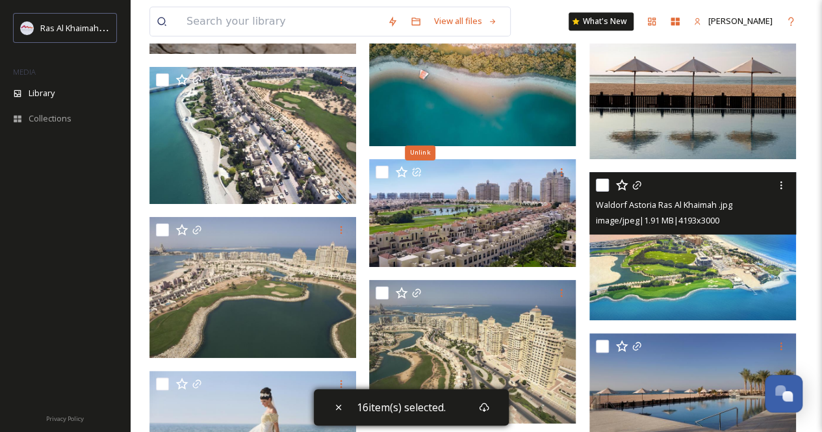
click at [601, 184] on input "checkbox" at bounding box center [602, 185] width 13 height 13
checkbox input "true"
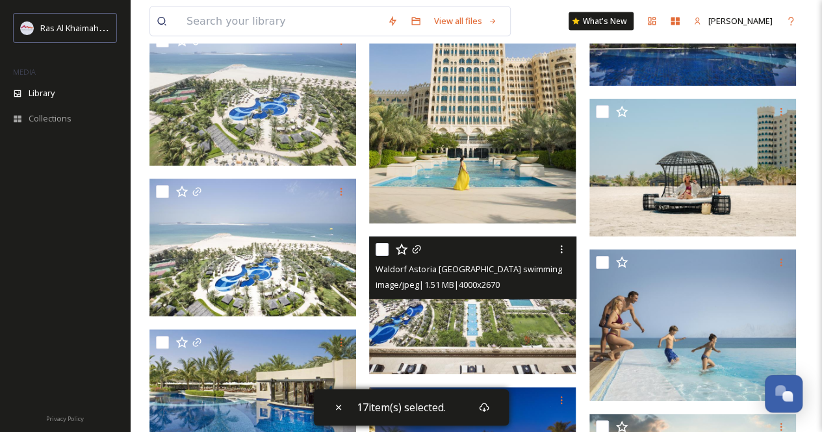
scroll to position [21304, 0]
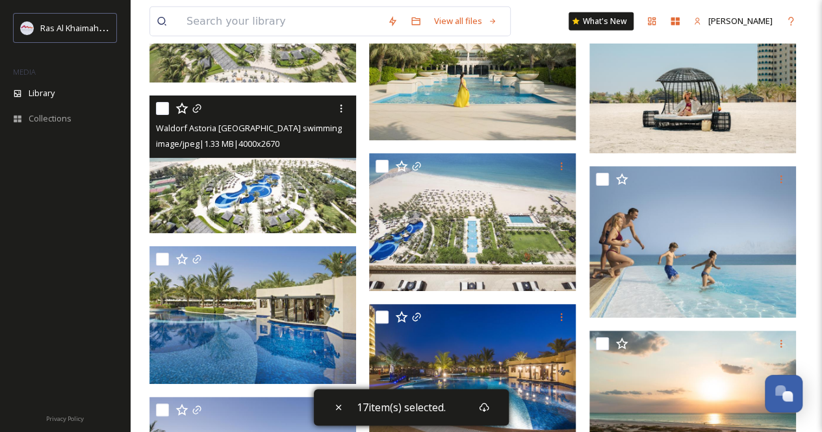
click at [164, 108] on input "checkbox" at bounding box center [162, 108] width 13 height 13
checkbox input "true"
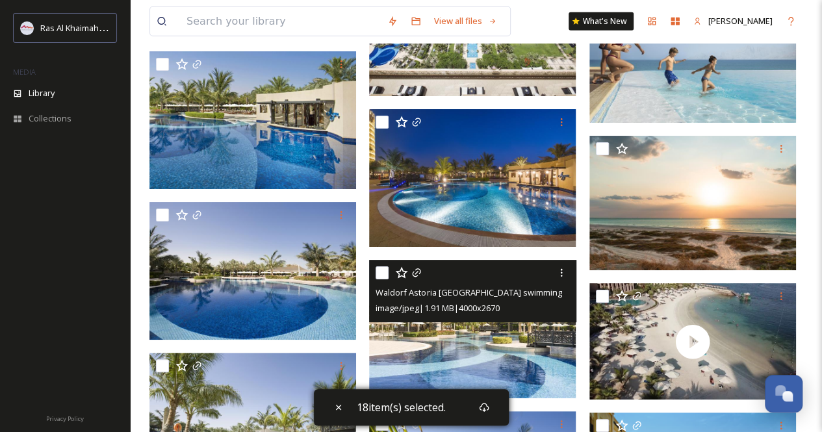
scroll to position [21564, 0]
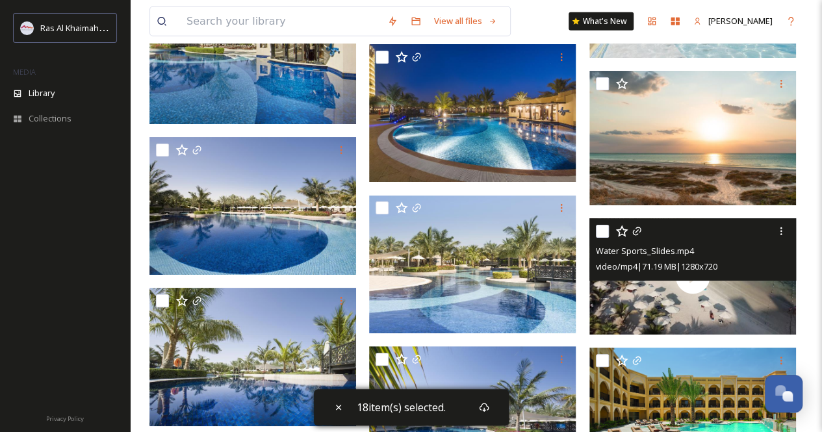
click at [596, 230] on input "checkbox" at bounding box center [602, 231] width 13 height 13
click at [603, 229] on input "checkbox" at bounding box center [602, 231] width 13 height 13
checkbox input "false"
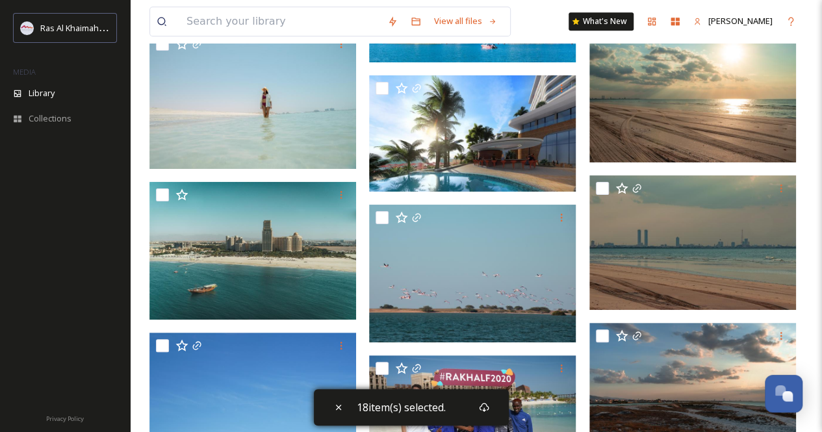
scroll to position [25201, 0]
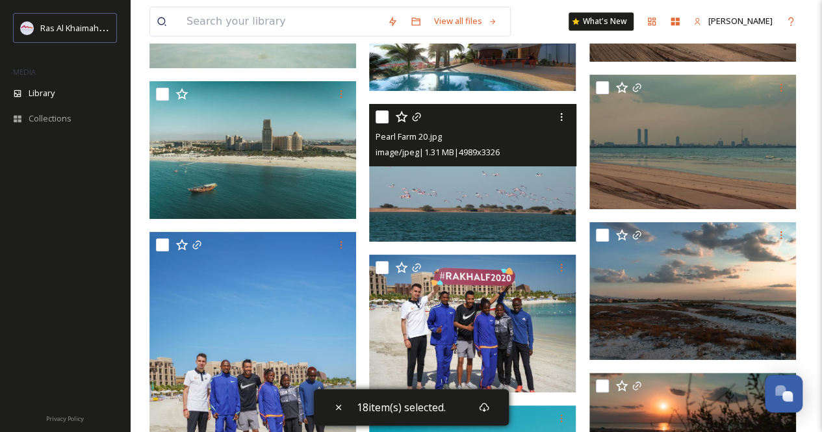
click at [381, 112] on input "checkbox" at bounding box center [381, 116] width 13 height 13
checkbox input "true"
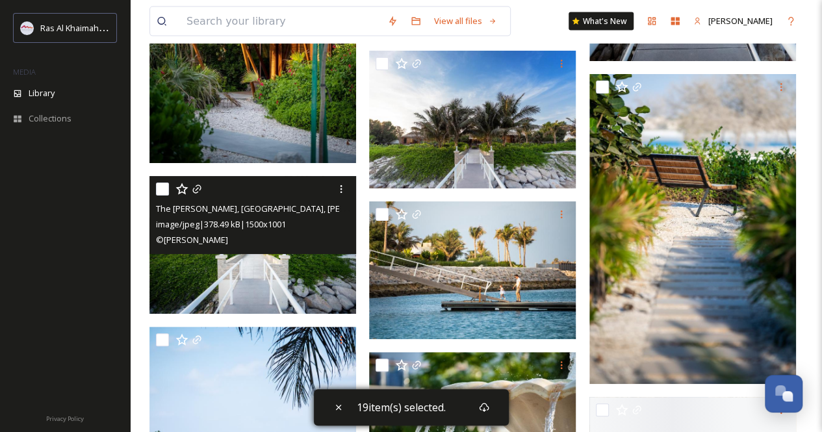
scroll to position [33515, 0]
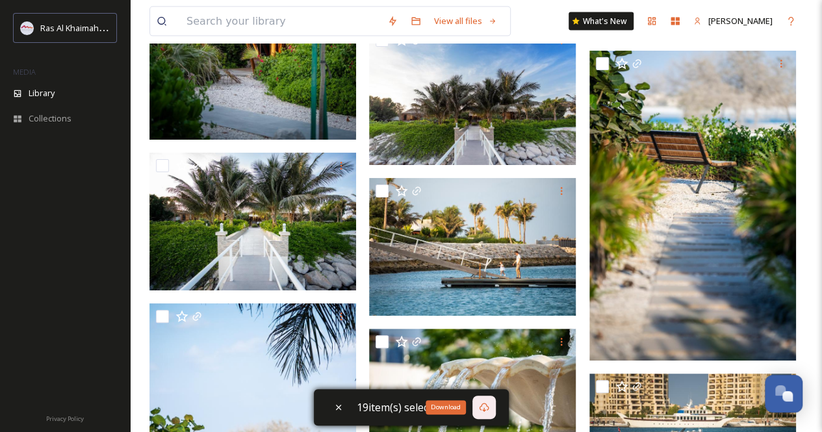
click at [489, 410] on div "Download" at bounding box center [483, 407] width 23 height 23
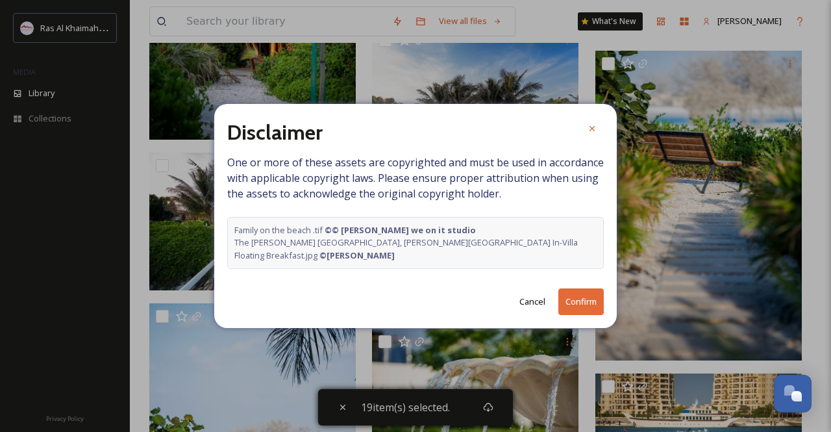
click at [575, 305] on button "Confirm" at bounding box center [581, 301] width 45 height 27
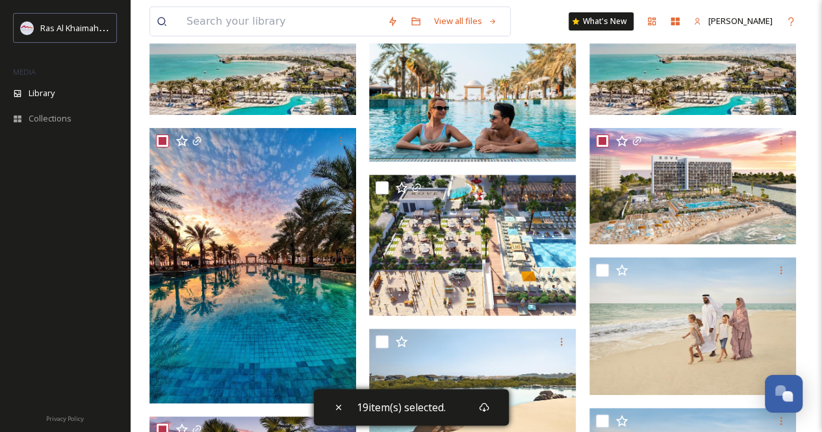
scroll to position [0, 0]
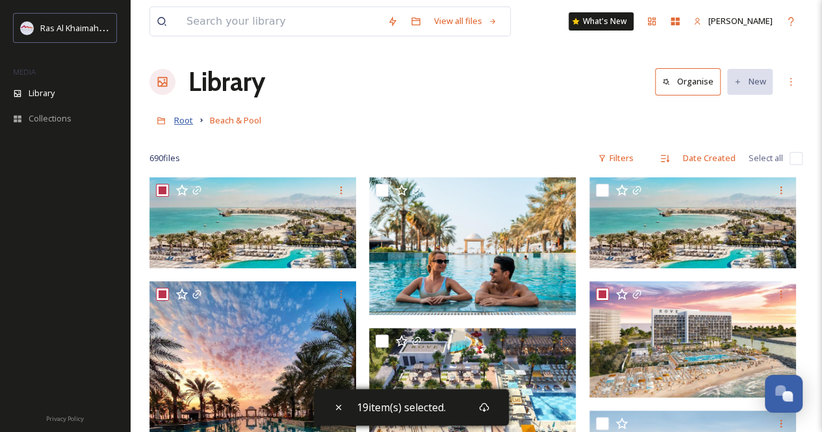
click at [191, 120] on span "Root" at bounding box center [183, 120] width 19 height 12
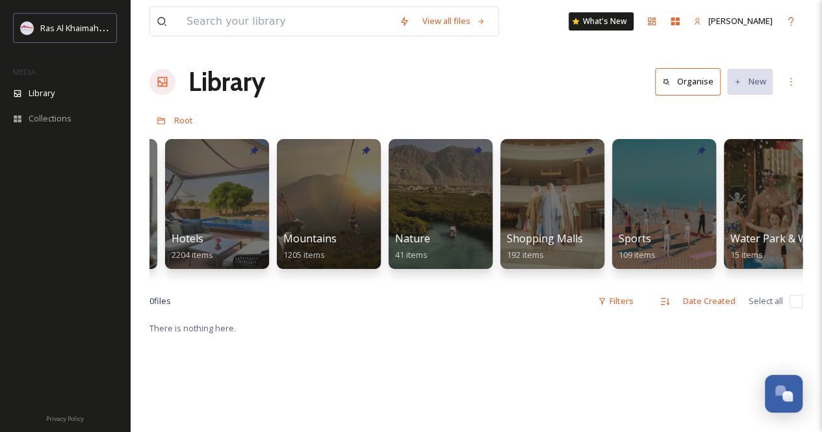
scroll to position [0, 773]
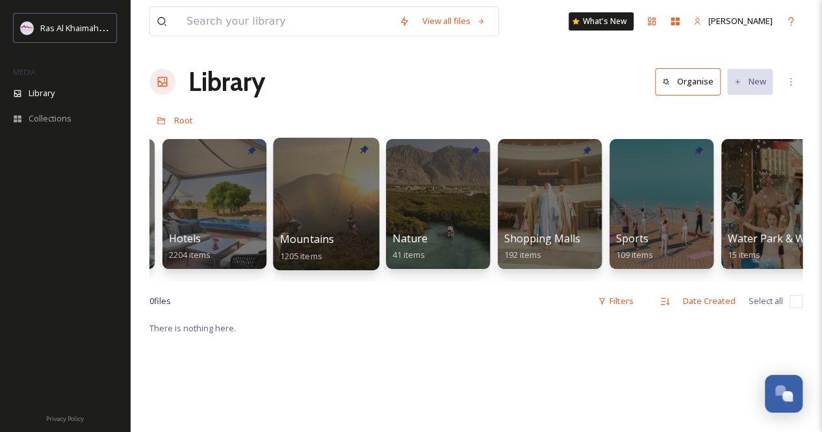
click at [325, 216] on div at bounding box center [326, 204] width 106 height 132
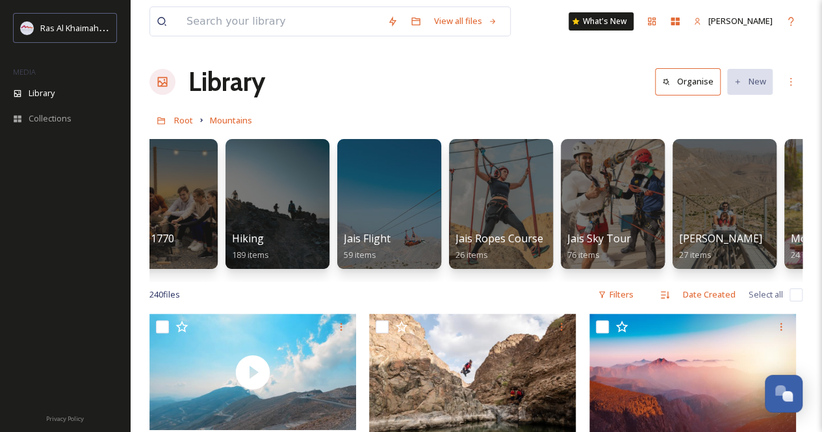
scroll to position [0, 277]
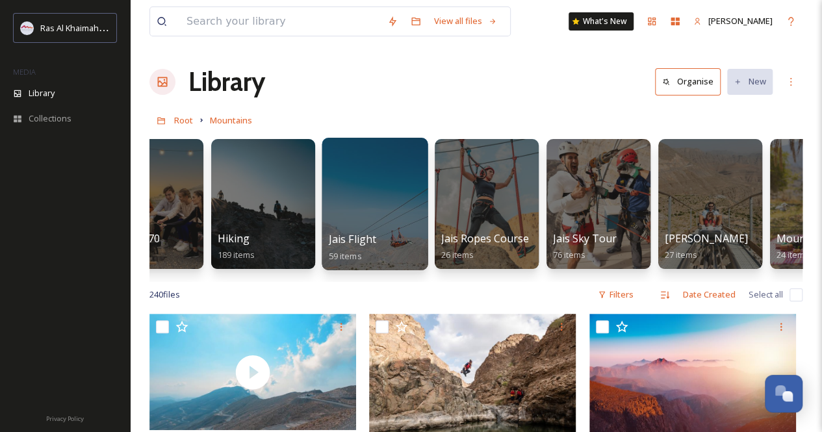
click at [391, 216] on div at bounding box center [375, 204] width 106 height 132
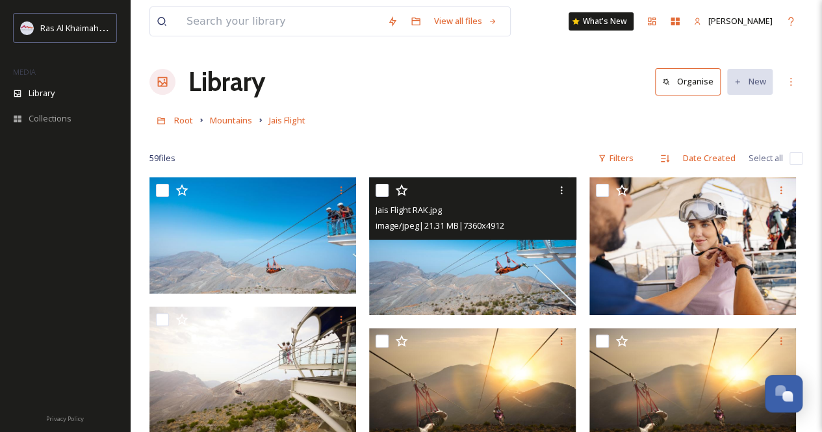
click at [385, 192] on input "checkbox" at bounding box center [381, 190] width 13 height 13
checkbox input "true"
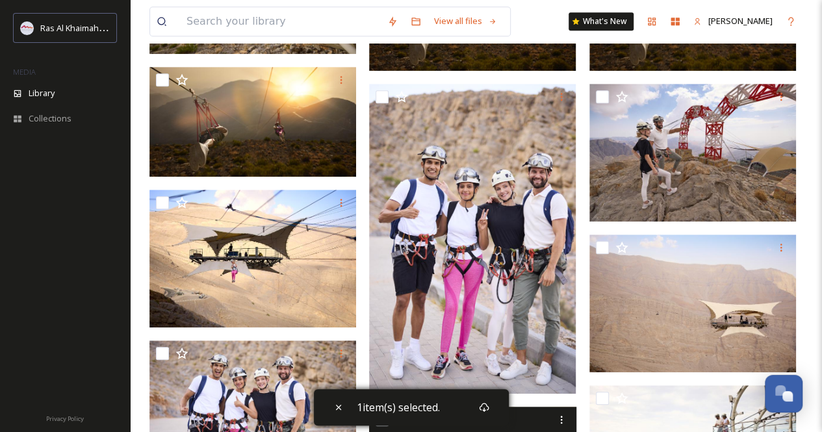
scroll to position [390, 0]
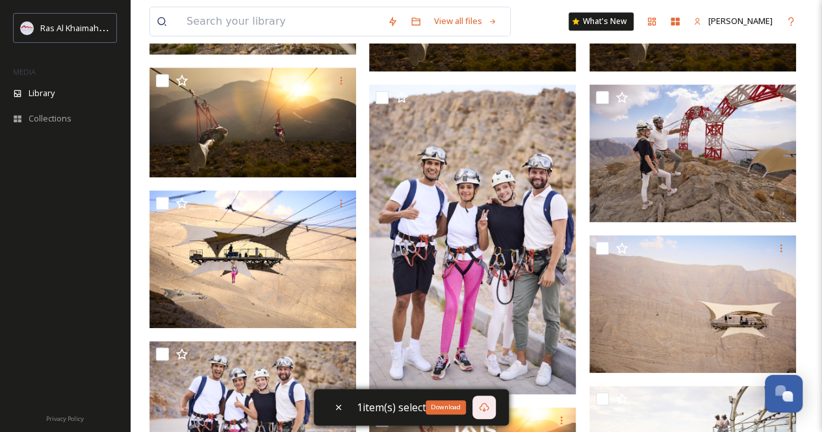
click at [485, 410] on icon at bounding box center [484, 407] width 10 height 9
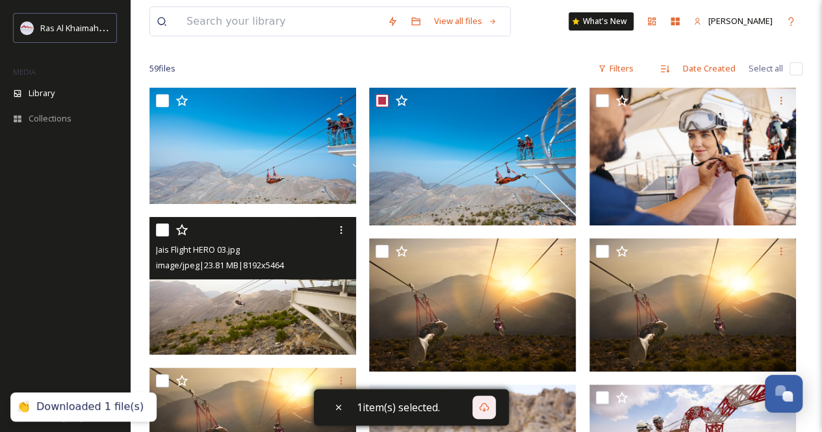
scroll to position [0, 0]
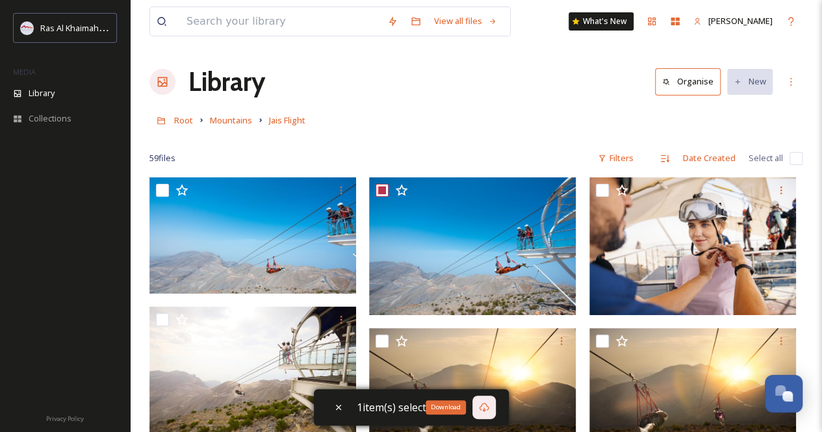
click at [490, 405] on div "Download" at bounding box center [483, 407] width 23 height 23
click at [226, 123] on span "Mountains" at bounding box center [231, 120] width 42 height 12
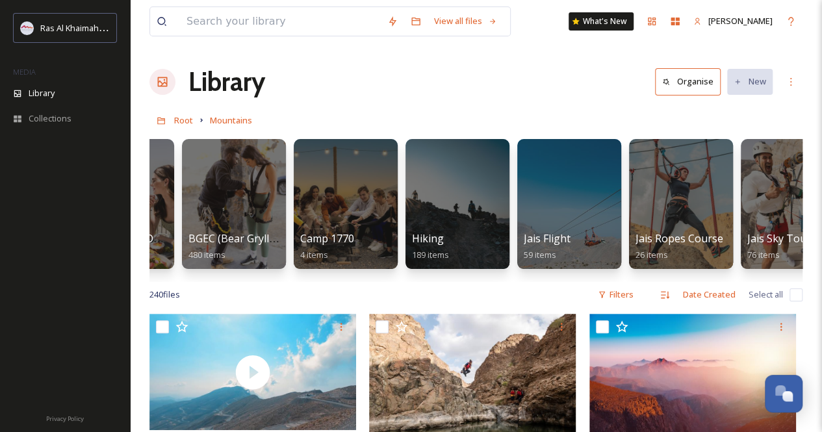
scroll to position [0, 98]
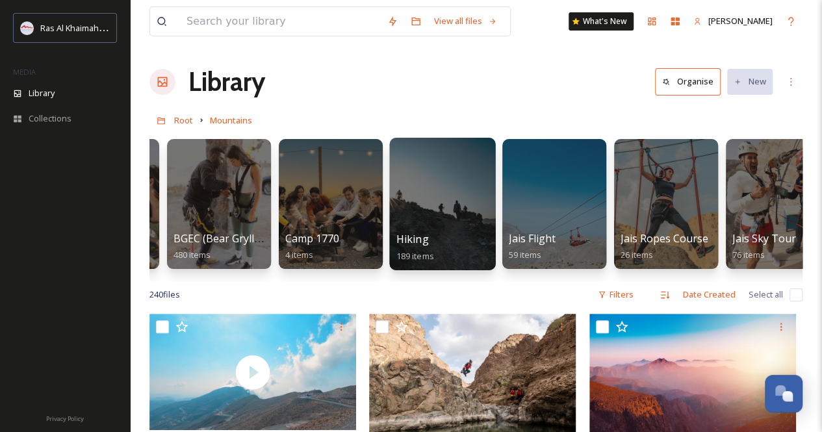
click at [466, 234] on div "Hiking 189 items" at bounding box center [442, 247] width 93 height 32
click at [436, 202] on div at bounding box center [442, 204] width 106 height 132
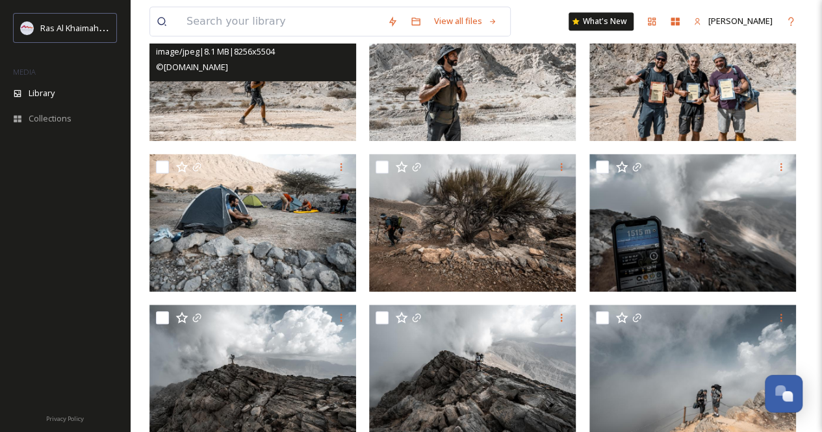
scroll to position [390, 0]
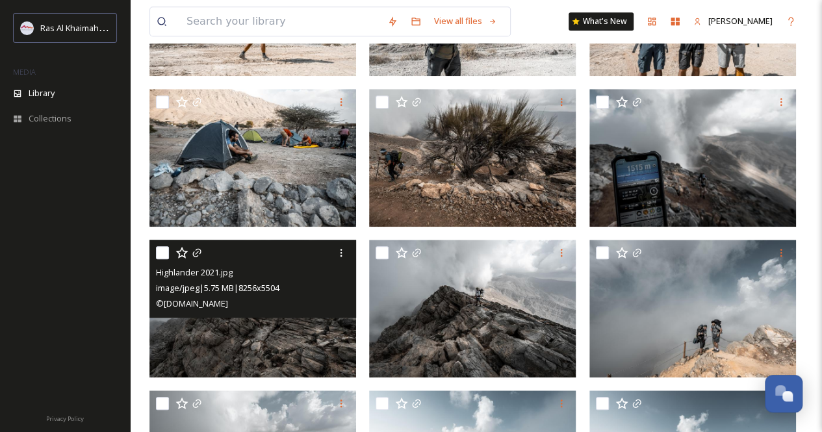
click at [164, 249] on input "checkbox" at bounding box center [162, 252] width 13 height 13
checkbox input "true"
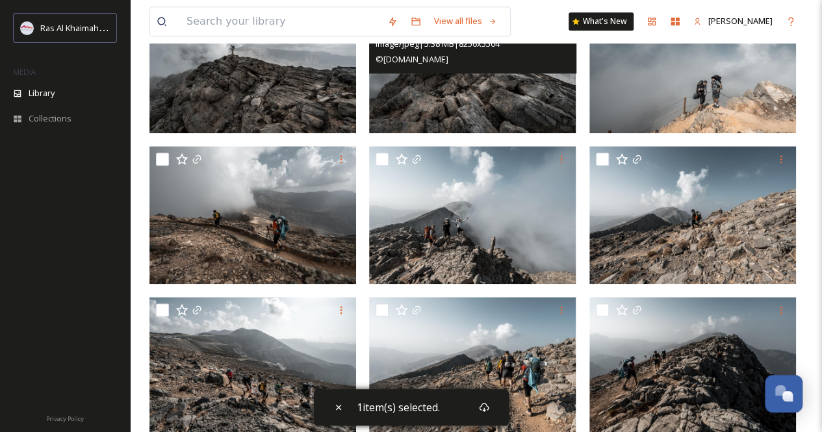
scroll to position [650, 0]
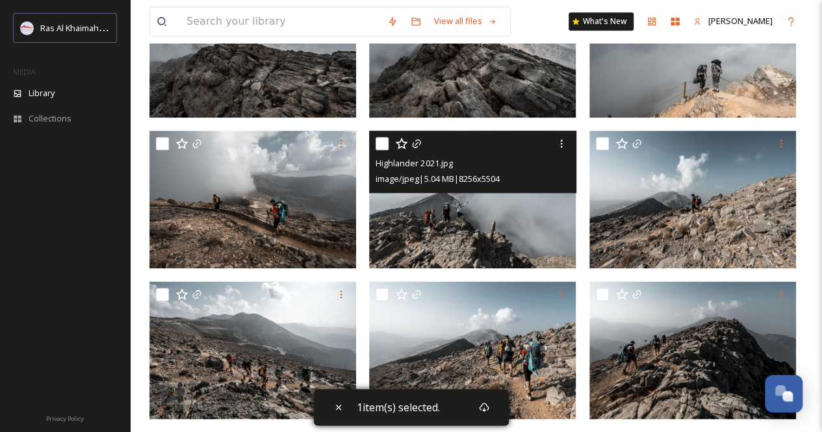
click at [387, 142] on input "checkbox" at bounding box center [381, 143] width 13 height 13
checkbox input "true"
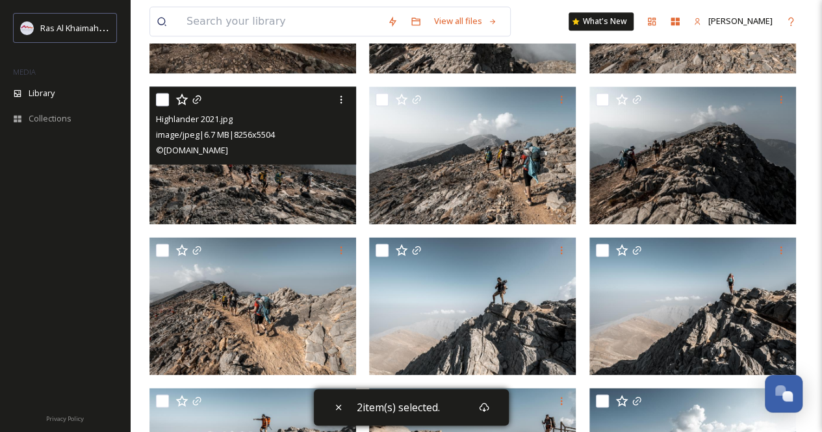
click at [162, 97] on input "checkbox" at bounding box center [162, 99] width 13 height 13
checkbox input "true"
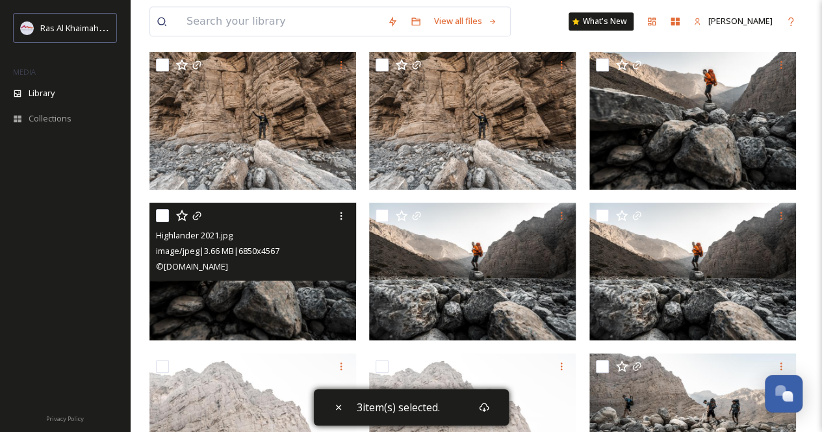
scroll to position [3183, 0]
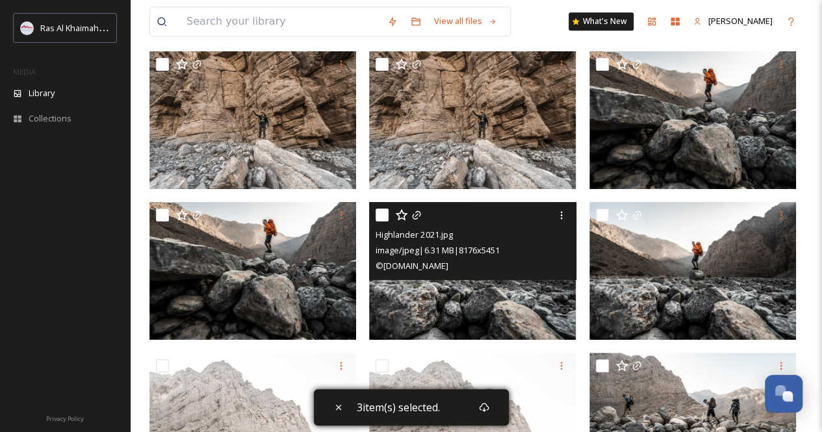
click at [381, 212] on input "checkbox" at bounding box center [381, 214] width 13 height 13
checkbox input "true"
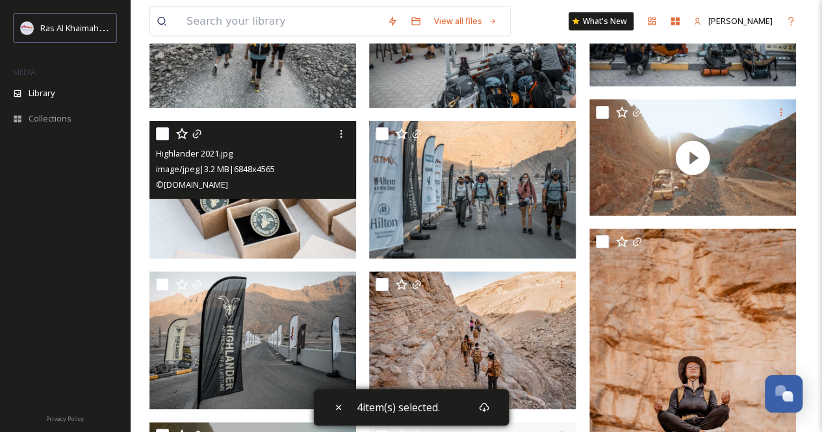
scroll to position [4287, 0]
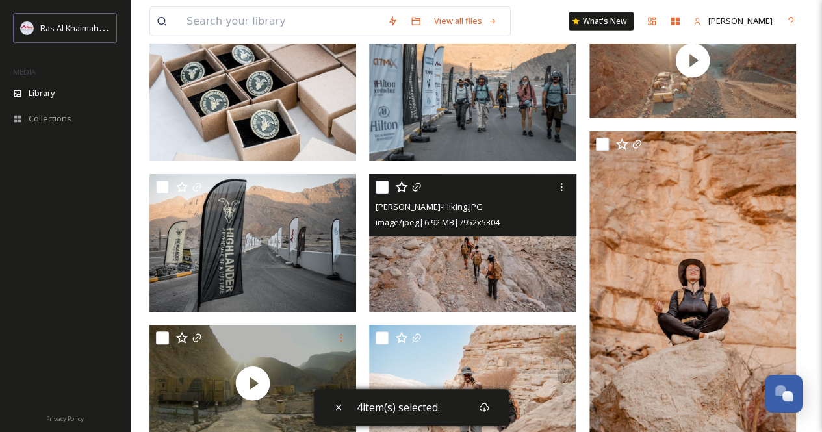
click at [383, 187] on input "checkbox" at bounding box center [381, 187] width 13 height 13
checkbox input "true"
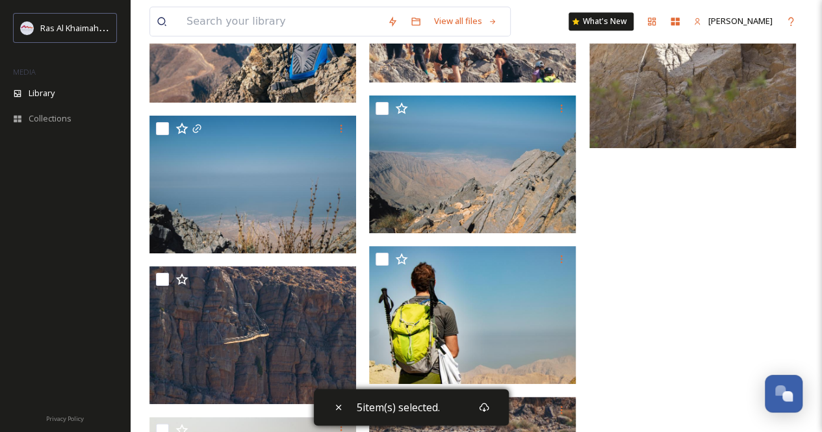
scroll to position [10469, 0]
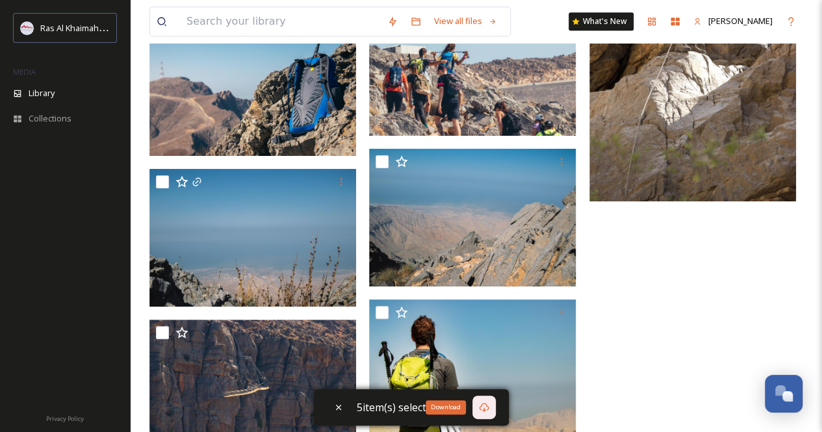
click at [477, 409] on div "Download" at bounding box center [483, 407] width 23 height 23
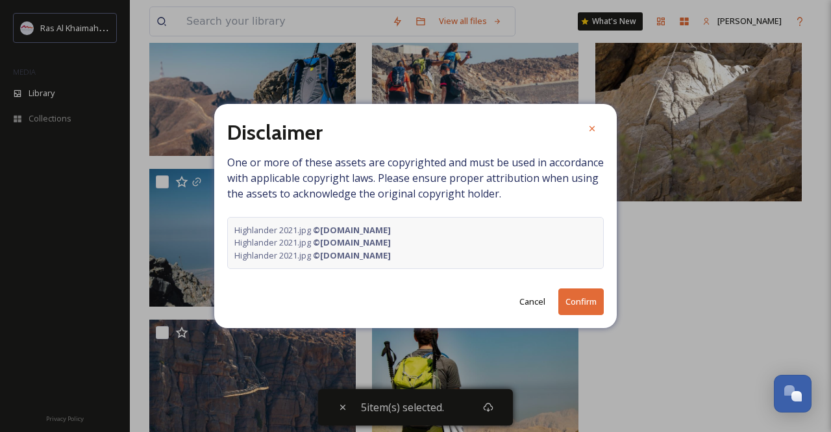
click at [577, 293] on button "Confirm" at bounding box center [581, 301] width 45 height 27
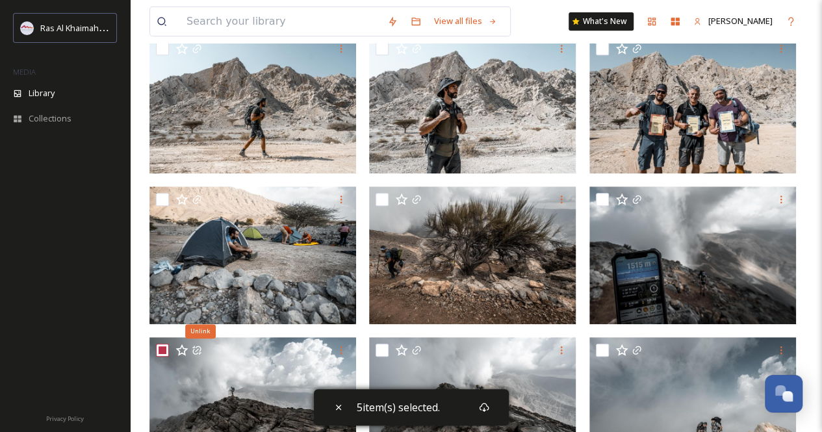
scroll to position [0, 0]
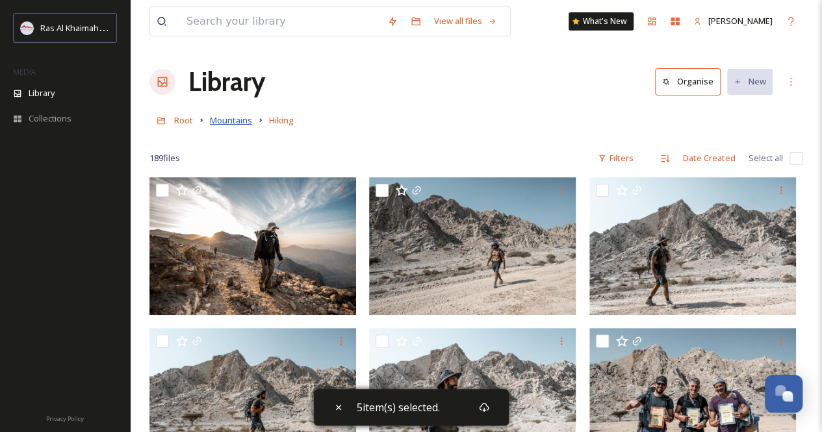
click at [240, 120] on span "Mountains" at bounding box center [231, 120] width 42 height 12
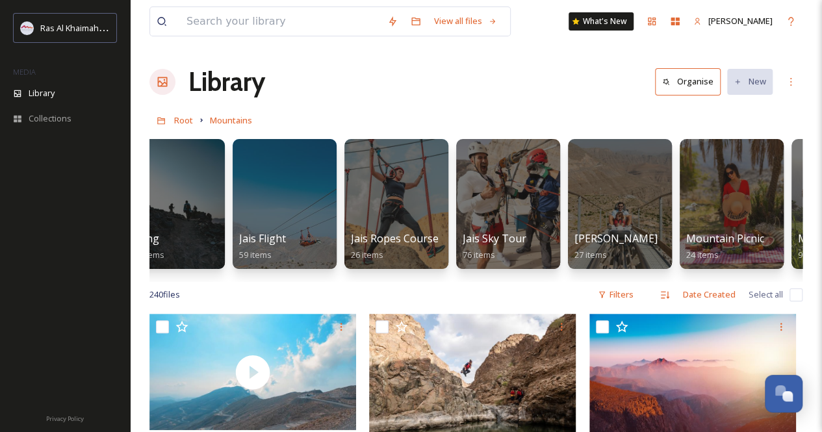
scroll to position [0, 370]
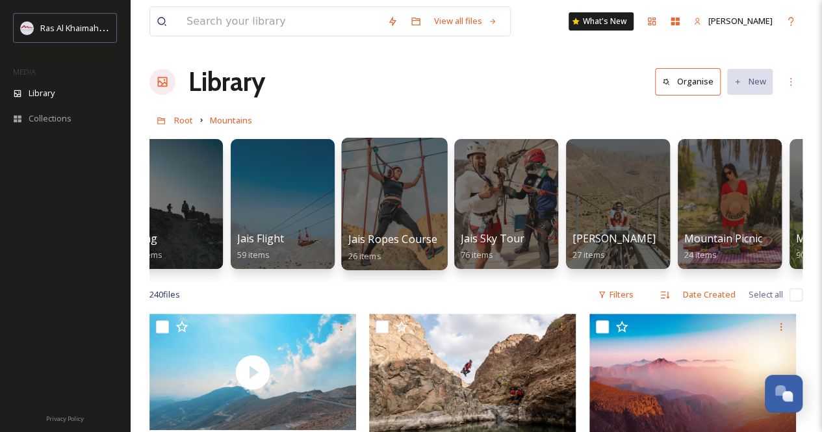
click at [358, 194] on div at bounding box center [394, 204] width 106 height 132
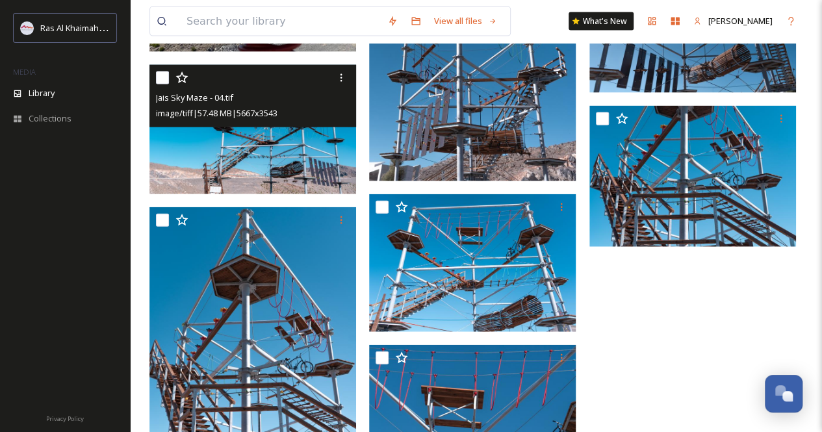
scroll to position [1494, 0]
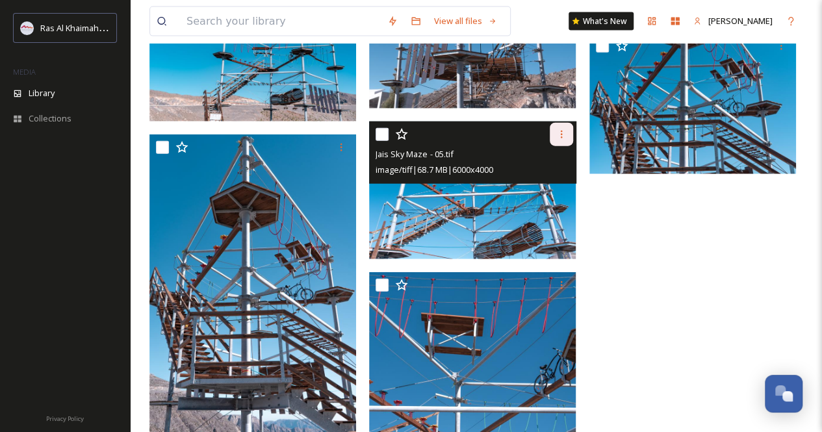
click at [561, 133] on icon at bounding box center [561, 134] width 10 height 10
click at [552, 185] on span "Download" at bounding box center [546, 188] width 40 height 12
click at [468, 206] on img at bounding box center [472, 190] width 207 height 138
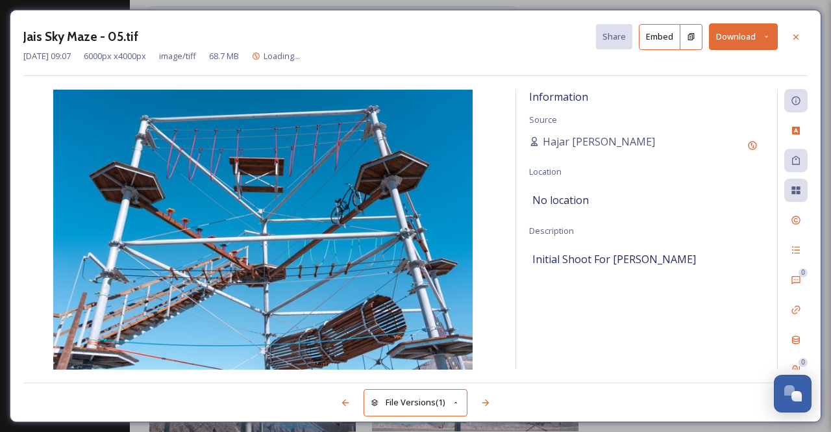
click at [763, 32] on button "Download" at bounding box center [743, 36] width 69 height 27
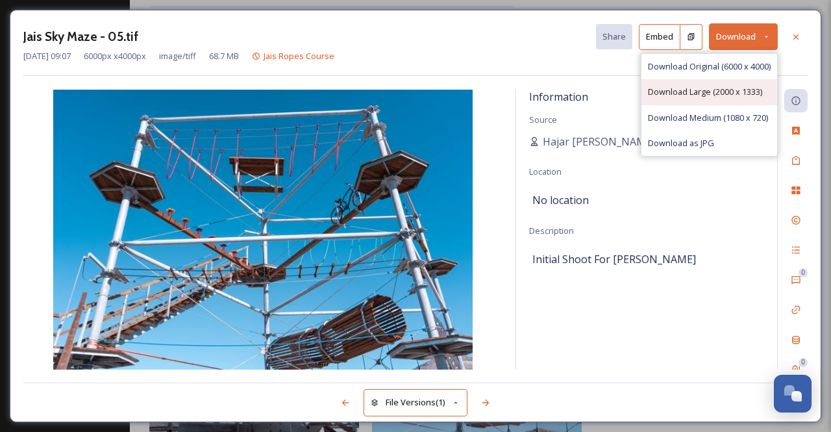
click at [729, 89] on span "Download Large (2000 x 1333)" at bounding box center [705, 92] width 114 height 12
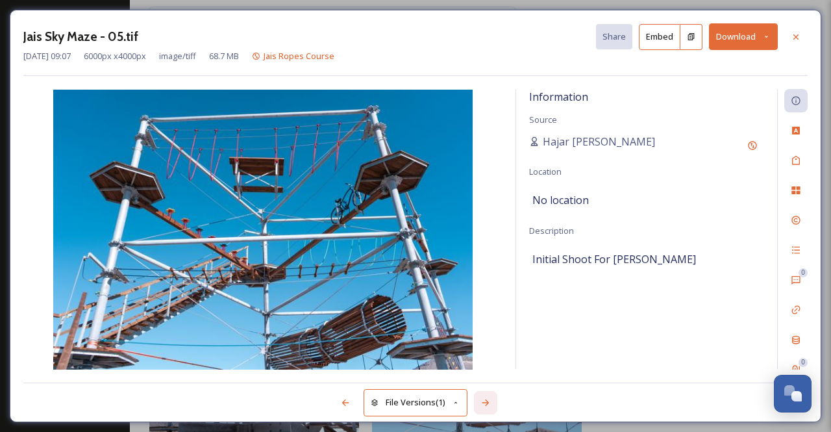
click at [494, 398] on div at bounding box center [485, 402] width 23 height 23
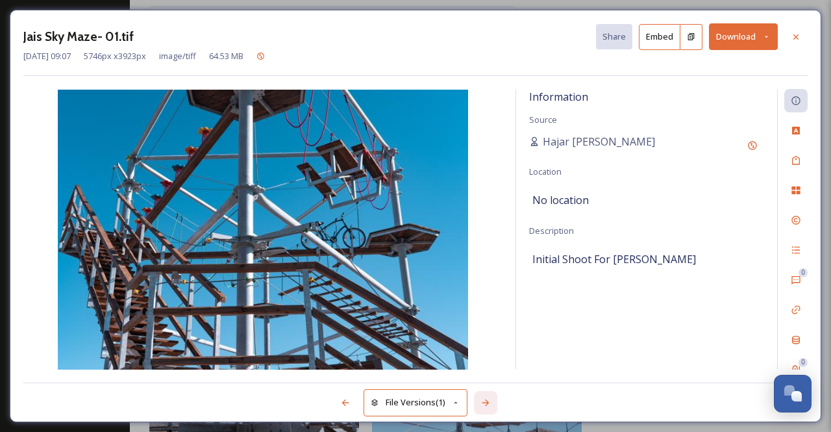
click at [494, 398] on div at bounding box center [485, 402] width 23 height 23
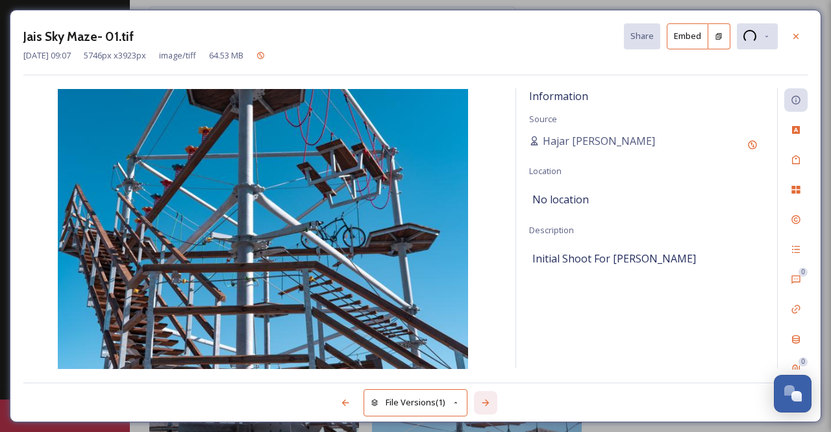
click at [494, 398] on div at bounding box center [485, 402] width 23 height 23
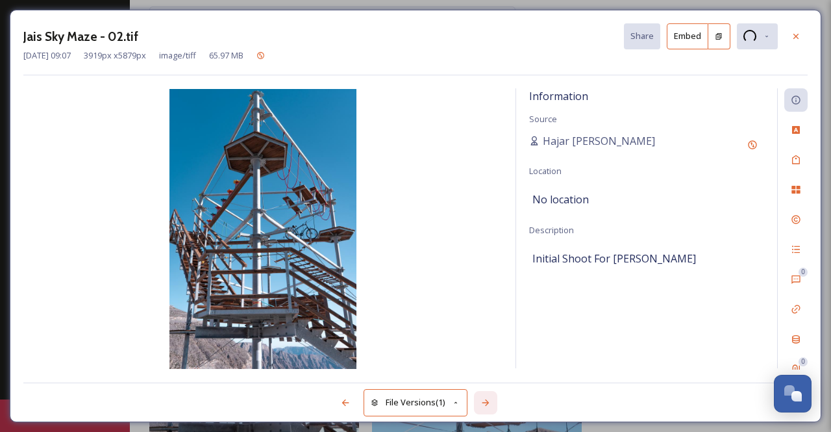
click at [494, 398] on div at bounding box center [485, 402] width 23 height 23
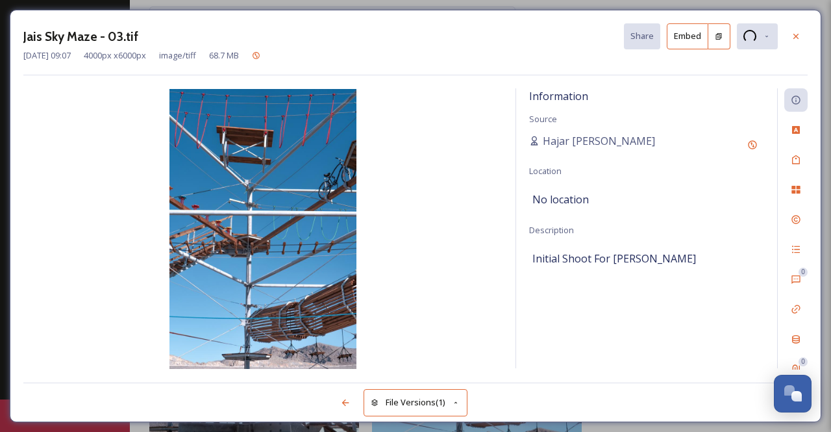
click at [494, 398] on div "File Versions (1)" at bounding box center [415, 396] width 785 height 26
click at [340, 402] on icon at bounding box center [345, 402] width 10 height 10
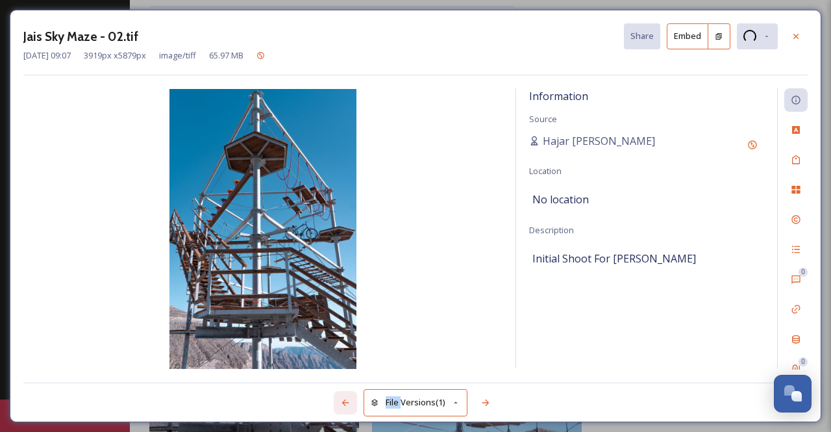
click at [341, 402] on icon at bounding box center [345, 402] width 10 height 10
click at [342, 402] on icon at bounding box center [345, 402] width 10 height 10
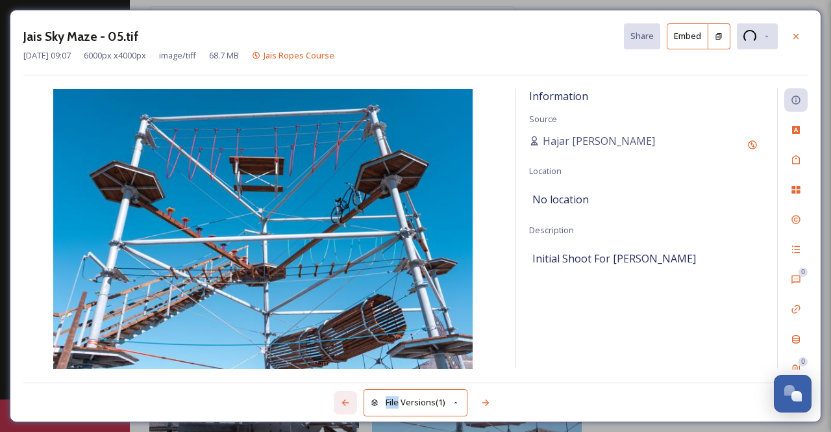
click at [344, 402] on icon at bounding box center [345, 402] width 10 height 10
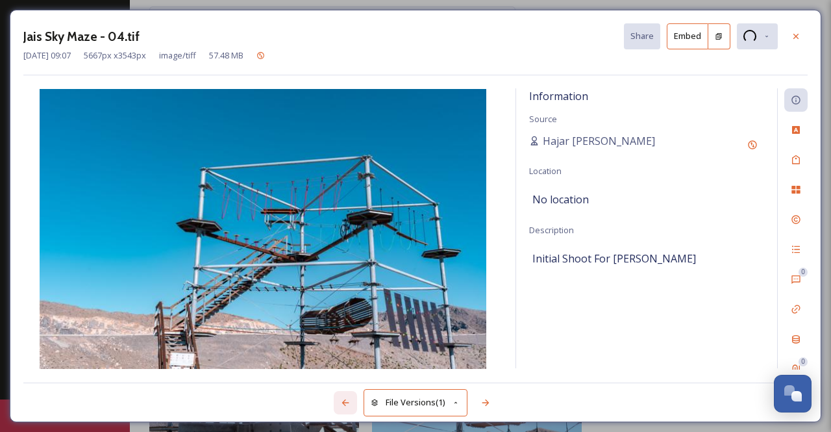
click at [344, 402] on icon at bounding box center [345, 402] width 10 height 10
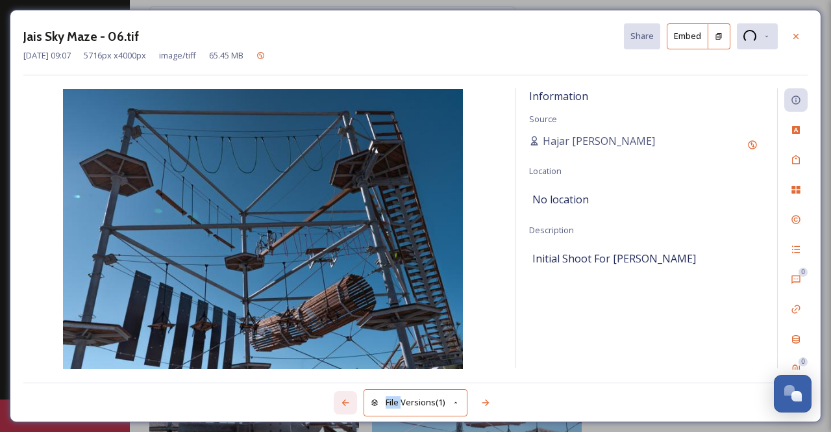
click at [344, 402] on icon at bounding box center [345, 402] width 10 height 10
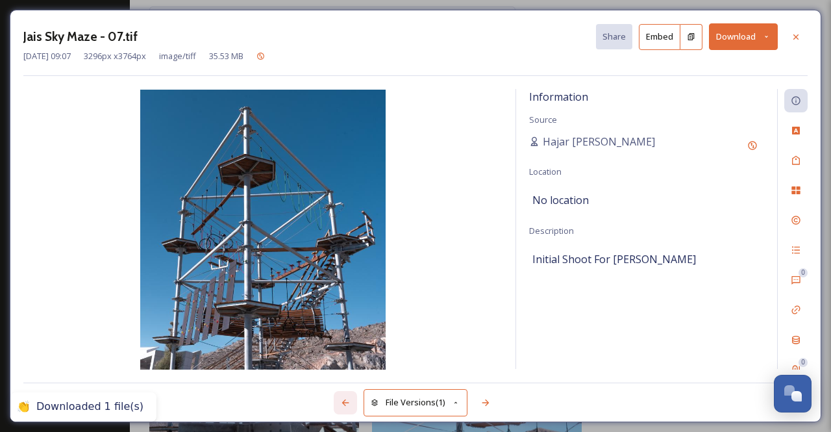
click at [344, 402] on icon at bounding box center [345, 402] width 10 height 10
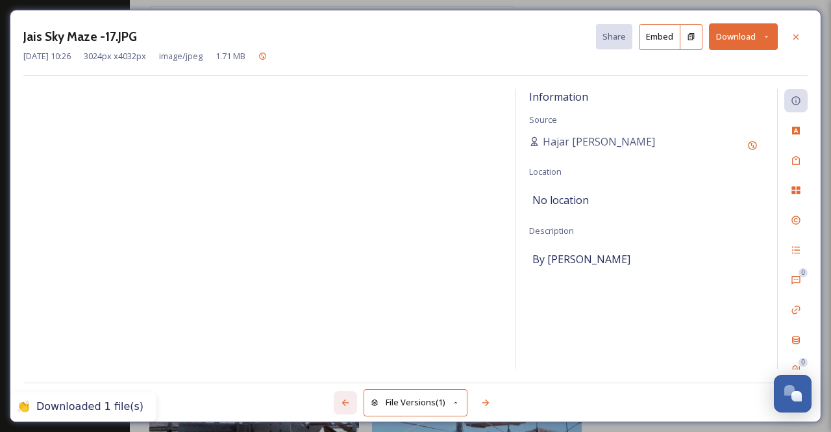
click at [344, 402] on icon at bounding box center [345, 402] width 10 height 10
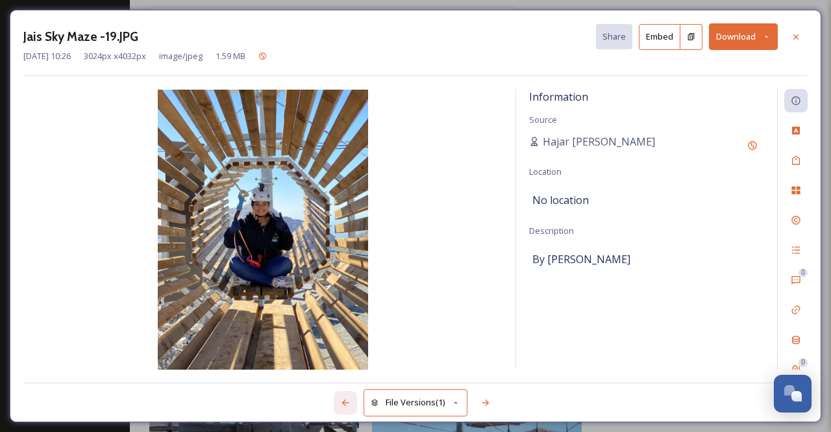
click at [344, 402] on icon at bounding box center [345, 402] width 10 height 10
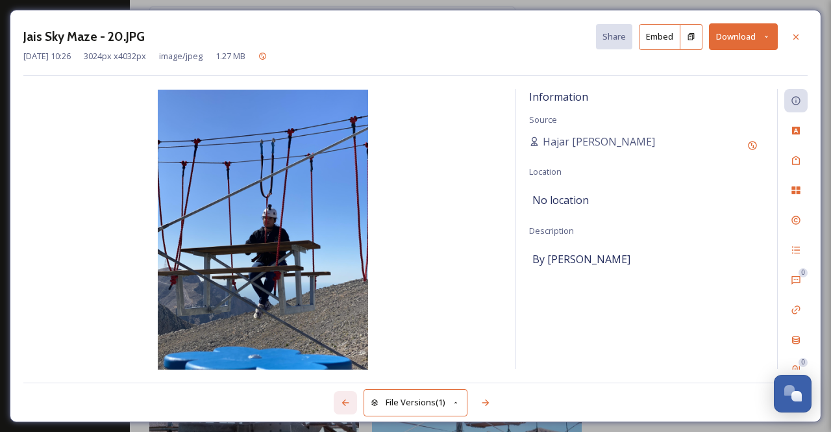
click at [344, 402] on icon at bounding box center [345, 402] width 10 height 10
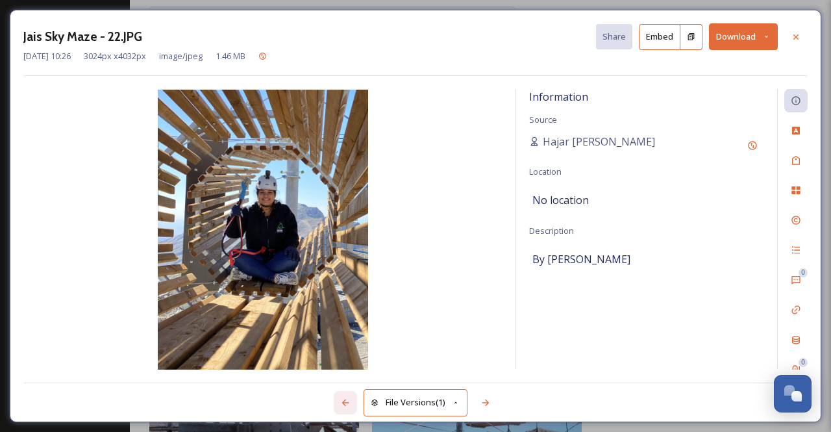
click at [344, 402] on icon at bounding box center [345, 402] width 10 height 10
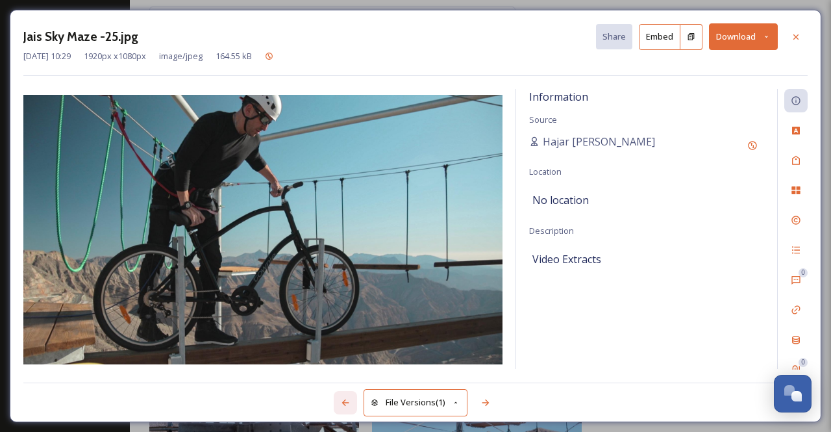
click at [344, 402] on icon at bounding box center [345, 402] width 10 height 10
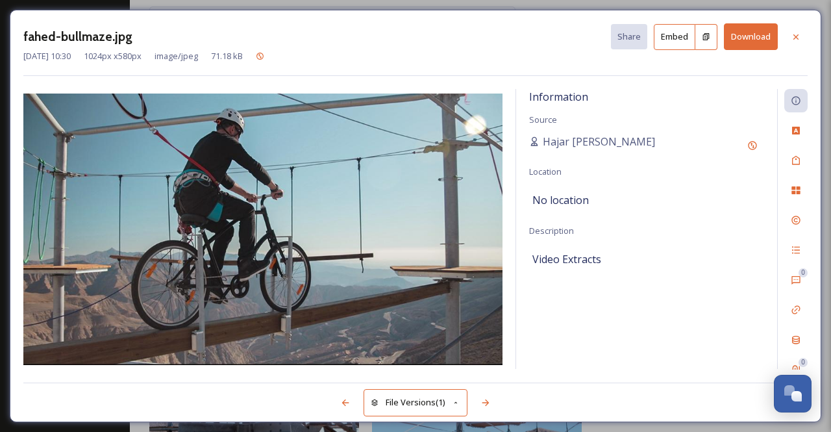
click at [772, 41] on button "Download" at bounding box center [751, 36] width 54 height 27
click at [747, 34] on button "Download" at bounding box center [751, 36] width 54 height 27
click at [490, 27] on div "fahed-bullmaze.jpg Share Embed Download" at bounding box center [415, 36] width 785 height 27
click at [794, 40] on icon at bounding box center [796, 37] width 10 height 10
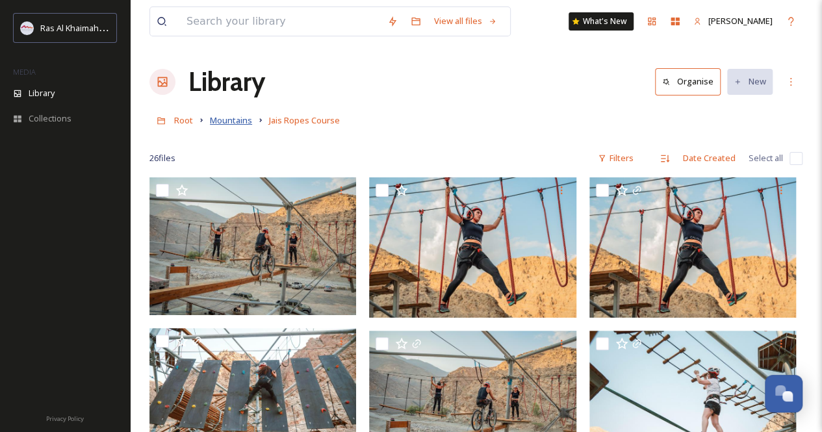
click at [225, 124] on span "Mountains" at bounding box center [231, 120] width 42 height 12
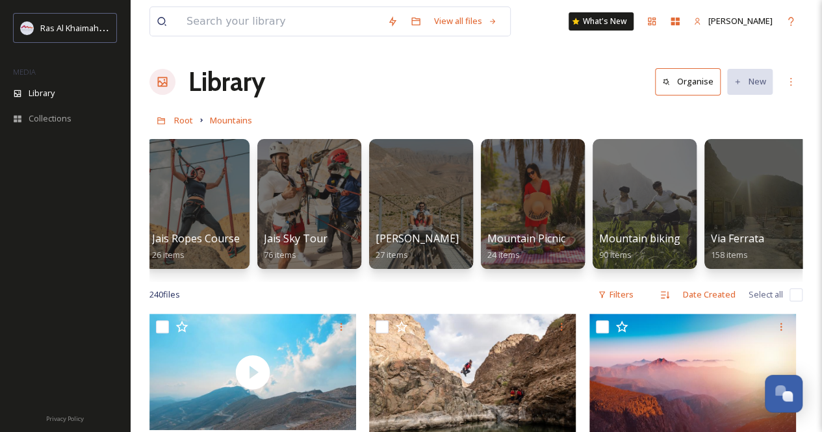
scroll to position [0, 576]
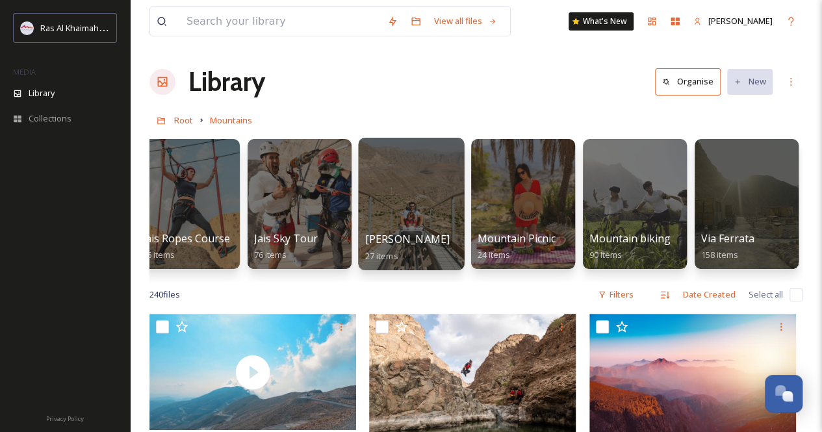
click at [447, 203] on div at bounding box center [411, 204] width 106 height 132
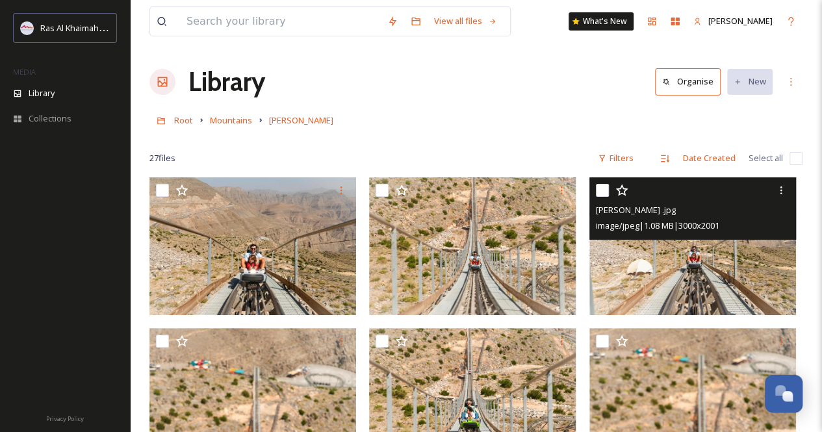
click at [701, 248] on img at bounding box center [692, 246] width 207 height 138
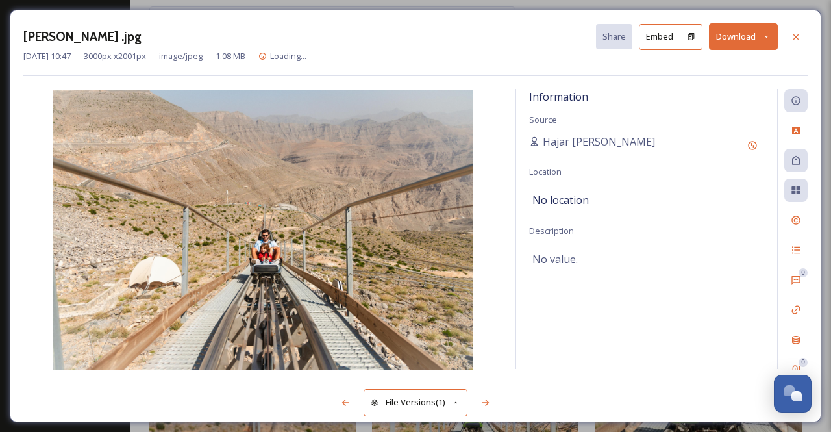
click at [767, 38] on icon at bounding box center [767, 36] width 8 height 8
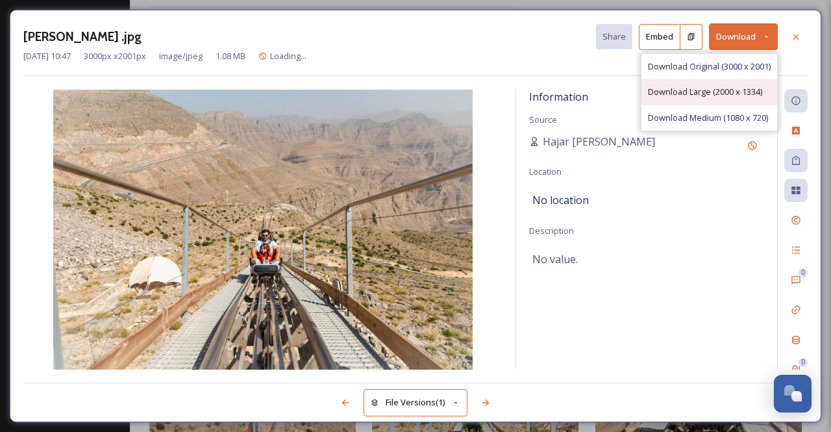
click at [738, 86] on span "Download Large (2000 x 1334)" at bounding box center [705, 92] width 114 height 12
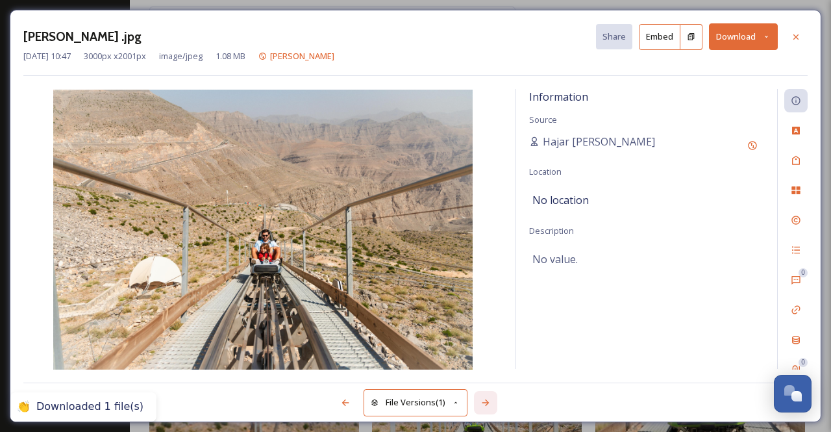
click at [489, 397] on div at bounding box center [485, 402] width 23 height 23
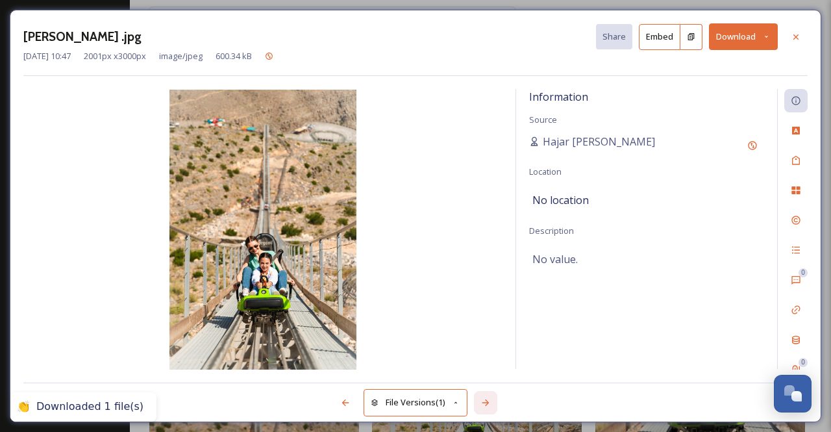
click at [489, 397] on div at bounding box center [485, 402] width 23 height 23
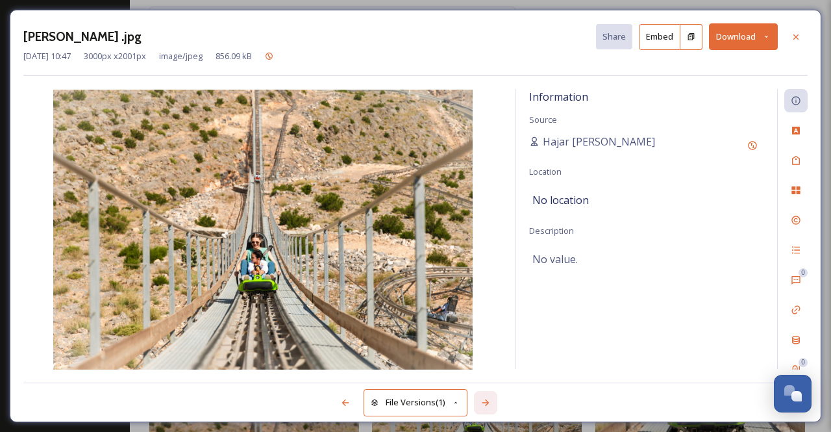
click at [489, 397] on div at bounding box center [485, 402] width 23 height 23
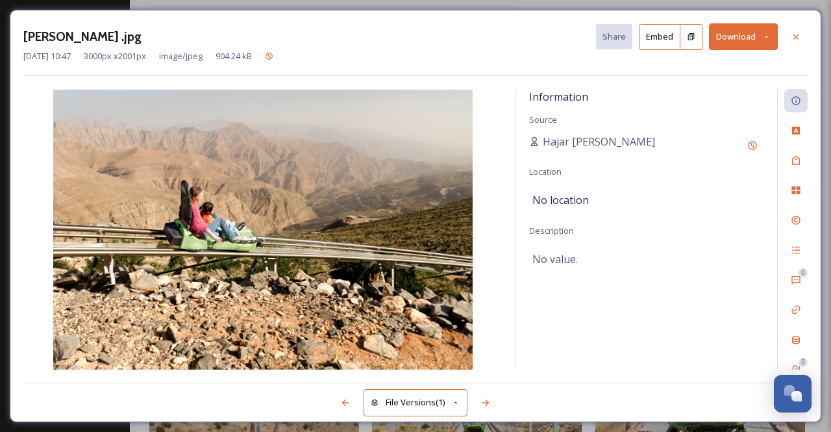
click at [770, 32] on icon at bounding box center [767, 36] width 8 height 8
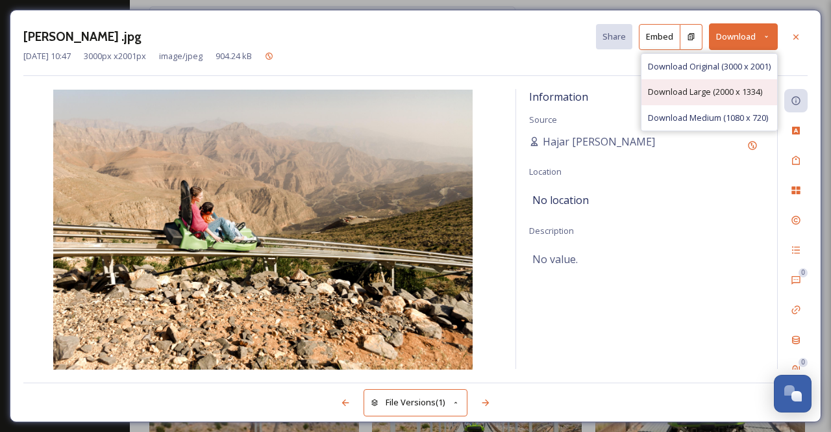
click at [684, 90] on span "Download Large (2000 x 1334)" at bounding box center [705, 92] width 114 height 12
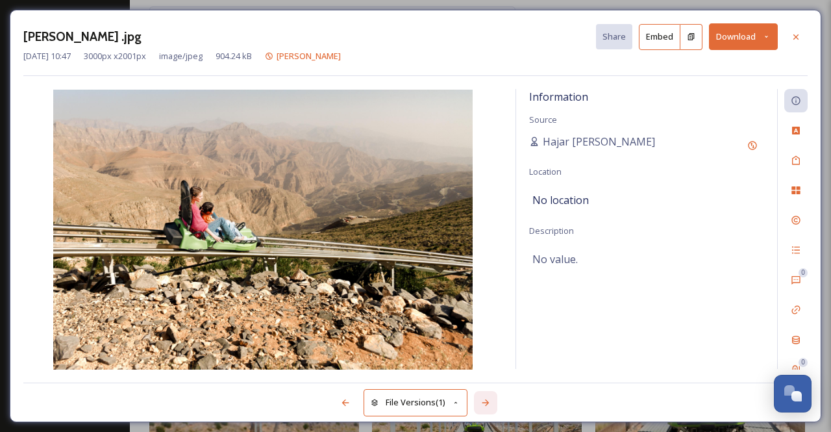
click at [483, 401] on icon at bounding box center [486, 402] width 10 height 10
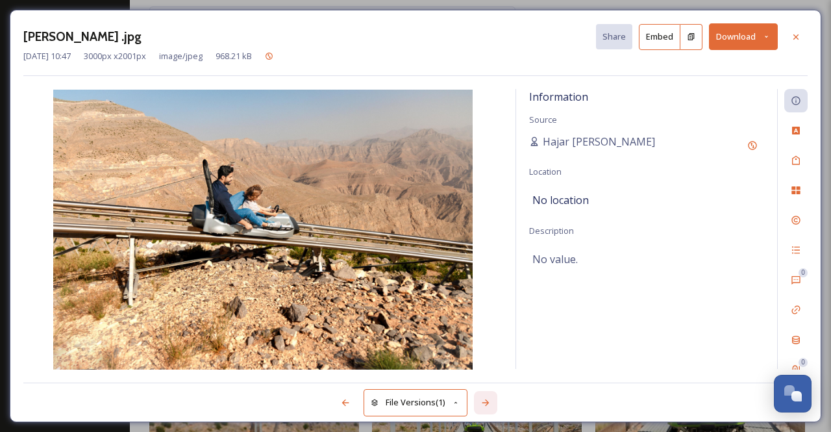
click at [483, 401] on icon at bounding box center [486, 402] width 10 height 10
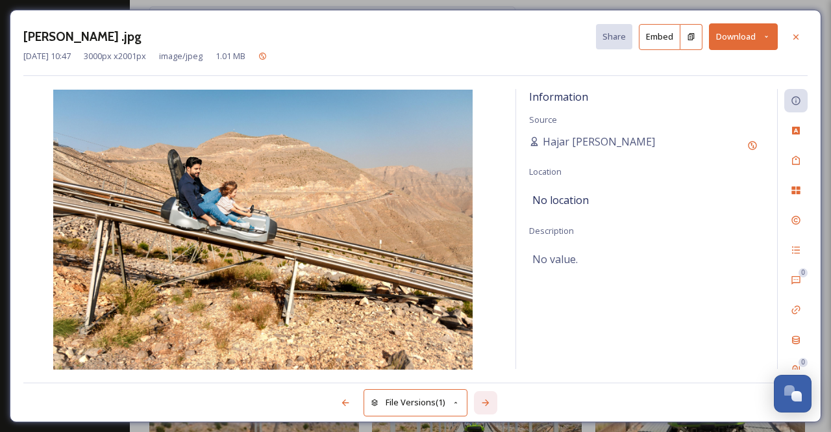
click at [483, 401] on icon at bounding box center [486, 402] width 10 height 10
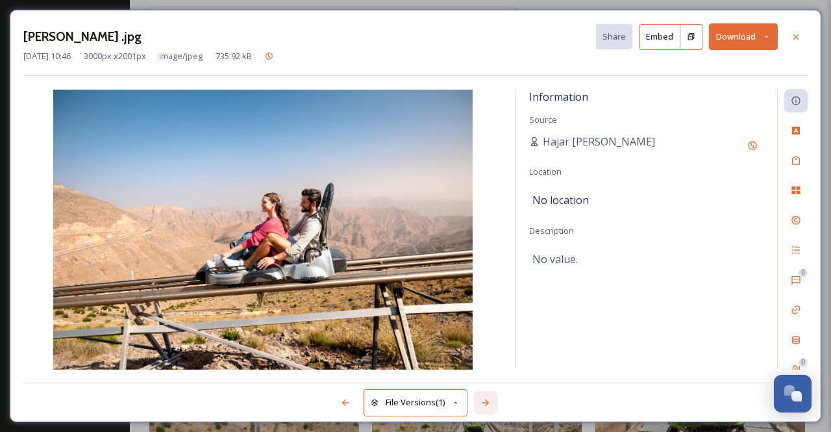
click at [483, 401] on icon at bounding box center [486, 402] width 10 height 10
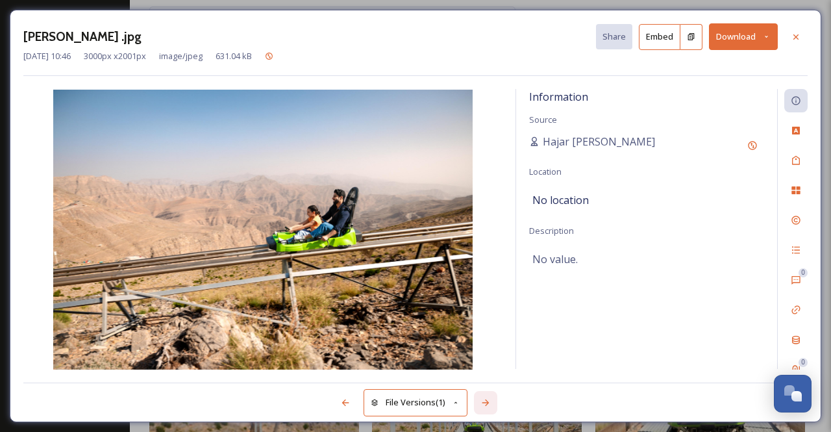
click at [483, 401] on icon at bounding box center [486, 402] width 10 height 10
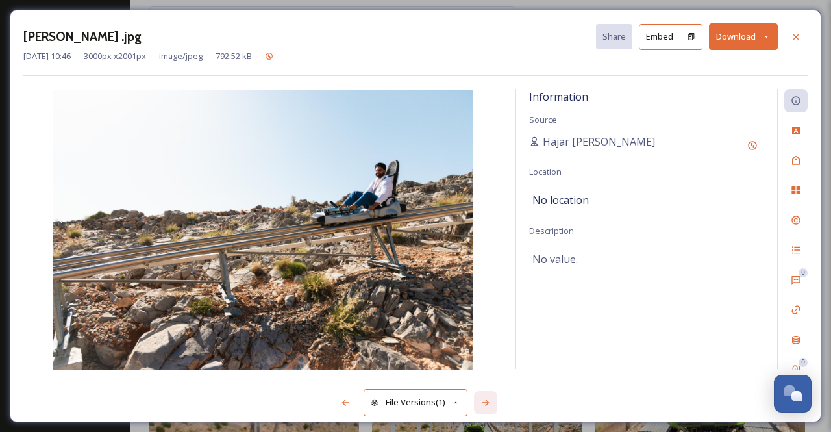
click at [483, 401] on icon at bounding box center [486, 402] width 10 height 10
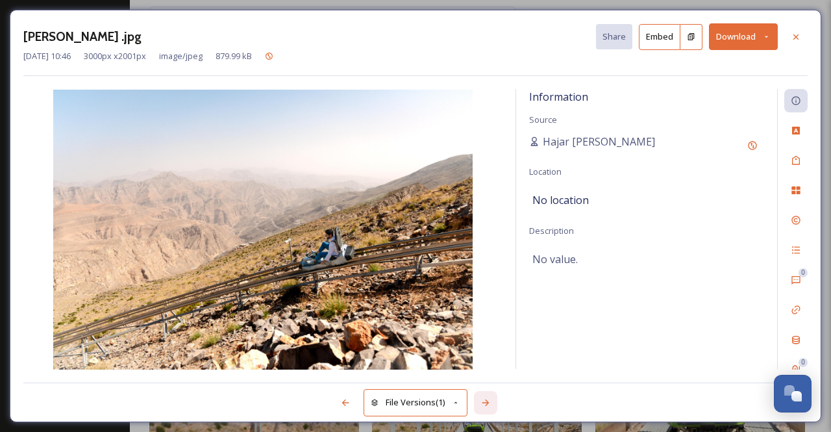
click at [483, 401] on icon at bounding box center [486, 402] width 10 height 10
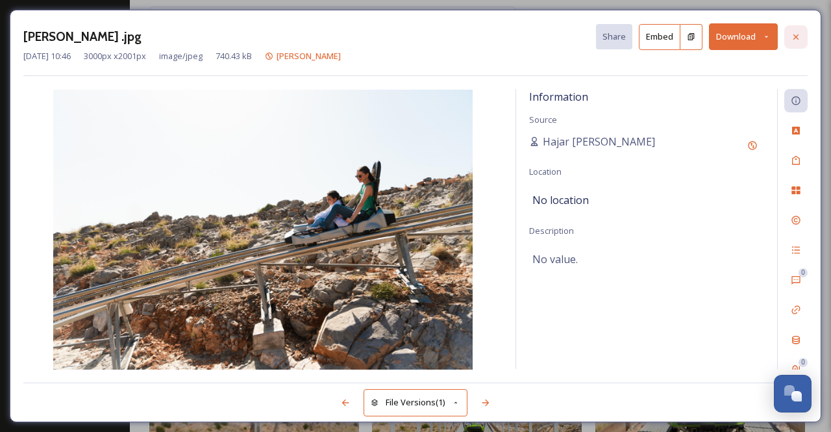
click at [800, 32] on icon at bounding box center [796, 37] width 10 height 10
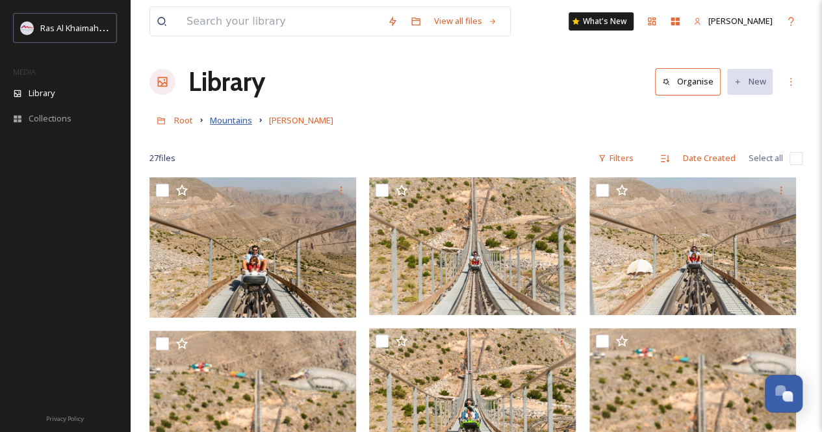
click at [233, 120] on span "Mountains" at bounding box center [231, 120] width 42 height 12
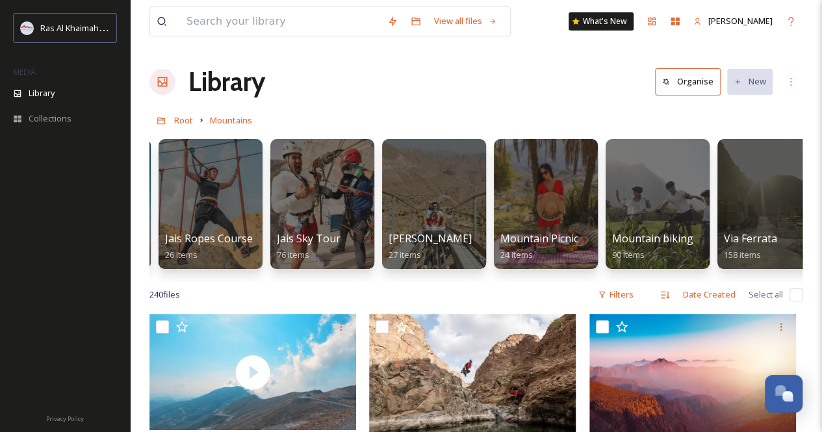
scroll to position [0, 576]
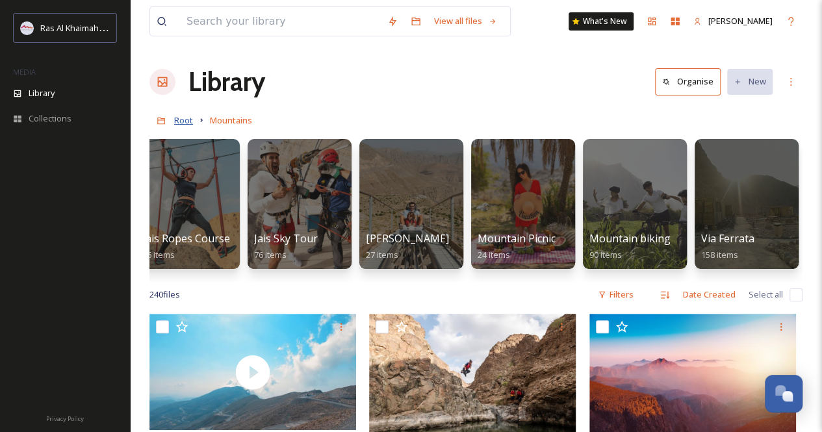
click at [192, 122] on span "Root" at bounding box center [183, 120] width 19 height 12
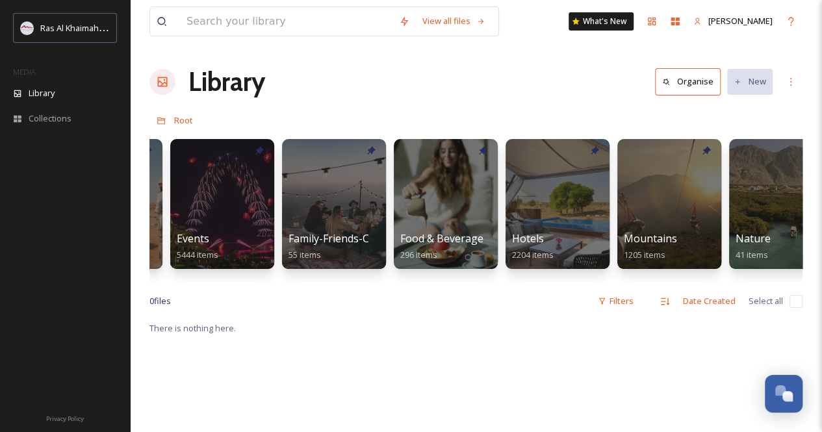
scroll to position [0, 478]
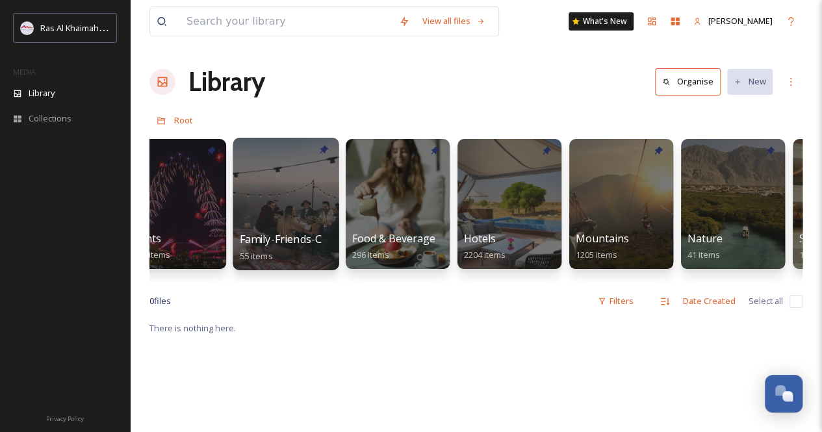
click at [288, 196] on div at bounding box center [286, 204] width 106 height 132
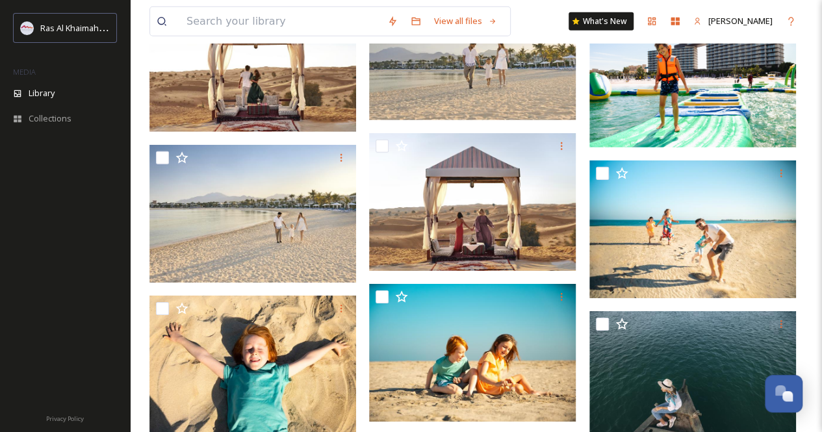
scroll to position [2013, 0]
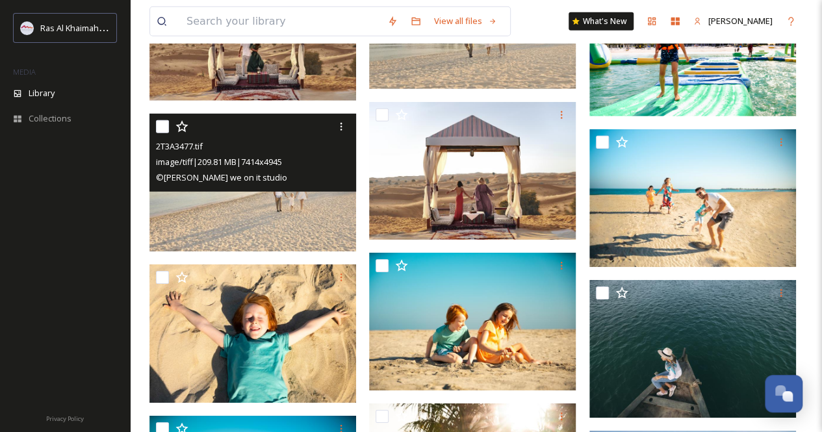
click at [315, 210] on img at bounding box center [252, 183] width 207 height 138
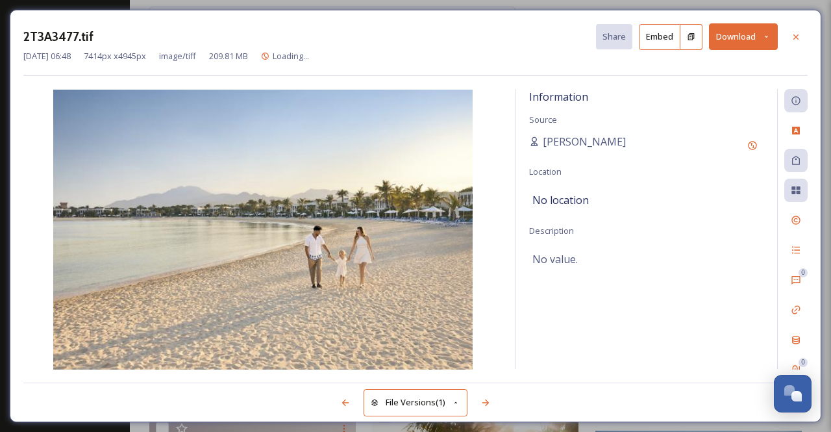
click at [765, 38] on icon at bounding box center [767, 36] width 8 height 8
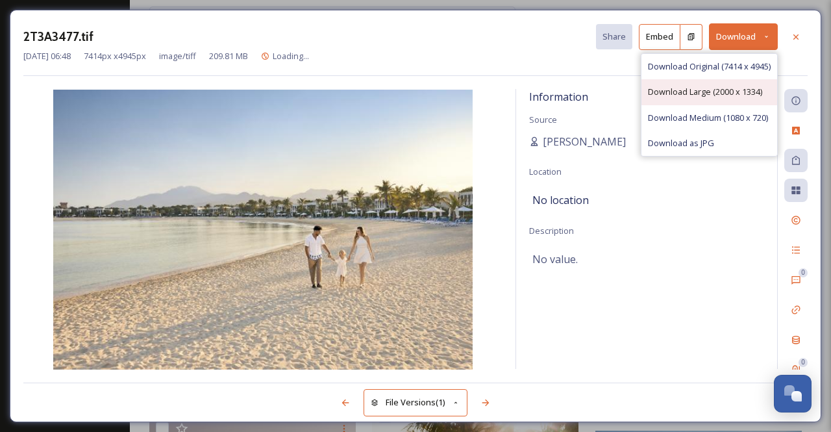
click at [704, 92] on span "Download Large (2000 x 1334)" at bounding box center [705, 92] width 114 height 12
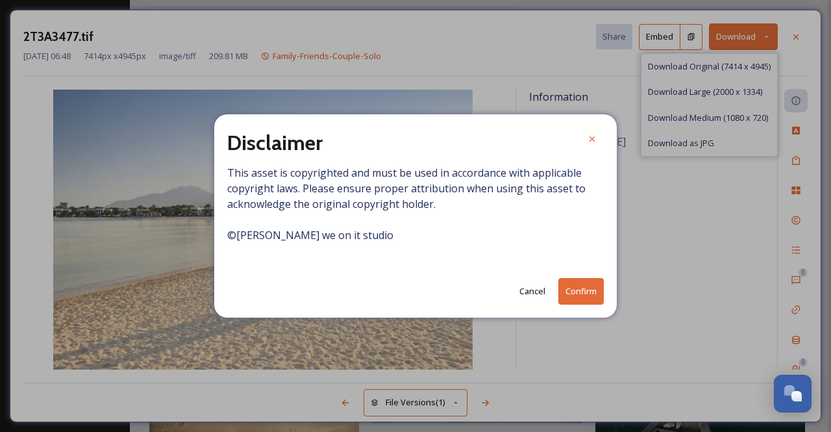
click at [601, 272] on div "Disclaimer This asset is copyrighted and must be used in accordance with applic…" at bounding box center [415, 215] width 403 height 203
click at [599, 286] on button "Confirm" at bounding box center [581, 291] width 45 height 27
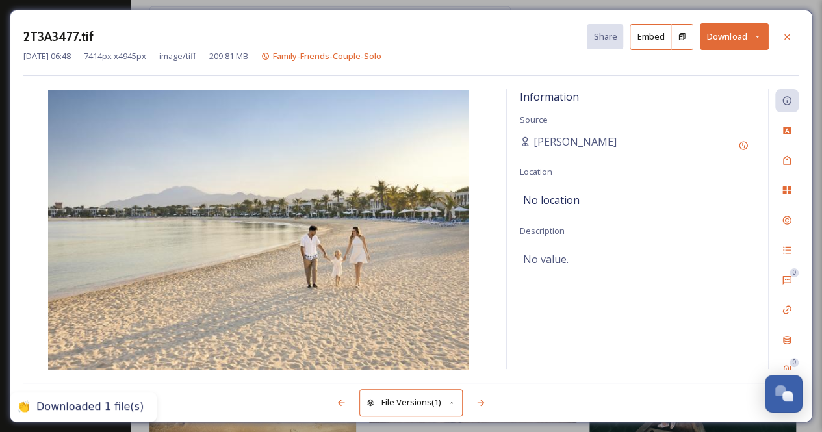
click at [495, 317] on div "Information Source [PERSON_NAME] Location No location Description No value. 0 0" at bounding box center [410, 229] width 775 height 281
click at [488, 402] on div at bounding box center [480, 402] width 23 height 23
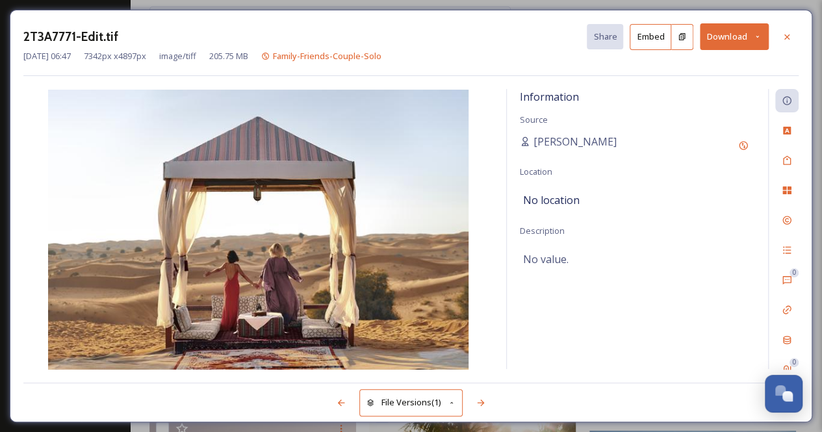
click at [754, 38] on icon at bounding box center [757, 36] width 8 height 8
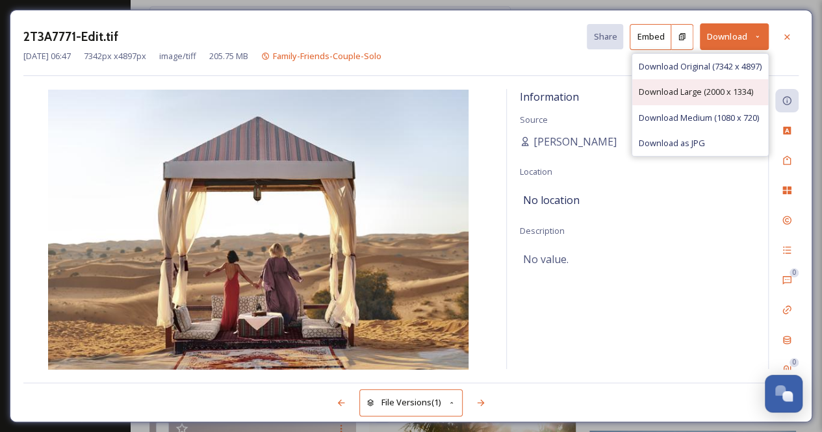
click at [705, 89] on span "Download Large (2000 x 1334)" at bounding box center [695, 92] width 114 height 12
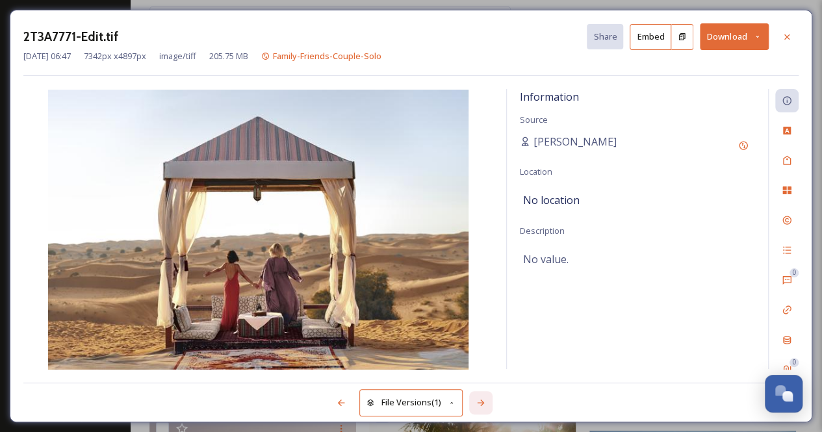
click at [482, 397] on icon at bounding box center [480, 402] width 10 height 10
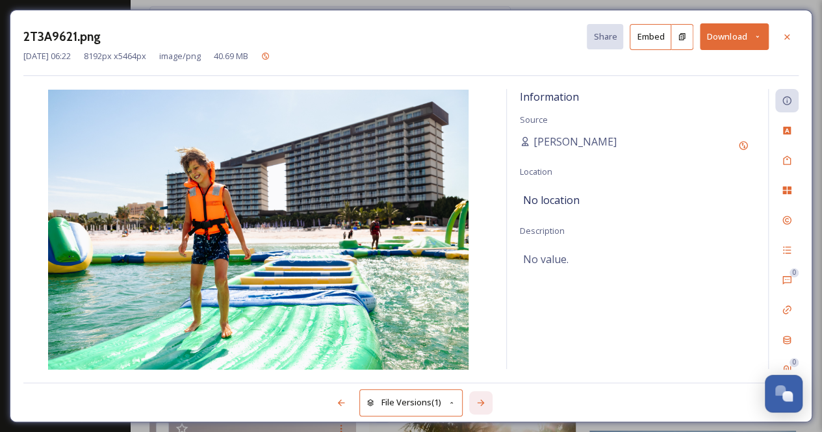
click at [482, 397] on icon at bounding box center [480, 402] width 10 height 10
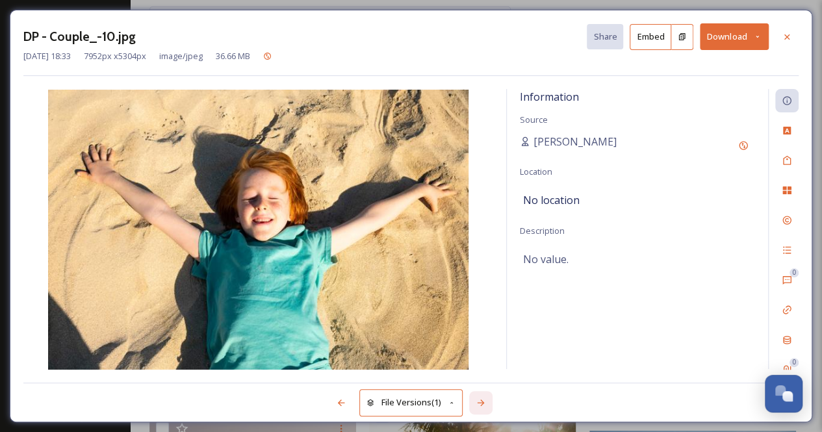
click at [482, 397] on icon at bounding box center [480, 402] width 10 height 10
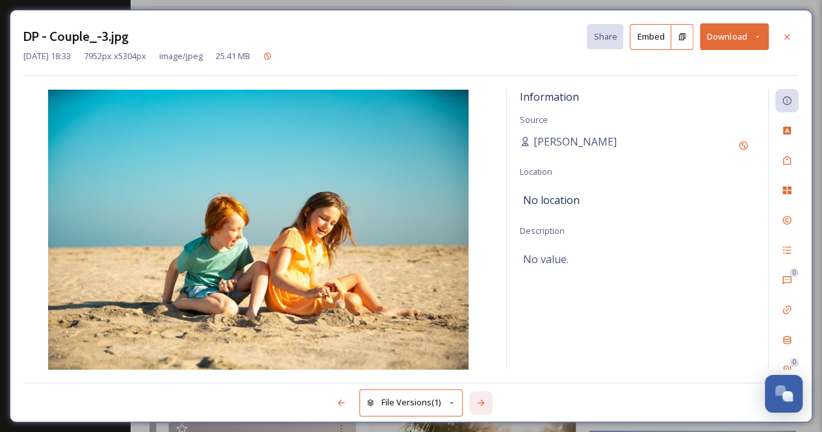
click at [482, 397] on icon at bounding box center [480, 402] width 10 height 10
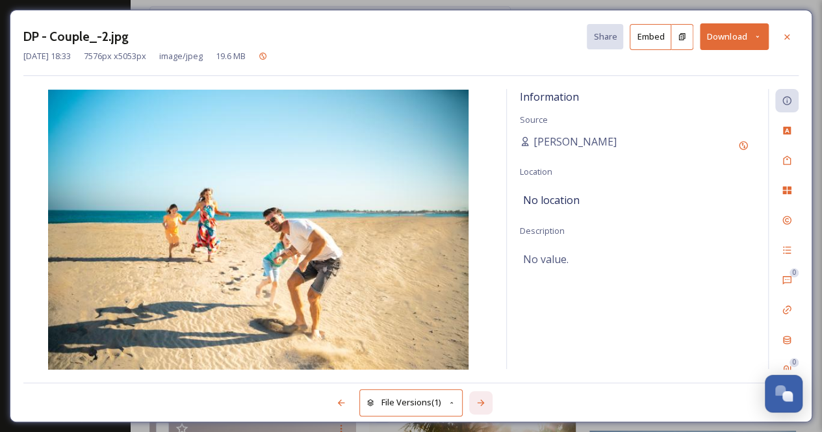
click at [482, 397] on icon at bounding box center [480, 402] width 10 height 10
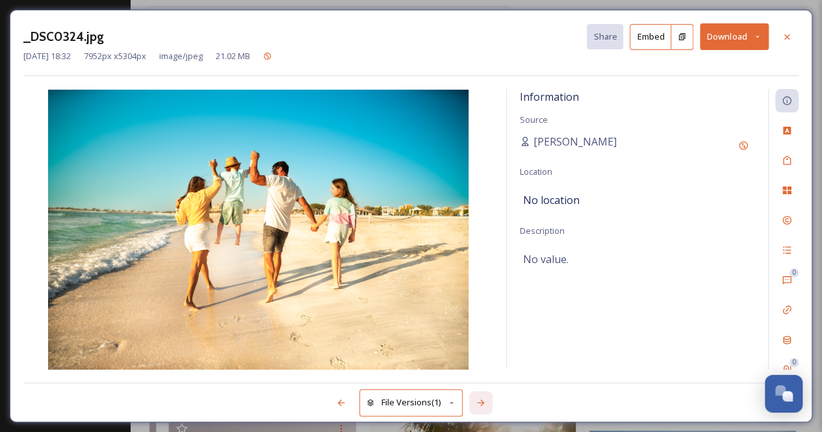
click at [482, 397] on icon at bounding box center [480, 402] width 10 height 10
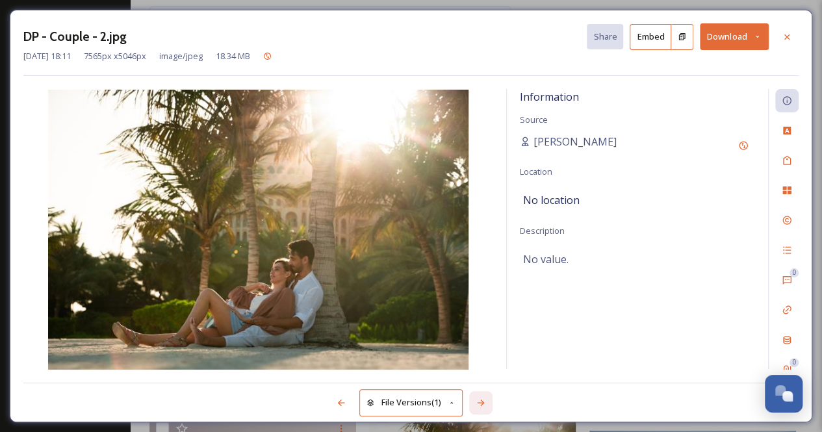
click at [482, 397] on icon at bounding box center [480, 402] width 10 height 10
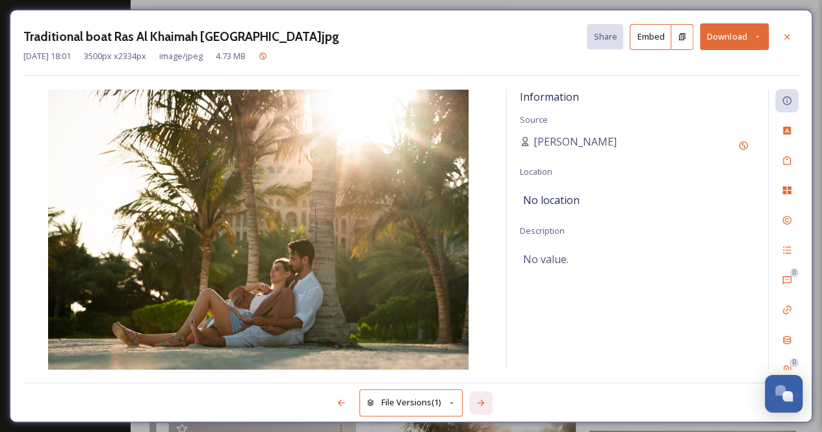
click at [482, 397] on icon at bounding box center [480, 402] width 10 height 10
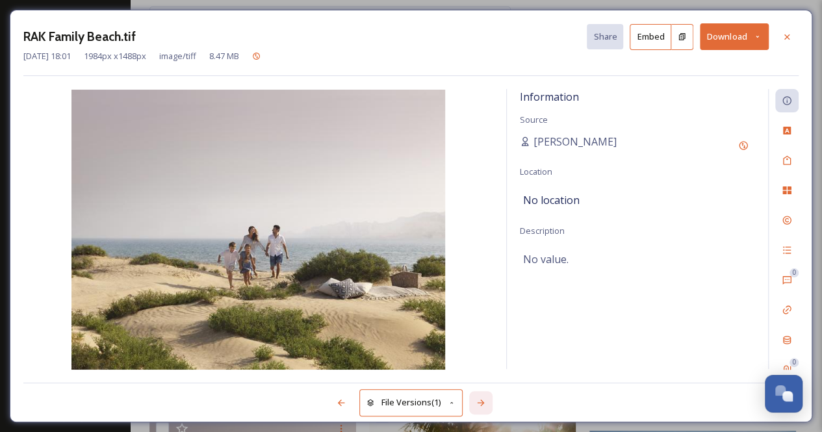
click at [482, 397] on icon at bounding box center [480, 402] width 10 height 10
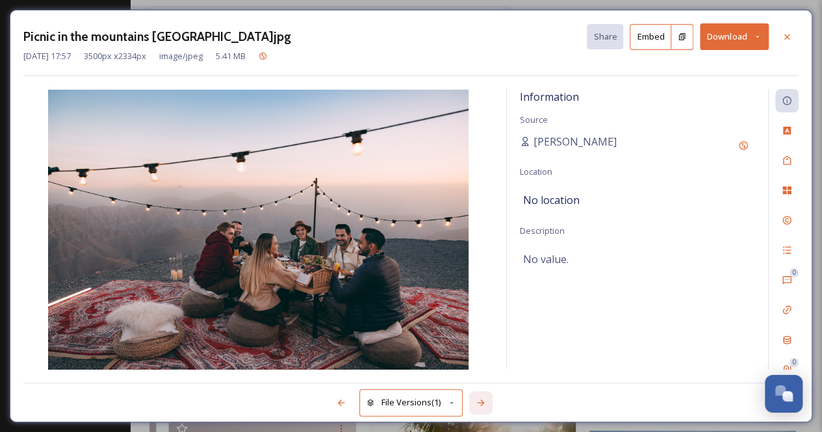
click at [481, 401] on icon at bounding box center [480, 402] width 10 height 10
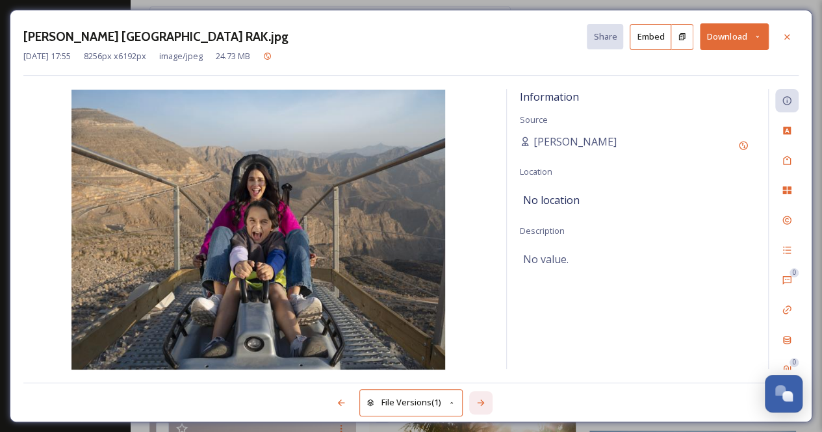
click at [479, 401] on icon at bounding box center [480, 402] width 10 height 10
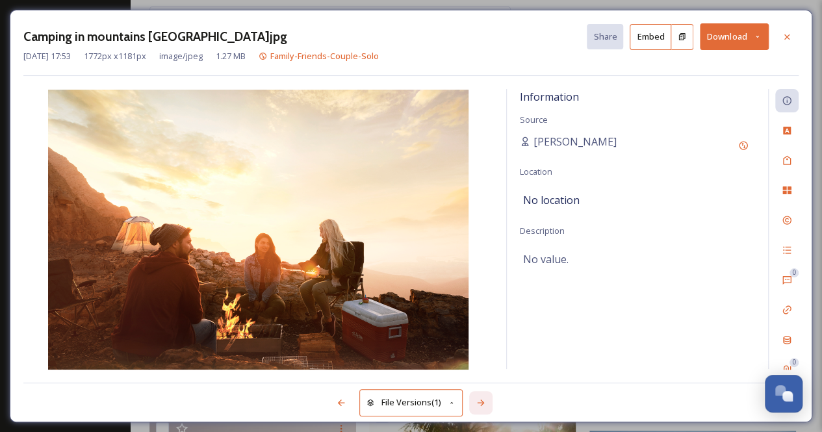
click at [479, 401] on icon at bounding box center [480, 402] width 10 height 10
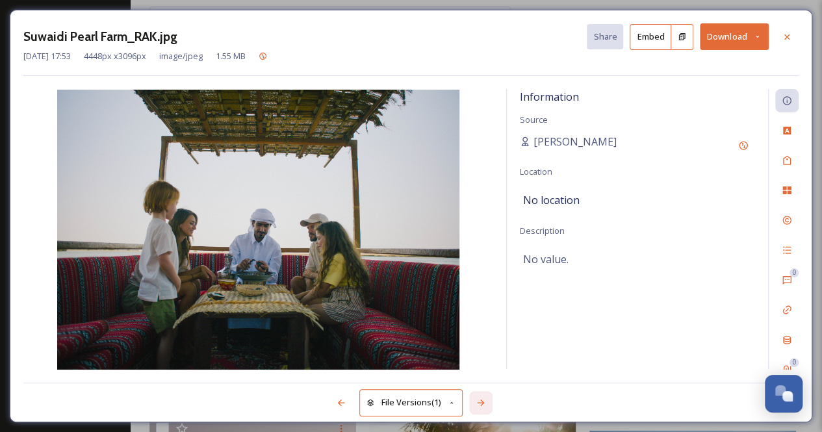
click at [479, 401] on icon at bounding box center [480, 402] width 10 height 10
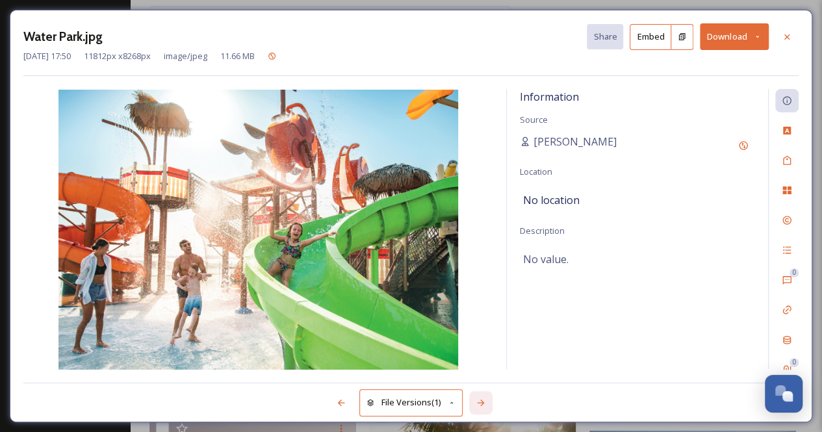
click at [479, 401] on icon at bounding box center [480, 402] width 10 height 10
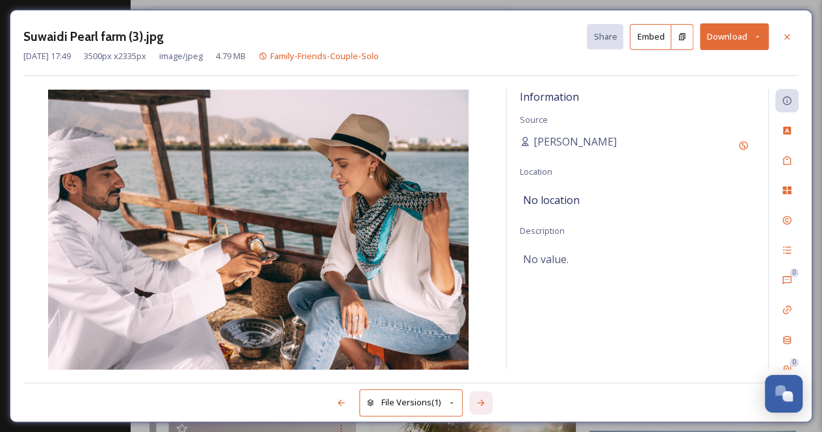
click at [479, 401] on icon at bounding box center [480, 402] width 10 height 10
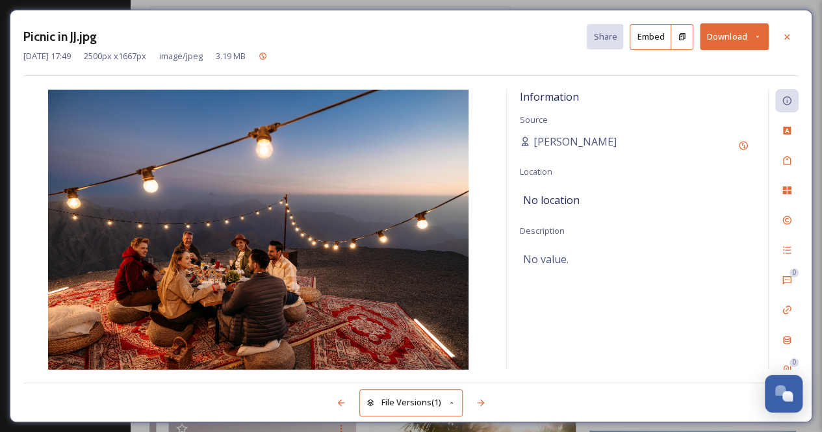
click at [757, 34] on icon at bounding box center [757, 36] width 8 height 8
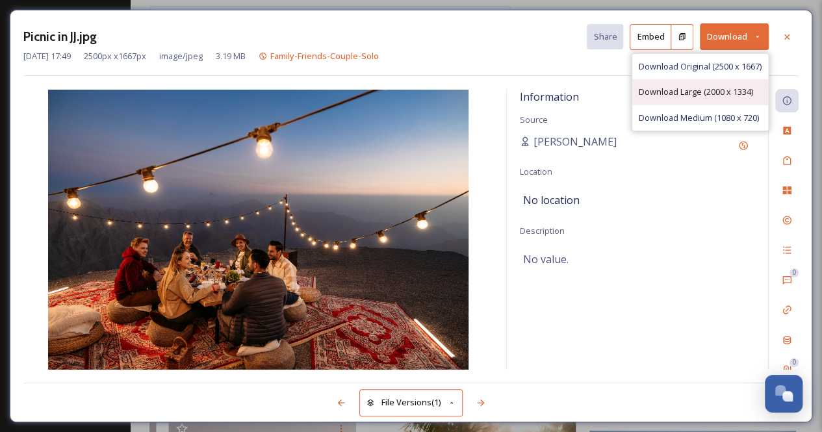
click at [725, 88] on span "Download Large (2000 x 1334)" at bounding box center [695, 92] width 114 height 12
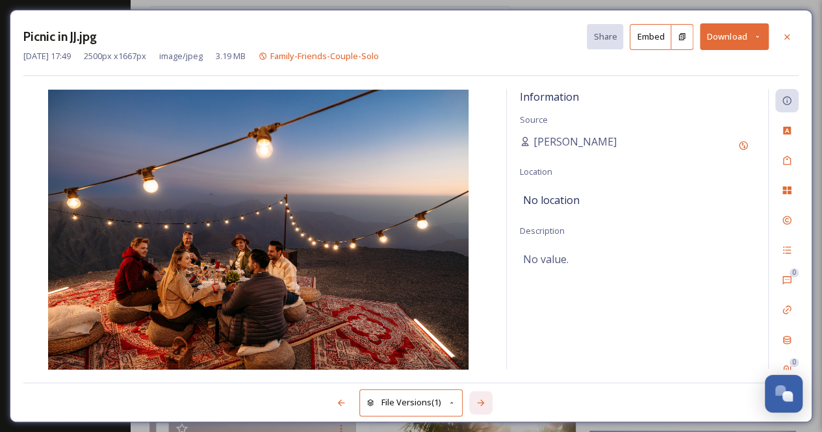
click at [482, 401] on icon at bounding box center [480, 402] width 7 height 6
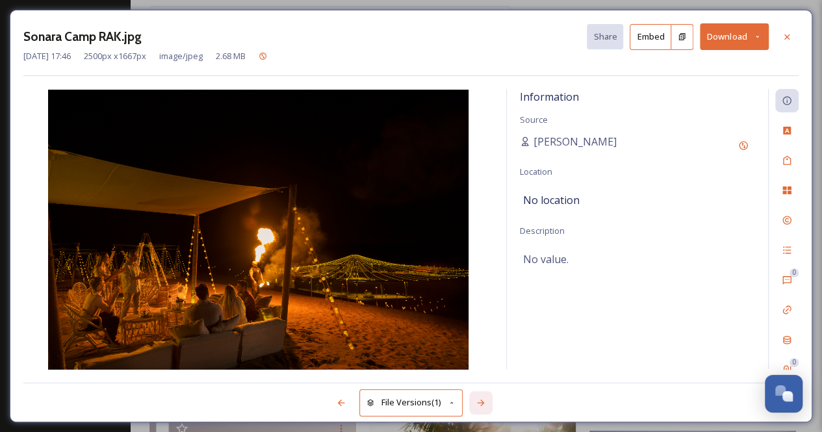
click at [482, 401] on icon at bounding box center [480, 402] width 7 height 6
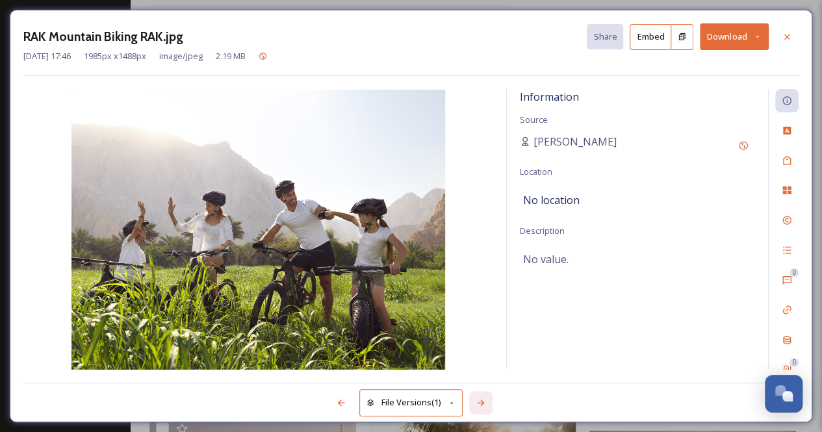
click at [482, 401] on icon at bounding box center [480, 402] width 7 height 6
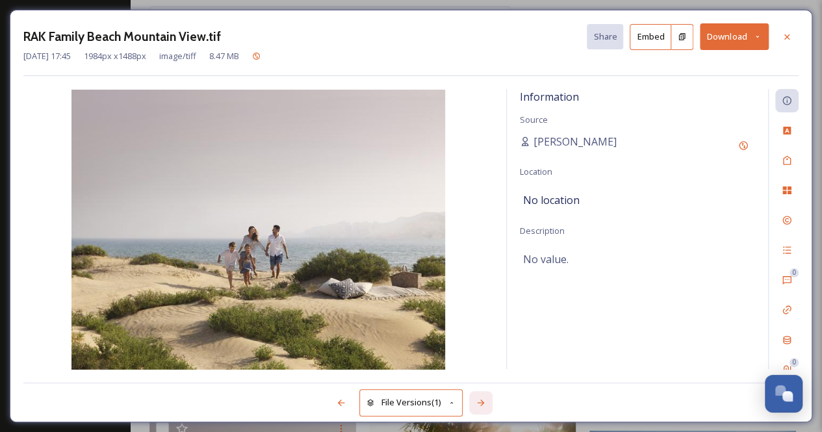
click at [482, 401] on icon at bounding box center [480, 402] width 7 height 6
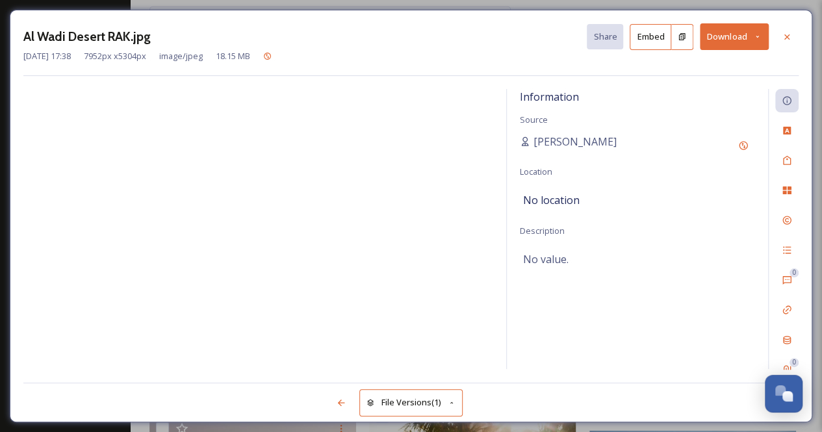
click at [482, 401] on div "File Versions (1)" at bounding box center [410, 396] width 775 height 26
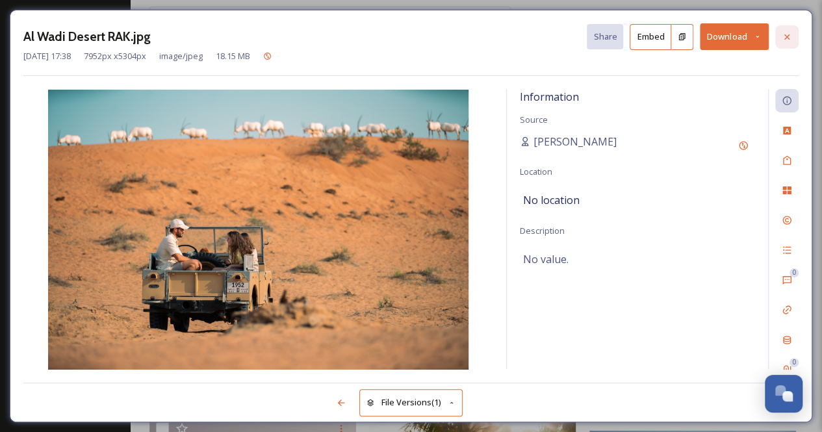
click at [794, 40] on div at bounding box center [786, 36] width 23 height 23
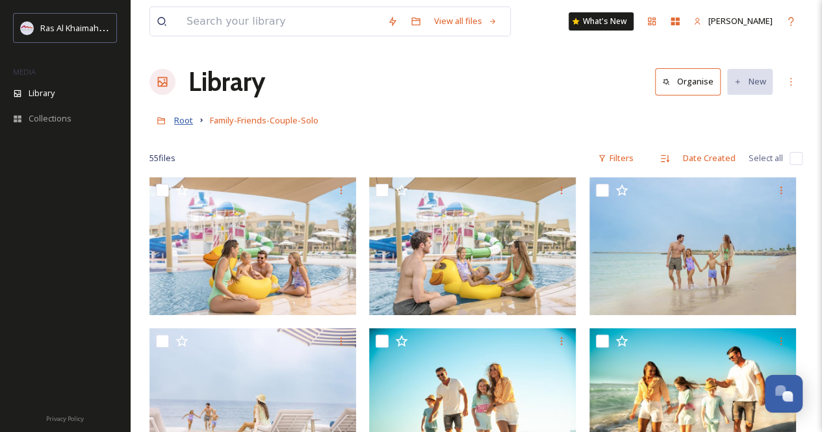
click at [184, 118] on span "Root" at bounding box center [183, 120] width 19 height 12
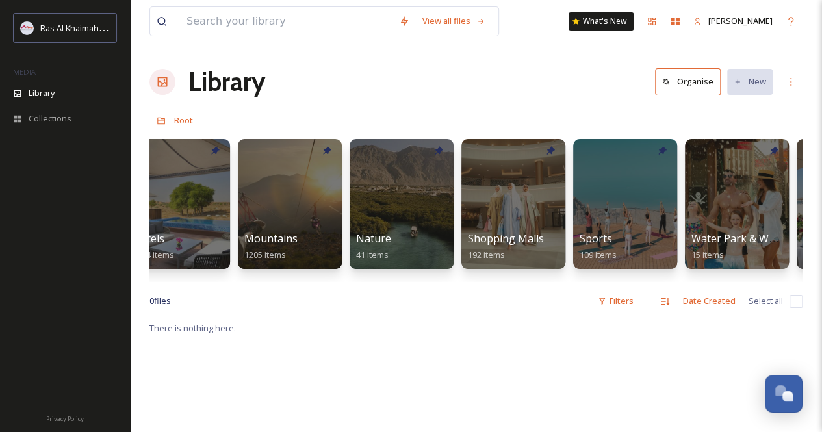
scroll to position [0, 796]
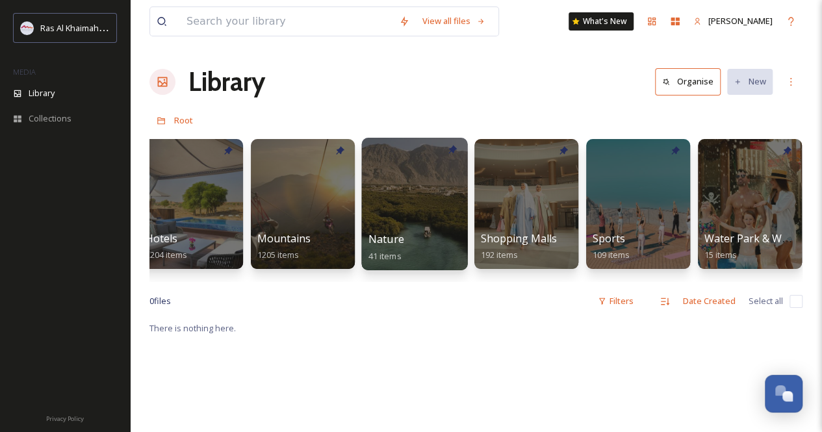
click at [398, 214] on div at bounding box center [414, 204] width 106 height 132
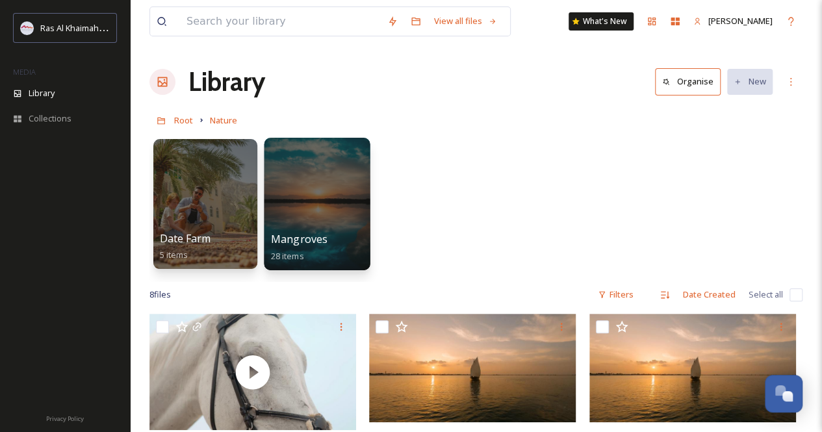
click at [344, 208] on div at bounding box center [317, 204] width 106 height 132
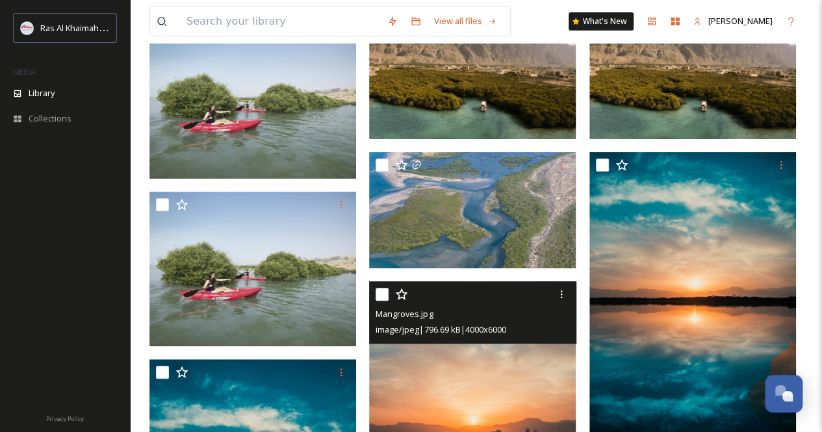
scroll to position [89, 0]
